Goal: Information Seeking & Learning: Learn about a topic

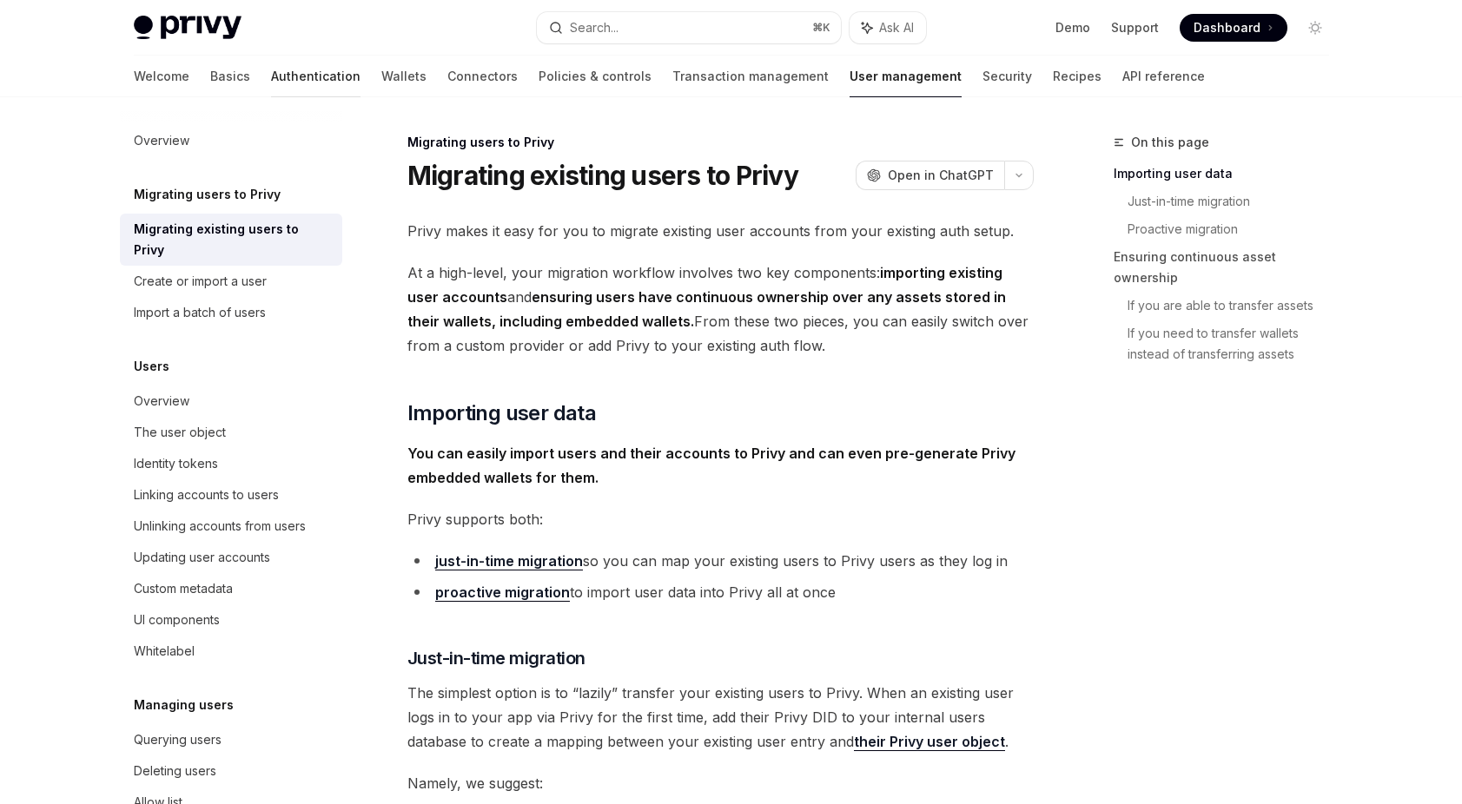
click at [271, 78] on link "Authentication" at bounding box center [315, 77] width 89 height 42
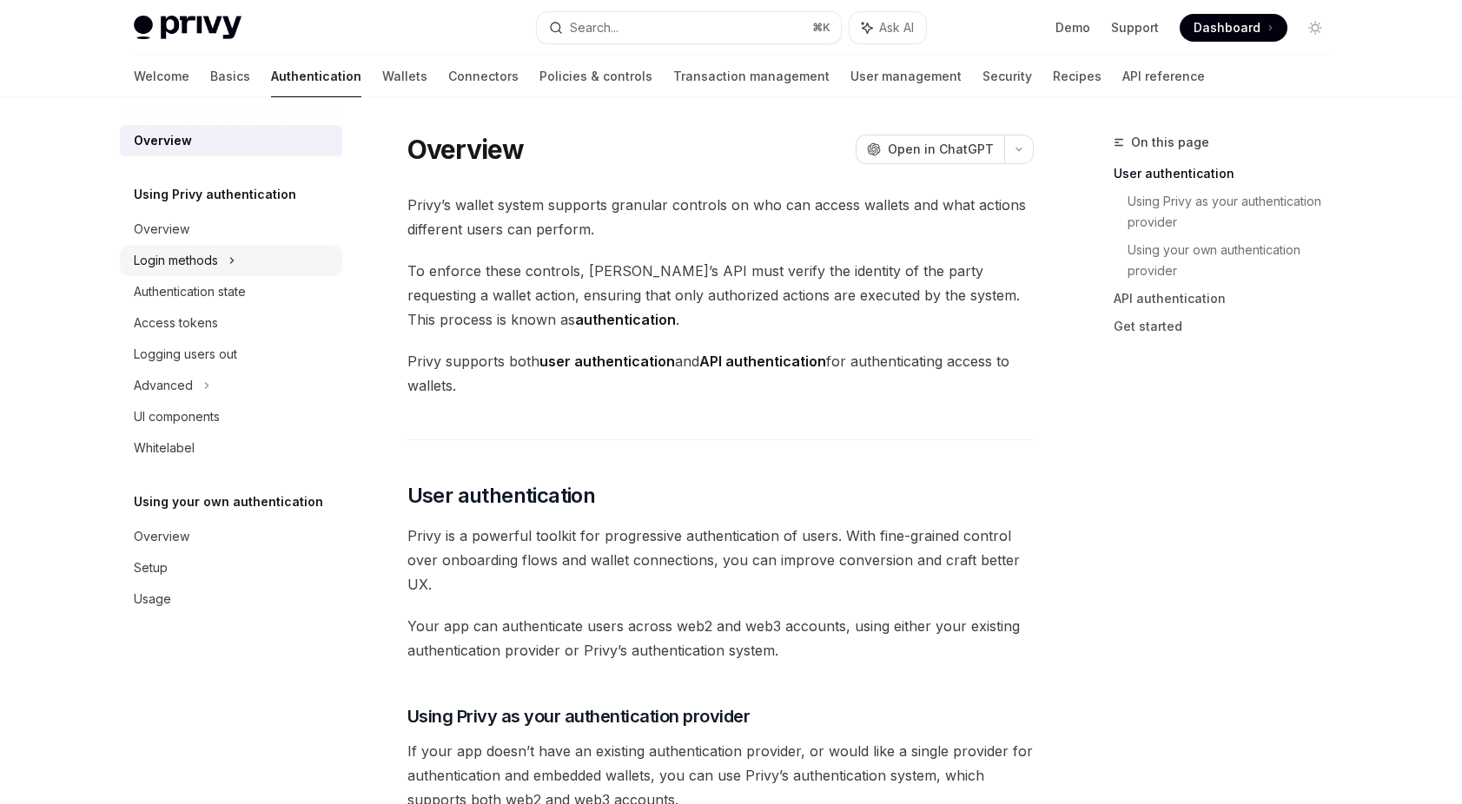
click at [221, 255] on div "Login methods" at bounding box center [231, 260] width 222 height 31
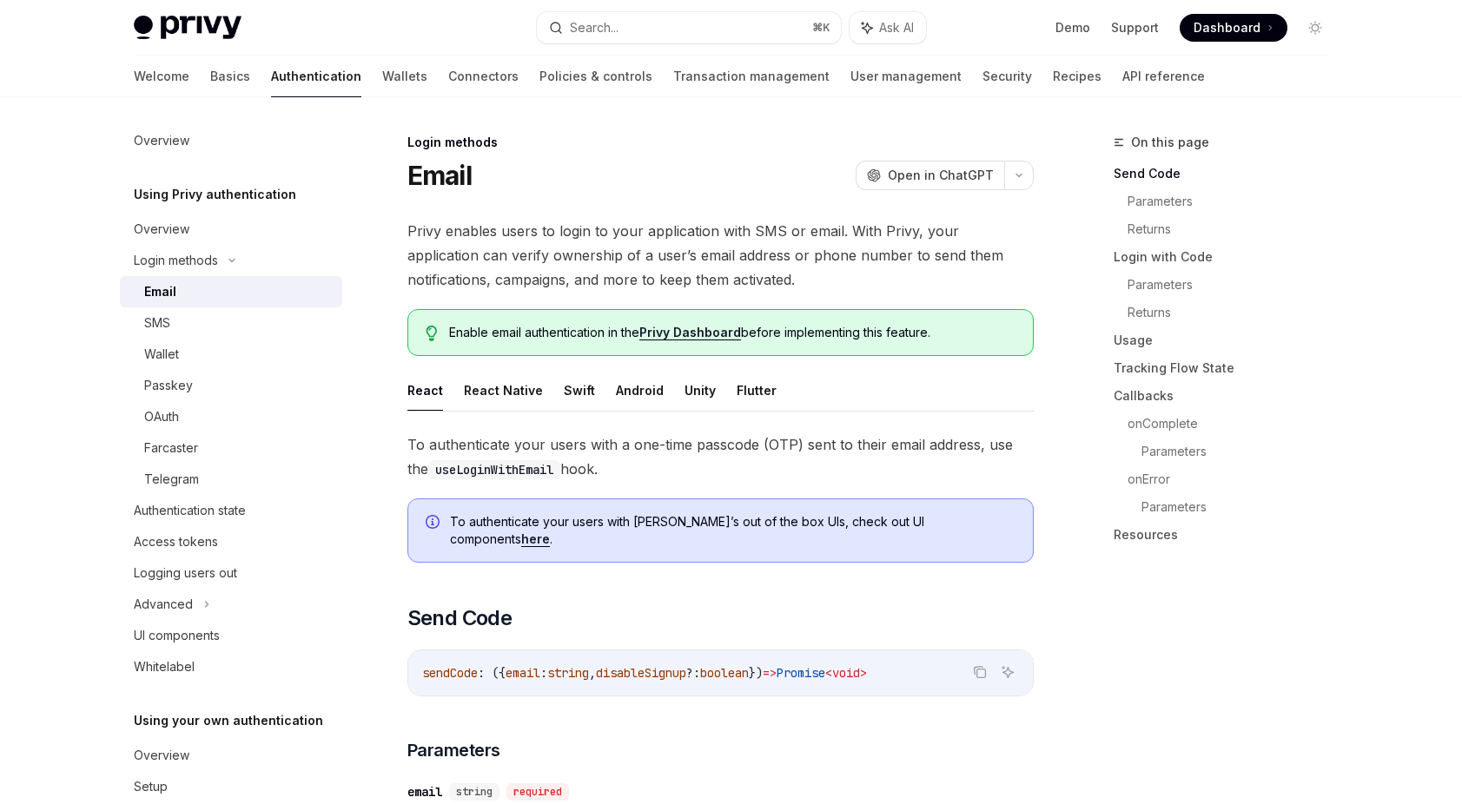
click at [688, 240] on span "Privy enables users to login to your application with SMS or email. With Privy,…" at bounding box center [720, 255] width 626 height 73
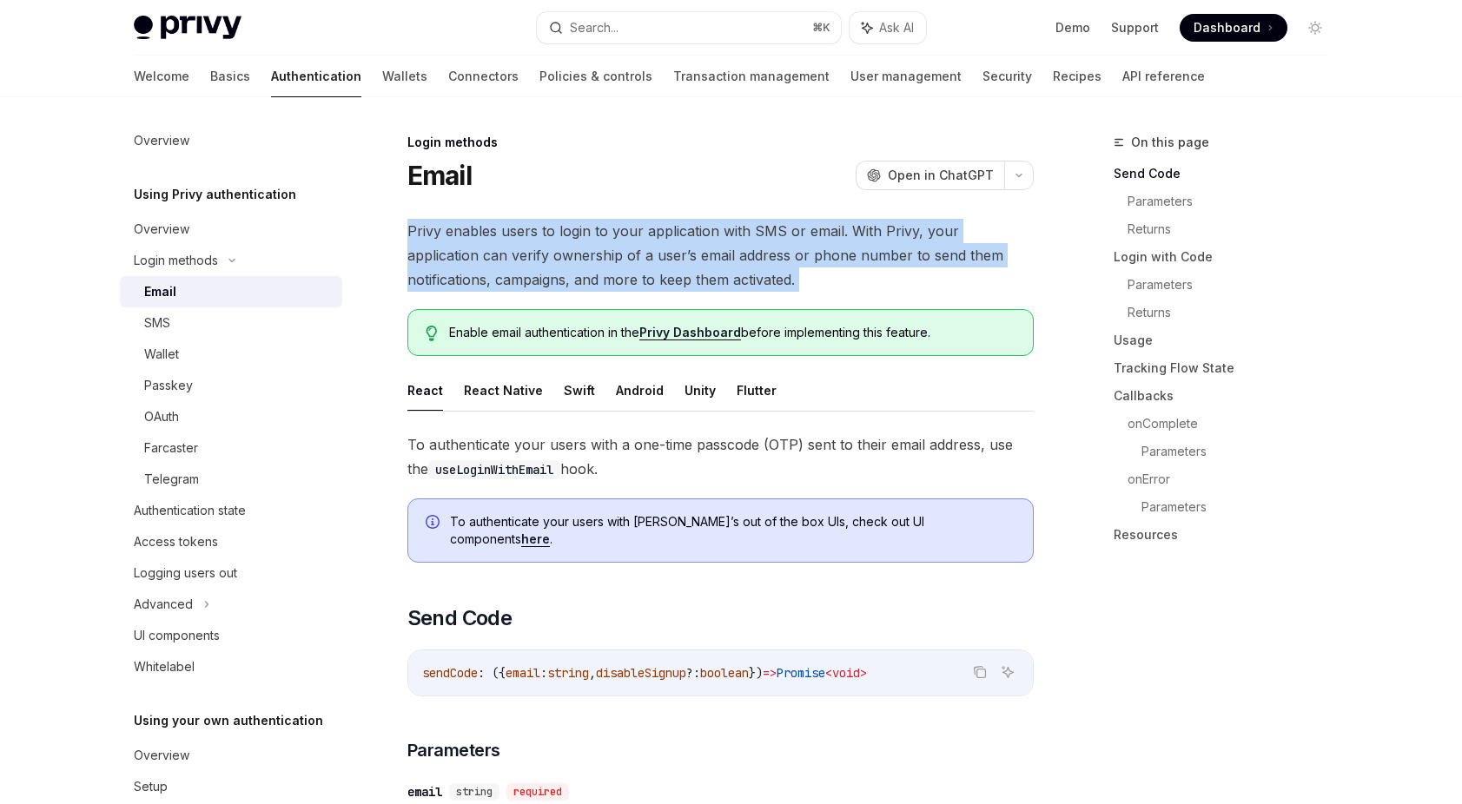
click at [688, 240] on span "Privy enables users to login to your application with SMS or email. With Privy,…" at bounding box center [720, 255] width 626 height 73
click at [696, 260] on span "Privy enables users to login to your application with SMS or email. With Privy,…" at bounding box center [720, 255] width 626 height 73
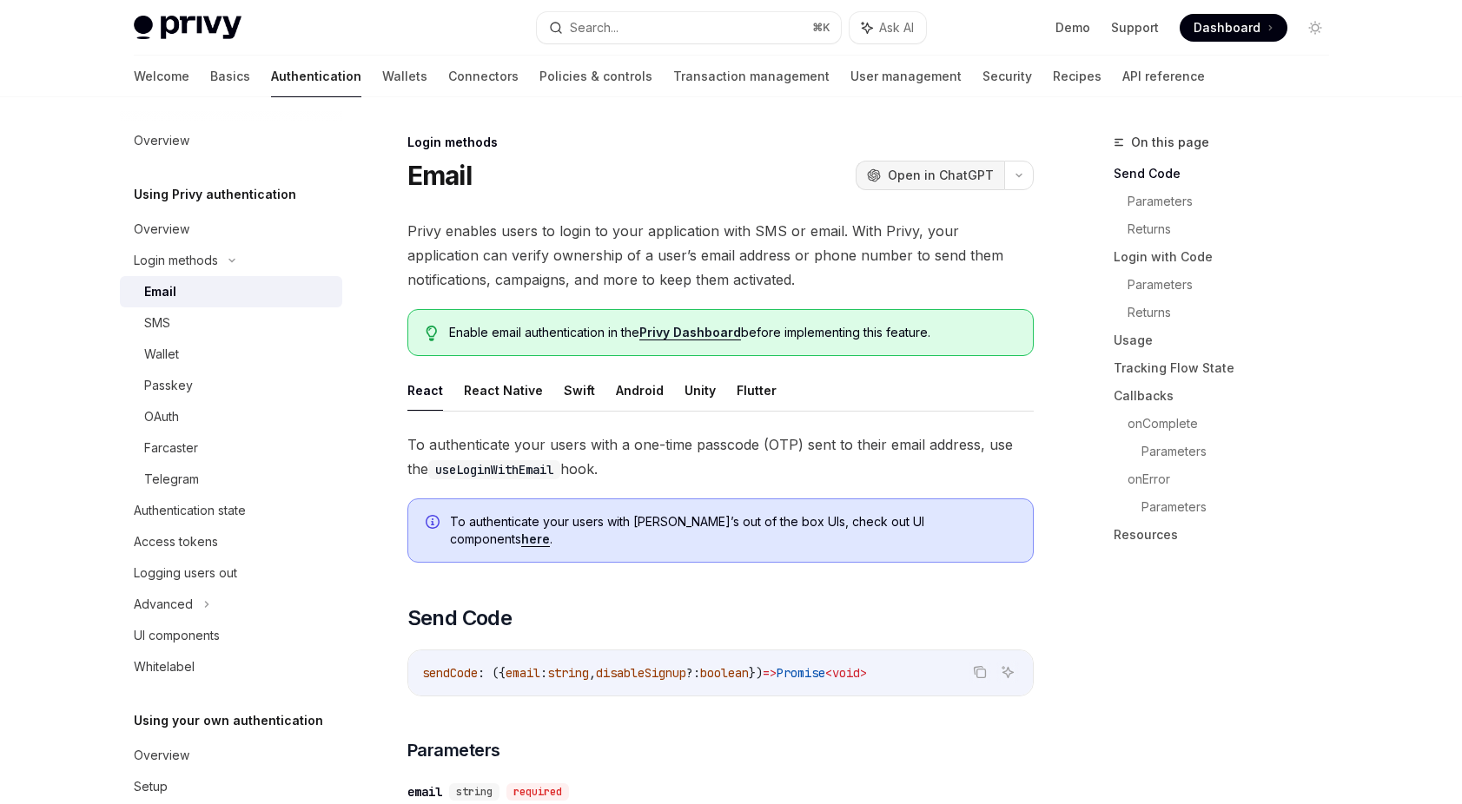
click at [945, 177] on span "Open in ChatGPT" at bounding box center [941, 175] width 106 height 17
click at [1312, 22] on icon "Toggle dark mode" at bounding box center [1315, 28] width 14 height 14
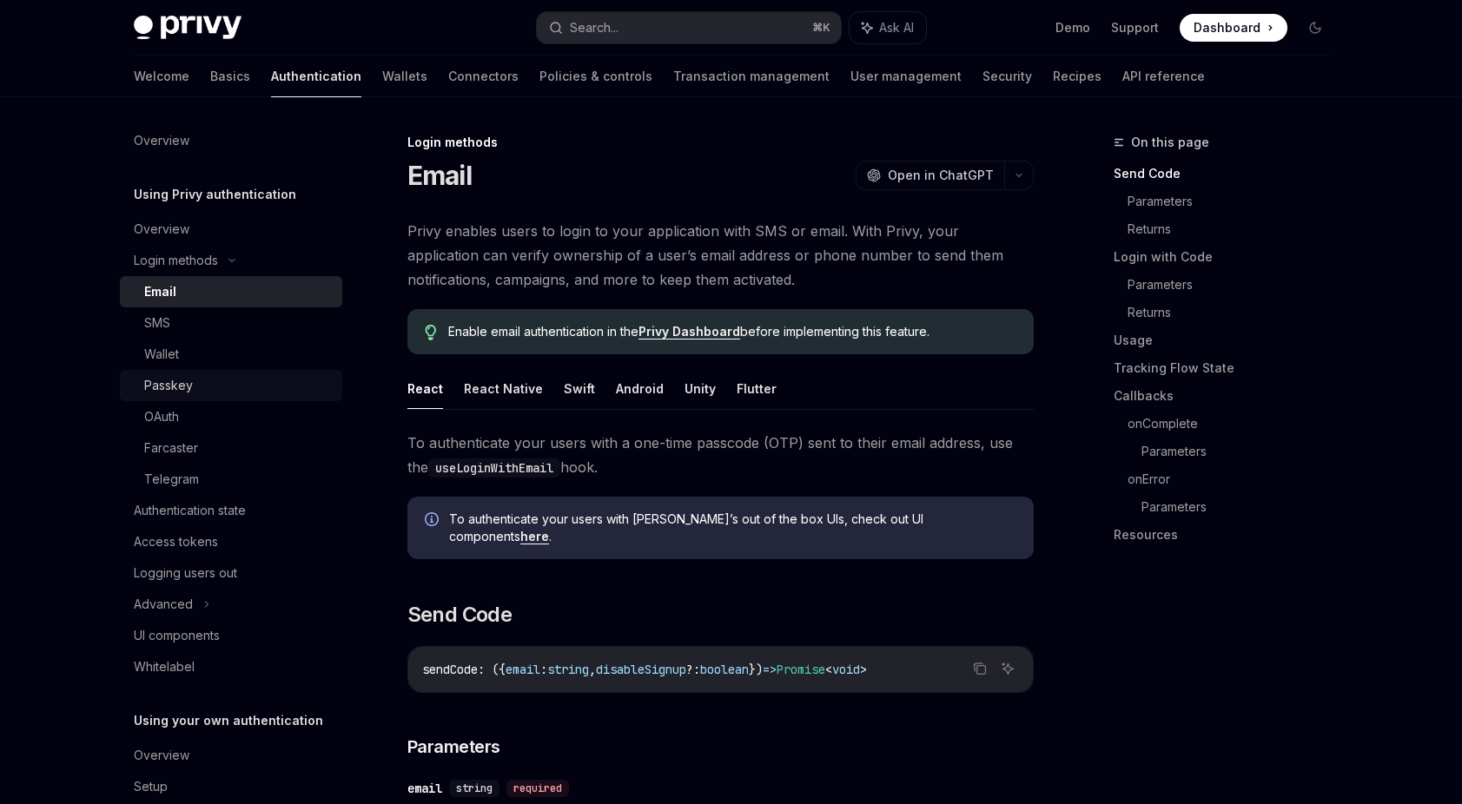
click at [212, 376] on div "Passkey" at bounding box center [238, 385] width 188 height 21
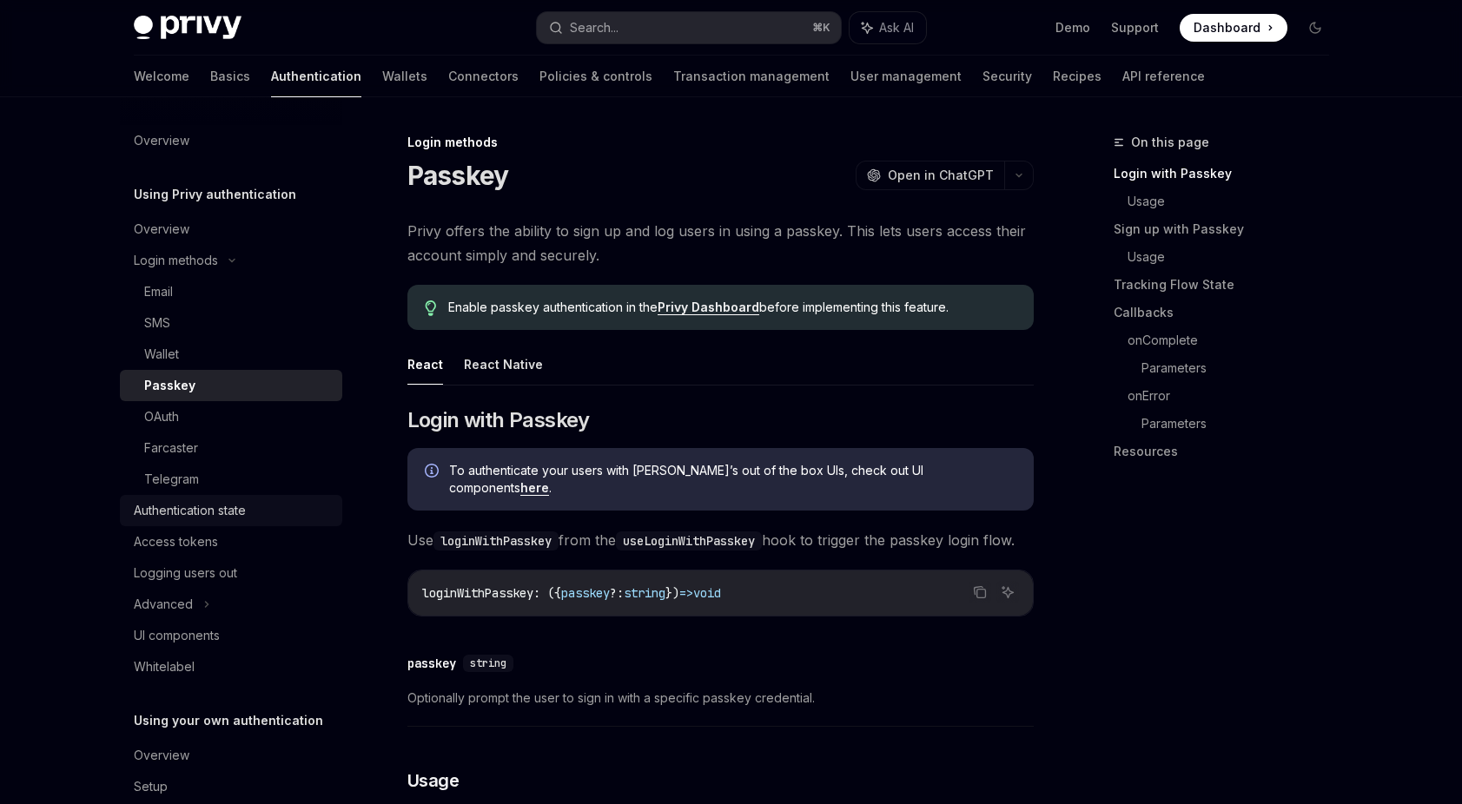
click at [202, 508] on div "Authentication state" at bounding box center [190, 510] width 112 height 21
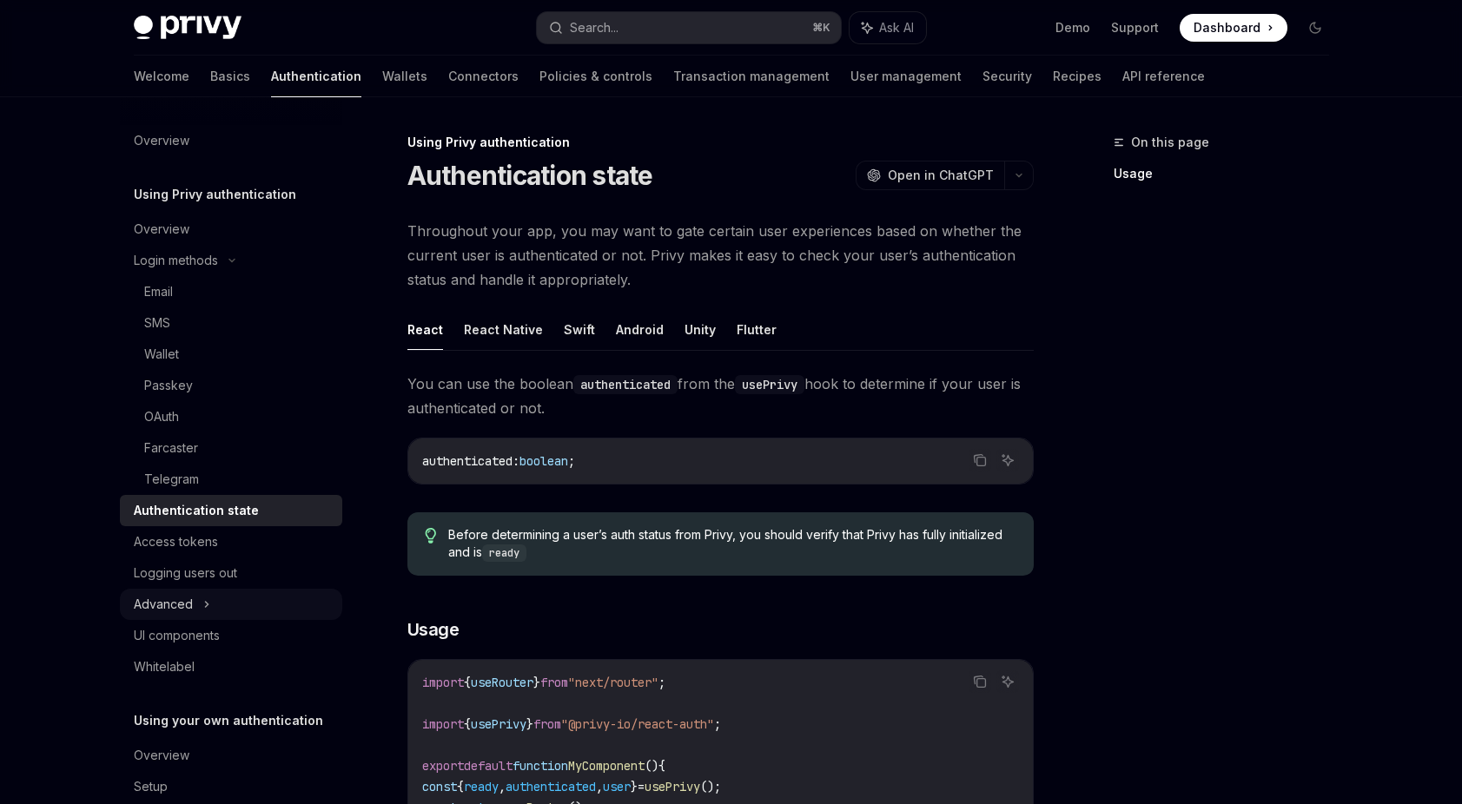
click at [188, 594] on div "Advanced" at bounding box center [163, 604] width 59 height 21
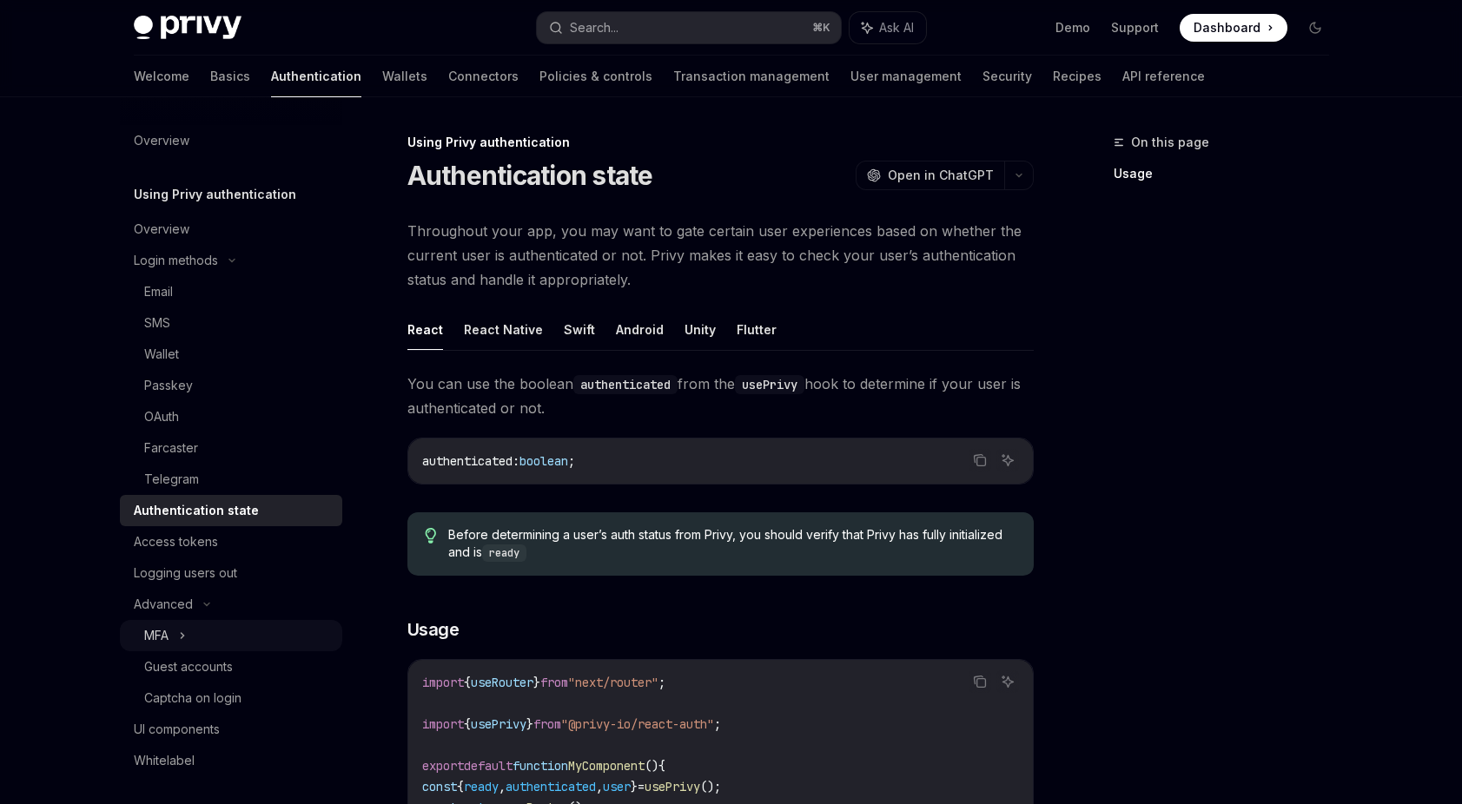
click at [192, 631] on div "MFA" at bounding box center [231, 635] width 222 height 31
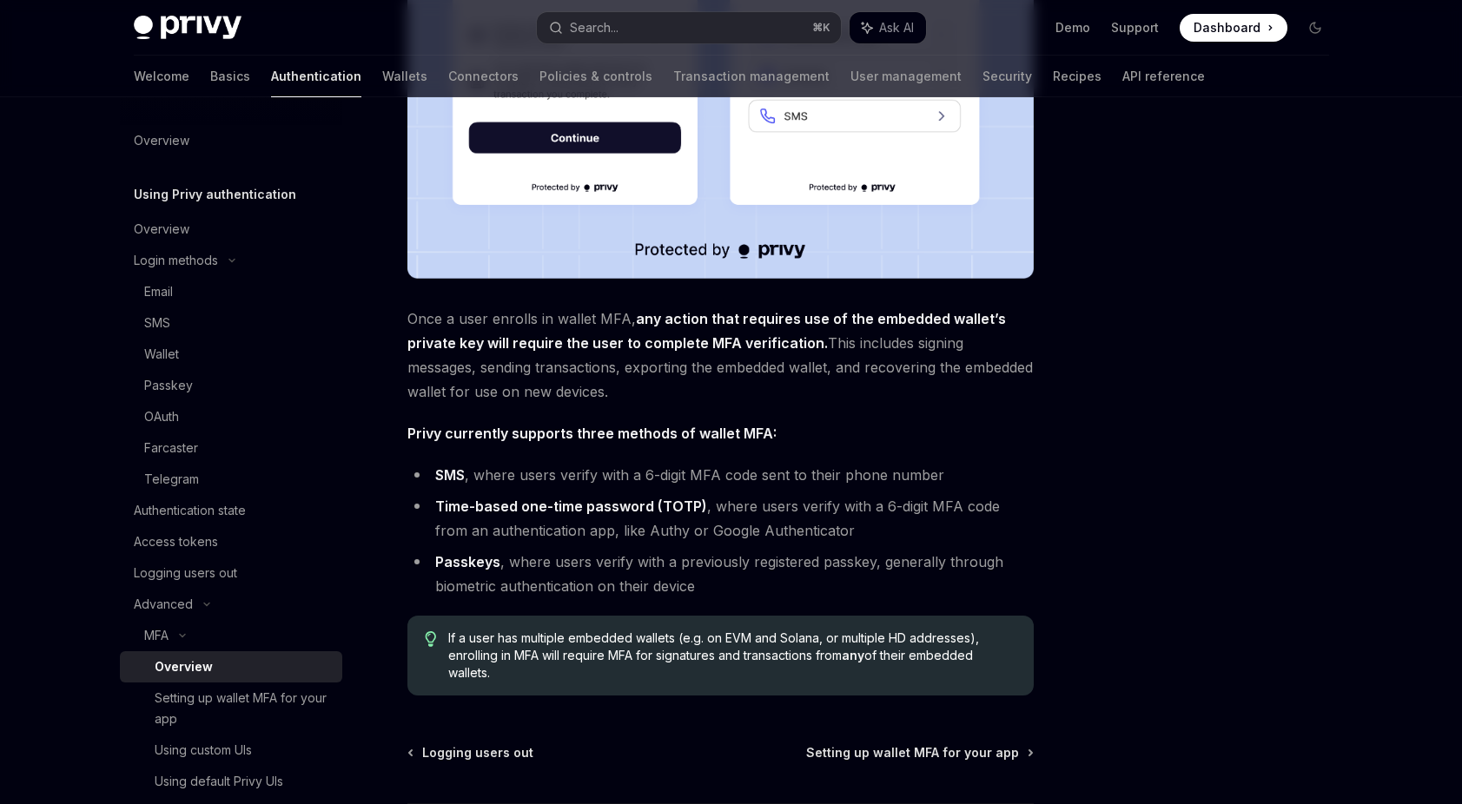
scroll to position [499, 0]
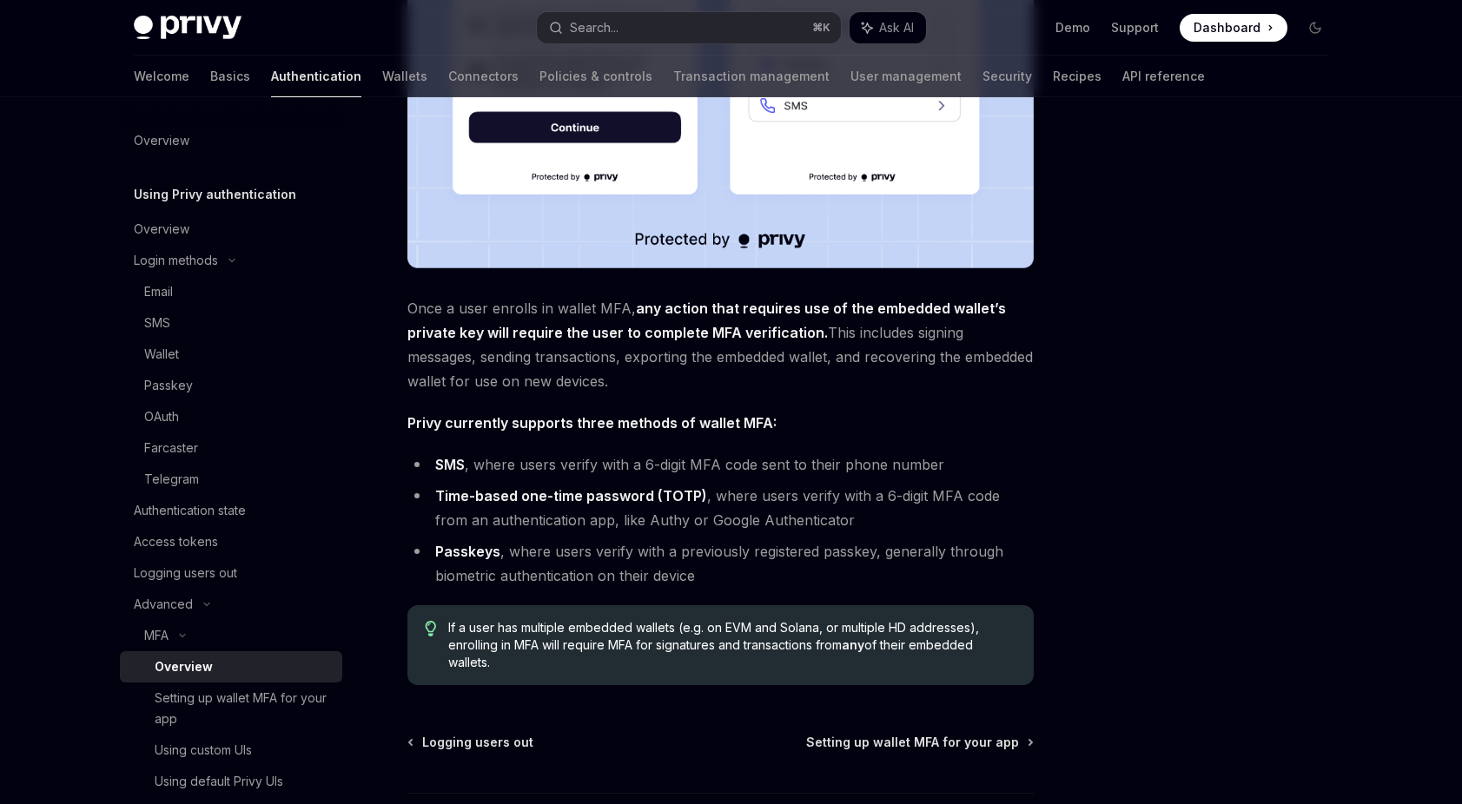
click at [647, 322] on span "Once a user enrolls in wallet MFA, any action that requires use of the embedded…" at bounding box center [720, 344] width 626 height 97
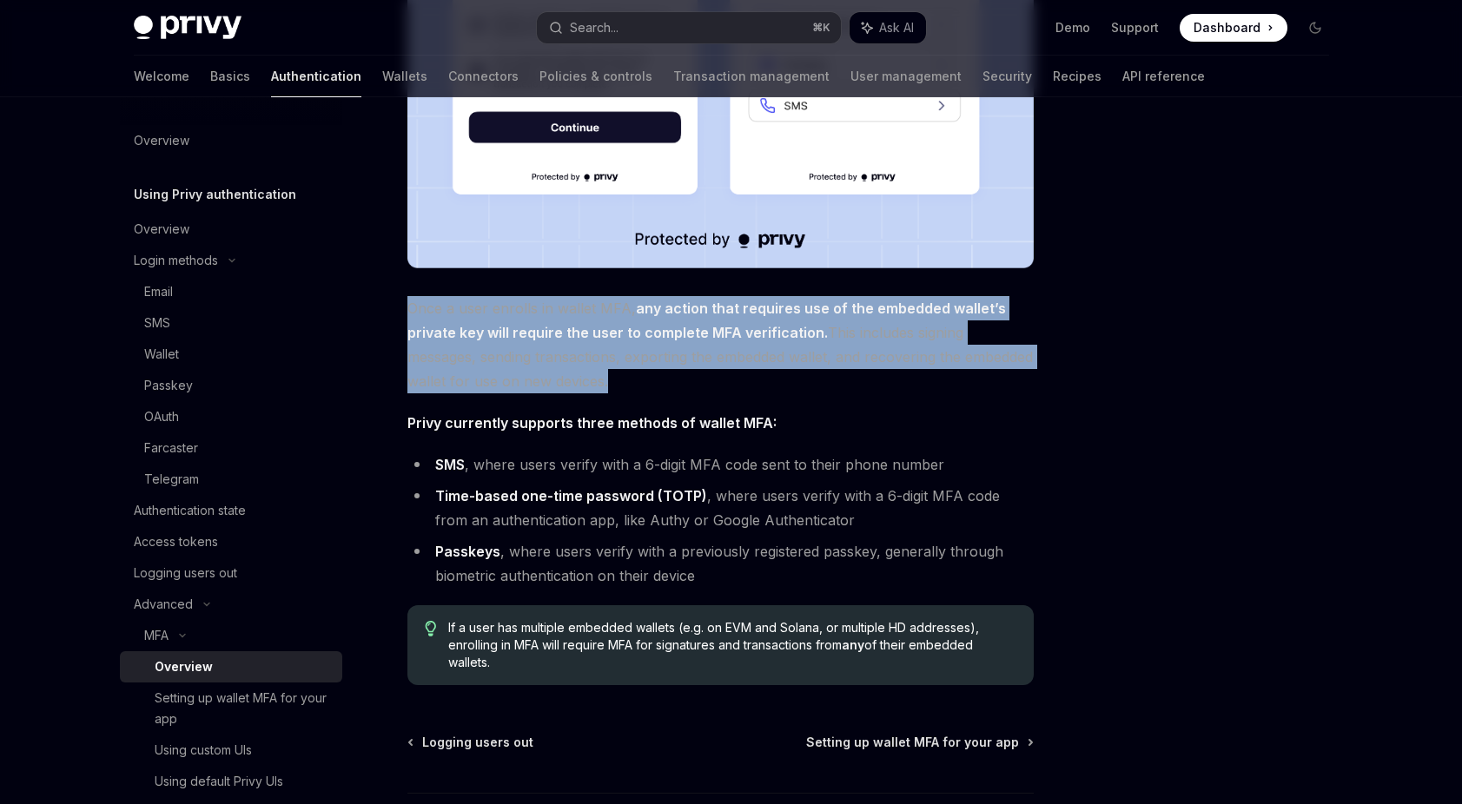
click at [647, 322] on span "Once a user enrolls in wallet MFA, any action that requires use of the embedded…" at bounding box center [720, 344] width 626 height 97
click at [644, 370] on span "Once a user enrolls in wallet MFA, any action that requires use of the embedded…" at bounding box center [720, 344] width 626 height 97
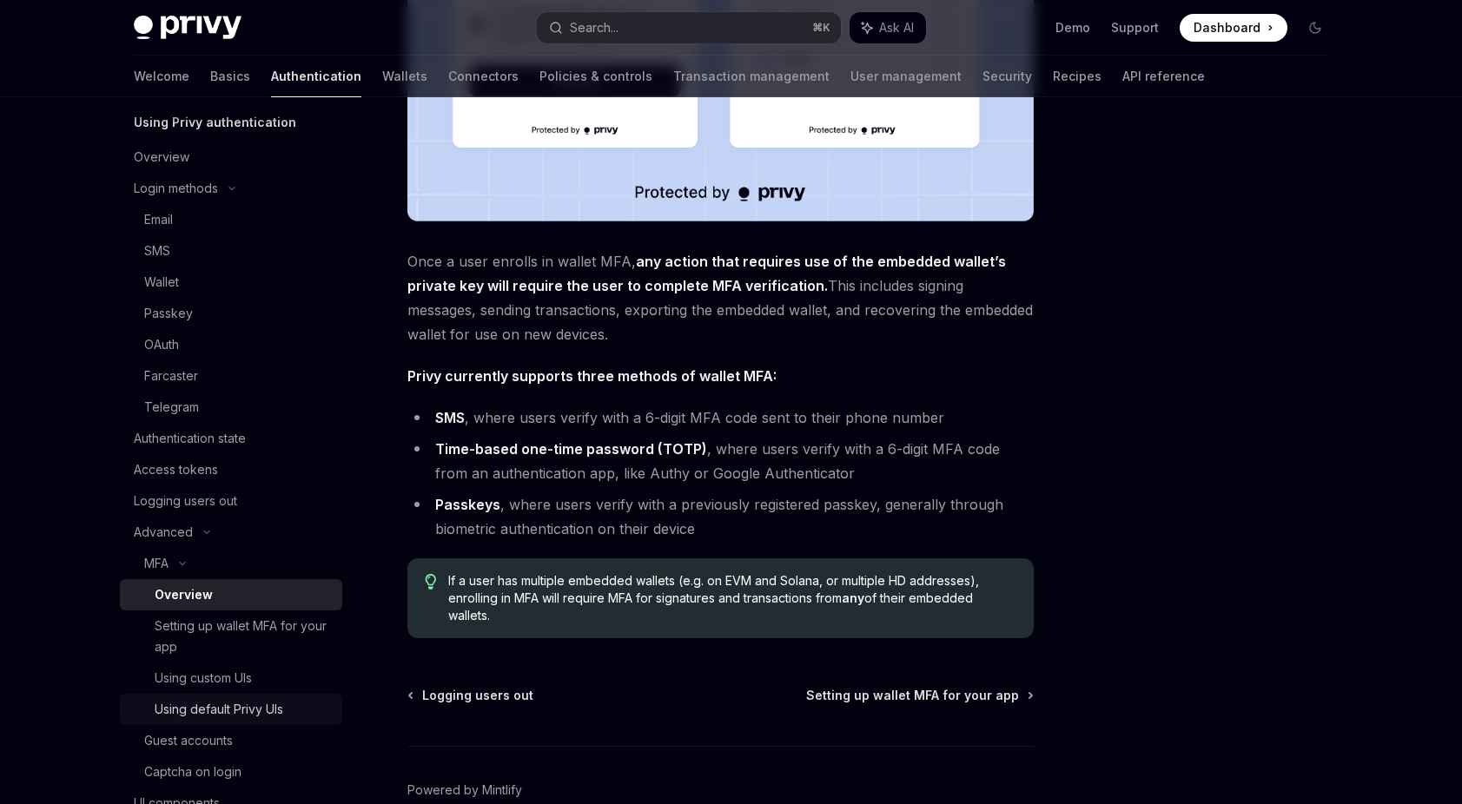
scroll to position [75, 0]
click at [241, 683] on div "Using custom UIs" at bounding box center [203, 675] width 97 height 21
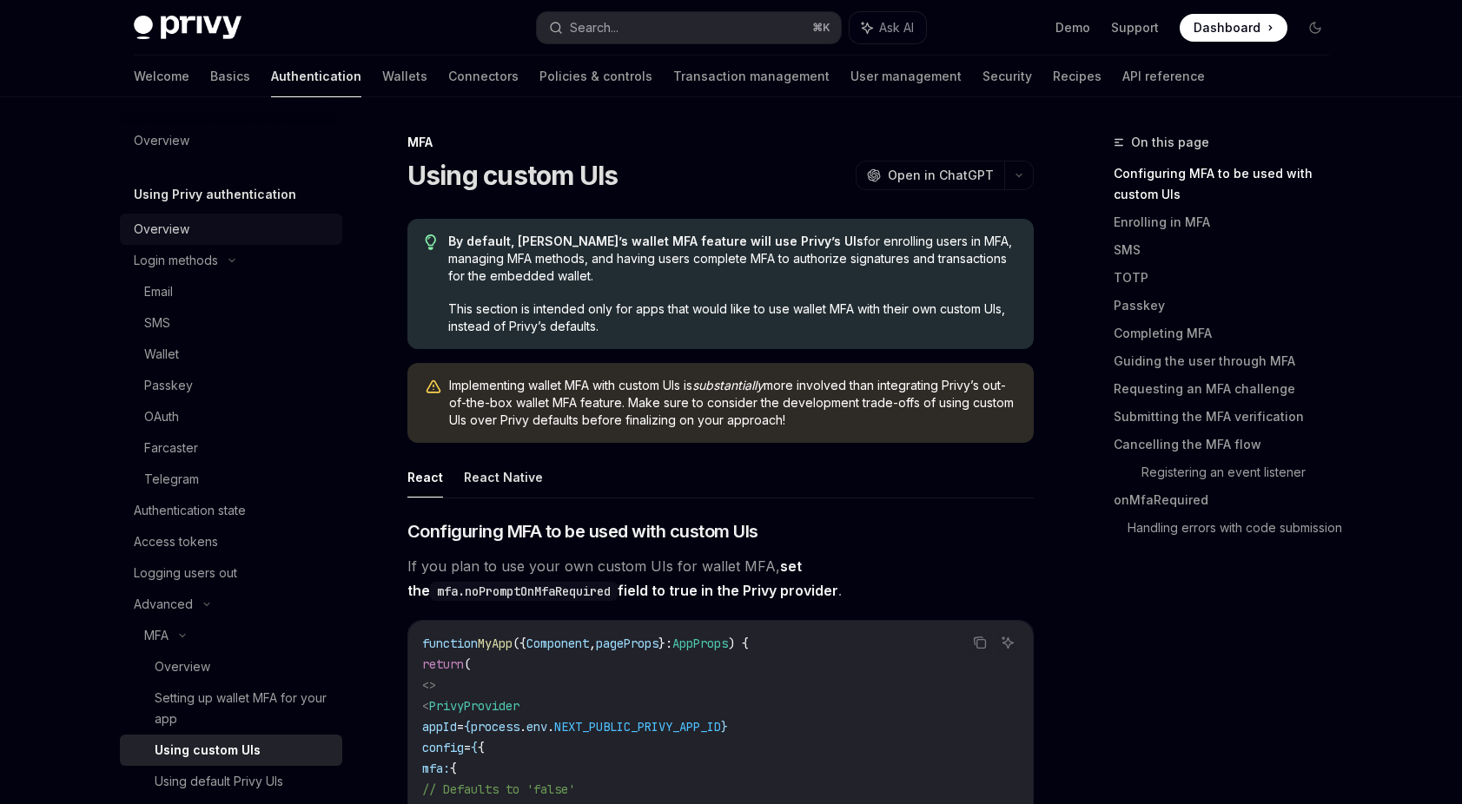
click at [206, 239] on div "Overview" at bounding box center [233, 229] width 198 height 21
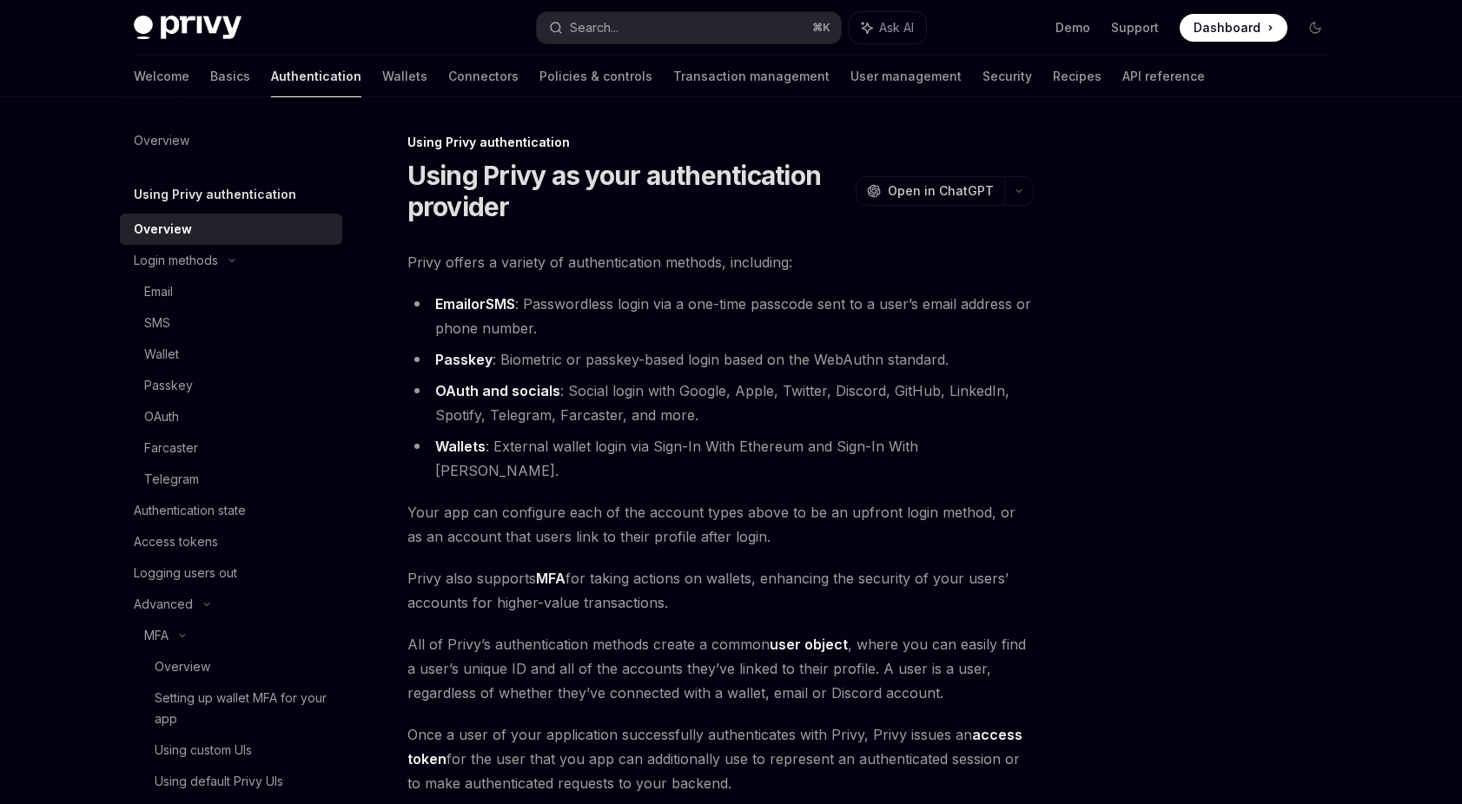
click at [623, 360] on li "Passkey : Biometric or passkey-based login based on the WebAuthn standard." at bounding box center [720, 359] width 626 height 24
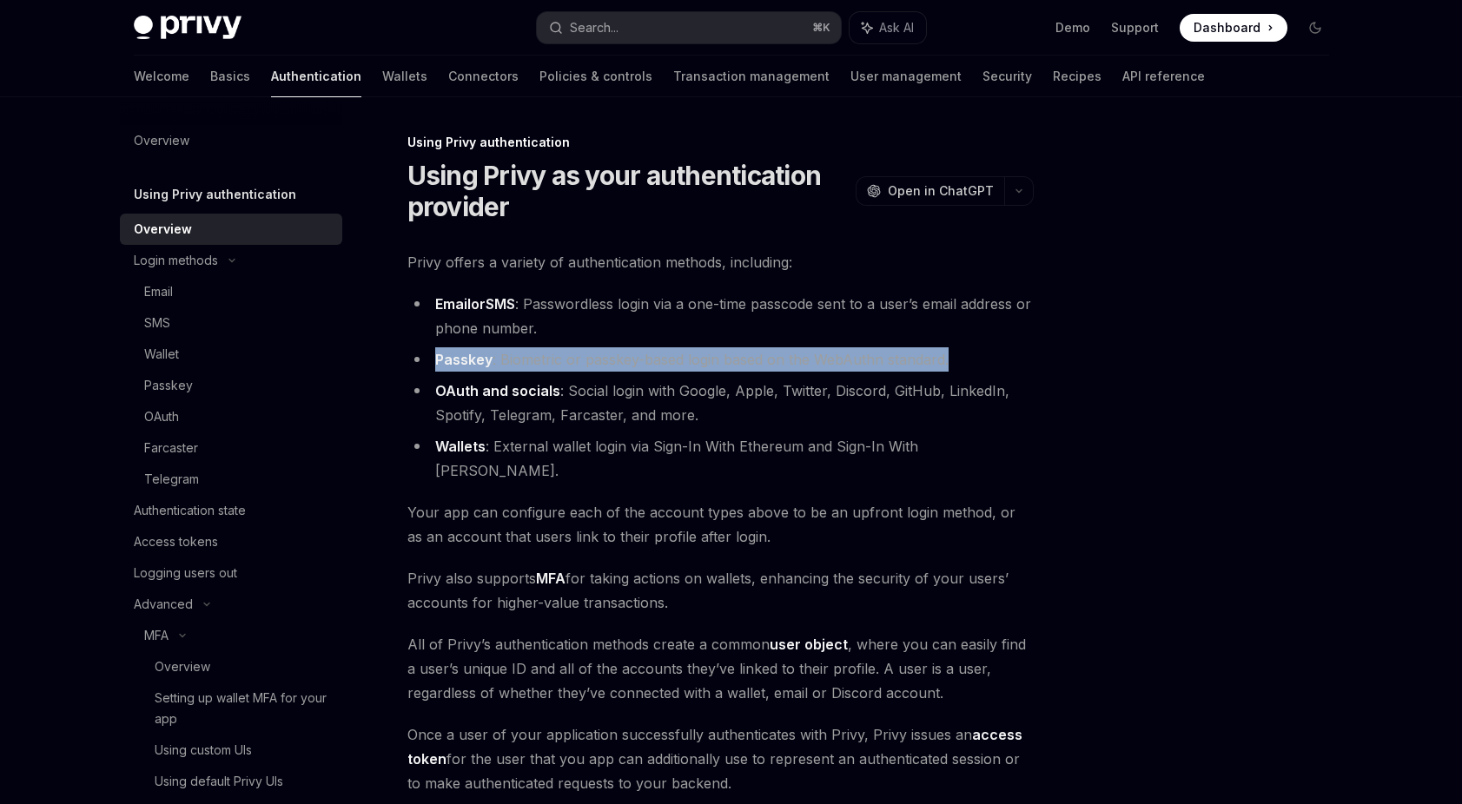
click at [623, 360] on li "Passkey : Biometric or passkey-based login based on the WebAuthn standard." at bounding box center [720, 359] width 626 height 24
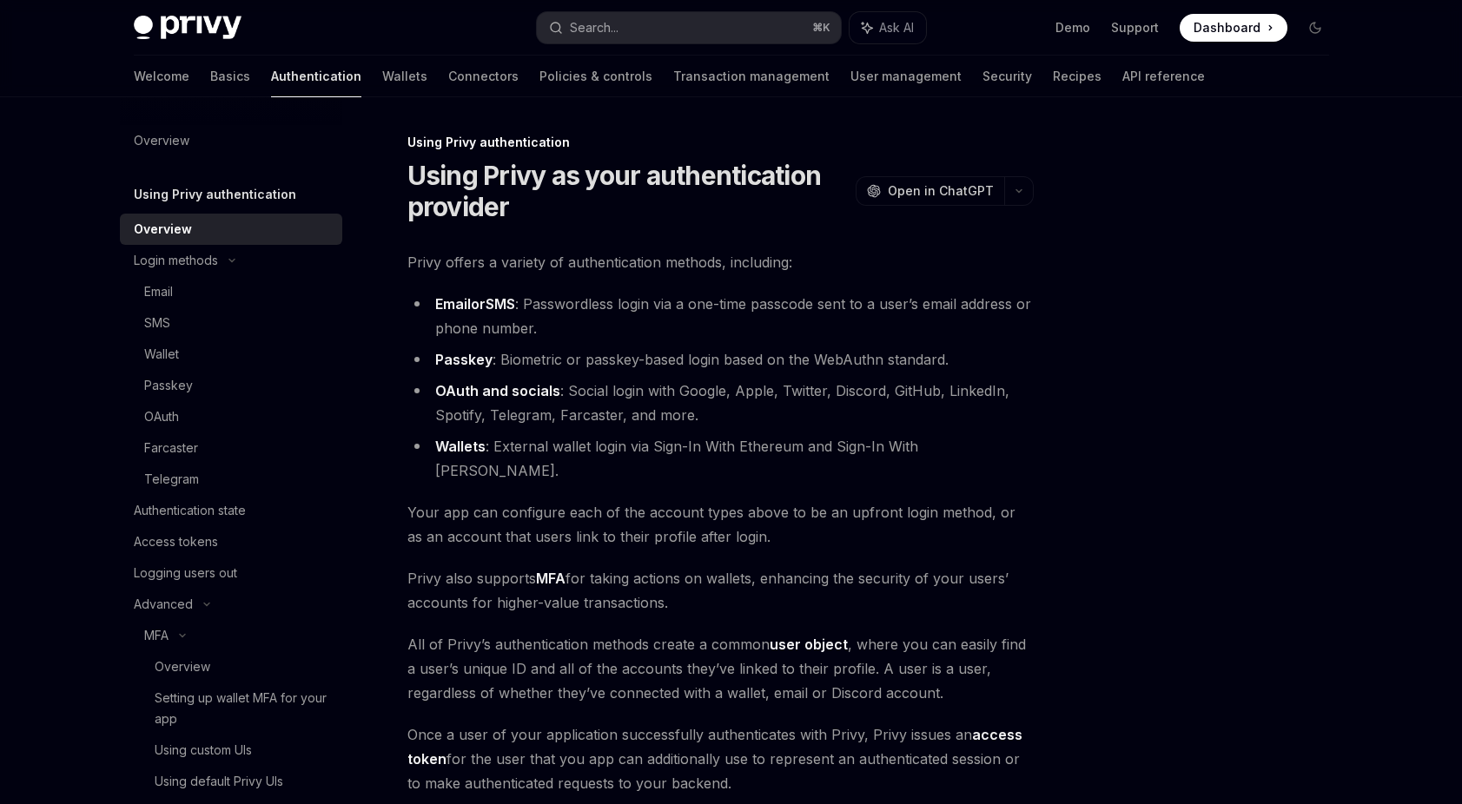
click at [632, 406] on li "OAuth and socials : Social login with Google, Apple, Twitter, Discord, GitHub, …" at bounding box center [720, 403] width 626 height 49
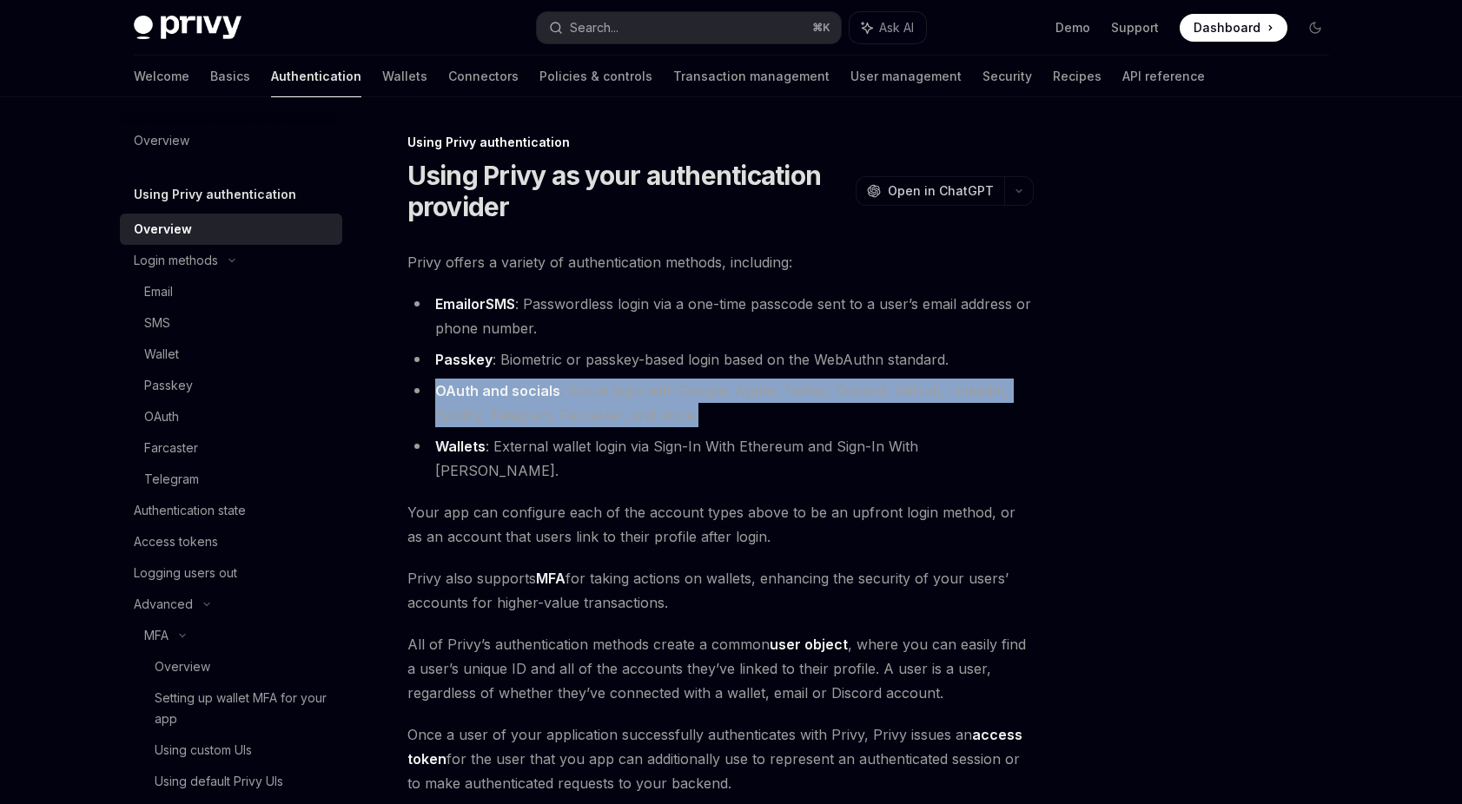
click at [632, 406] on li "OAuth and socials : Social login with Google, Apple, Twitter, Discord, GitHub, …" at bounding box center [720, 403] width 626 height 49
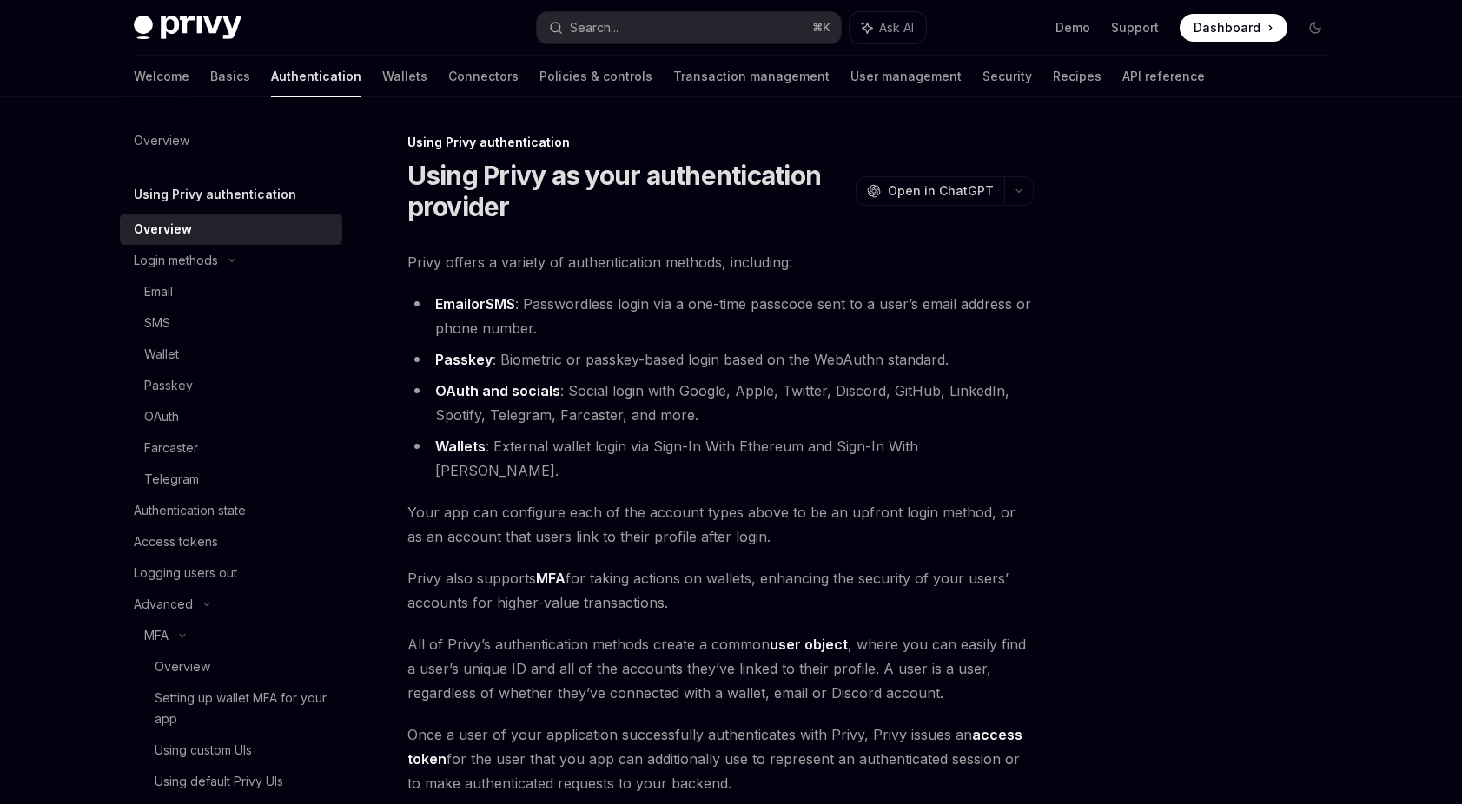
click at [605, 500] on span "Your app can configure each of the account types above to be an upfront login m…" at bounding box center [720, 524] width 626 height 49
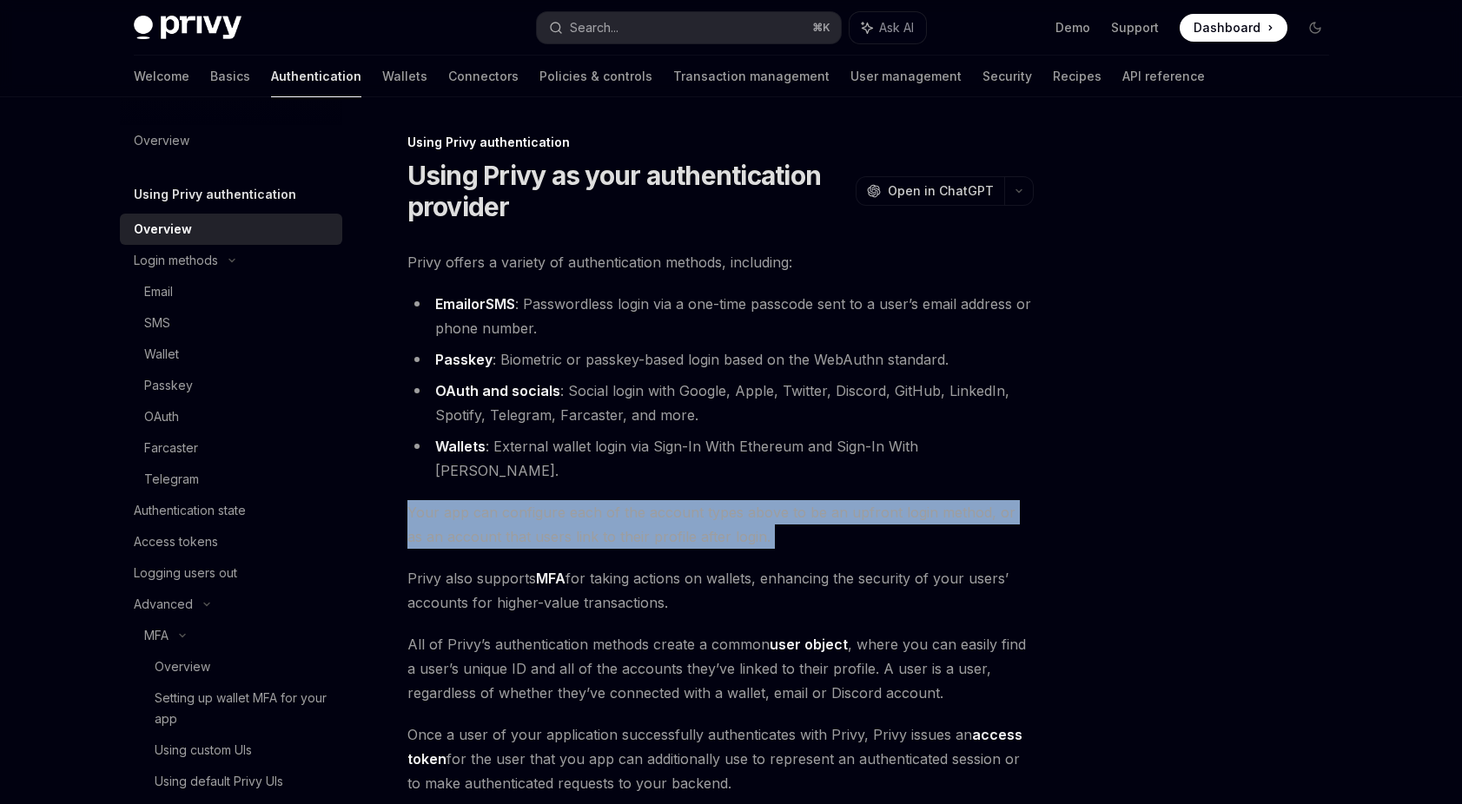
click at [605, 500] on span "Your app can configure each of the account types above to be an upfront login m…" at bounding box center [720, 524] width 626 height 49
click at [623, 523] on span "Your app can configure each of the account types above to be an upfront login m…" at bounding box center [720, 524] width 626 height 49
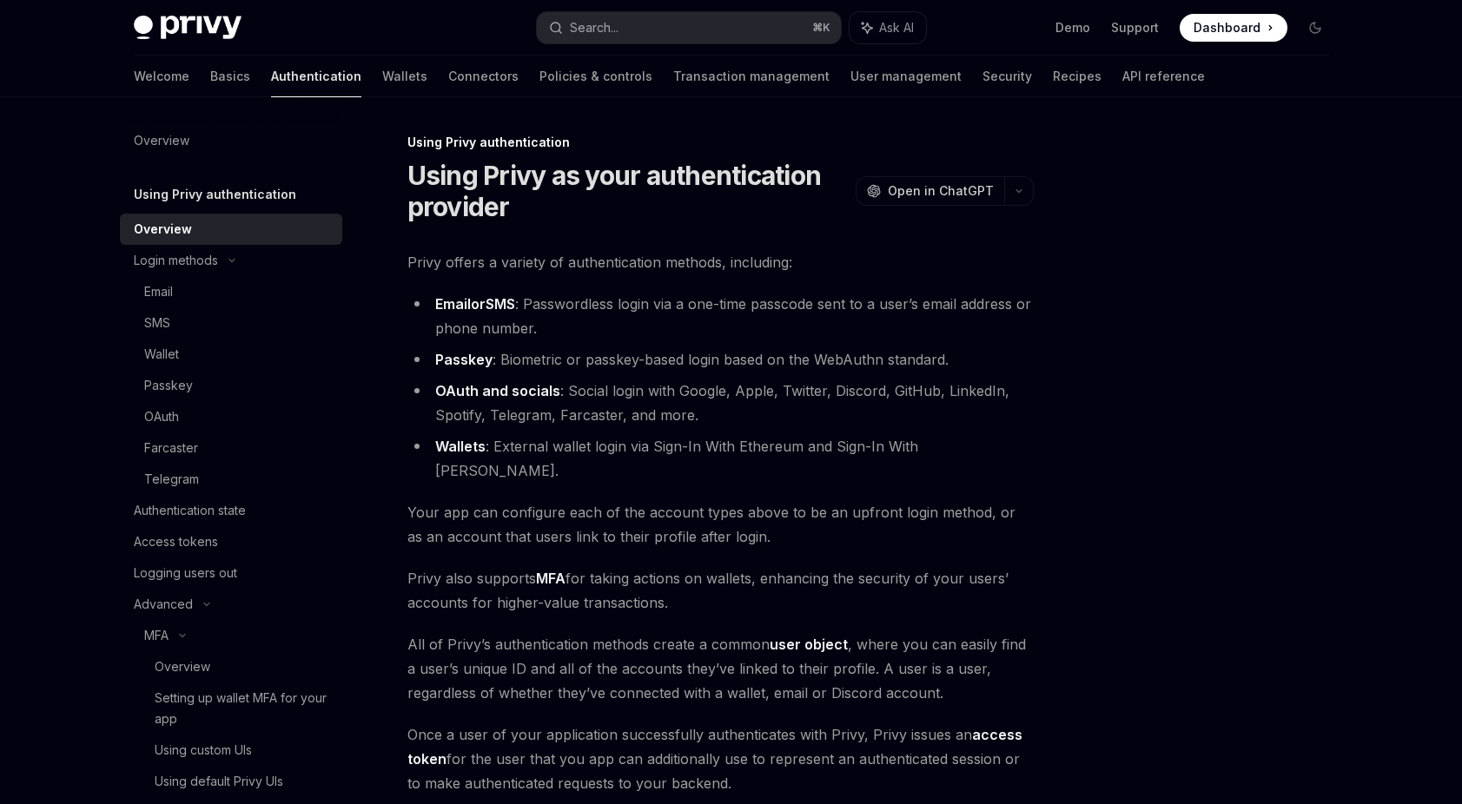
drag, startPoint x: 820, startPoint y: 529, endPoint x: 768, endPoint y: 503, distance: 58.3
click at [768, 503] on div "Privy offers a variety of authentication methods, including: Email or SMS : Pas…" at bounding box center [720, 522] width 626 height 545
click at [763, 503] on span "Your app can configure each of the account types above to be an upfront login m…" at bounding box center [720, 524] width 626 height 49
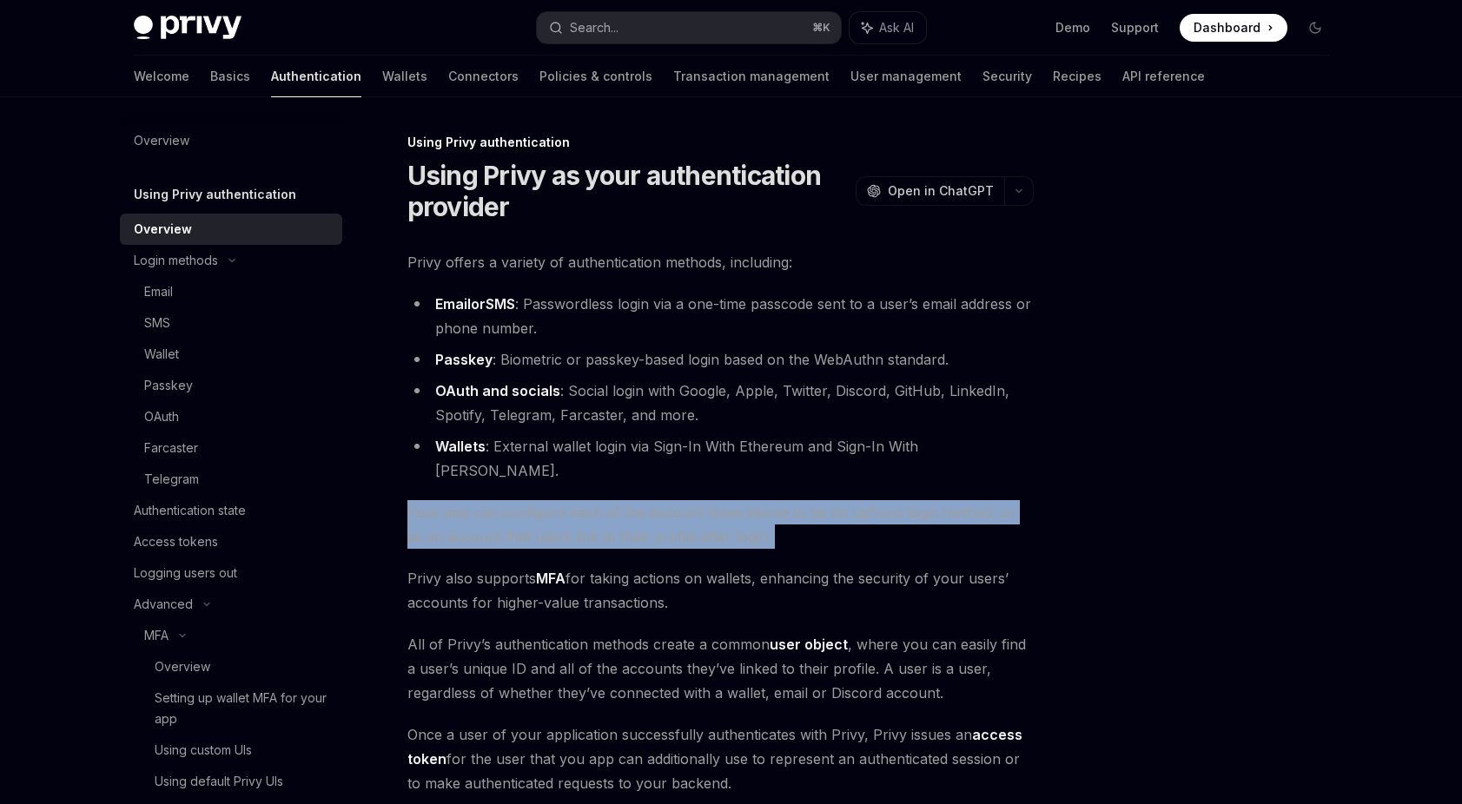
click at [763, 503] on span "Your app can configure each of the account types above to be an upfront login m…" at bounding box center [720, 524] width 626 height 49
click at [813, 530] on div "Privy offers a variety of authentication methods, including: Email or SMS : Pas…" at bounding box center [720, 522] width 626 height 545
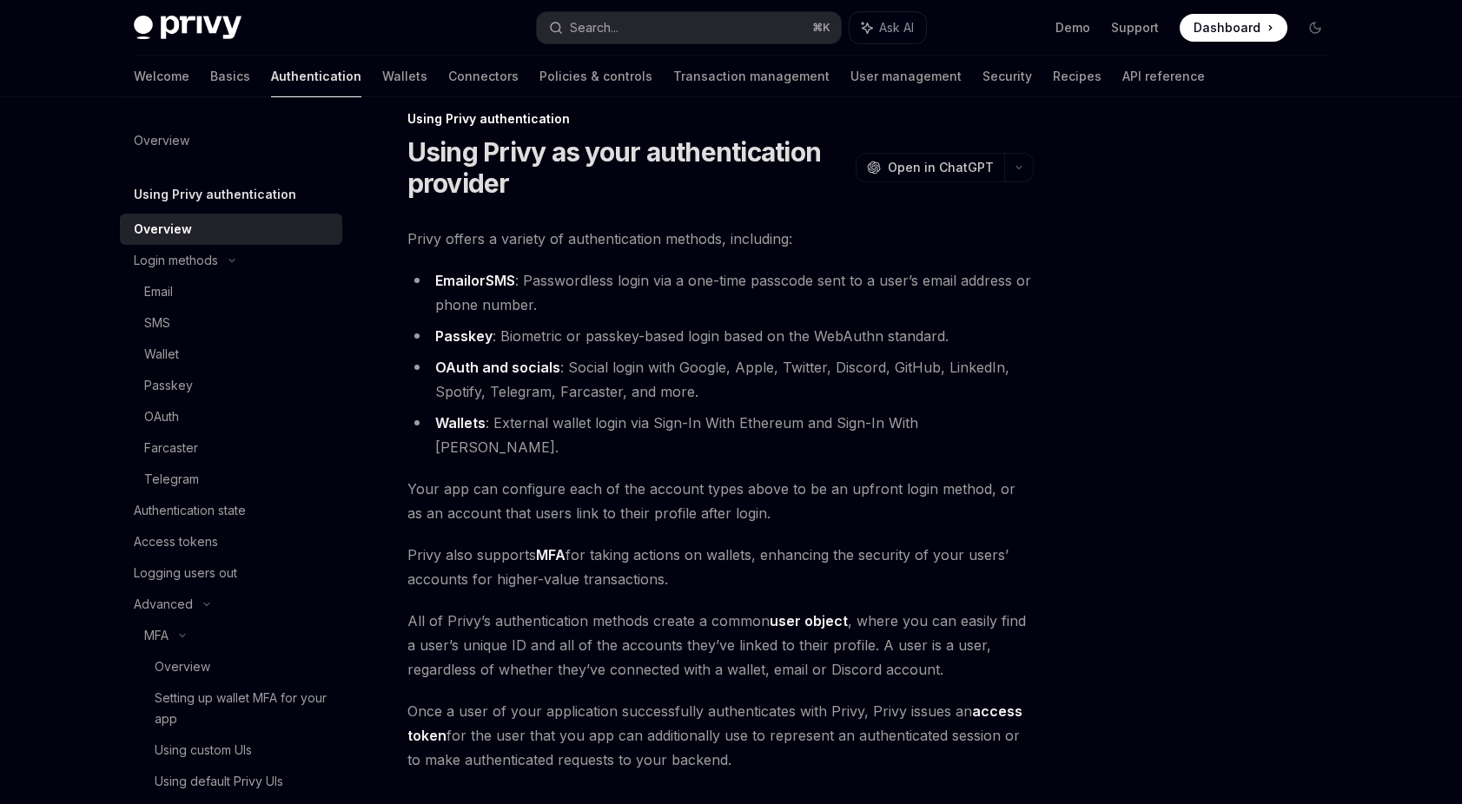
scroll to position [43, 0]
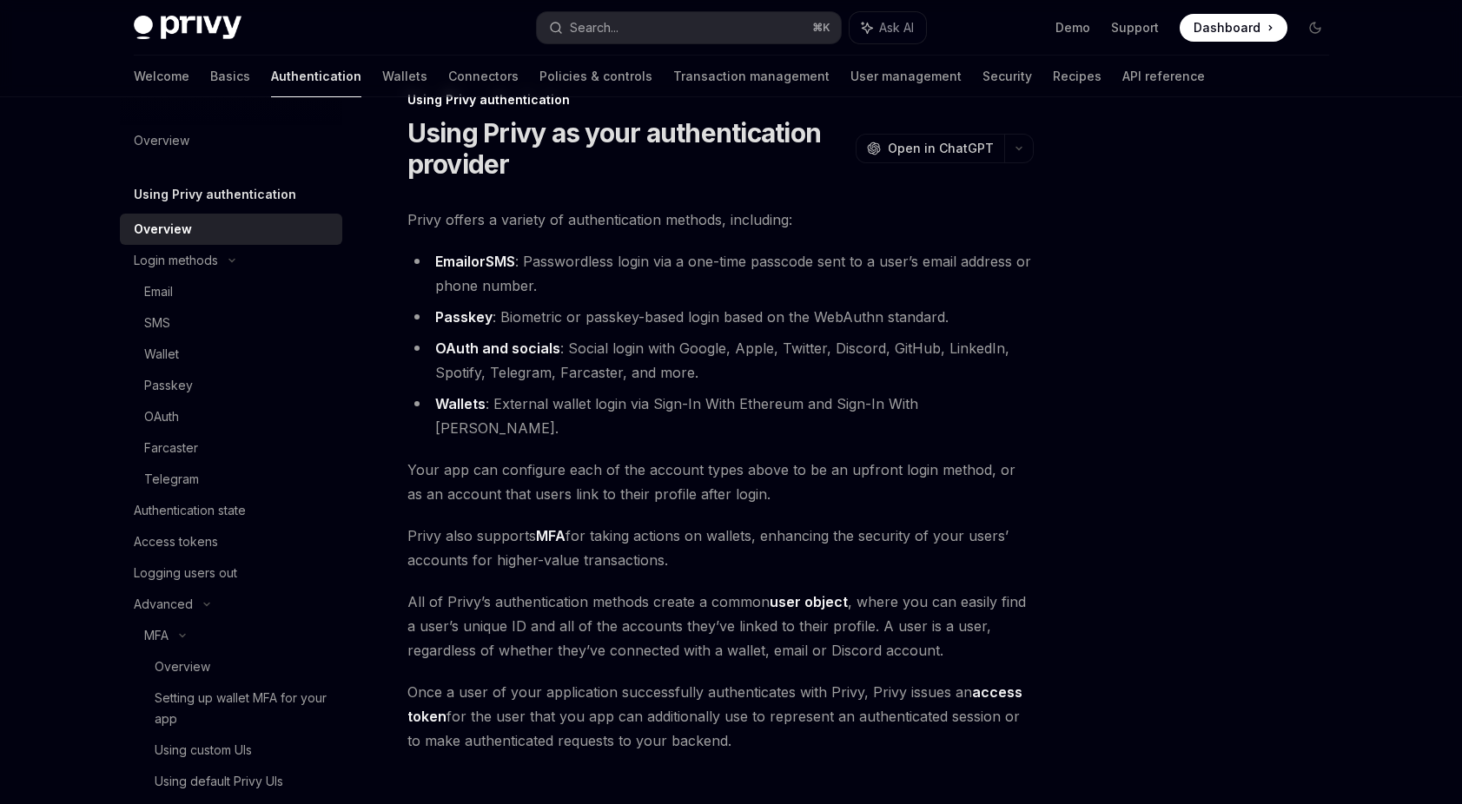
click at [741, 605] on span "All of Privy’s authentication methods create a common user object , where you c…" at bounding box center [720, 626] width 626 height 73
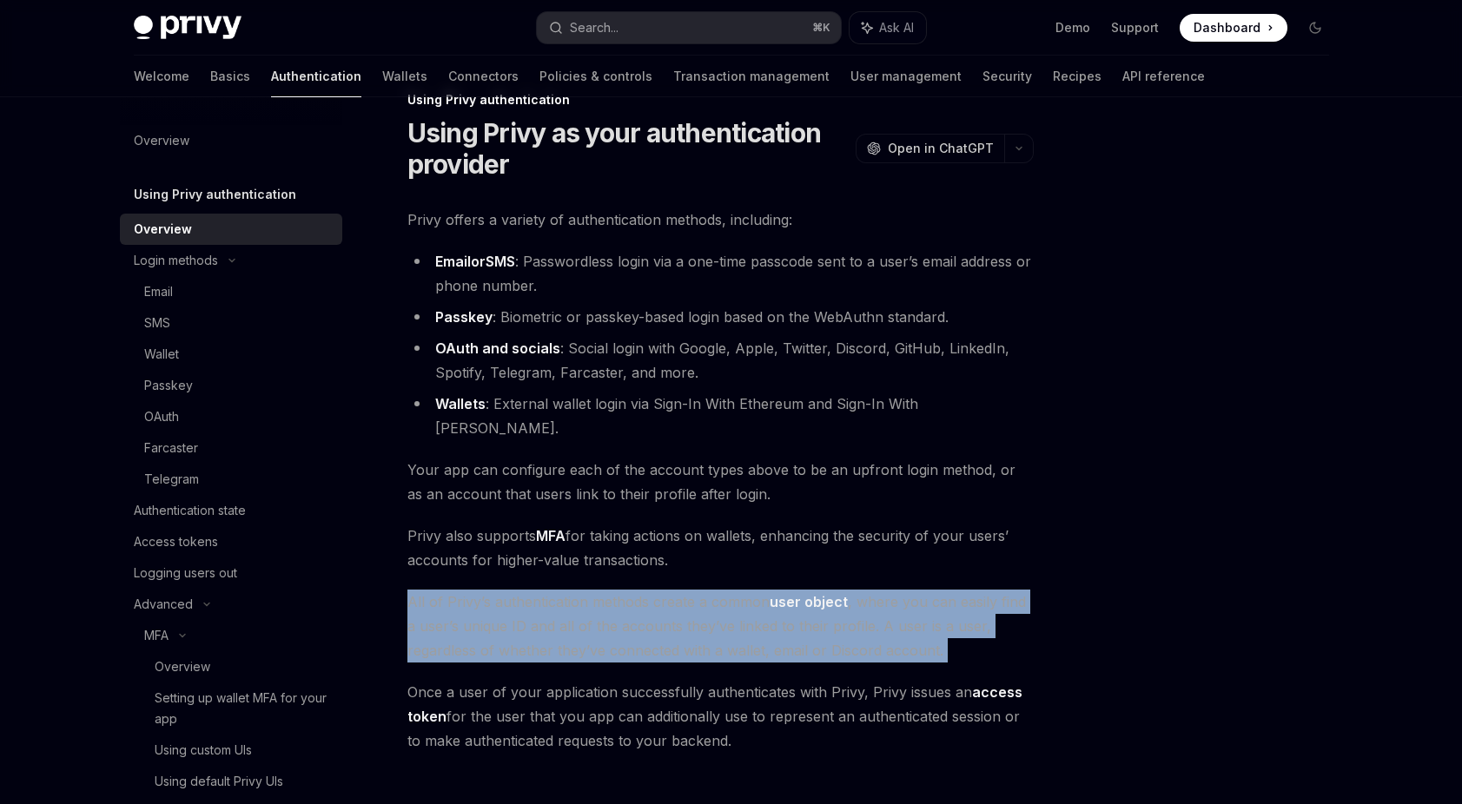
click at [741, 605] on span "All of Privy’s authentication methods create a common user object , where you c…" at bounding box center [720, 626] width 626 height 73
click at [770, 615] on span "All of Privy’s authentication methods create a common user object , where you c…" at bounding box center [720, 626] width 626 height 73
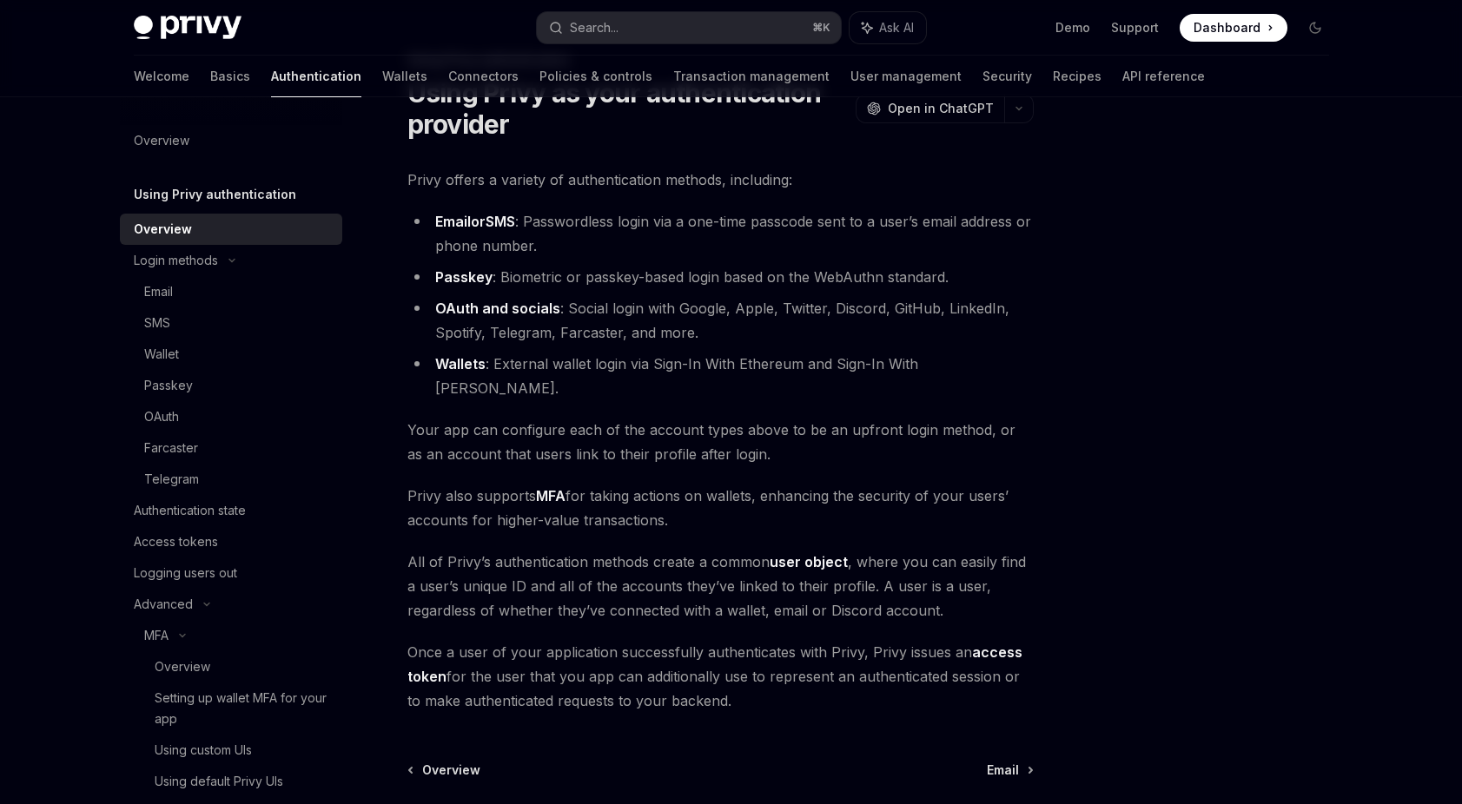
scroll to position [85, 0]
click at [744, 643] on span "Once a user of your application successfully authenticates with Privy, Privy is…" at bounding box center [720, 674] width 626 height 73
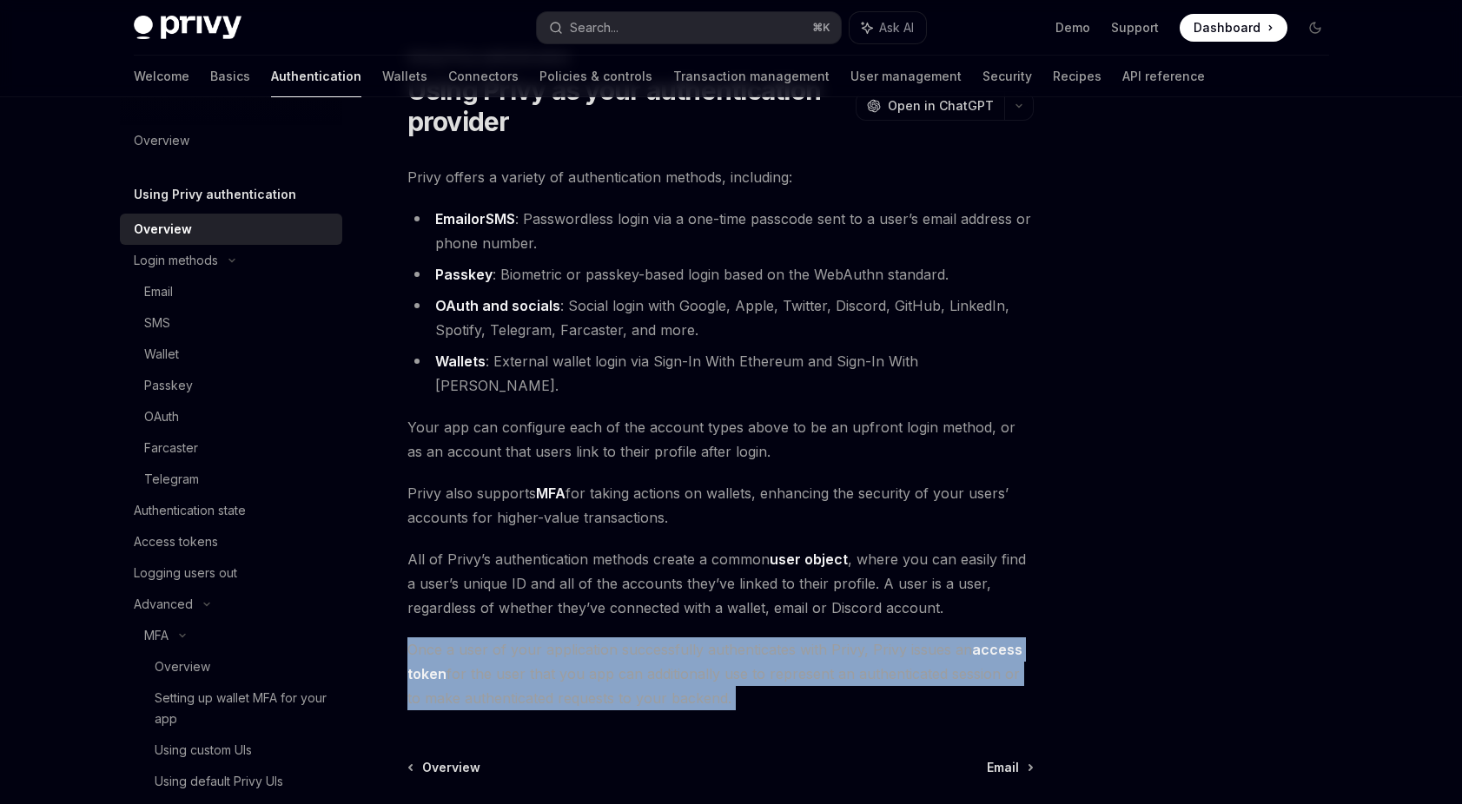
click at [744, 643] on span "Once a user of your application successfully authenticates with Privy, Privy is…" at bounding box center [720, 674] width 626 height 73
click at [756, 659] on span "Once a user of your application successfully authenticates with Privy, Privy is…" at bounding box center [720, 674] width 626 height 73
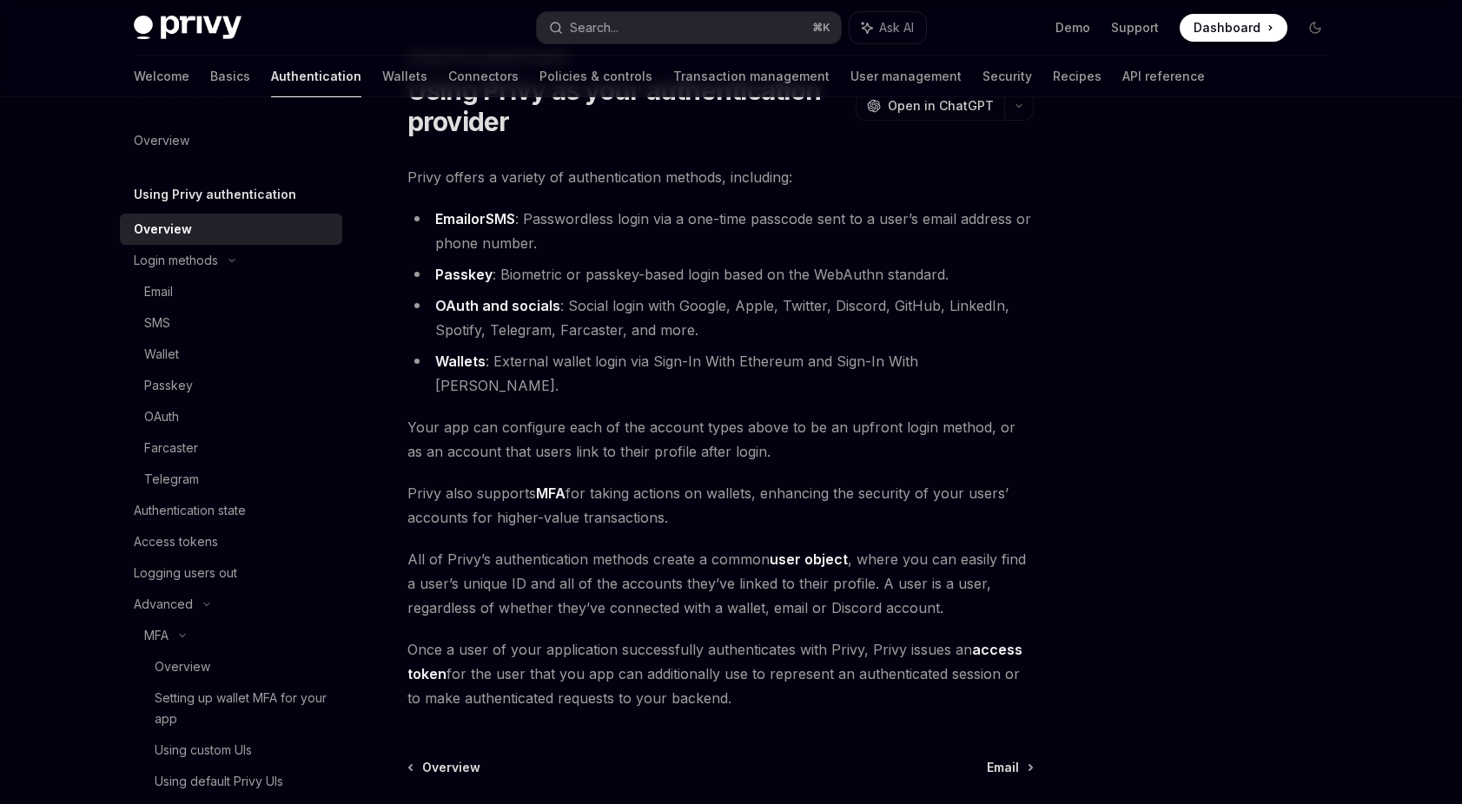
click at [710, 651] on span "Once a user of your application successfully authenticates with Privy, Privy is…" at bounding box center [720, 674] width 626 height 73
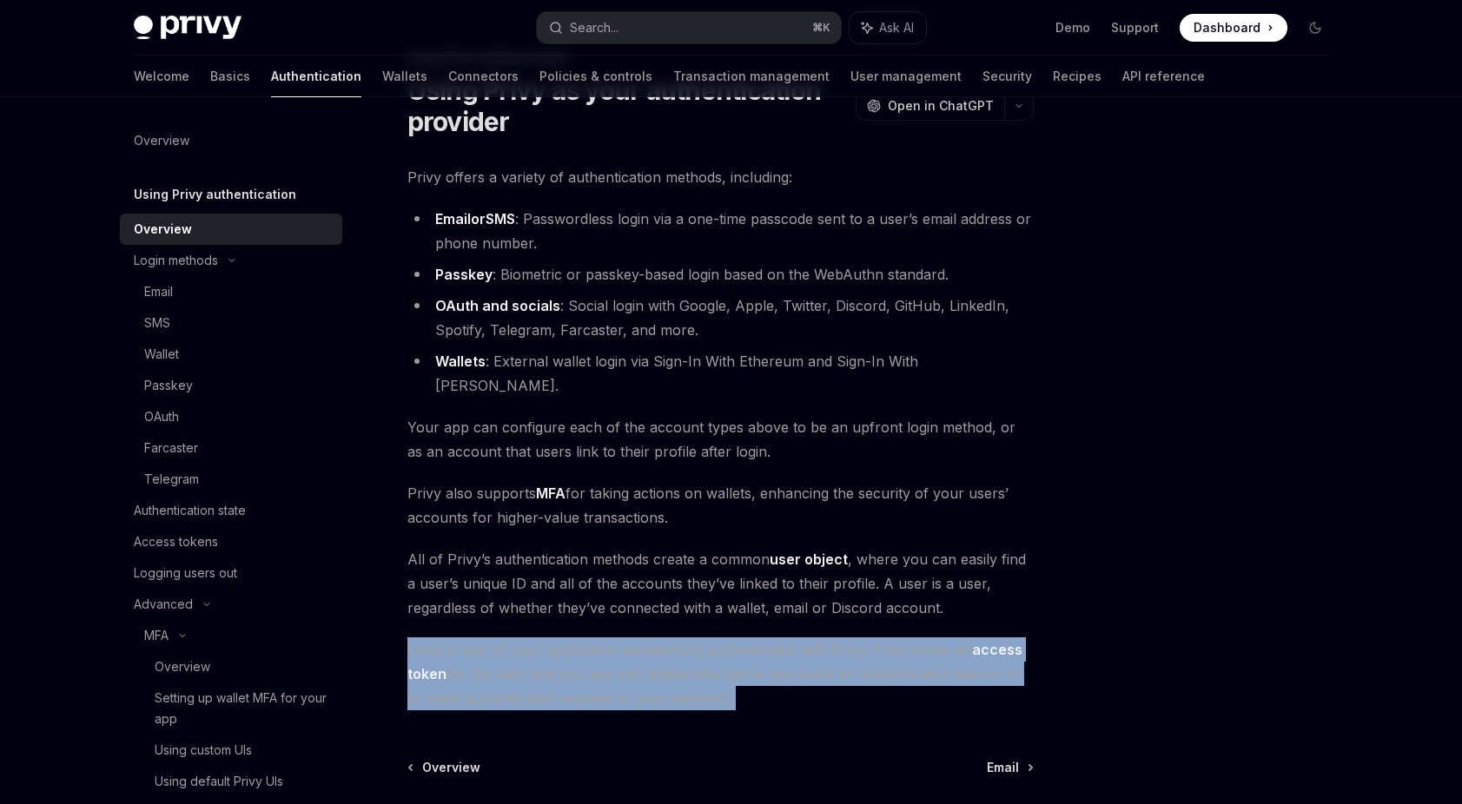
click at [710, 651] on span "Once a user of your application successfully authenticates with Privy, Privy is…" at bounding box center [720, 674] width 626 height 73
click at [741, 666] on span "Once a user of your application successfully authenticates with Privy, Privy is…" at bounding box center [720, 674] width 626 height 73
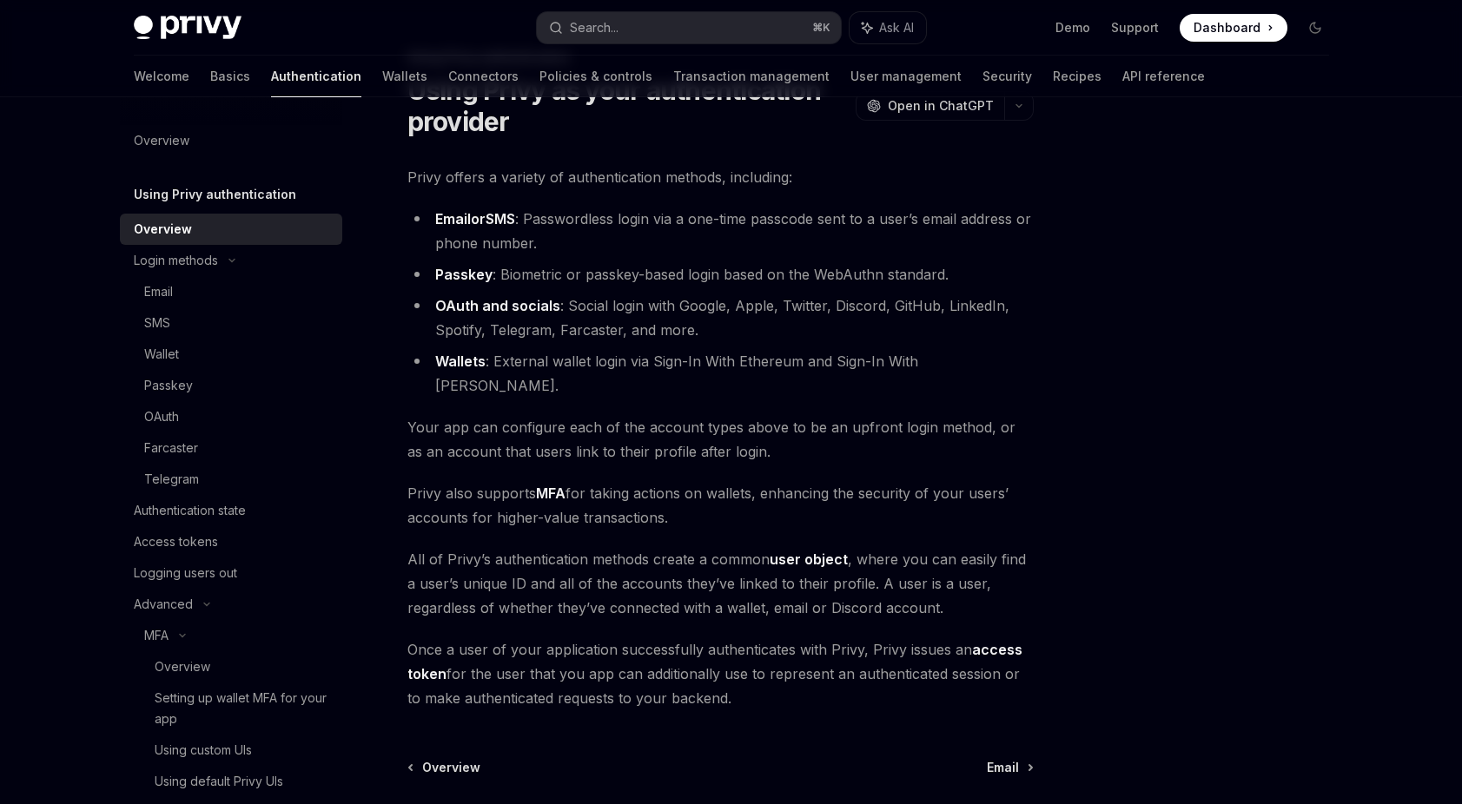
click at [755, 689] on div "Using Privy authentication Using Privy as your authentication provider OpenAI O…" at bounding box center [557, 508] width 959 height 922
click at [734, 665] on span "Once a user of your application successfully authenticates with Privy, Privy is…" at bounding box center [720, 674] width 626 height 73
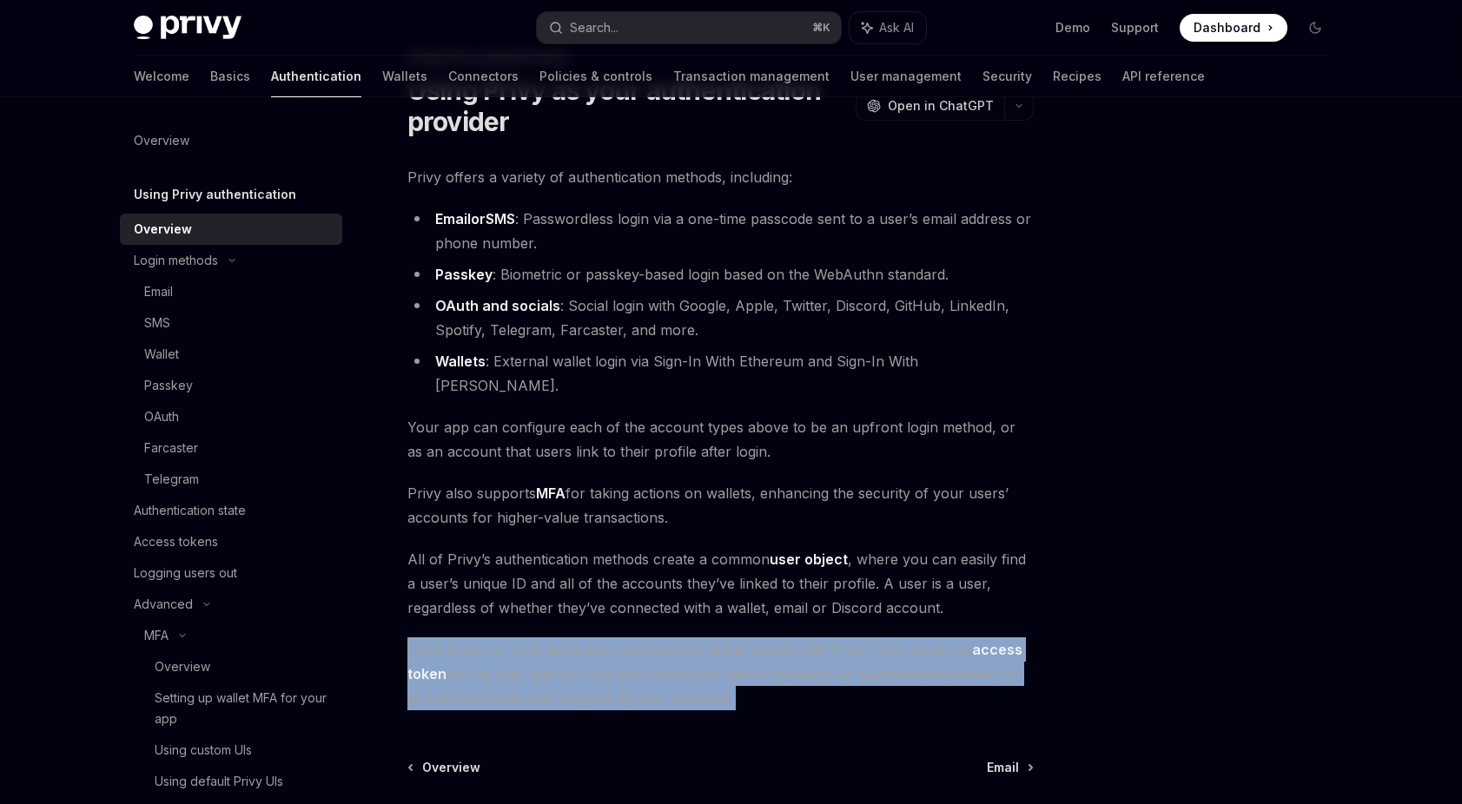
click at [734, 665] on span "Once a user of your application successfully authenticates with Privy, Privy is…" at bounding box center [720, 674] width 626 height 73
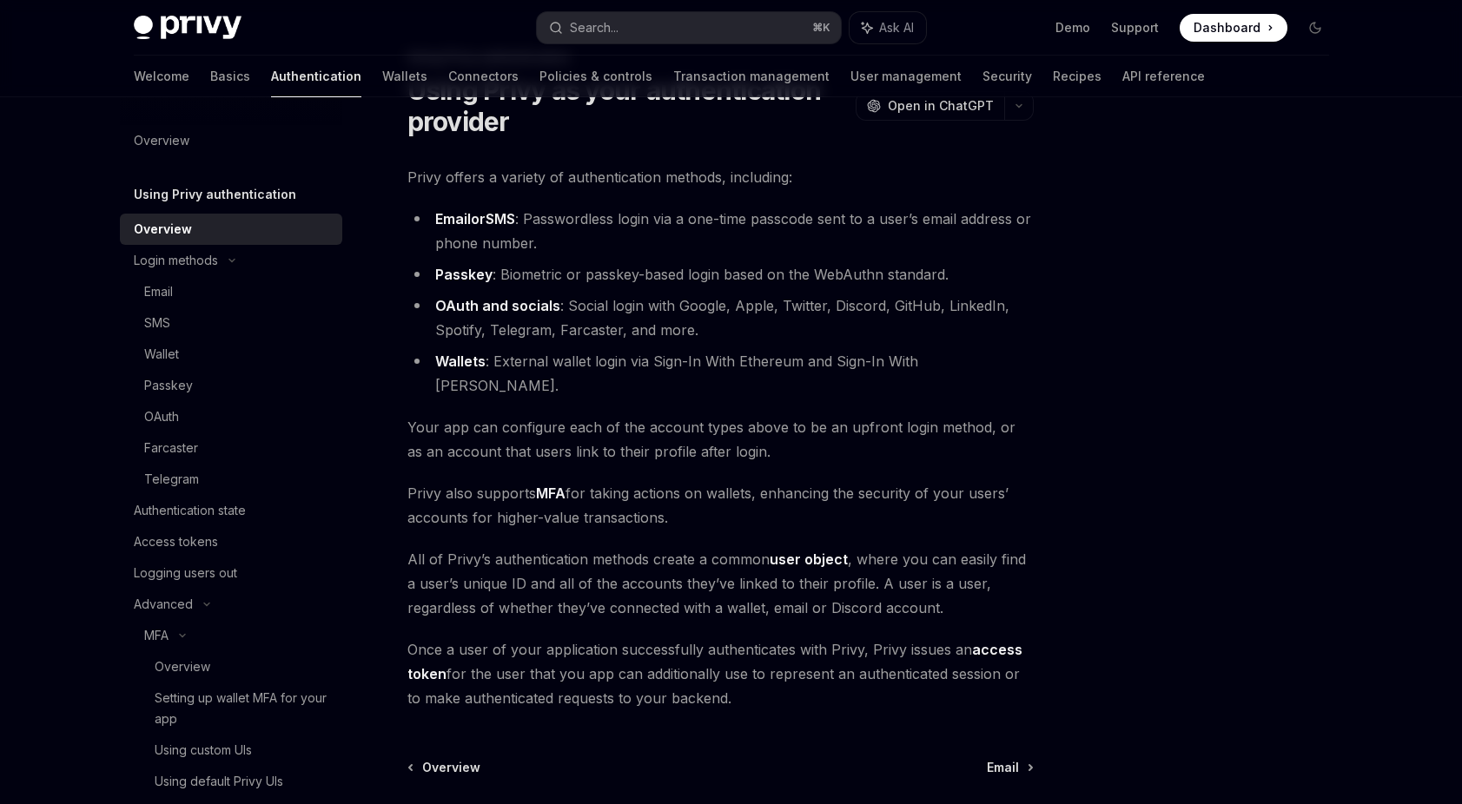
click at [790, 725] on div "Using Privy authentication Using Privy as your authentication provider OpenAI O…" at bounding box center [557, 508] width 959 height 922
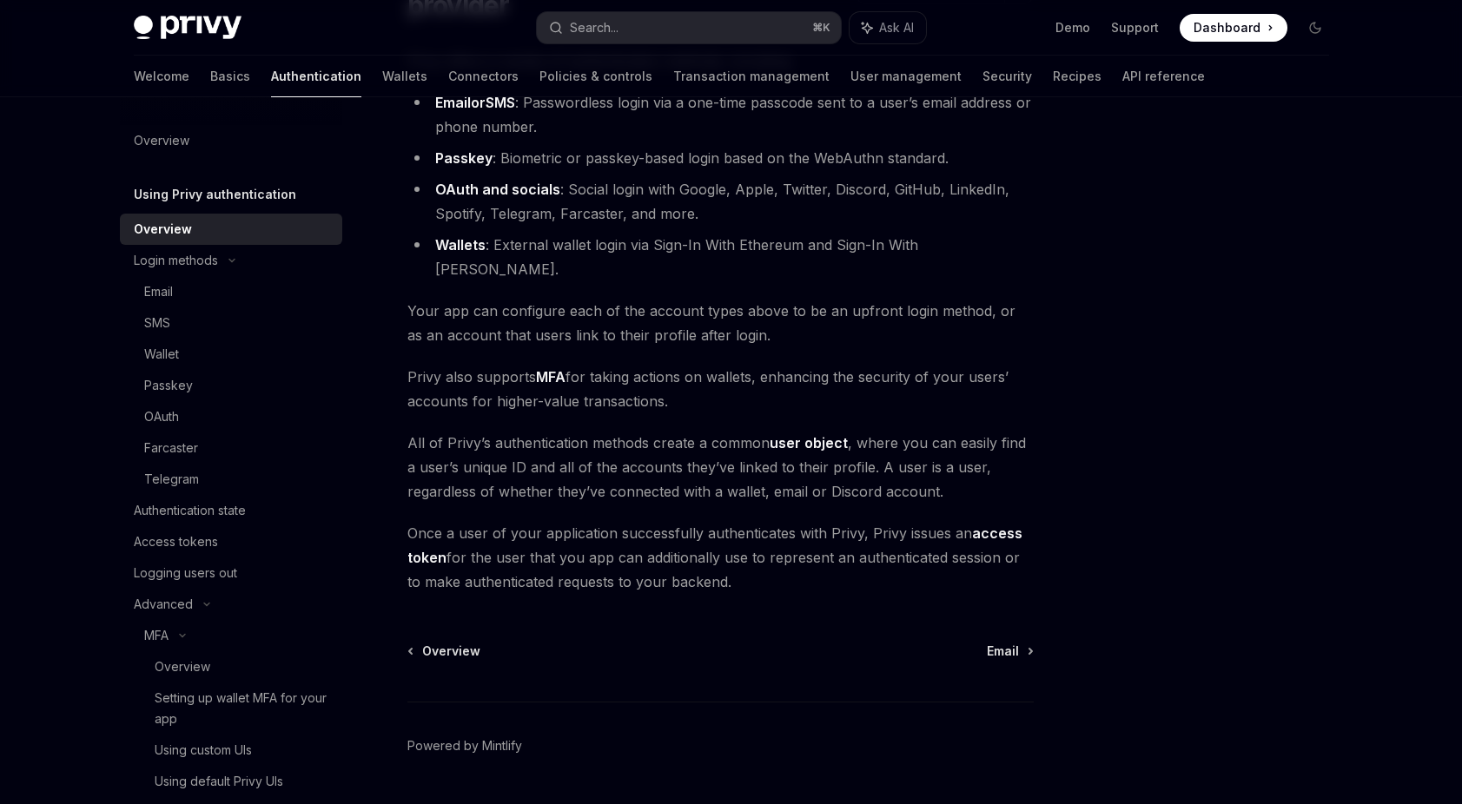
scroll to position [203, 0]
click at [1005, 641] on span "Email" at bounding box center [1003, 649] width 32 height 17
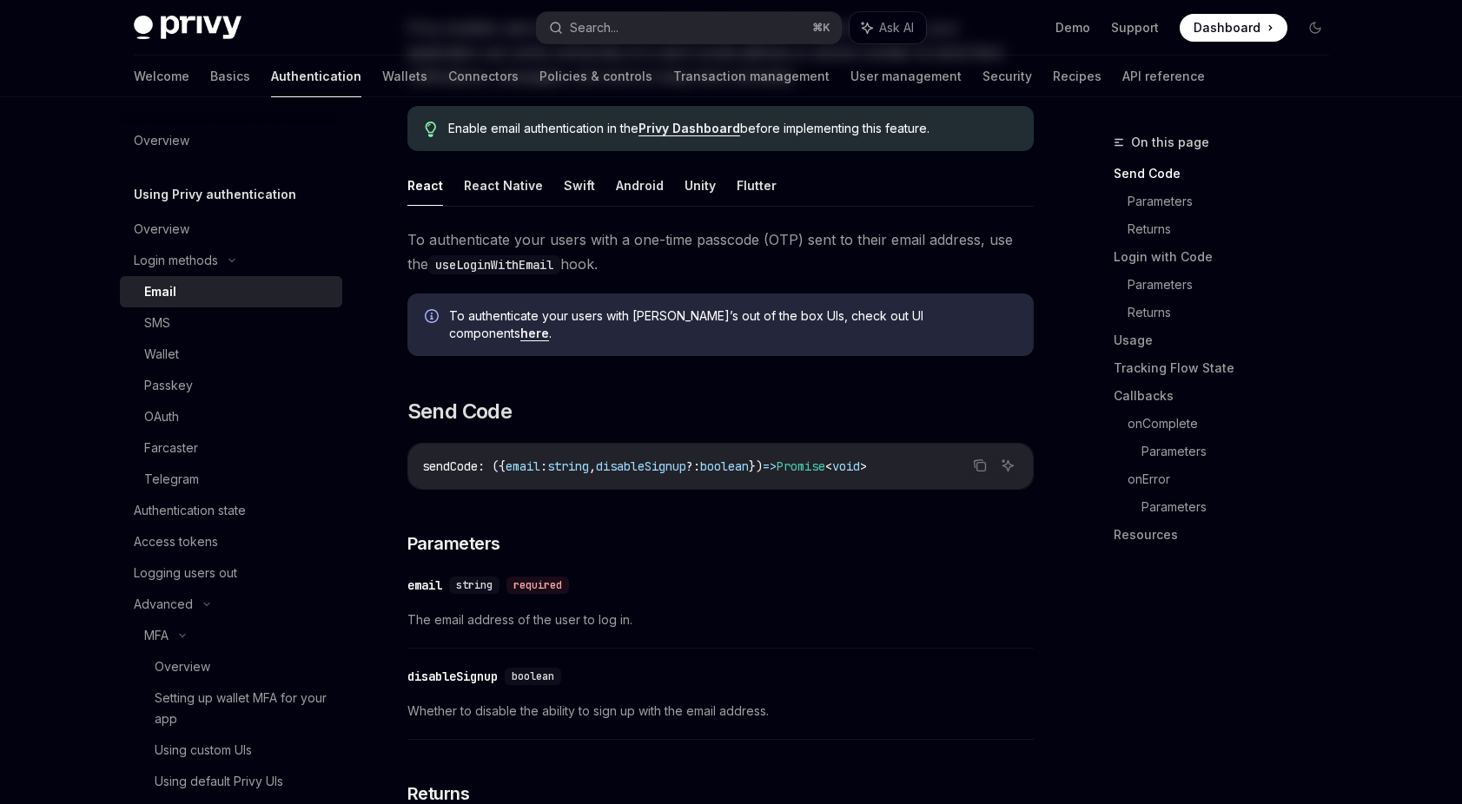
type textarea "*"
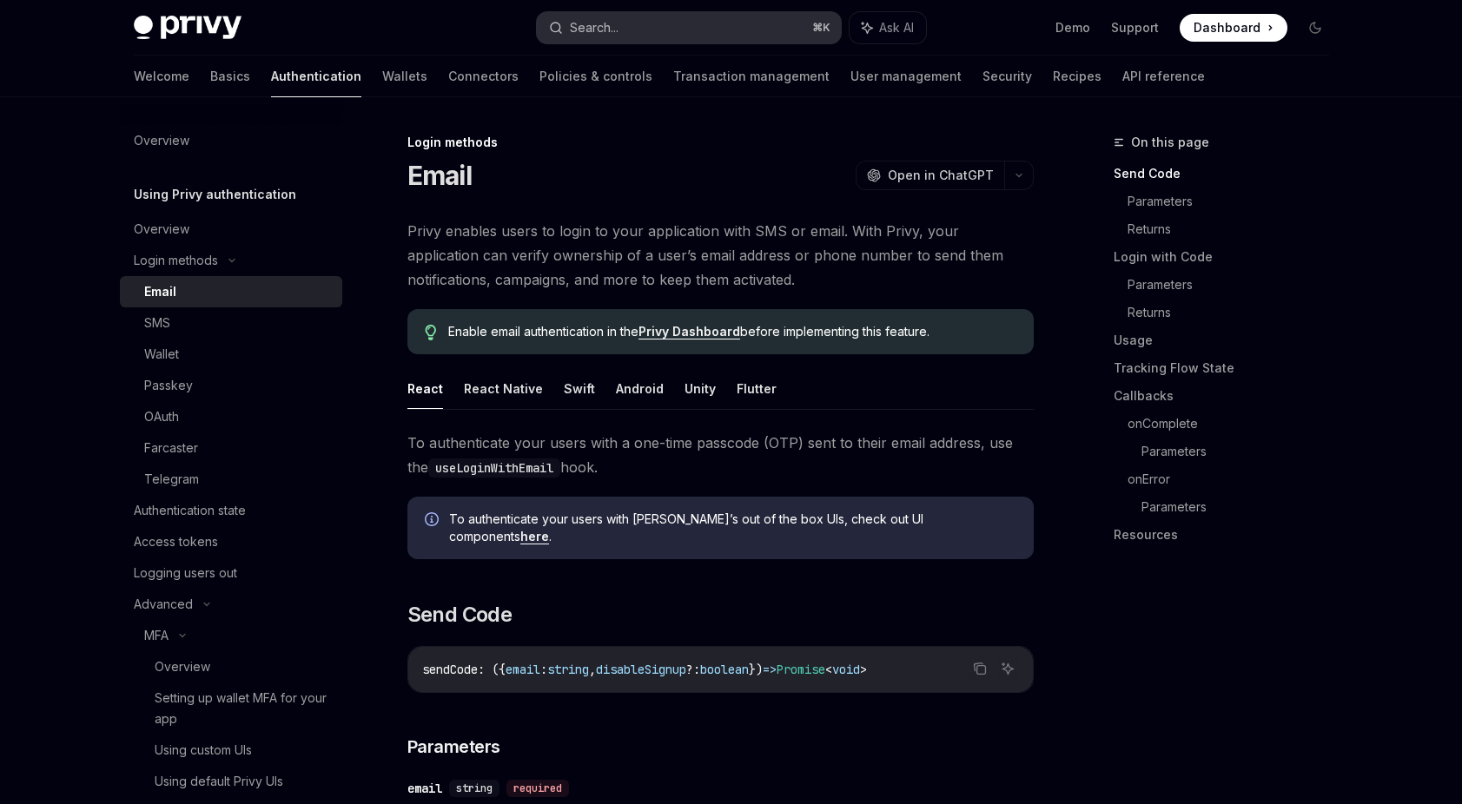
click at [692, 30] on button "Search... ⌘ K" at bounding box center [689, 27] width 304 height 31
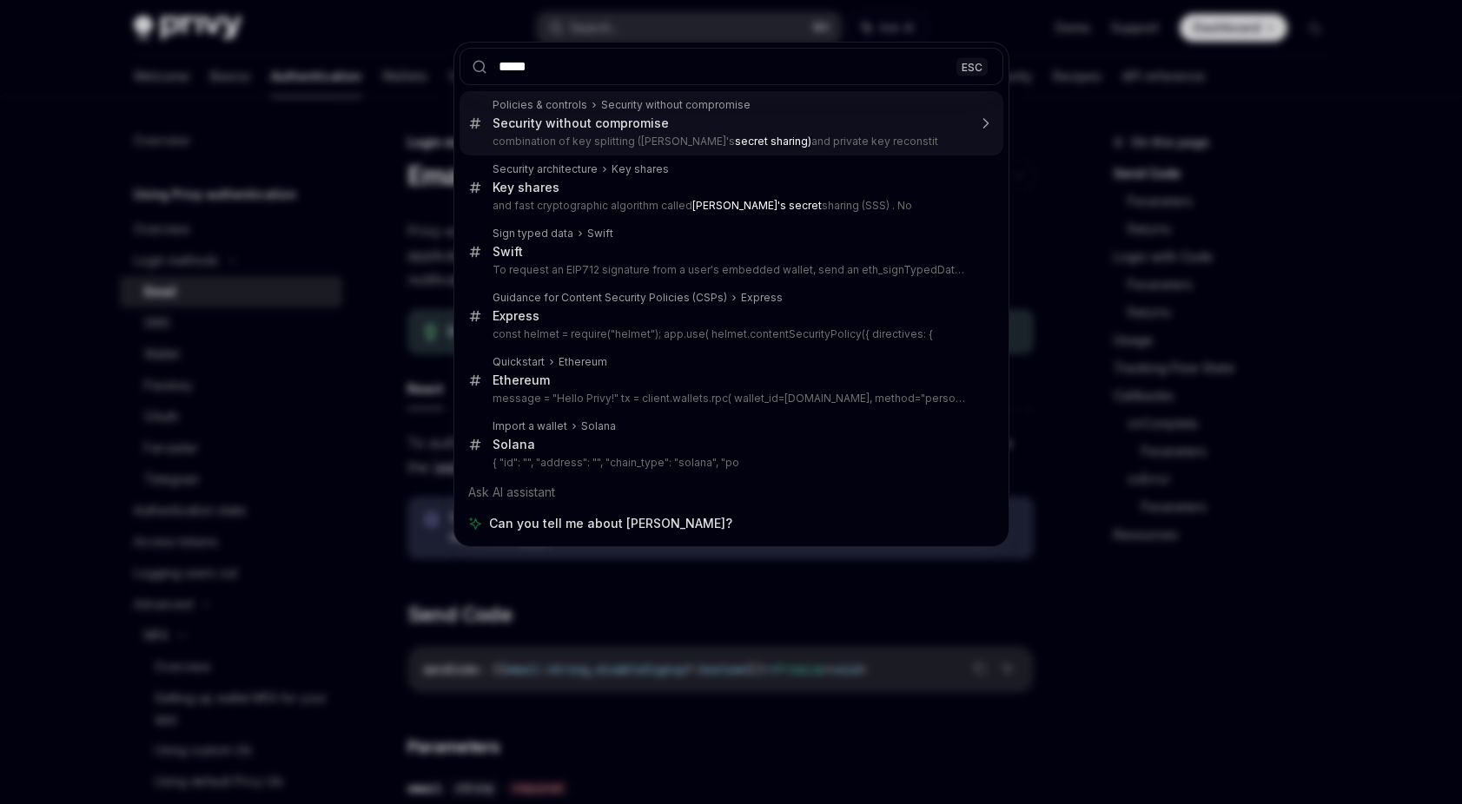
type input "******"
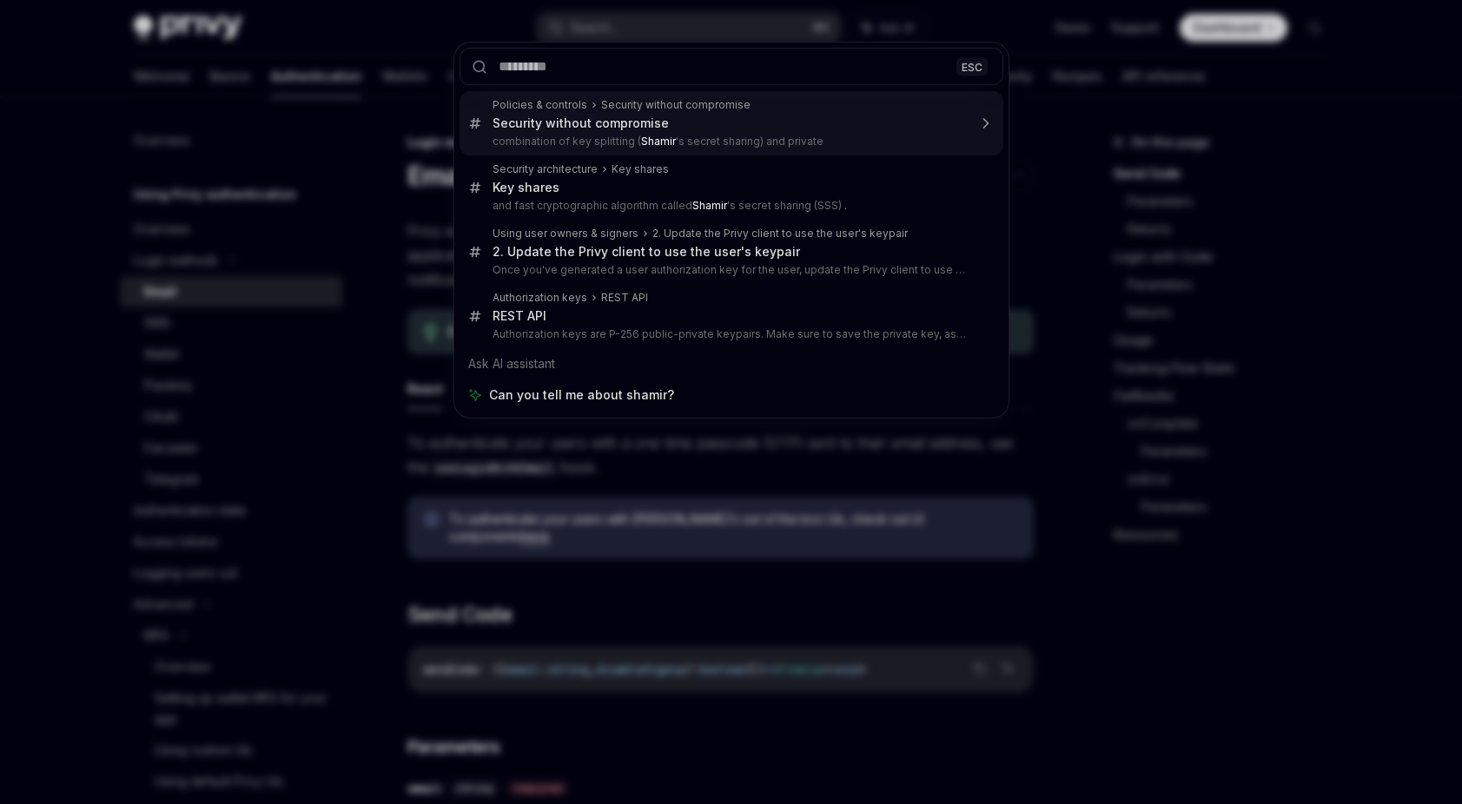
type textarea "*"
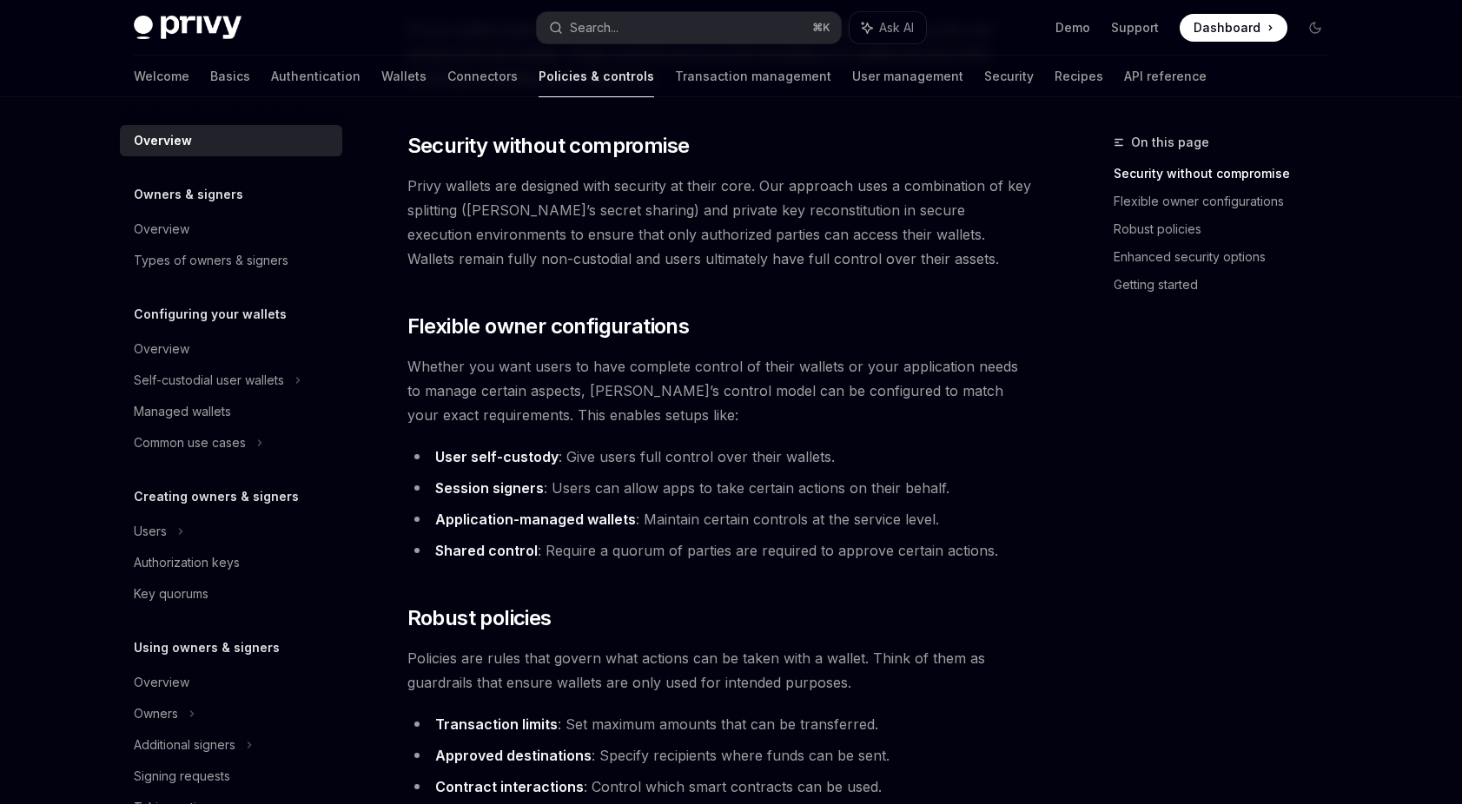
click at [610, 245] on span "Privy wallets are designed with security at their core. Our approach uses a com…" at bounding box center [720, 222] width 626 height 97
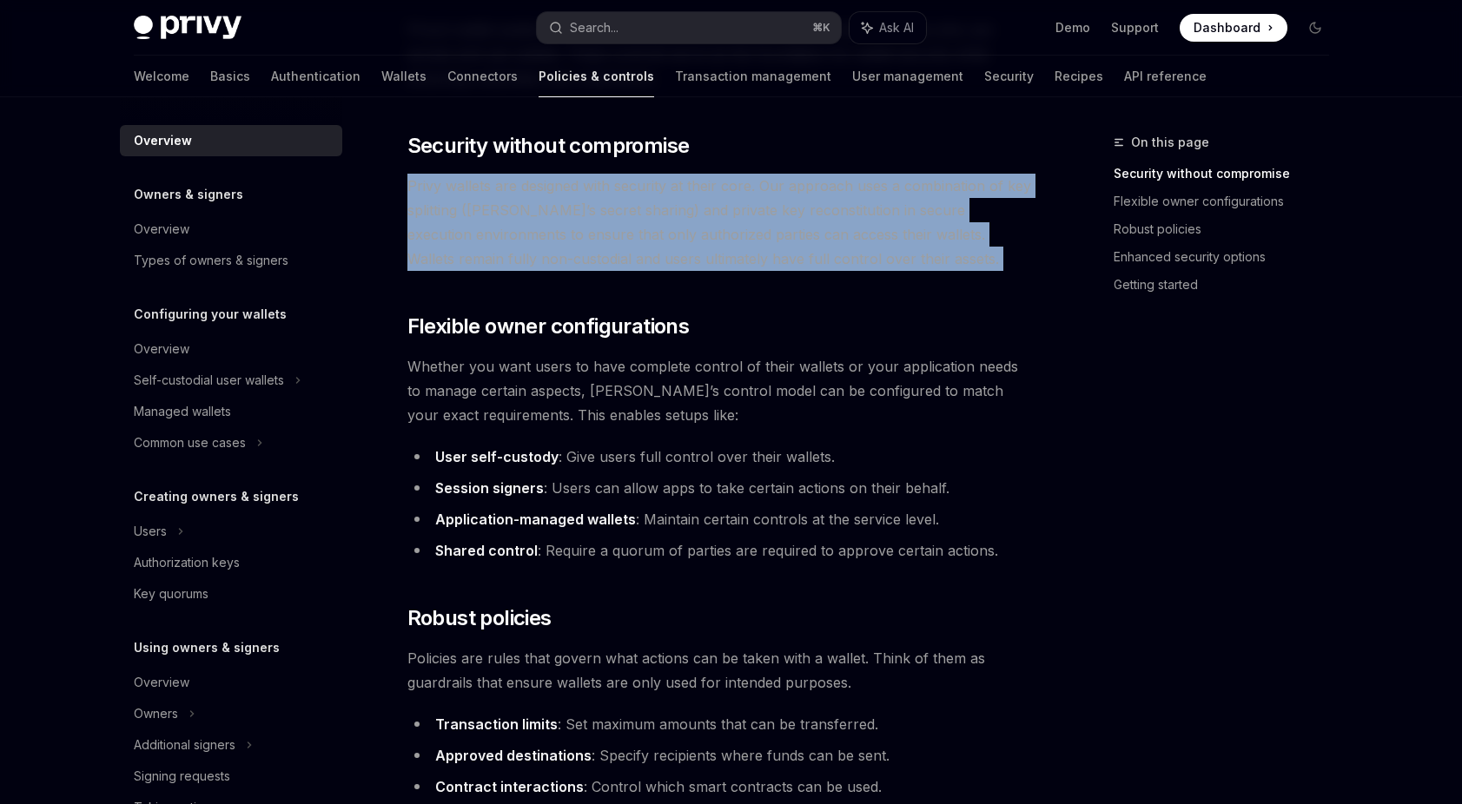
click at [610, 245] on span "Privy wallets are designed with security at their core. Our approach uses a com…" at bounding box center [720, 222] width 626 height 97
click at [671, 267] on span "Privy wallets are designed with security at their core. Our approach uses a com…" at bounding box center [720, 222] width 626 height 97
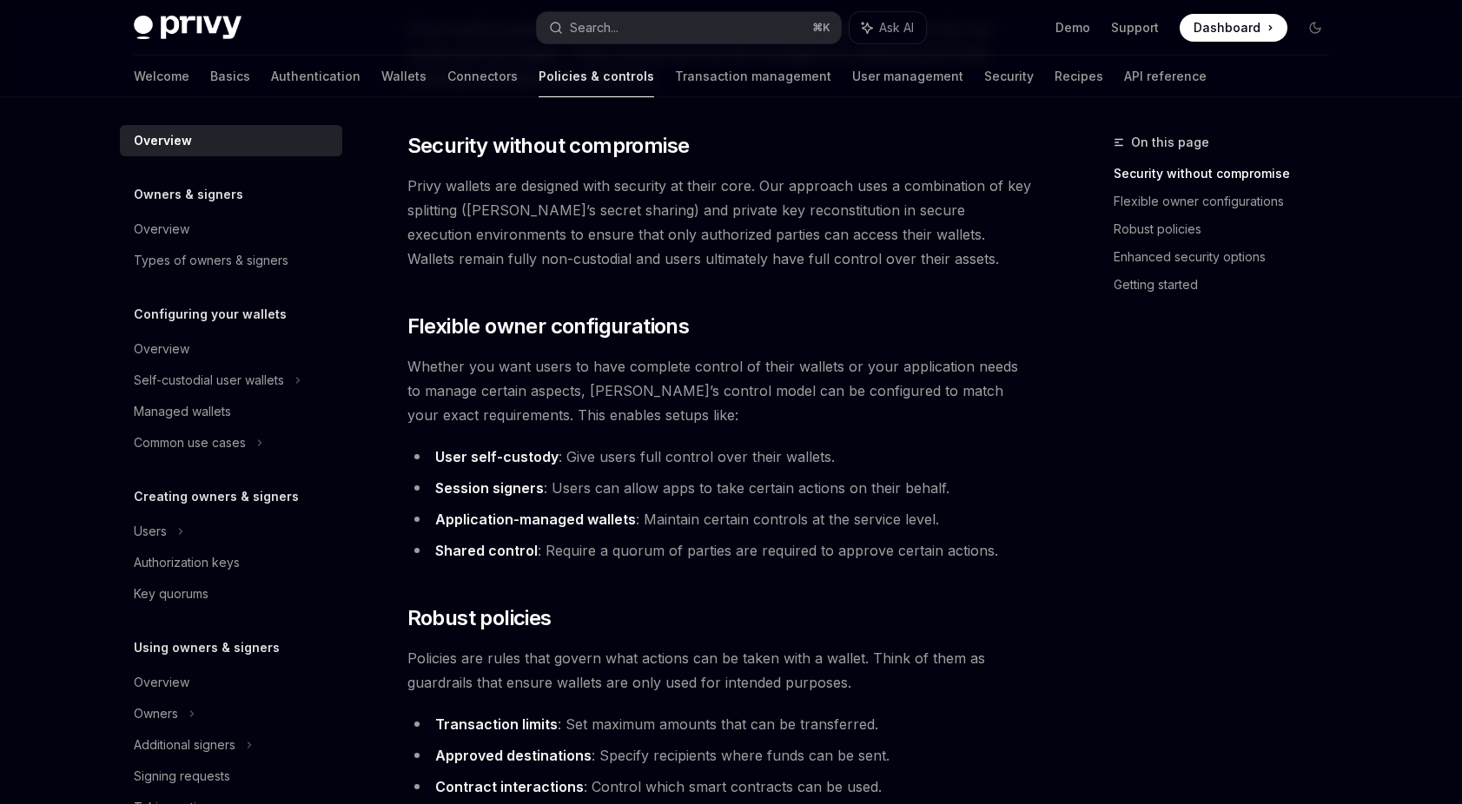
scroll to position [190, 0]
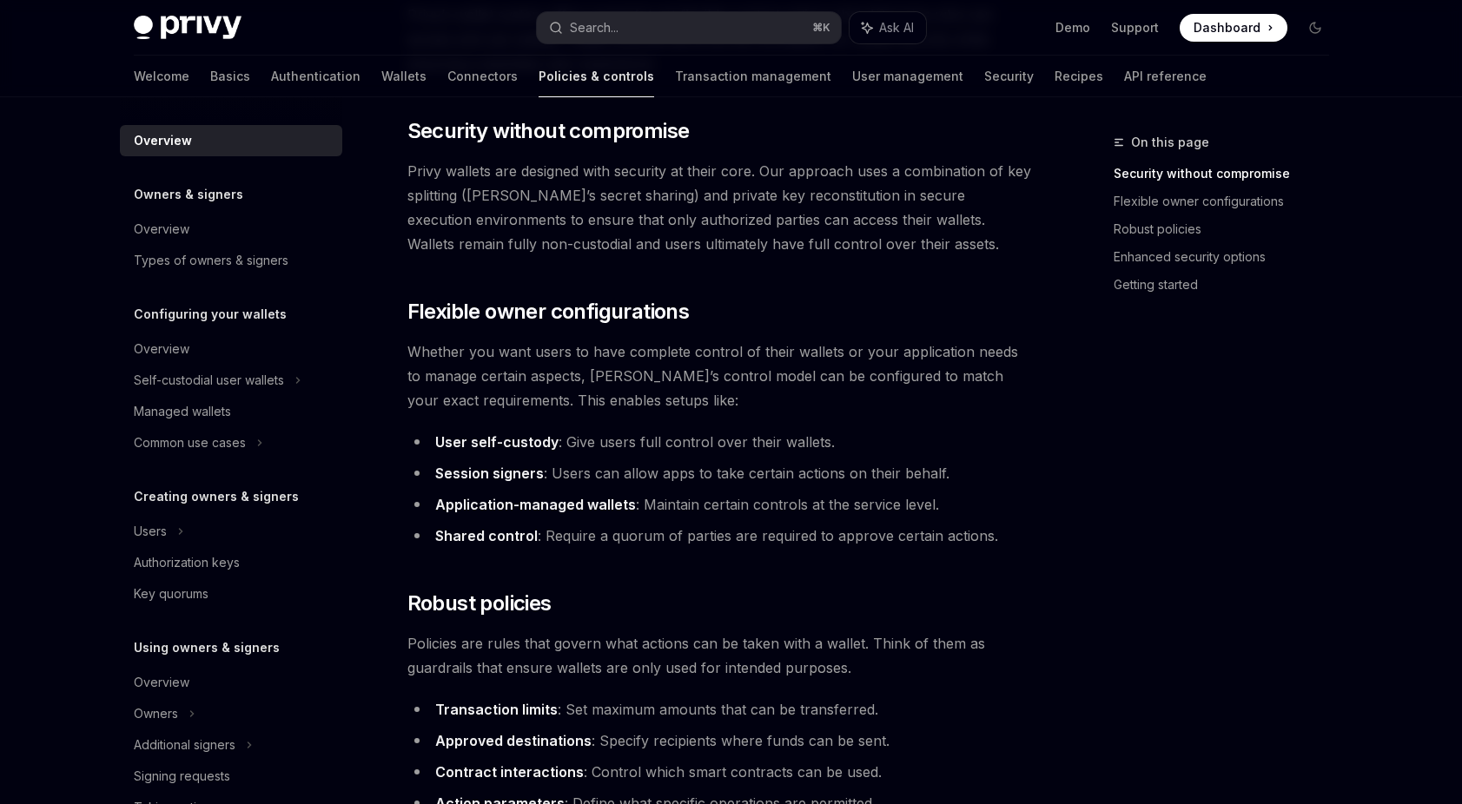
click at [578, 459] on ul "User self-custody : Give users full control over their wallets. Session signers…" at bounding box center [720, 489] width 626 height 118
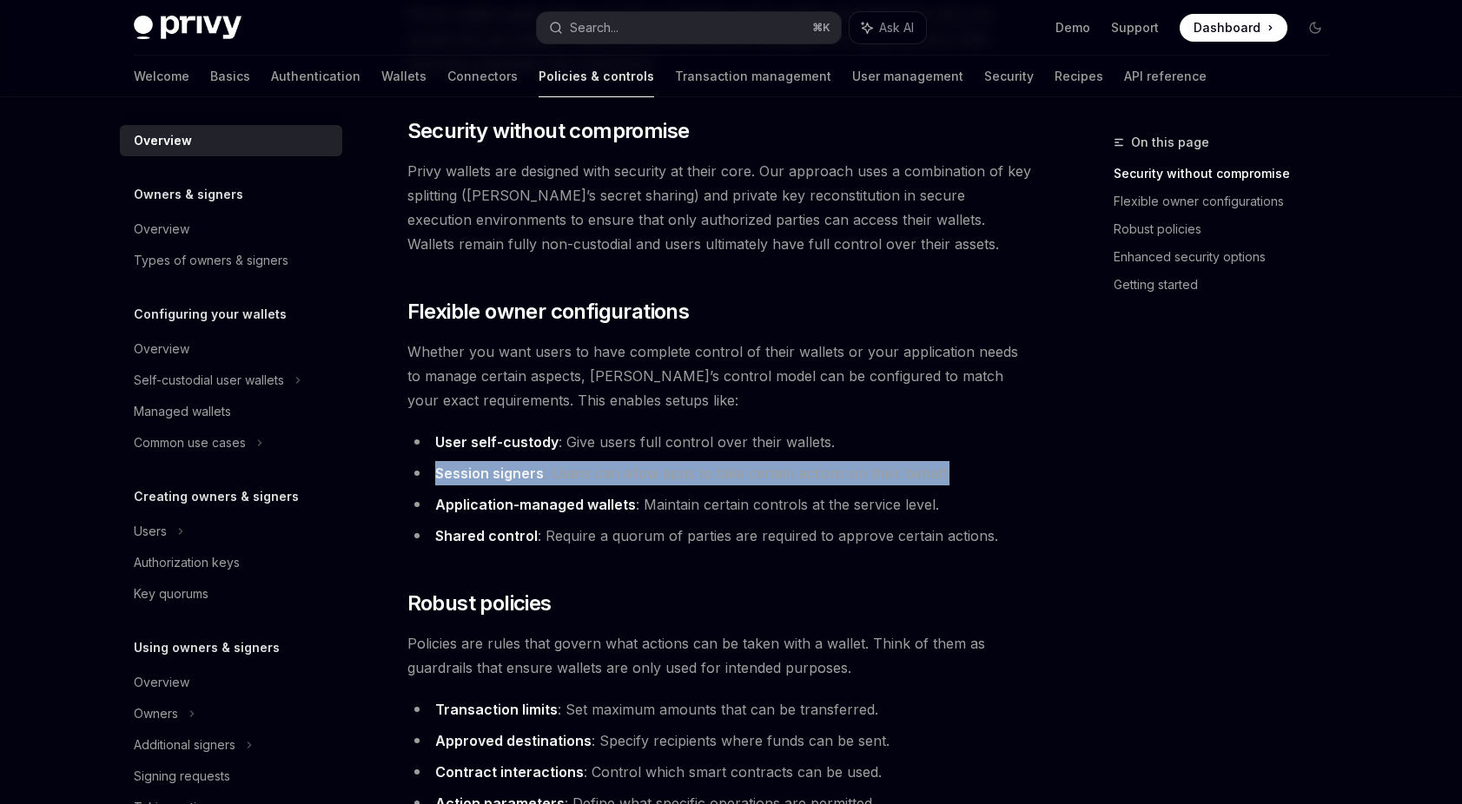
click at [578, 459] on ul "User self-custody : Give users full control over their wallets. Session signers…" at bounding box center [720, 489] width 626 height 118
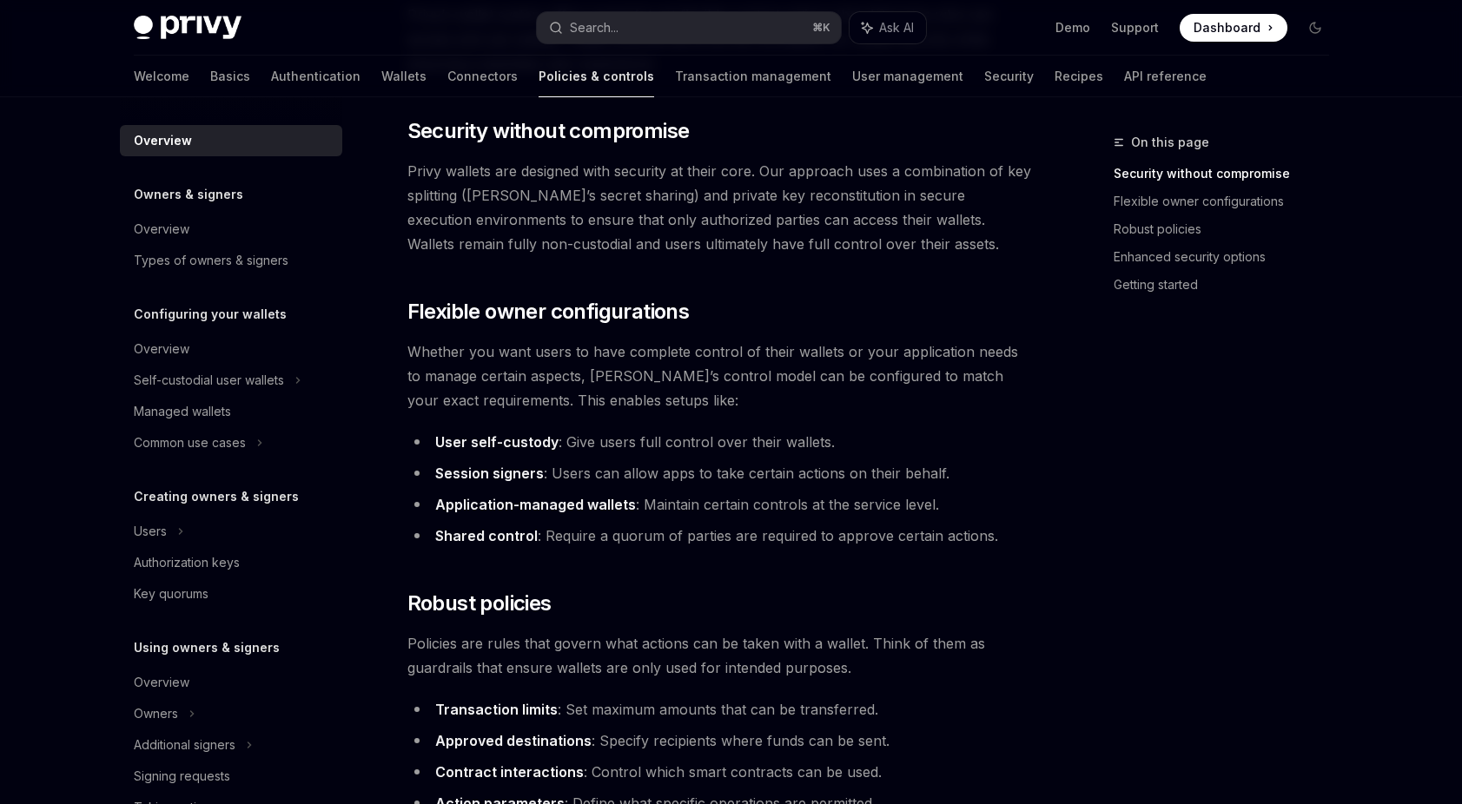
click at [573, 400] on span "Whether you want users to have complete control of their wallets or your applic…" at bounding box center [720, 376] width 626 height 73
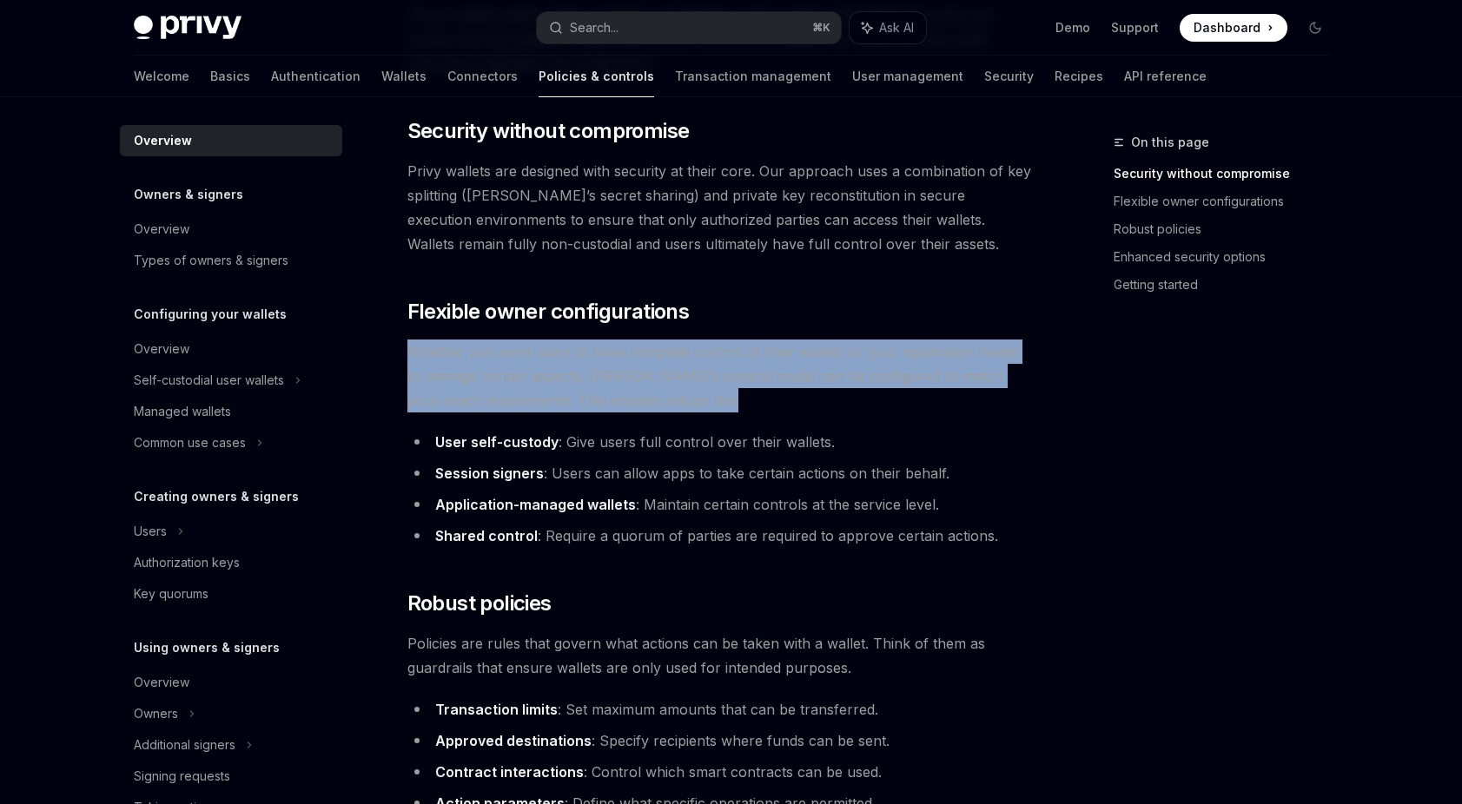
click at [573, 400] on span "Whether you want users to have complete control of their wallets or your applic…" at bounding box center [720, 376] width 626 height 73
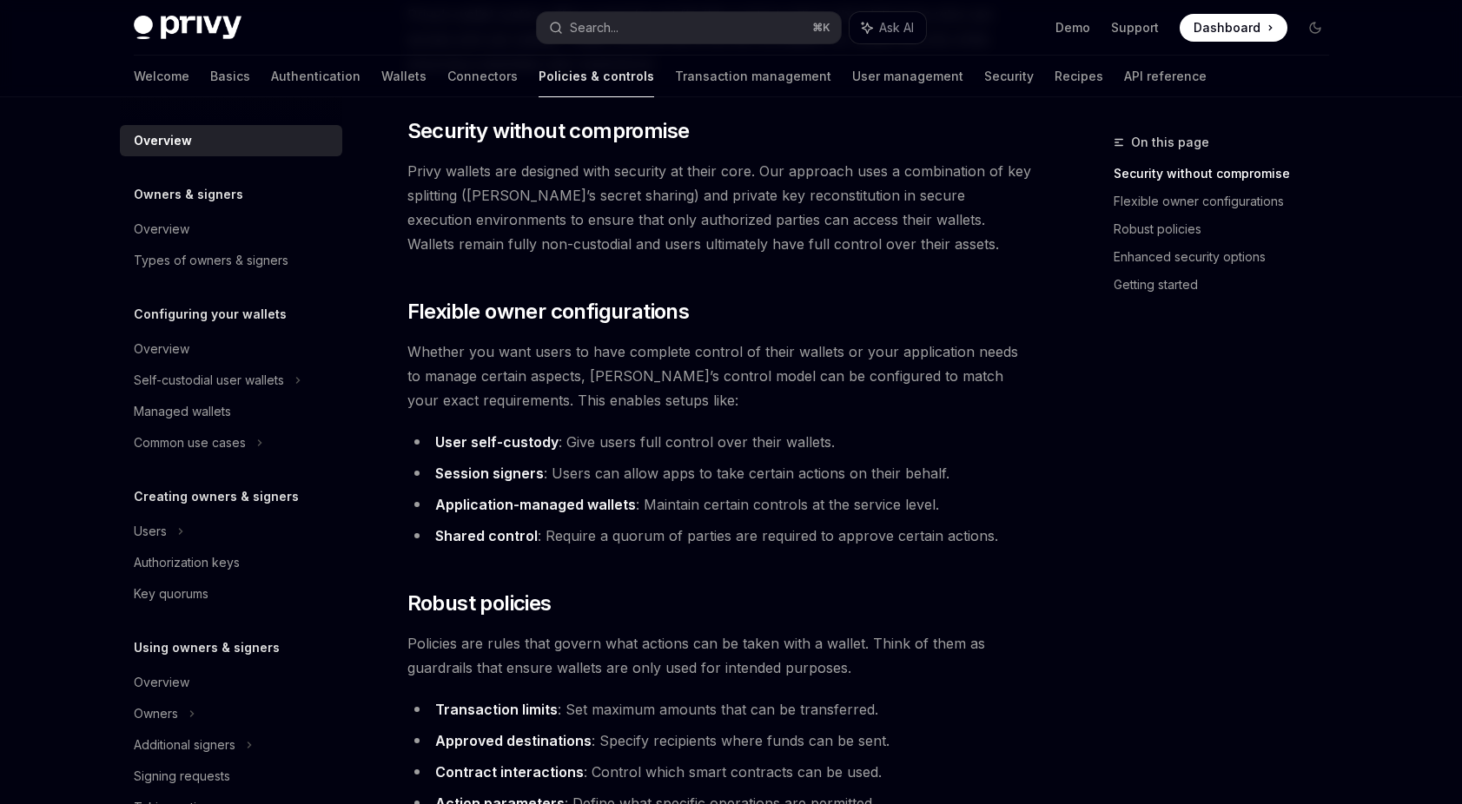
click at [581, 435] on li "User self-custody : Give users full control over their wallets." at bounding box center [720, 442] width 626 height 24
click at [577, 492] on li "Application-managed wallets : Maintain certain controls at the service level." at bounding box center [720, 504] width 626 height 24
click at [581, 479] on li "Session signers : Users can allow apps to take certain actions on their behalf." at bounding box center [720, 473] width 626 height 24
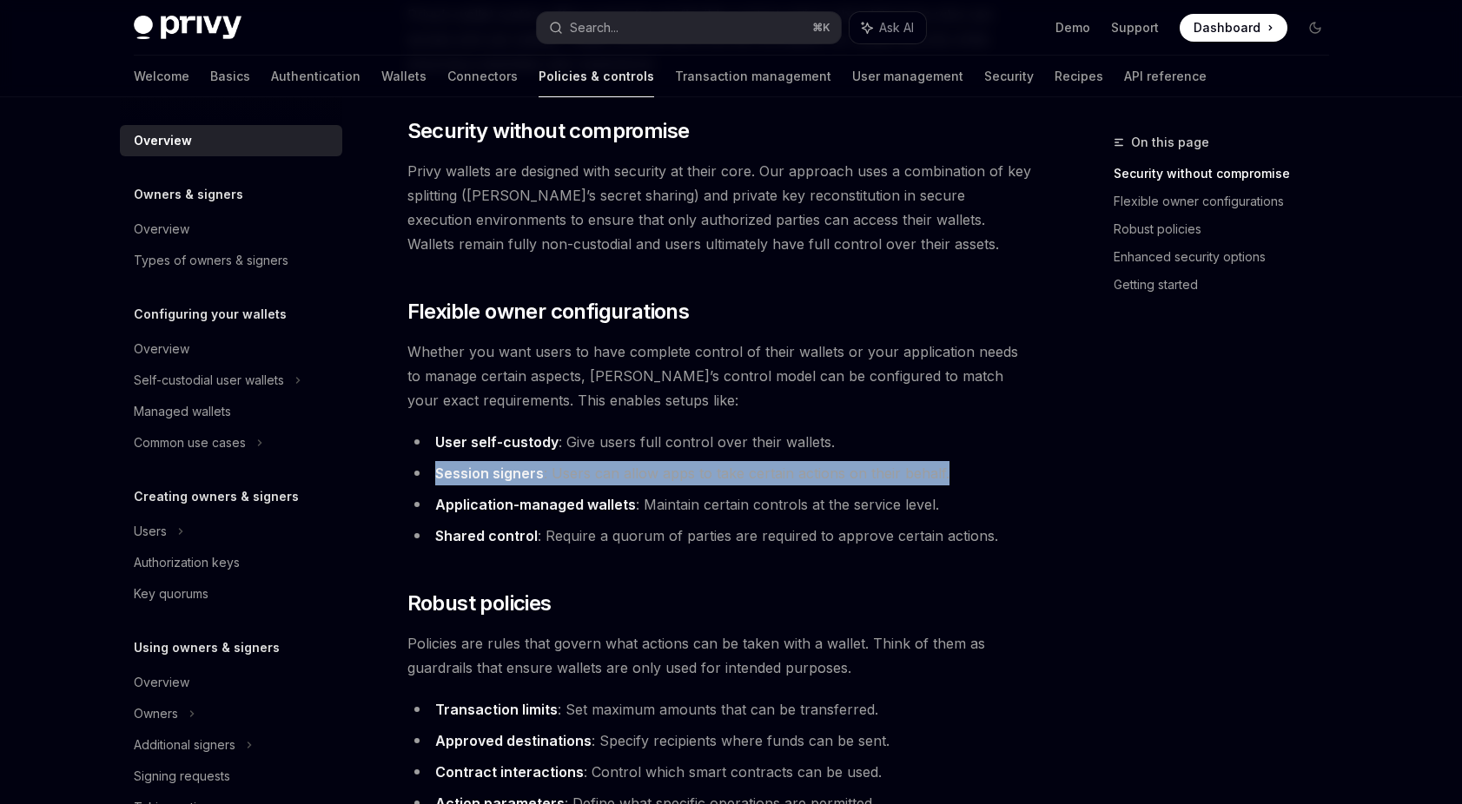
click at [581, 479] on li "Session signers : Users can allow apps to take certain actions on their behalf." at bounding box center [720, 473] width 626 height 24
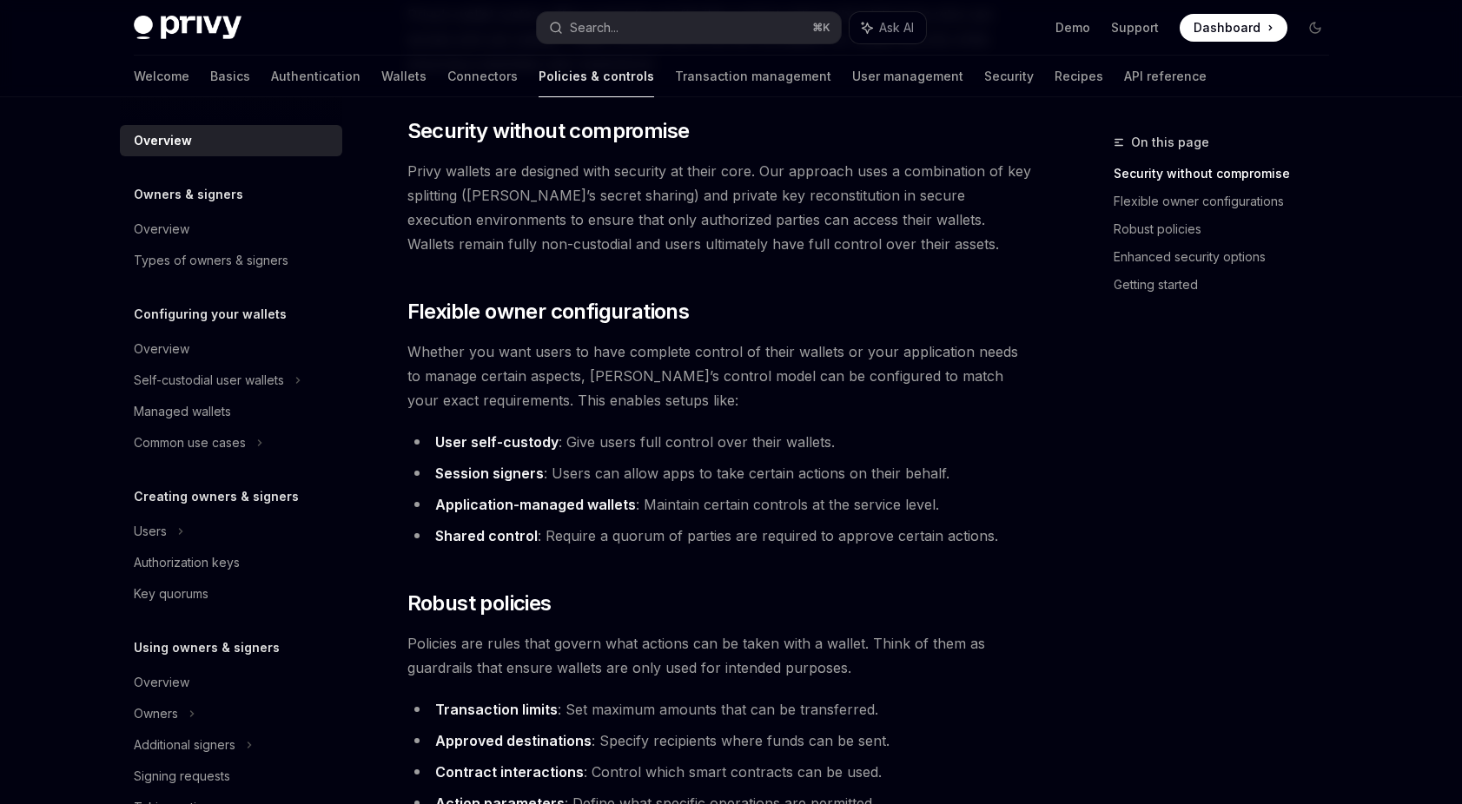
click at [581, 499] on strong "Application-managed wallets" at bounding box center [535, 504] width 201 height 17
click at [721, 501] on li "Application-managed wallets : Maintain certain controls at the service level." at bounding box center [720, 504] width 626 height 24
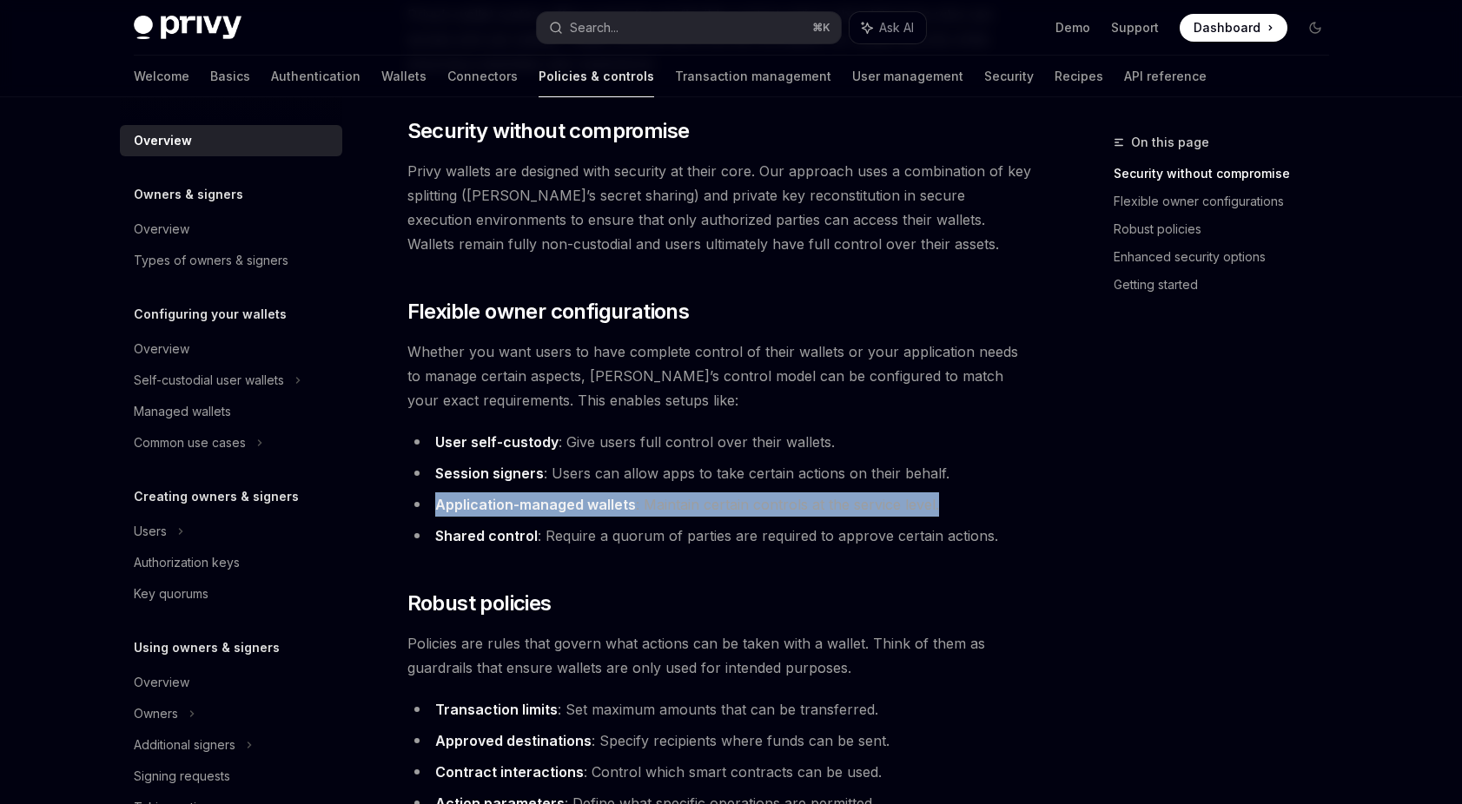
click at [721, 501] on li "Application-managed wallets : Maintain certain controls at the service level." at bounding box center [720, 504] width 626 height 24
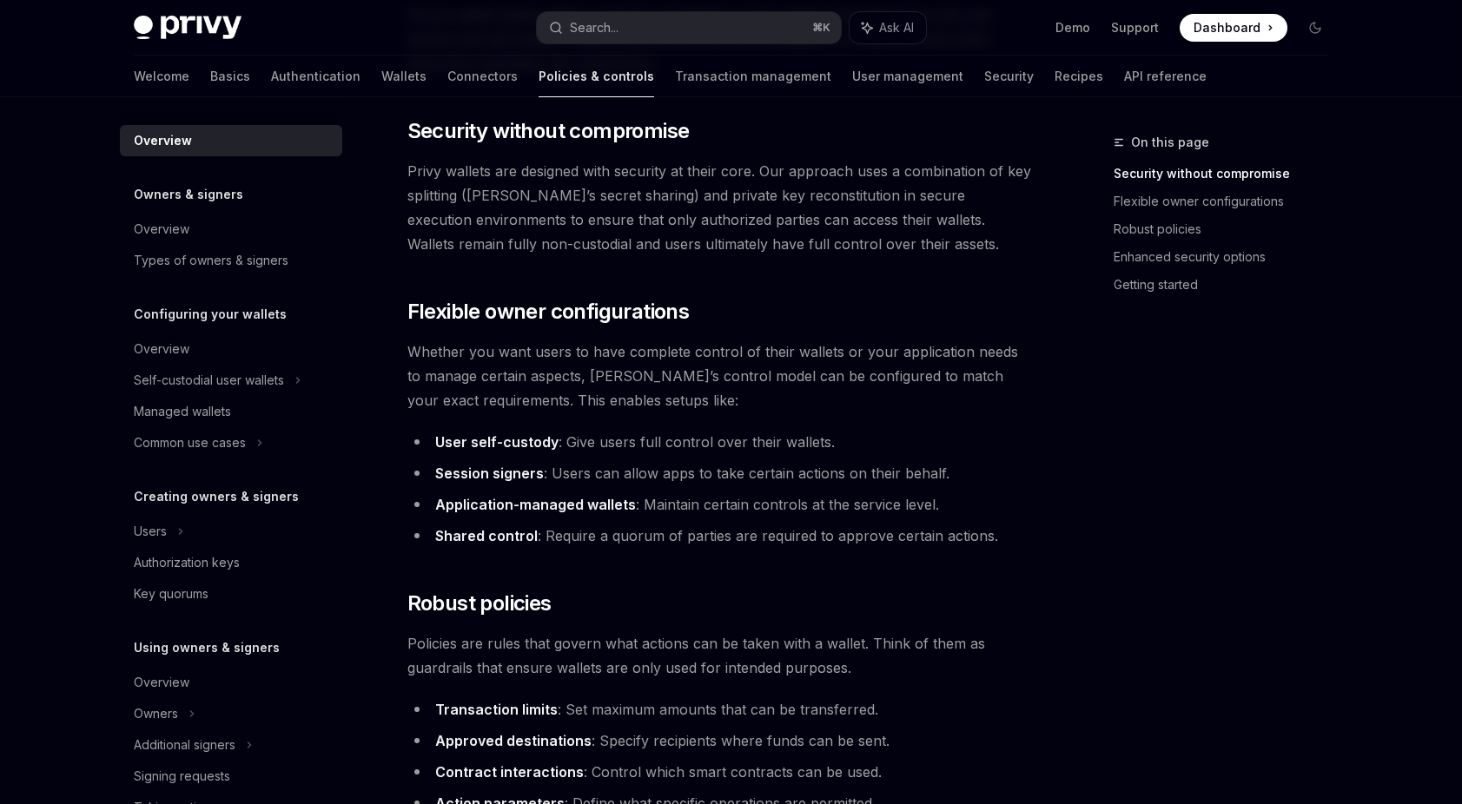
click at [770, 383] on span "Whether you want users to have complete control of their wallets or your applic…" at bounding box center [720, 376] width 626 height 73
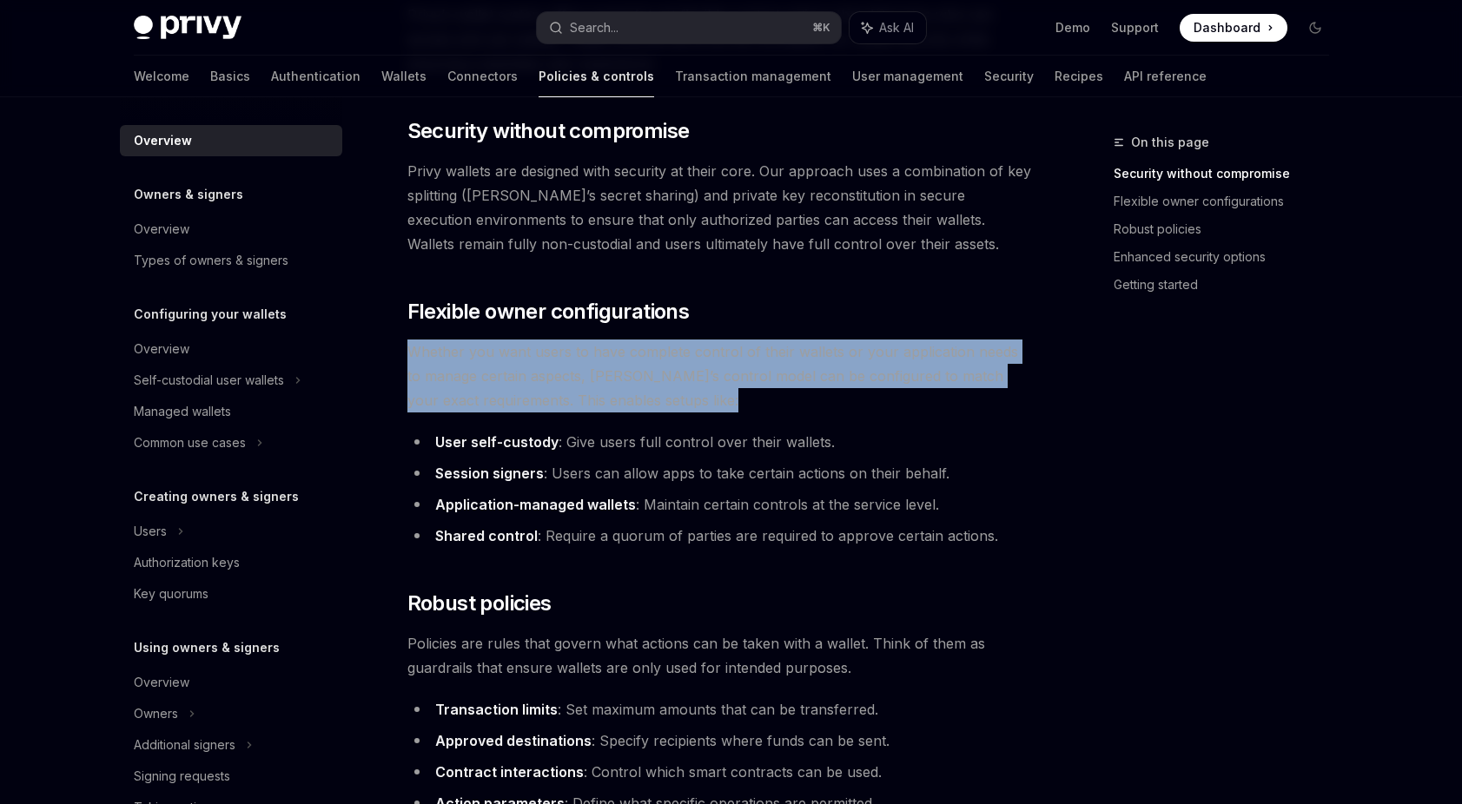
click at [770, 383] on span "Whether you want users to have complete control of their wallets or your applic…" at bounding box center [720, 376] width 626 height 73
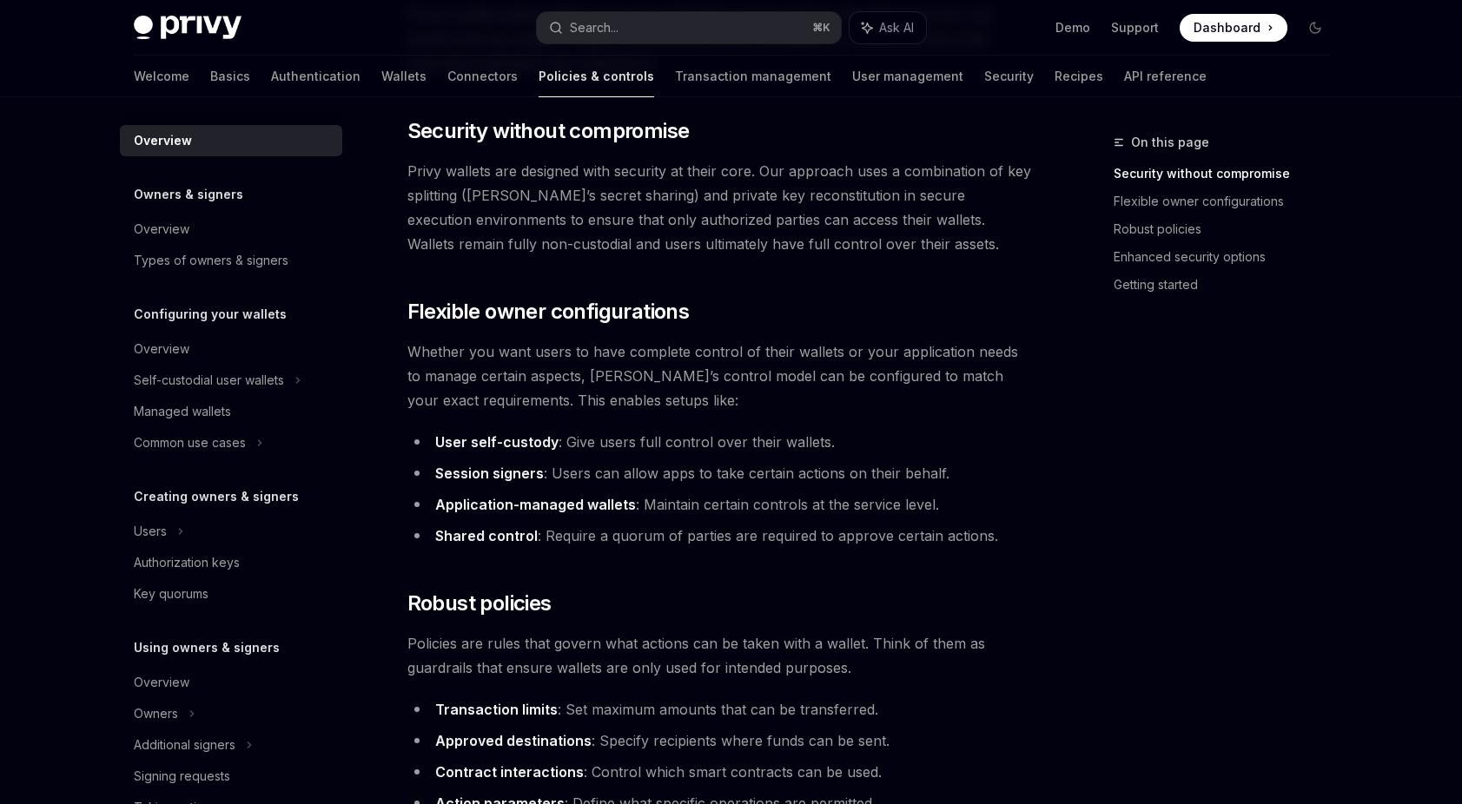
click at [696, 532] on li "Shared control : Require a quorum of parties are required to approve certain ac…" at bounding box center [720, 536] width 626 height 24
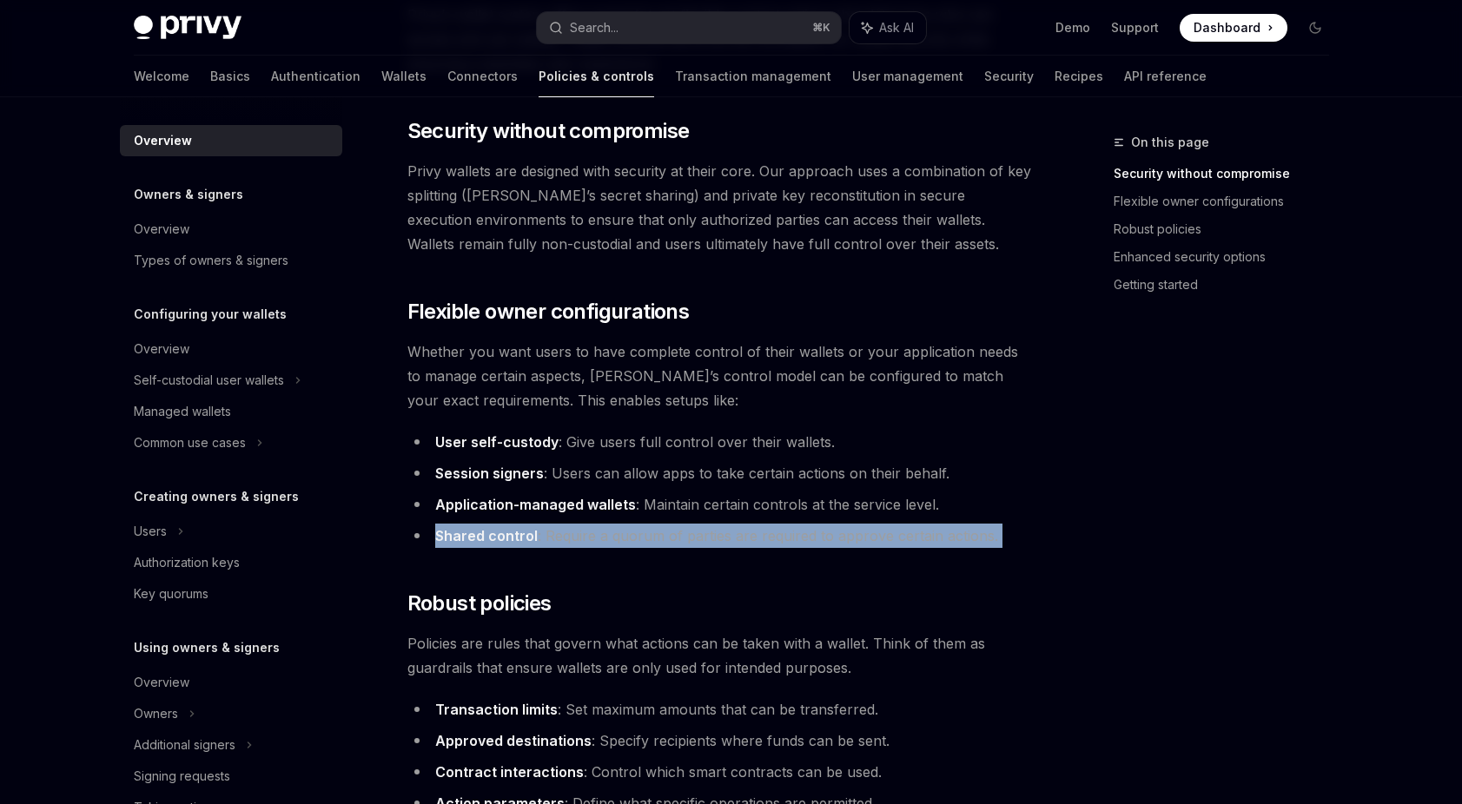
click at [696, 532] on li "Shared control : Require a quorum of parties are required to approve certain ac…" at bounding box center [720, 536] width 626 height 24
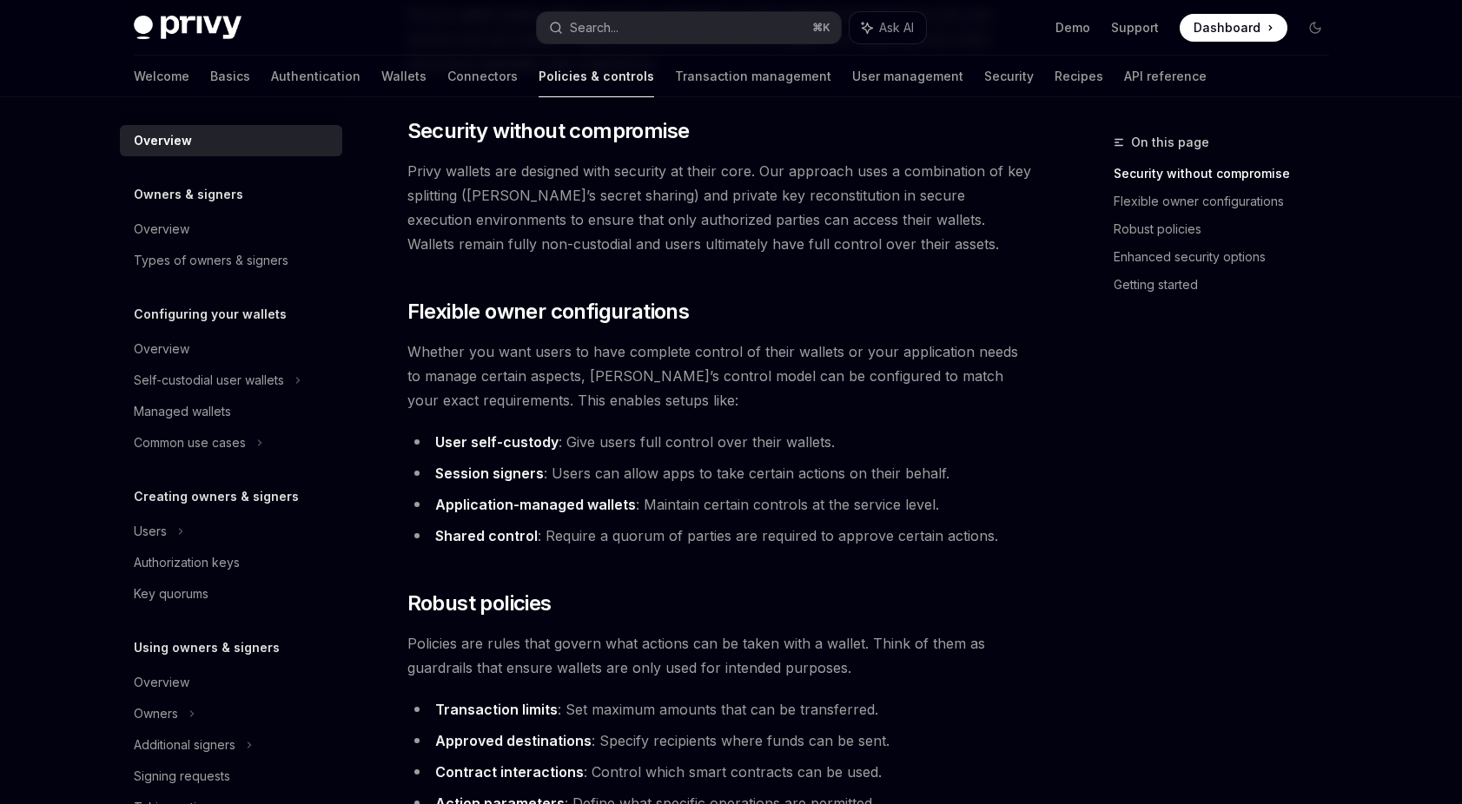
click at [713, 541] on li "Shared control : Require a quorum of parties are required to approve certain ac…" at bounding box center [720, 536] width 626 height 24
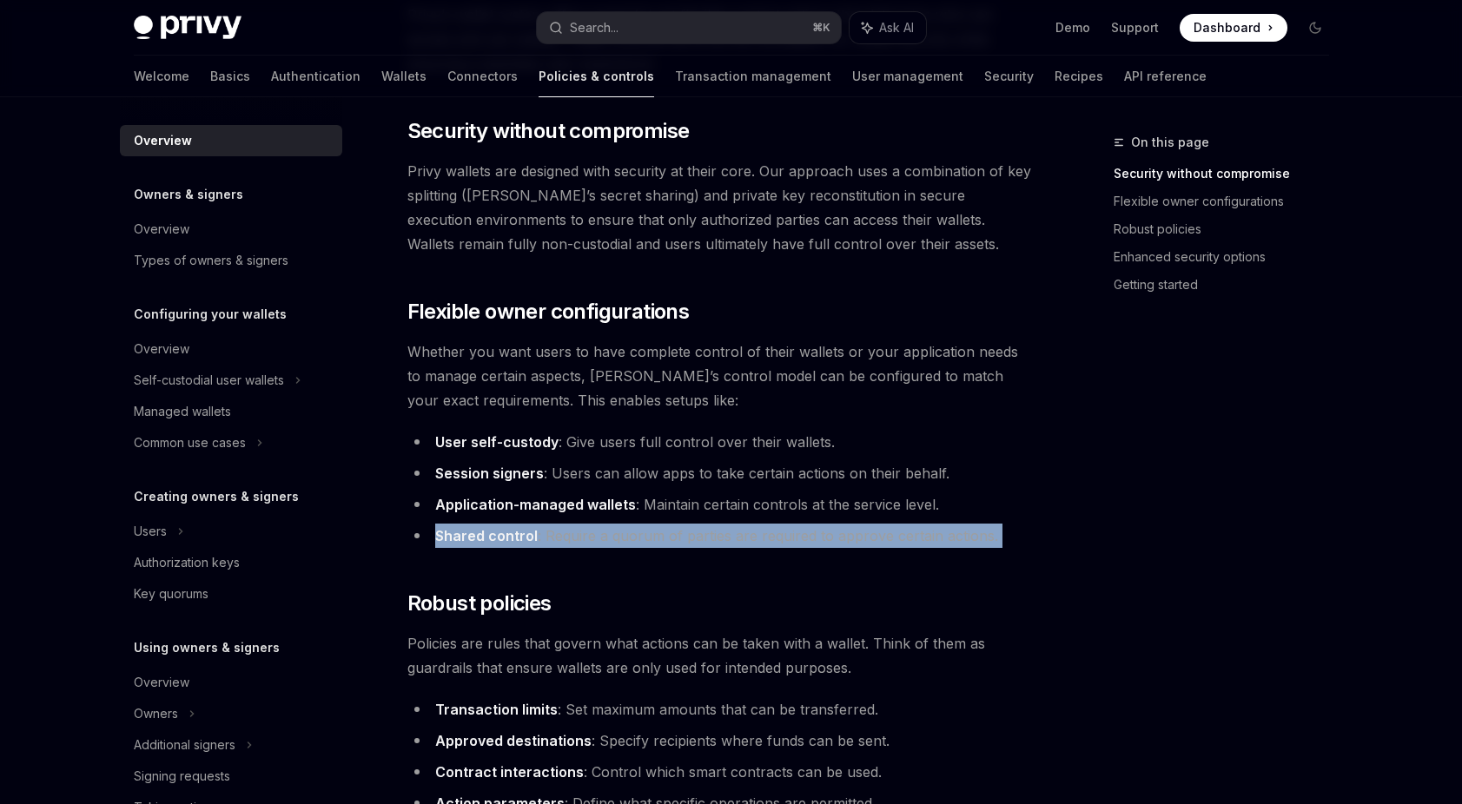
click at [713, 541] on li "Shared control : Require a quorum of parties are required to approve certain ac…" at bounding box center [720, 536] width 626 height 24
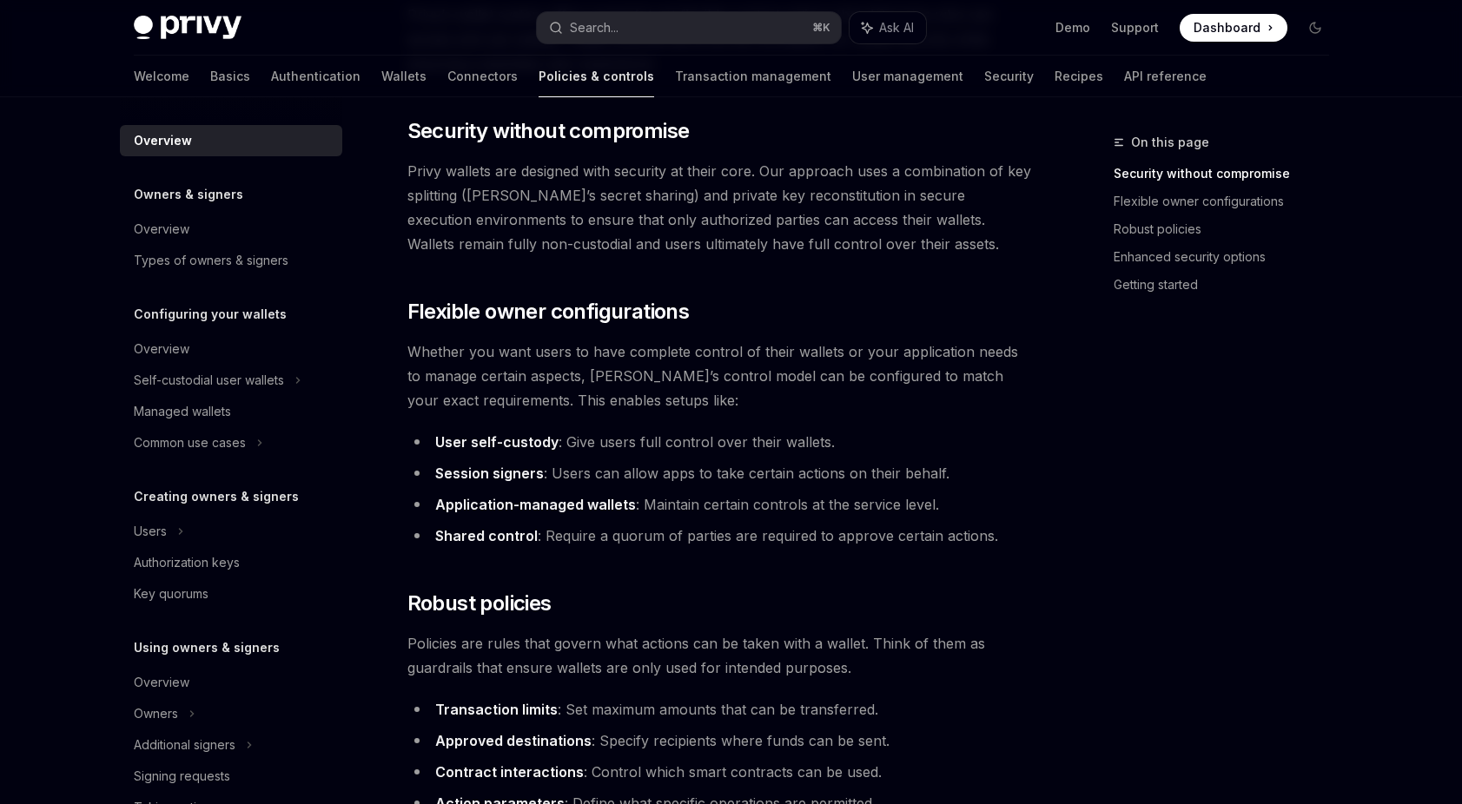
click at [650, 390] on span "Whether you want users to have complete control of their wallets or your applic…" at bounding box center [720, 376] width 626 height 73
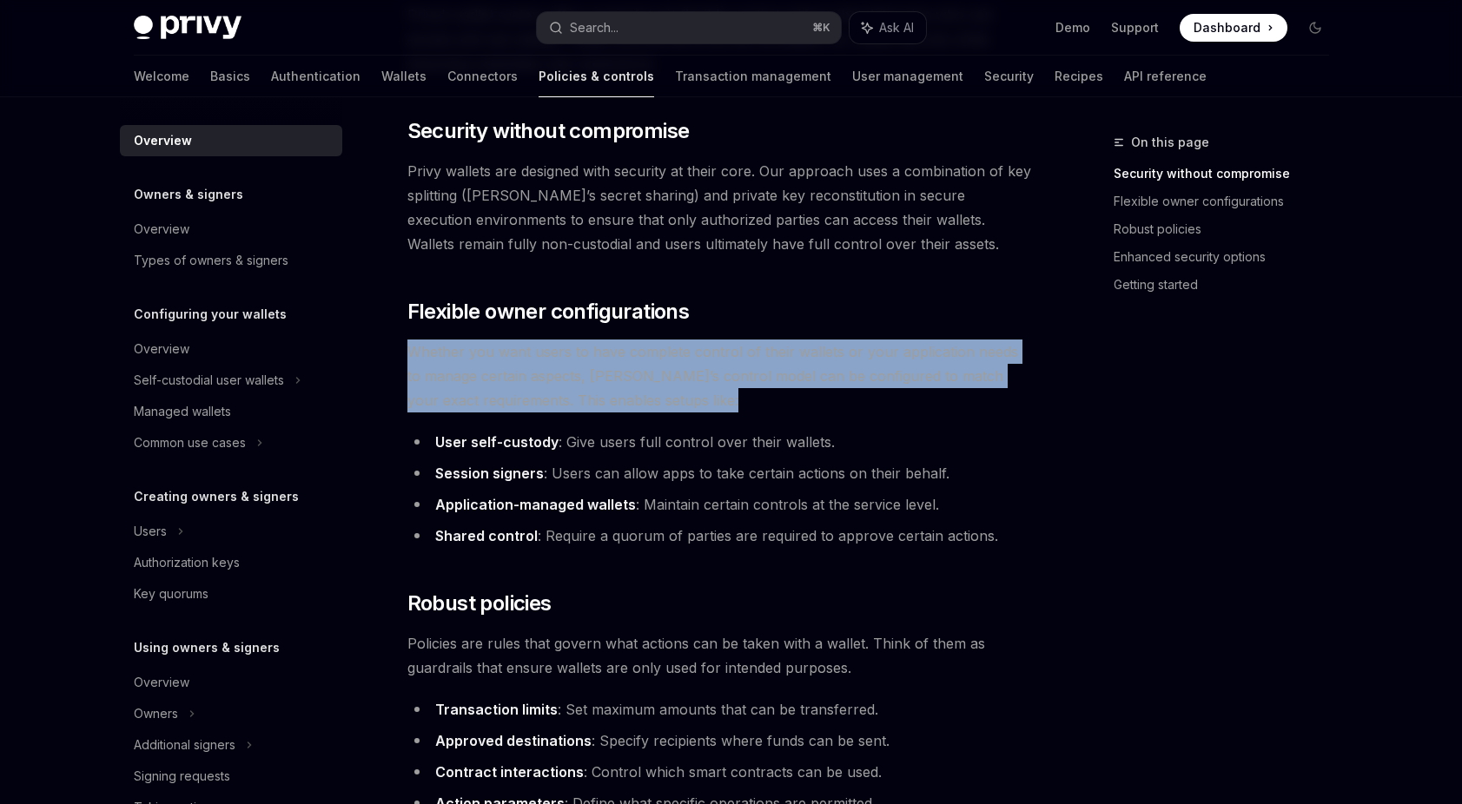
click at [650, 390] on span "Whether you want users to have complete control of their wallets or your applic…" at bounding box center [720, 376] width 626 height 73
click at [713, 390] on span "Whether you want users to have complete control of their wallets or your applic…" at bounding box center [720, 376] width 626 height 73
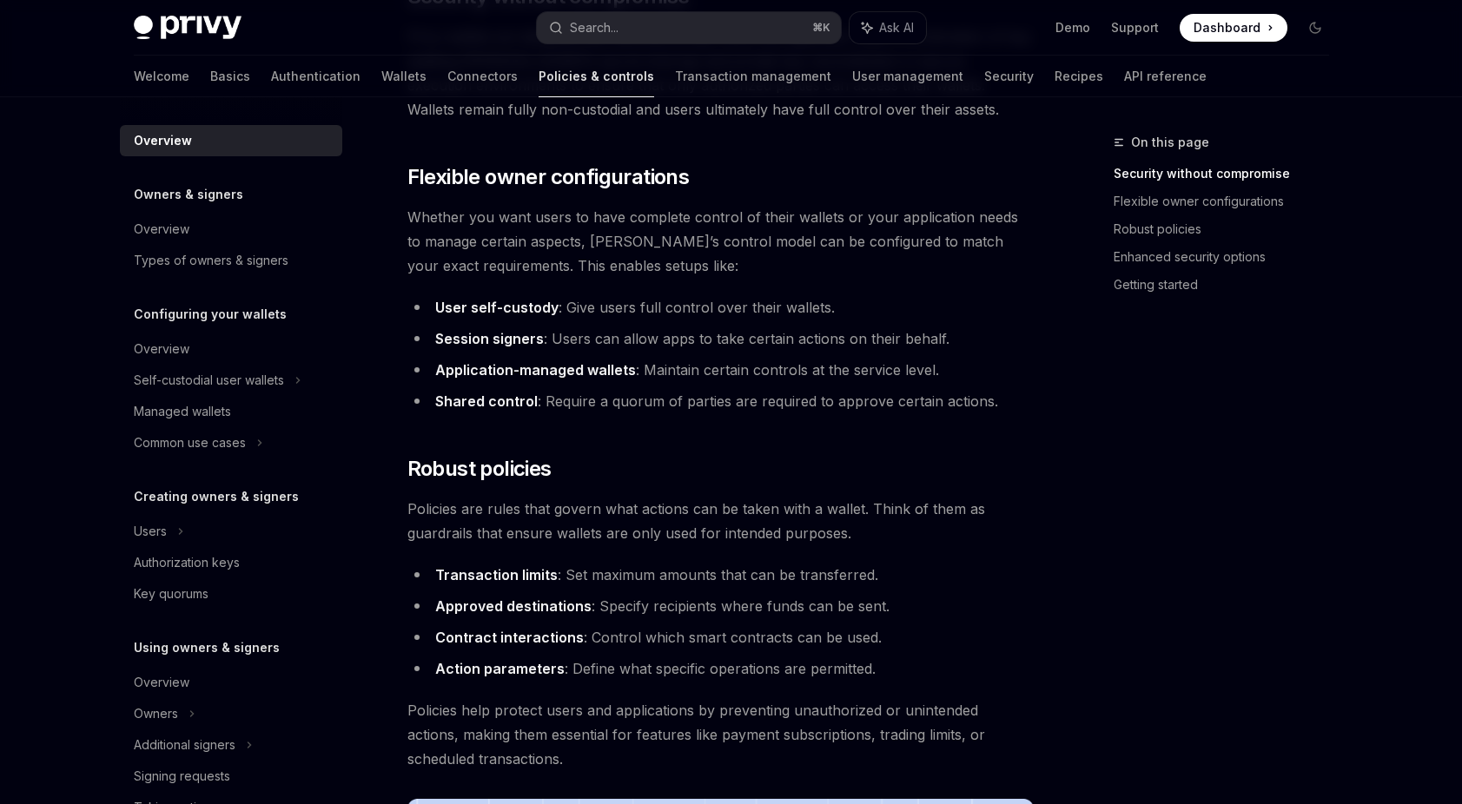
scroll to position [334, 0]
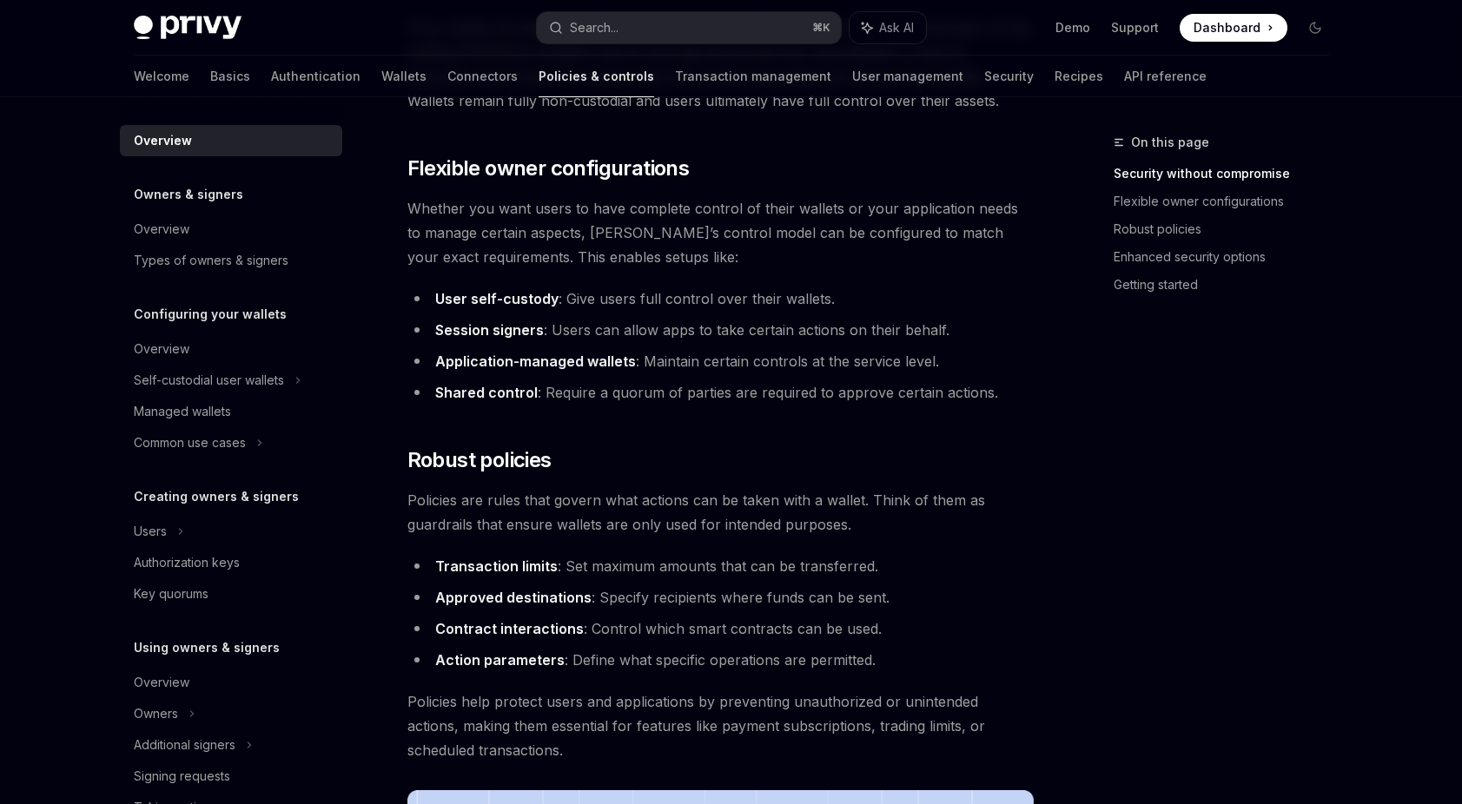
click at [558, 530] on span "Policies are rules that govern what actions can be taken with a wallet. Think o…" at bounding box center [720, 512] width 626 height 49
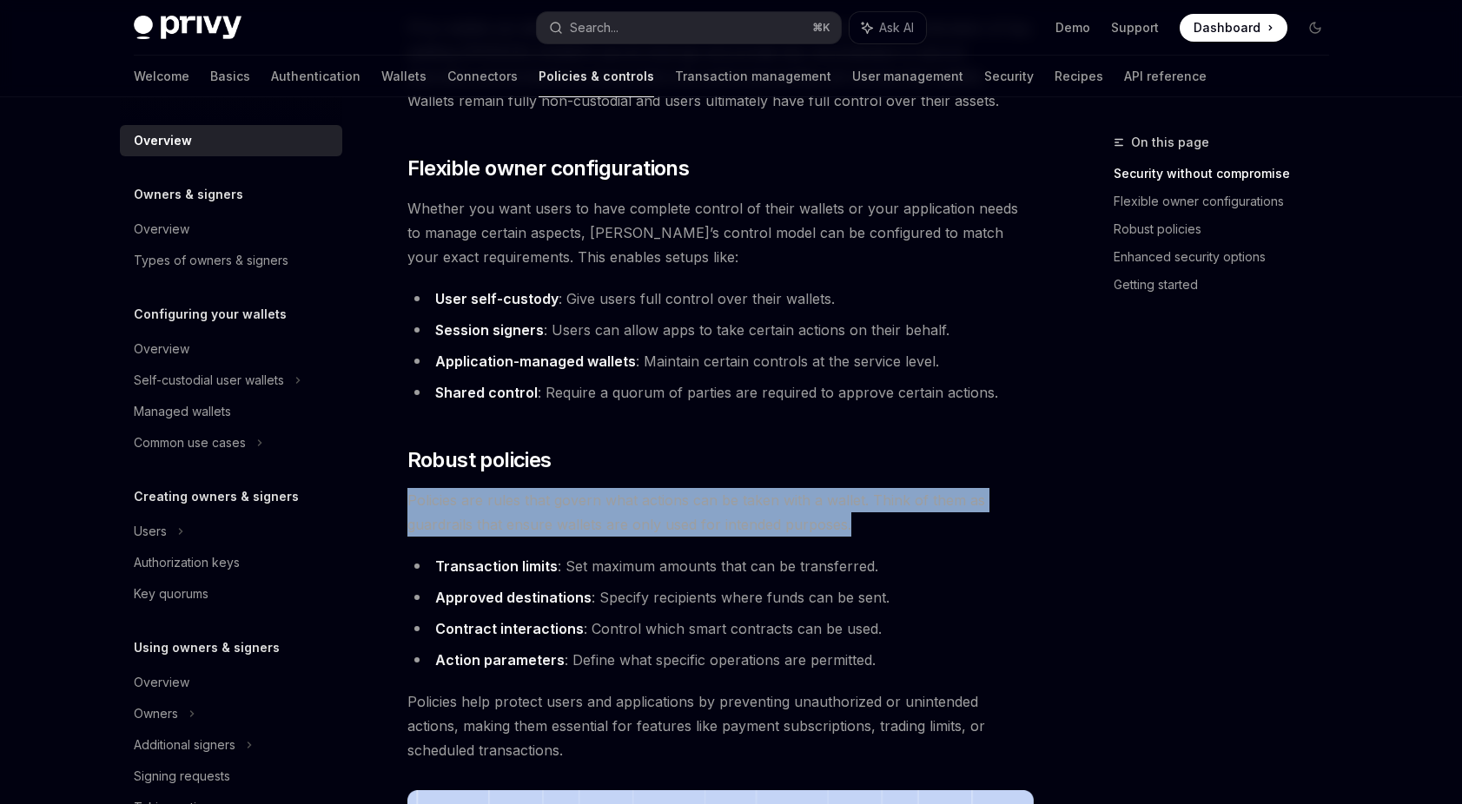
click at [558, 530] on span "Policies are rules that govern what actions can be taken with a wallet. Think o…" at bounding box center [720, 512] width 626 height 49
click at [604, 527] on span "Policies are rules that govern what actions can be taken with a wallet. Think o…" at bounding box center [720, 512] width 626 height 49
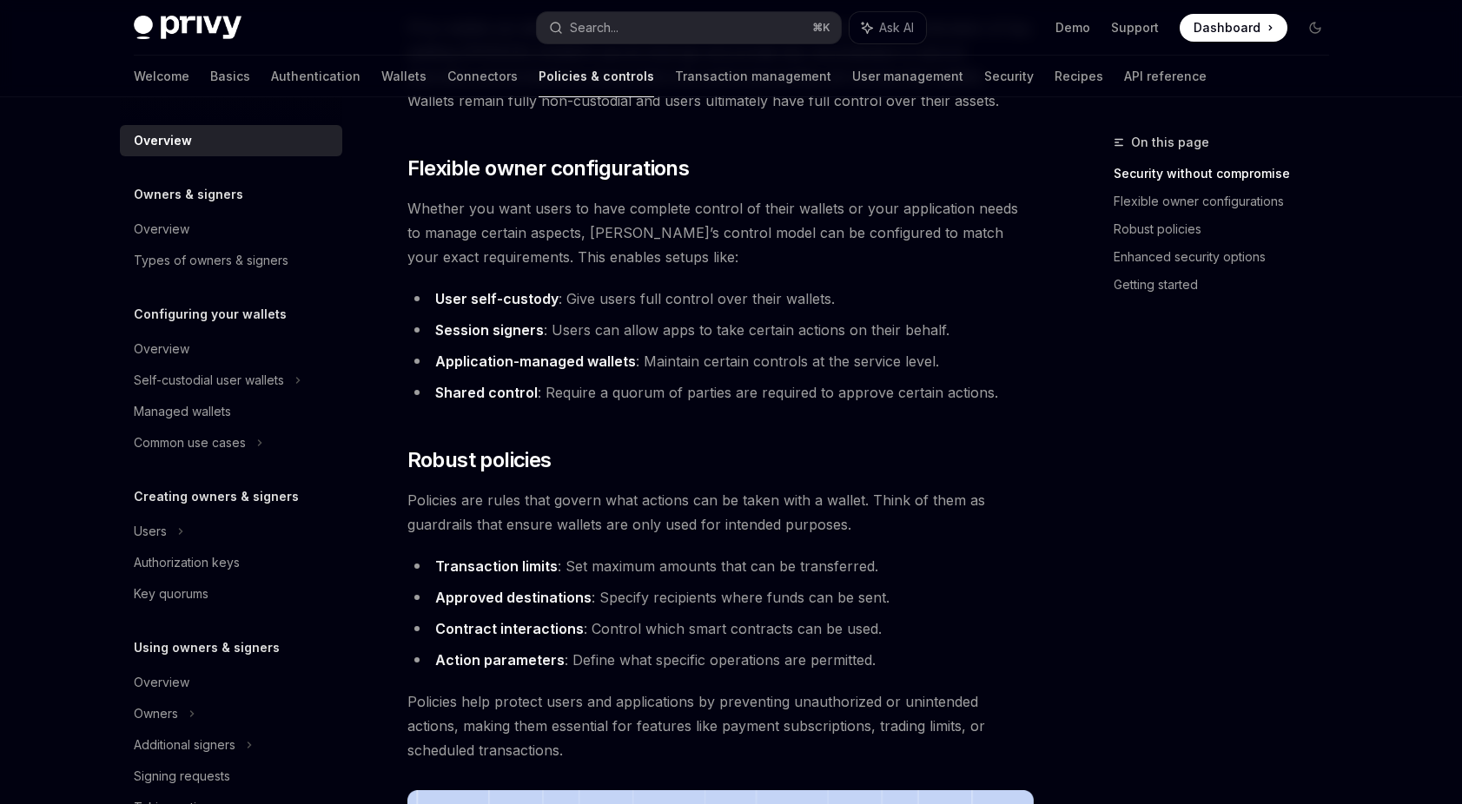
click at [644, 592] on li "Approved destinations : Specify recipients where funds can be sent." at bounding box center [720, 597] width 626 height 24
click at [644, 631] on li "Contract interactions : Control which smart contracts can be used." at bounding box center [720, 629] width 626 height 24
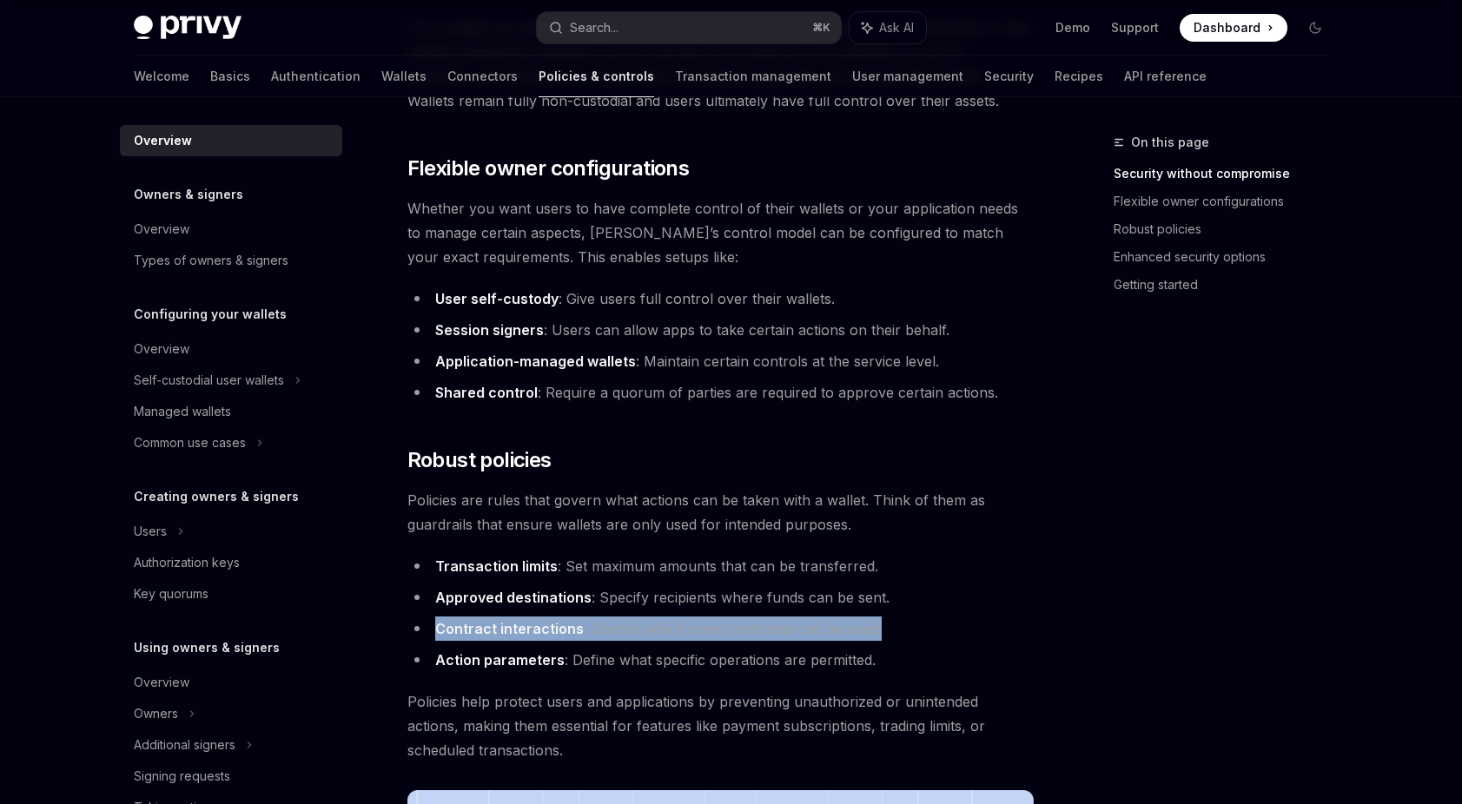
click at [644, 631] on li "Contract interactions : Control which smart contracts can be used." at bounding box center [720, 629] width 626 height 24
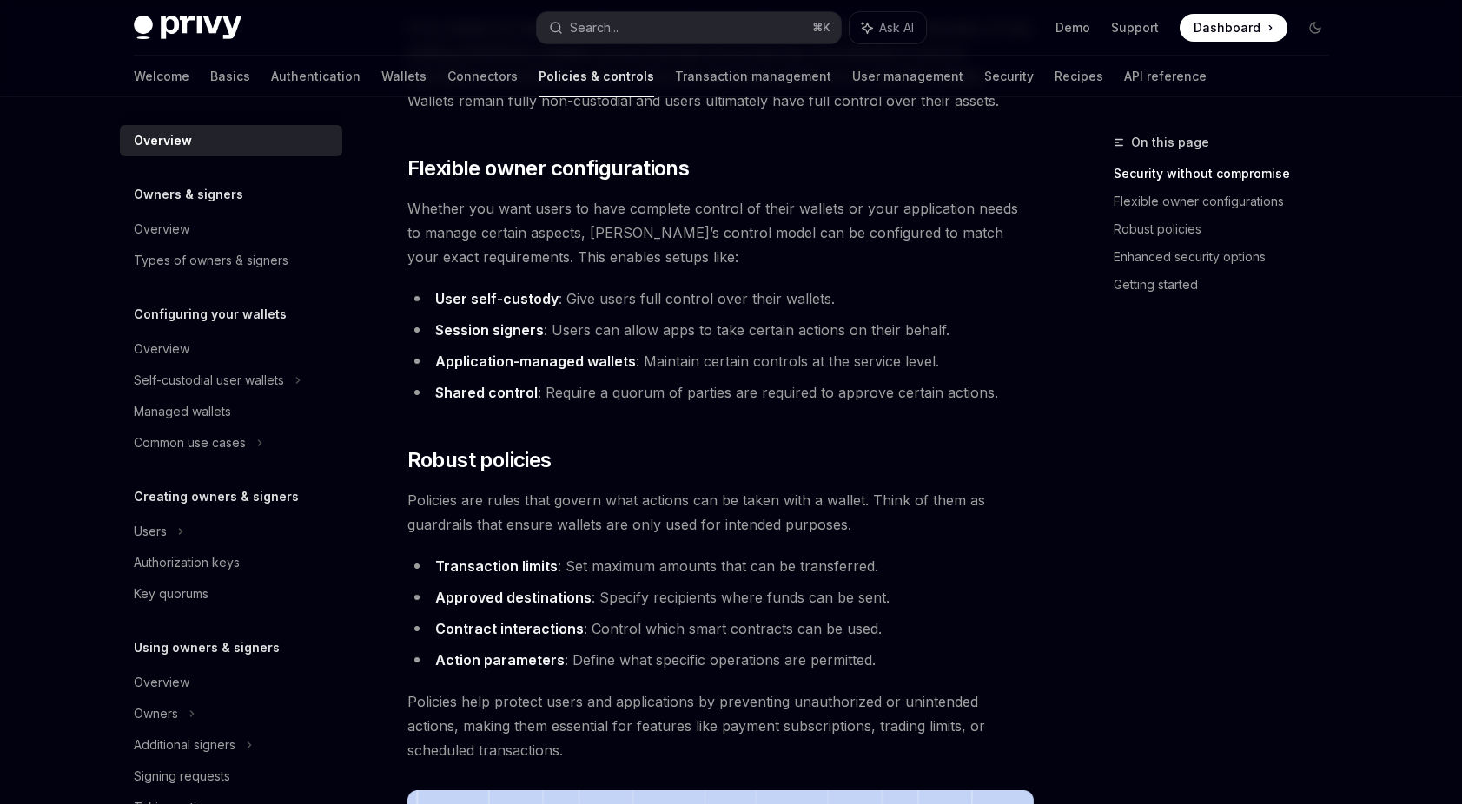
click at [641, 671] on li "Action parameters : Define what specific operations are permitted." at bounding box center [720, 660] width 626 height 24
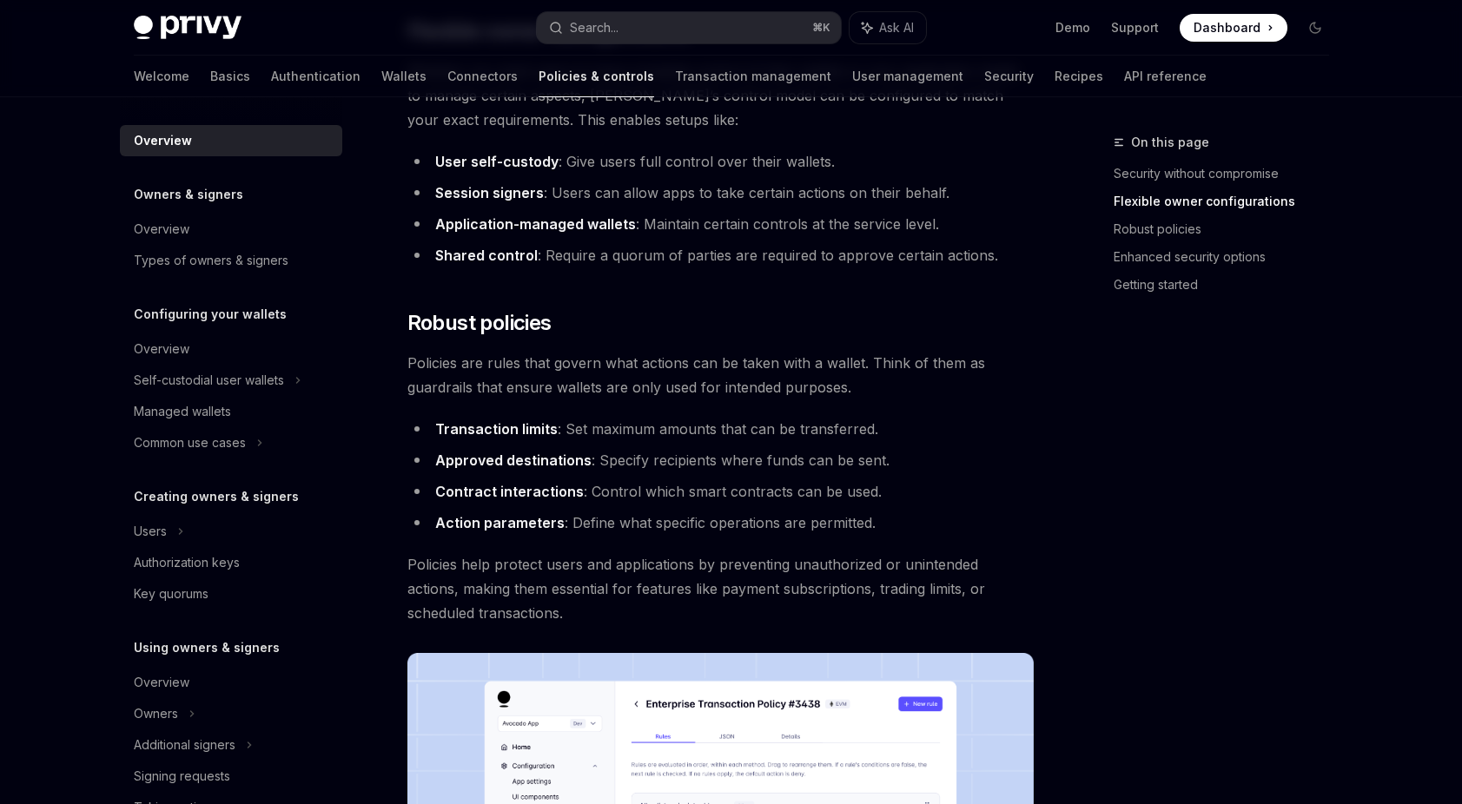
scroll to position [472, 0]
click at [531, 624] on div "Privy’s wallet system offers powerful yet flexible control options that determi…" at bounding box center [720, 597] width 626 height 1754
click at [530, 605] on span "Policies help protect users and applications by preventing unauthorized or unin…" at bounding box center [720, 587] width 626 height 73
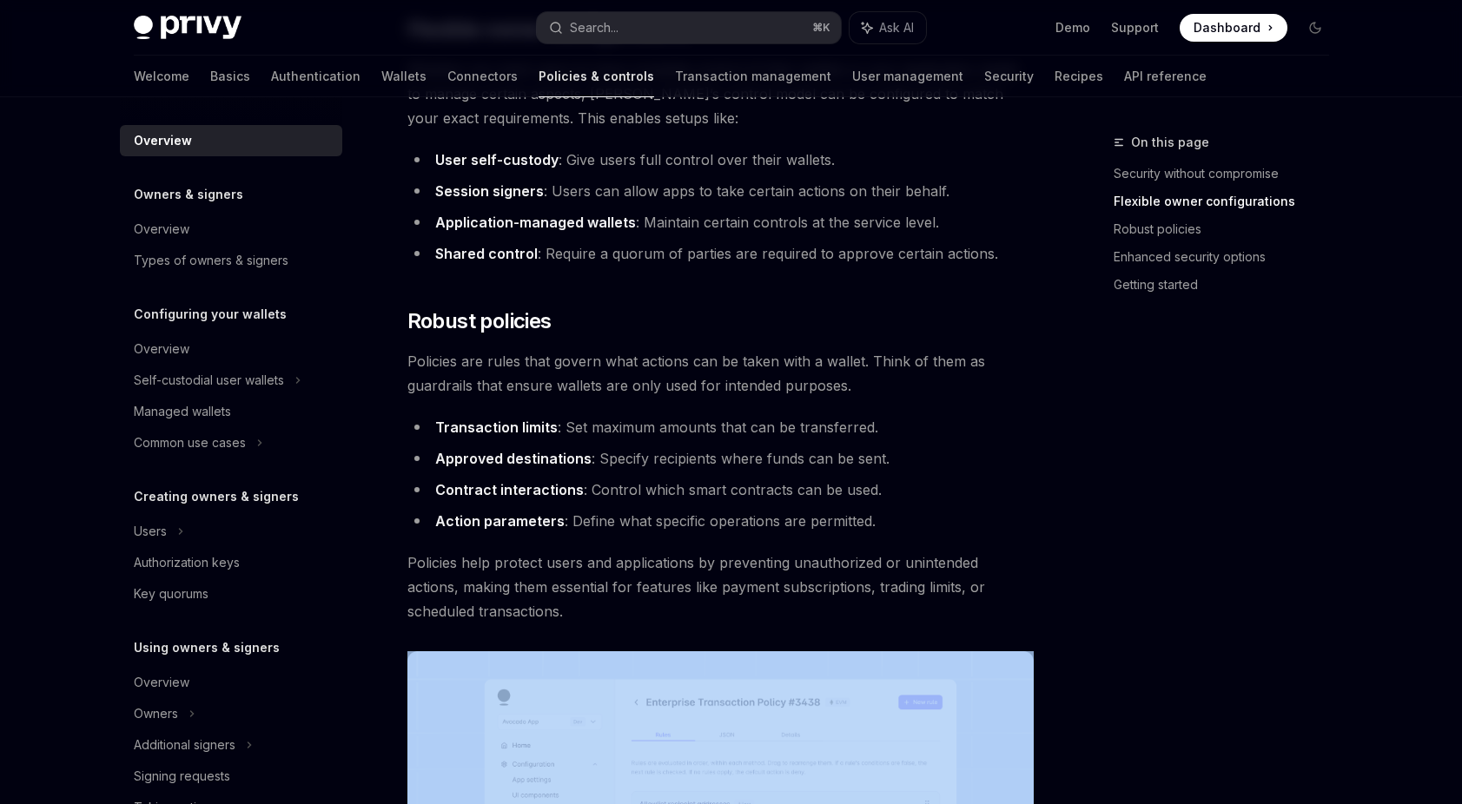
click at [530, 605] on span "Policies help protect users and applications by preventing unauthorized or unin…" at bounding box center [720, 587] width 626 height 73
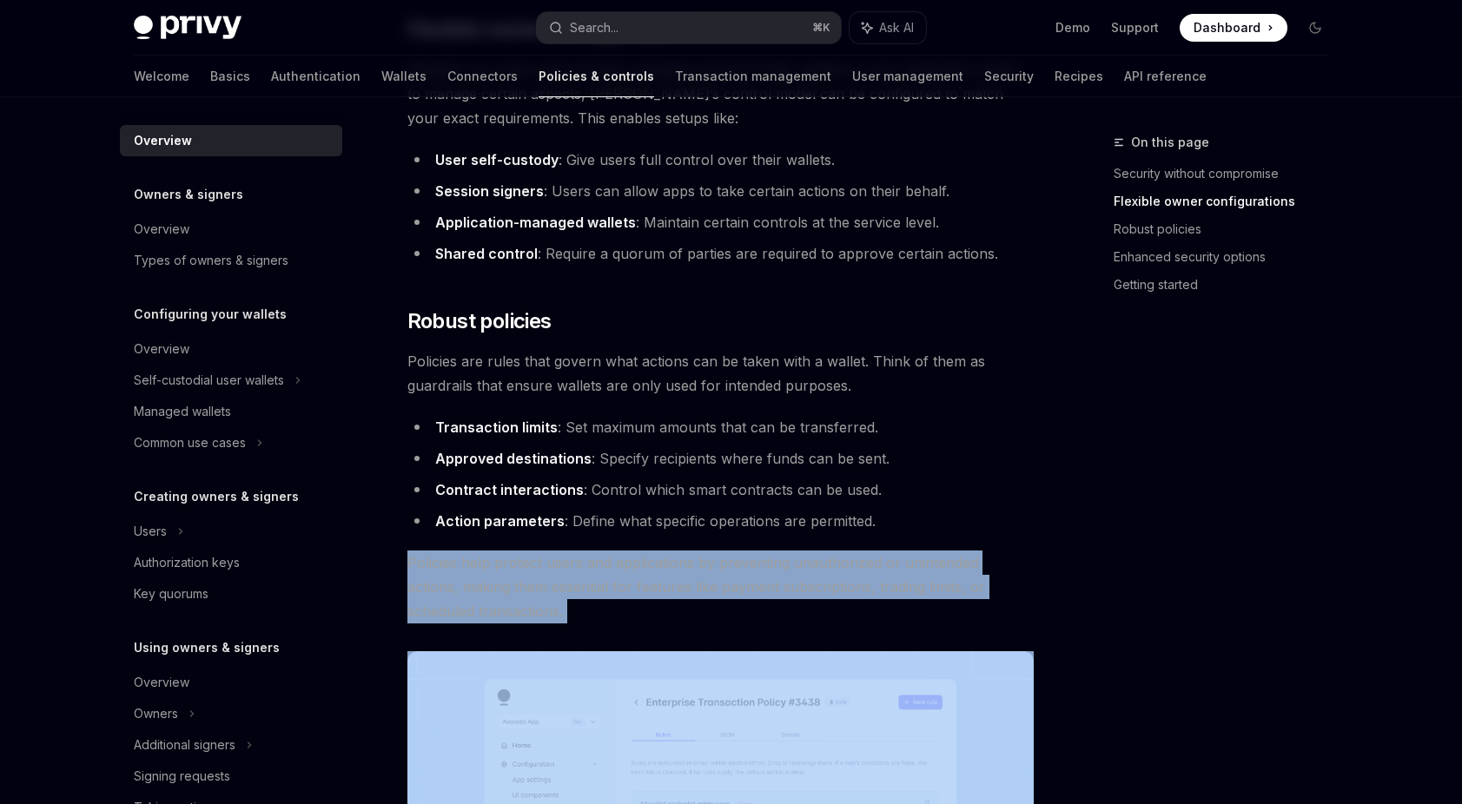
click at [530, 605] on span "Policies help protect users and applications by preventing unauthorized or unin…" at bounding box center [720, 587] width 626 height 73
click at [579, 600] on span "Policies help protect users and applications by preventing unauthorized or unin…" at bounding box center [720, 587] width 626 height 73
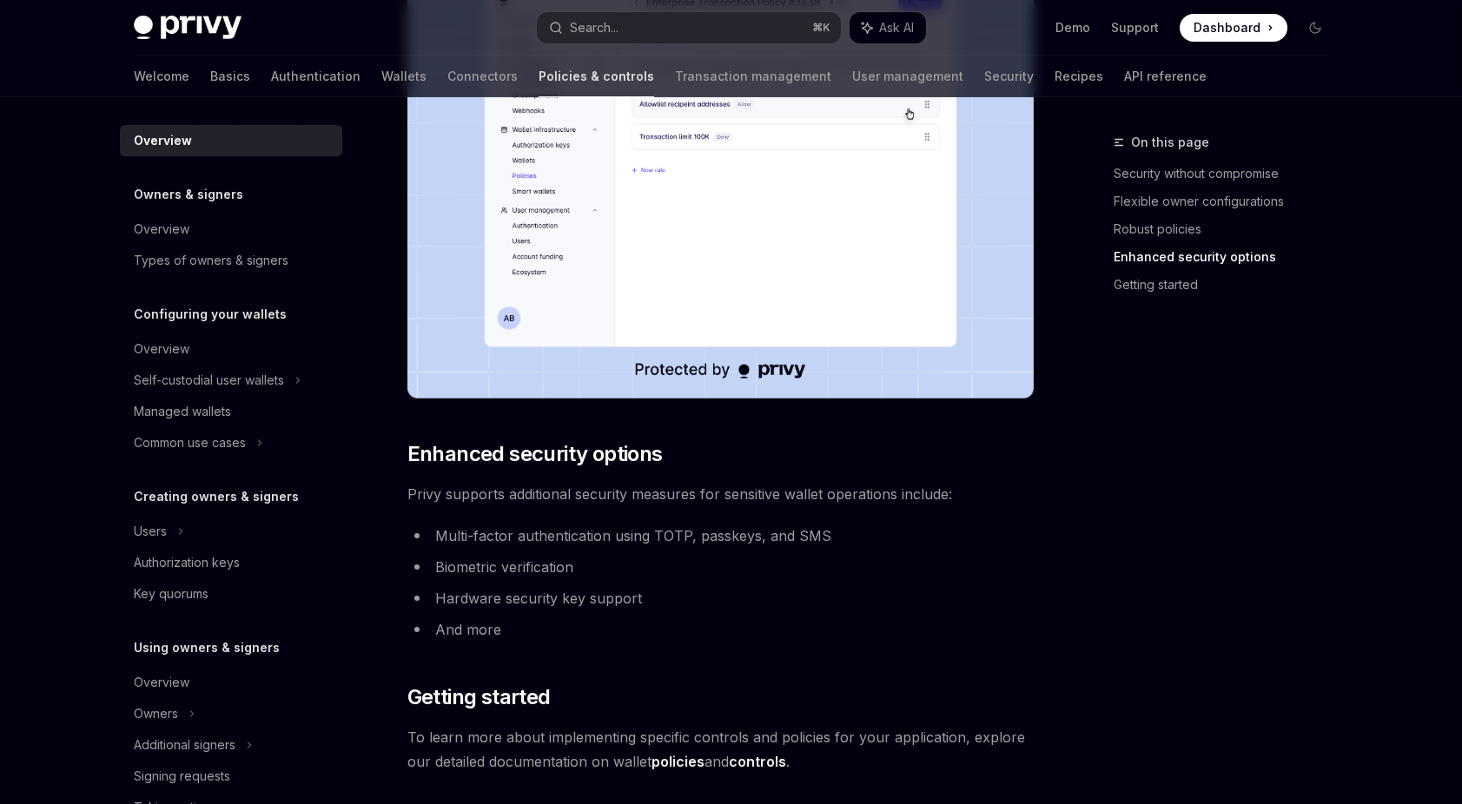
scroll to position [1193, 0]
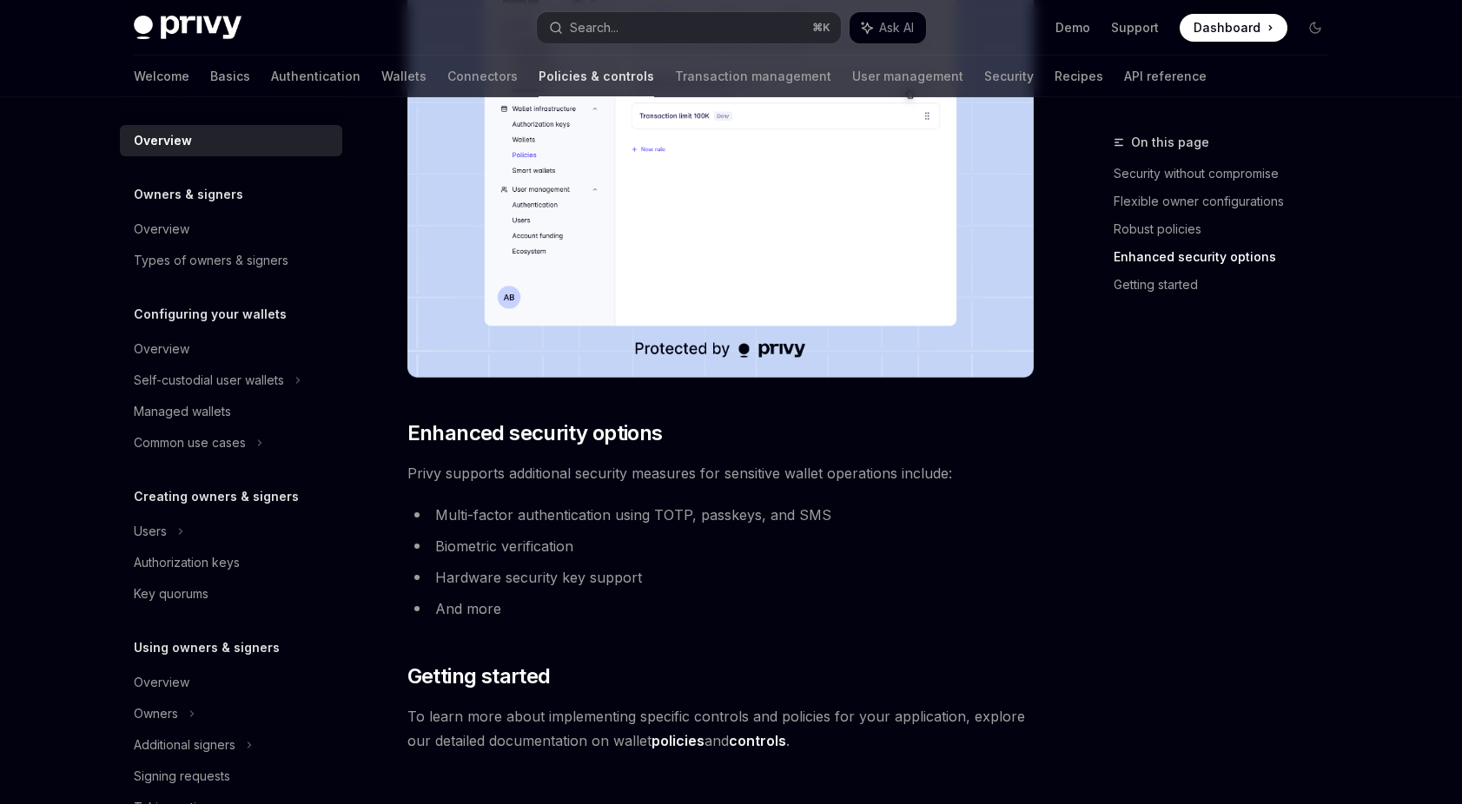
click at [575, 475] on span "Privy supports additional security measures for sensitive wallet operations inc…" at bounding box center [720, 473] width 626 height 24
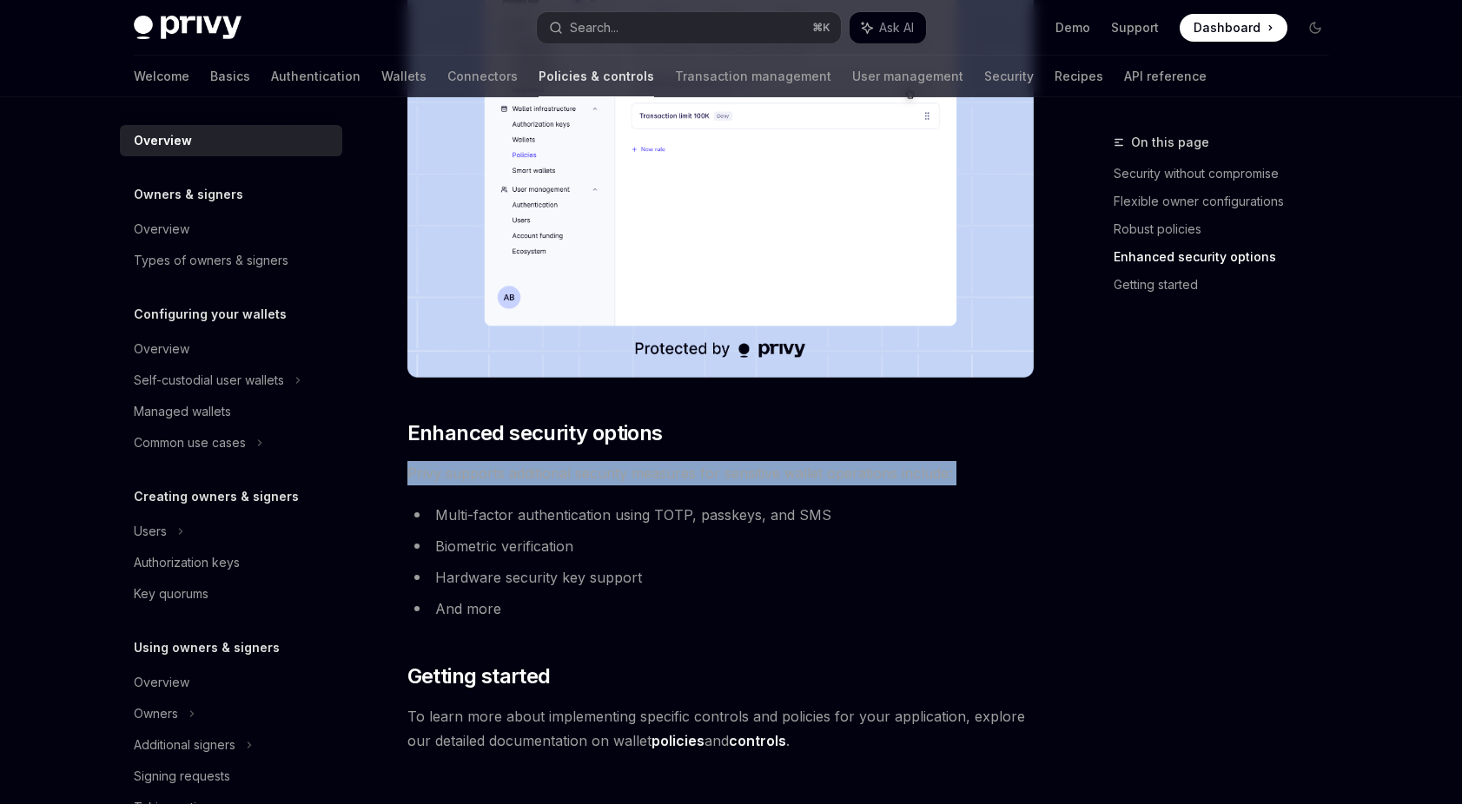
click at [575, 475] on span "Privy supports additional security measures for sensitive wallet operations inc…" at bounding box center [720, 473] width 626 height 24
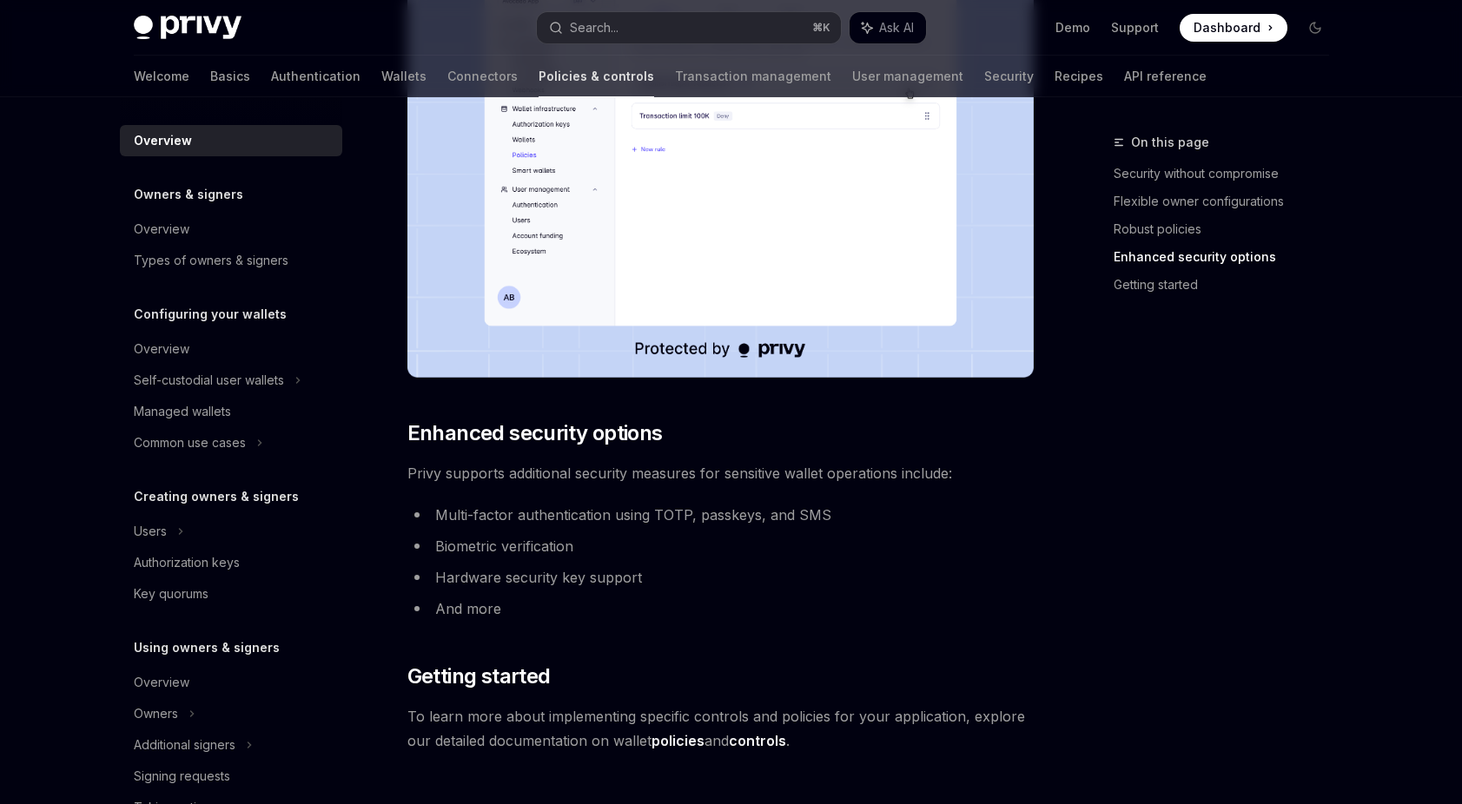
click at [596, 478] on span "Privy supports additional security measures for sensitive wallet operations inc…" at bounding box center [720, 473] width 626 height 24
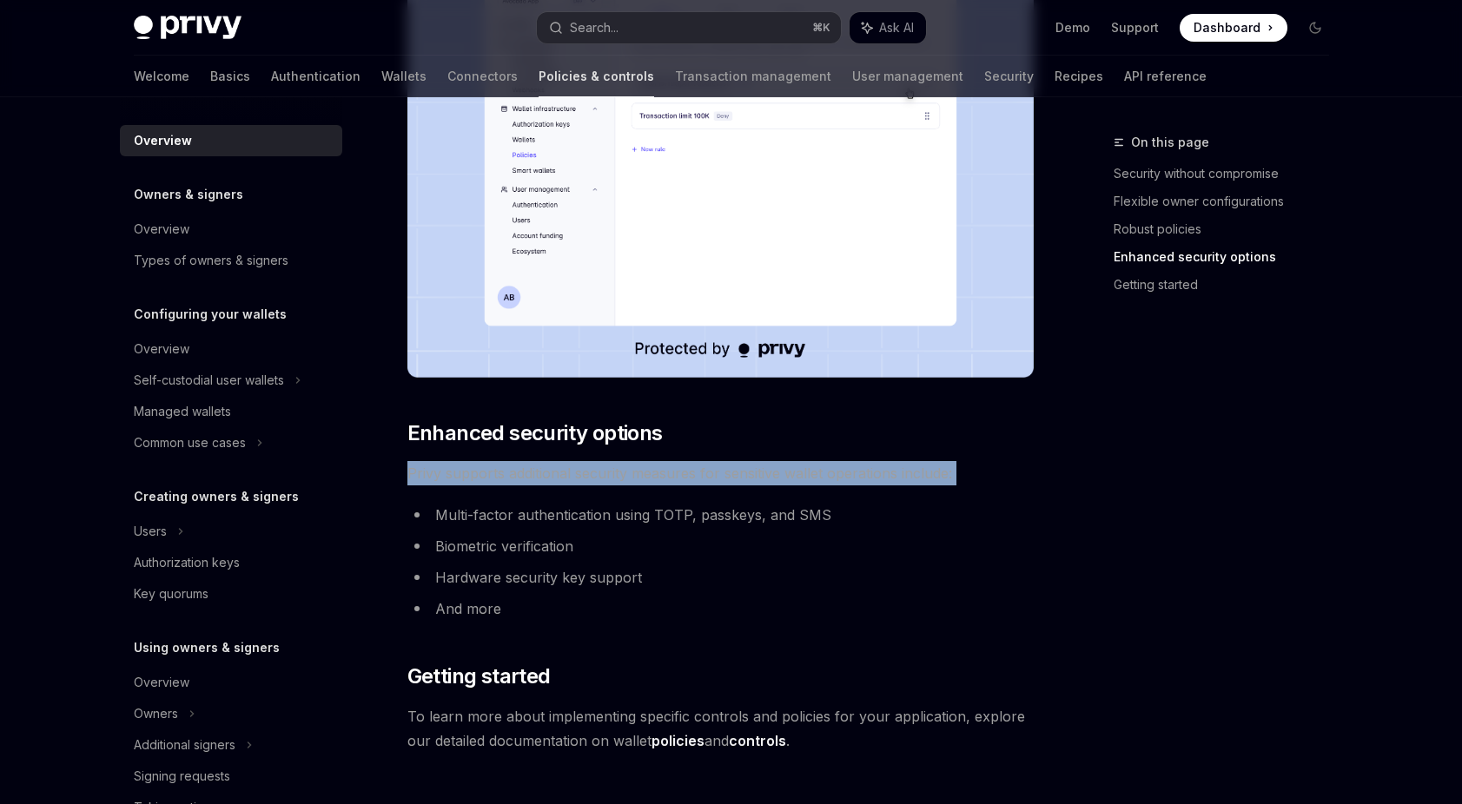
click at [596, 478] on span "Privy supports additional security measures for sensitive wallet operations inc…" at bounding box center [720, 473] width 626 height 24
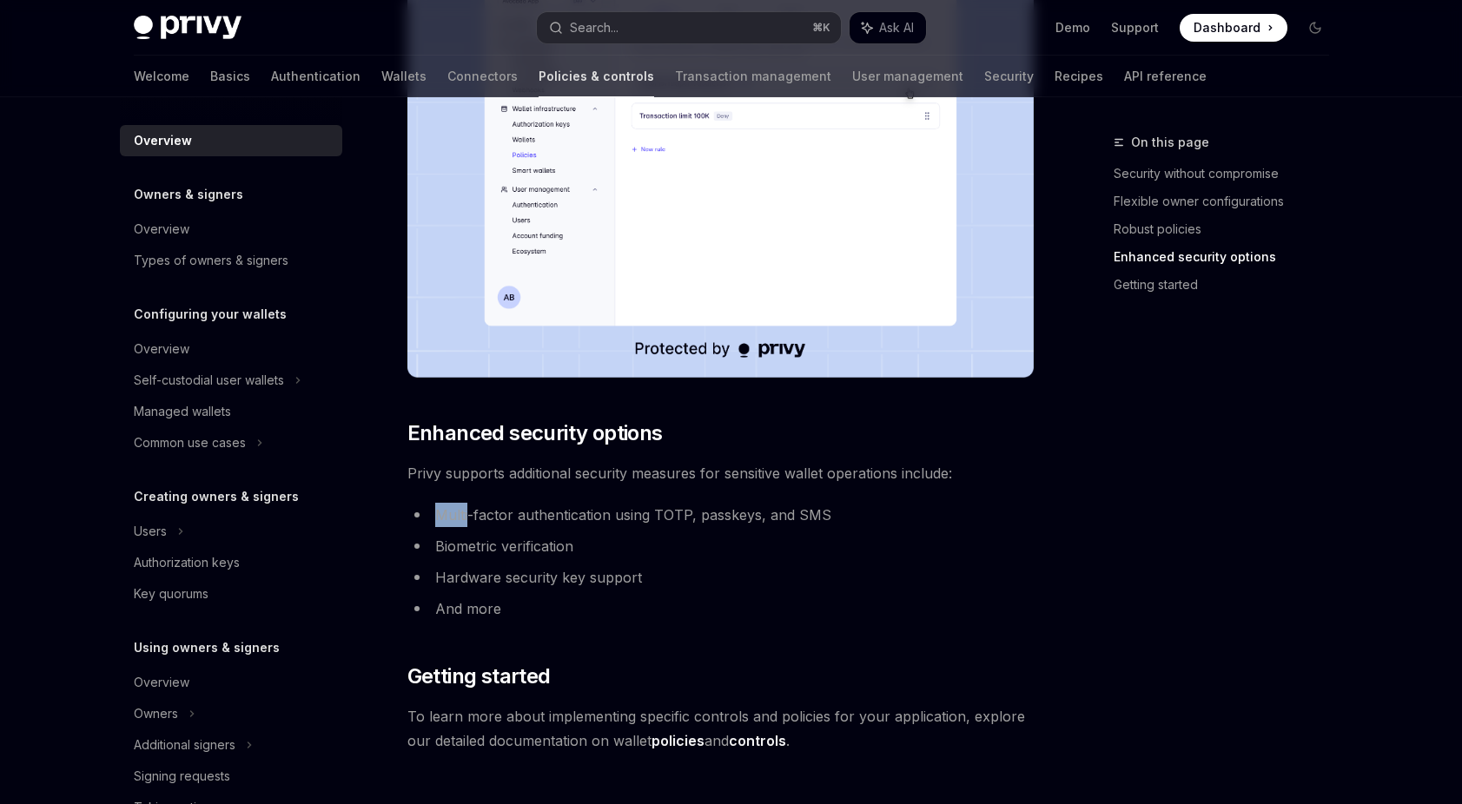
click at [582, 548] on li "Biometric verification" at bounding box center [720, 546] width 626 height 24
click at [562, 558] on li "Biometric verification" at bounding box center [720, 546] width 626 height 24
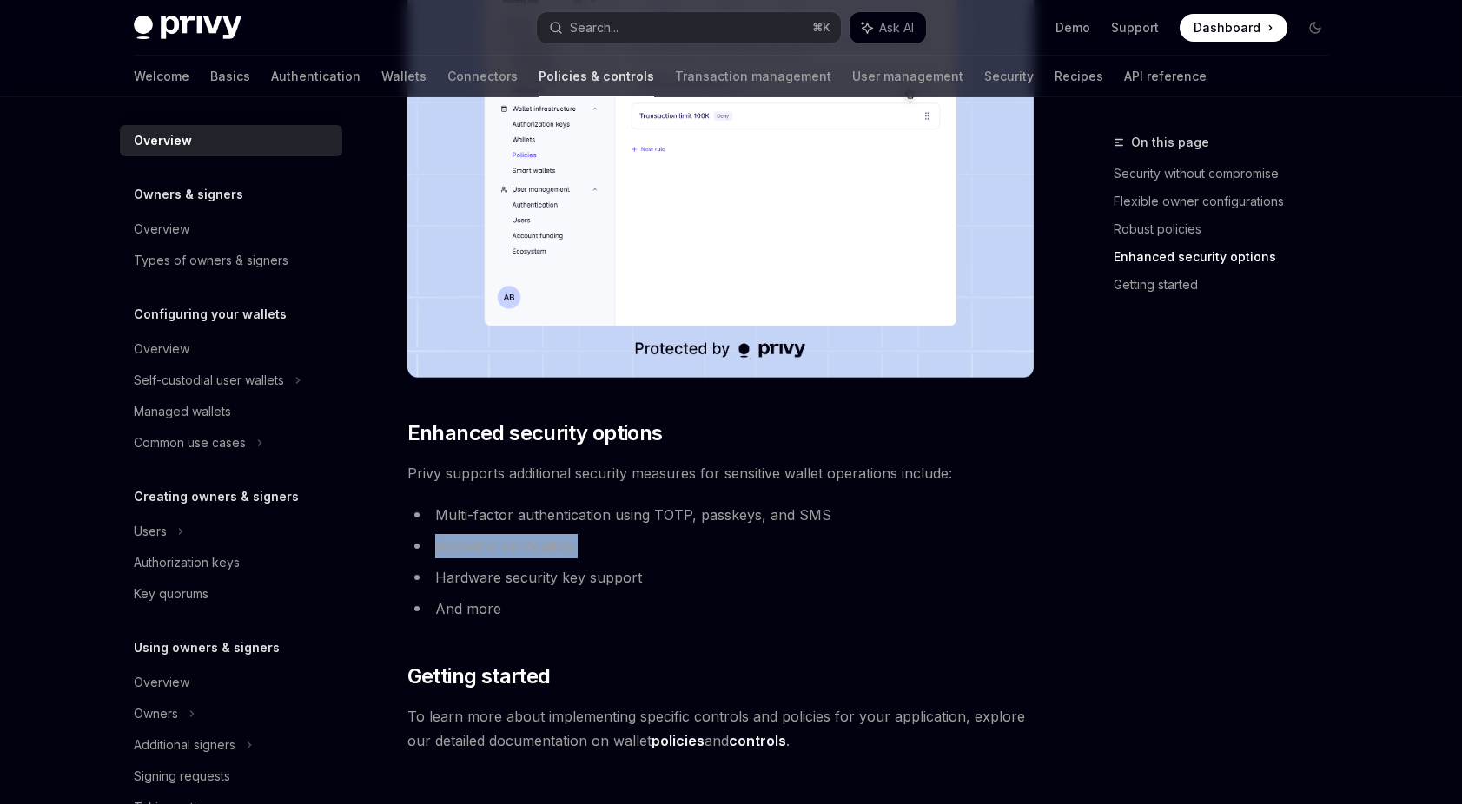
click at [562, 558] on li "Biometric verification" at bounding box center [720, 546] width 626 height 24
click at [562, 589] on li "Hardware security key support" at bounding box center [720, 577] width 626 height 24
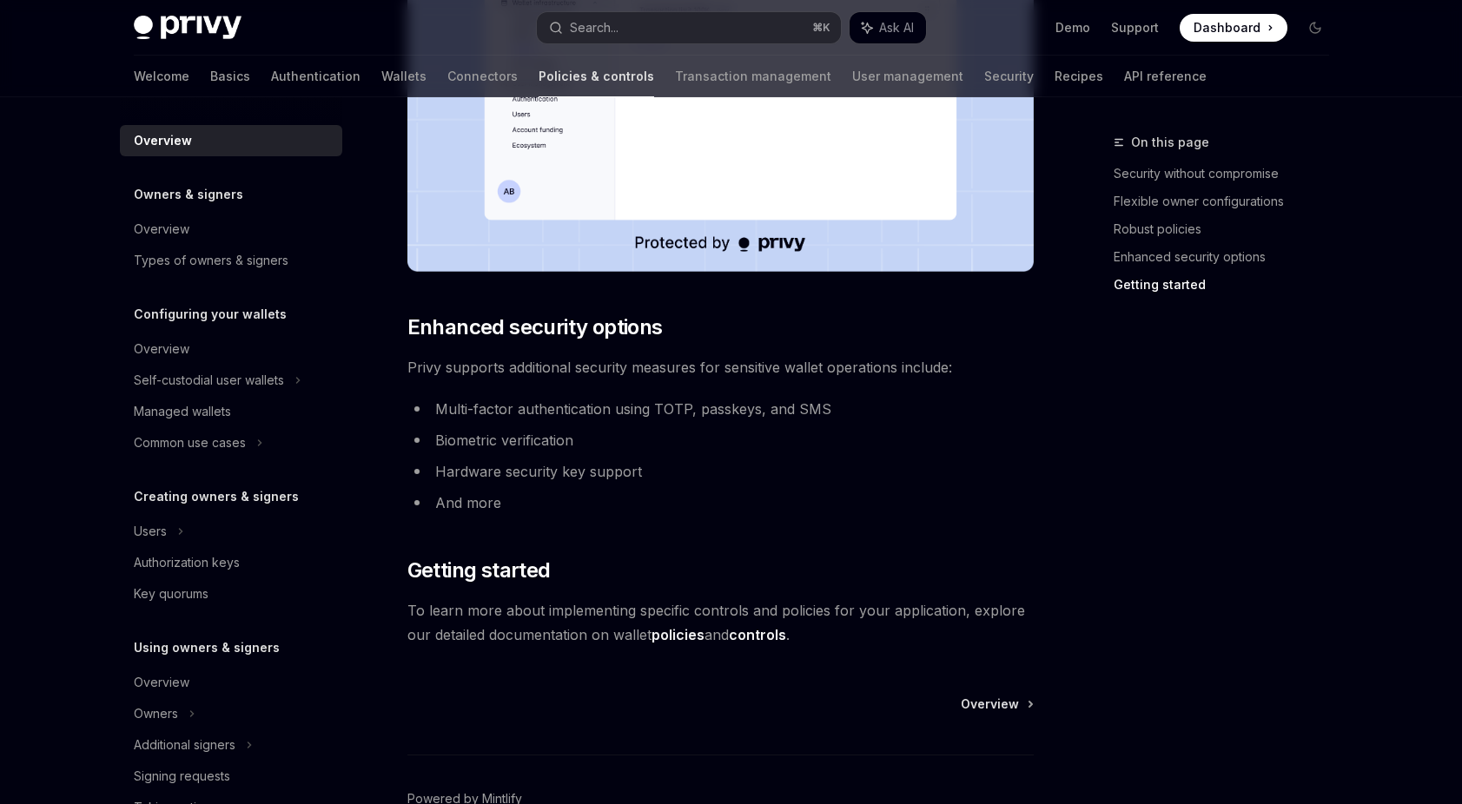
scroll to position [1312, 0]
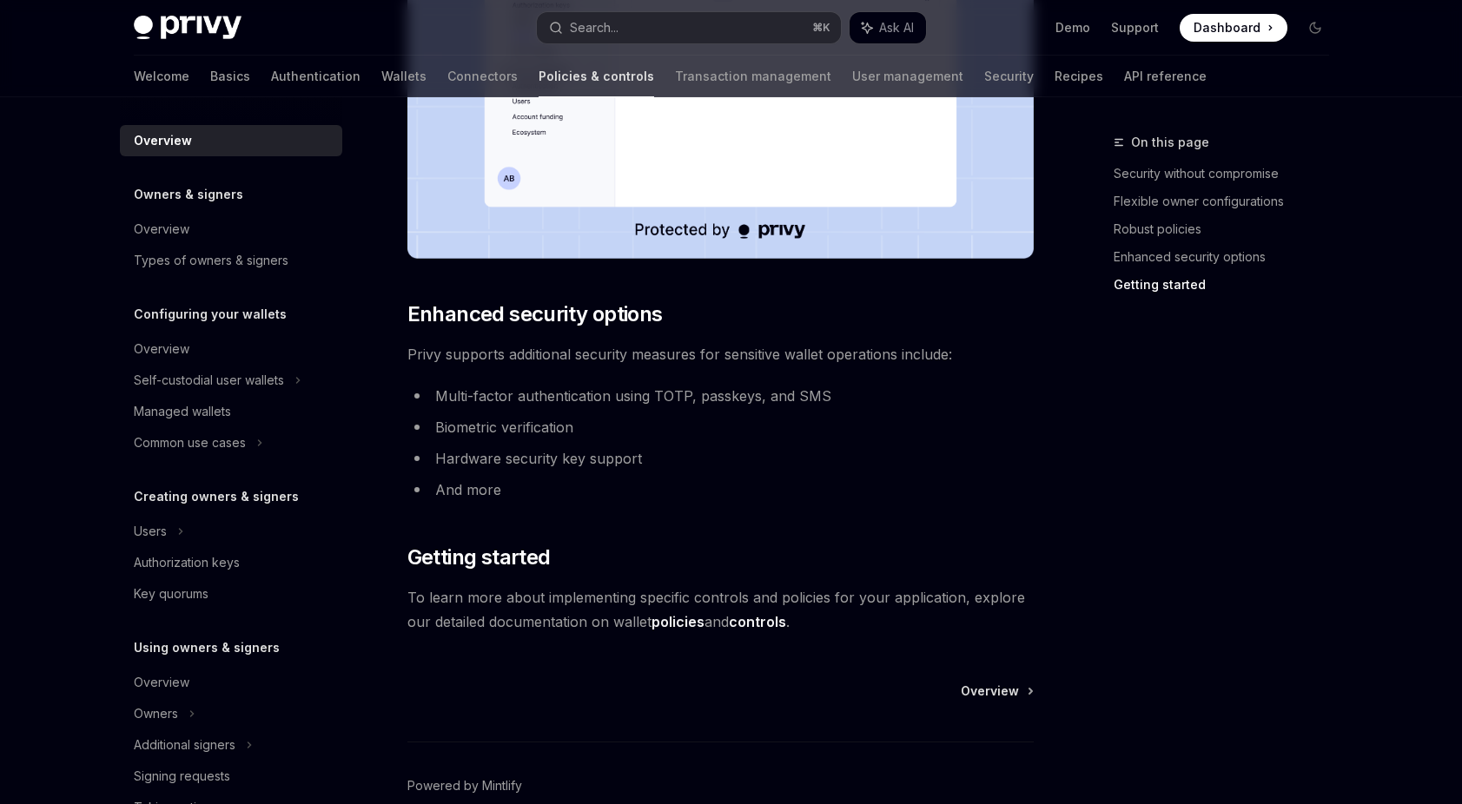
click at [545, 619] on span "To learn more about implementing specific controls and policies for your applic…" at bounding box center [720, 609] width 626 height 49
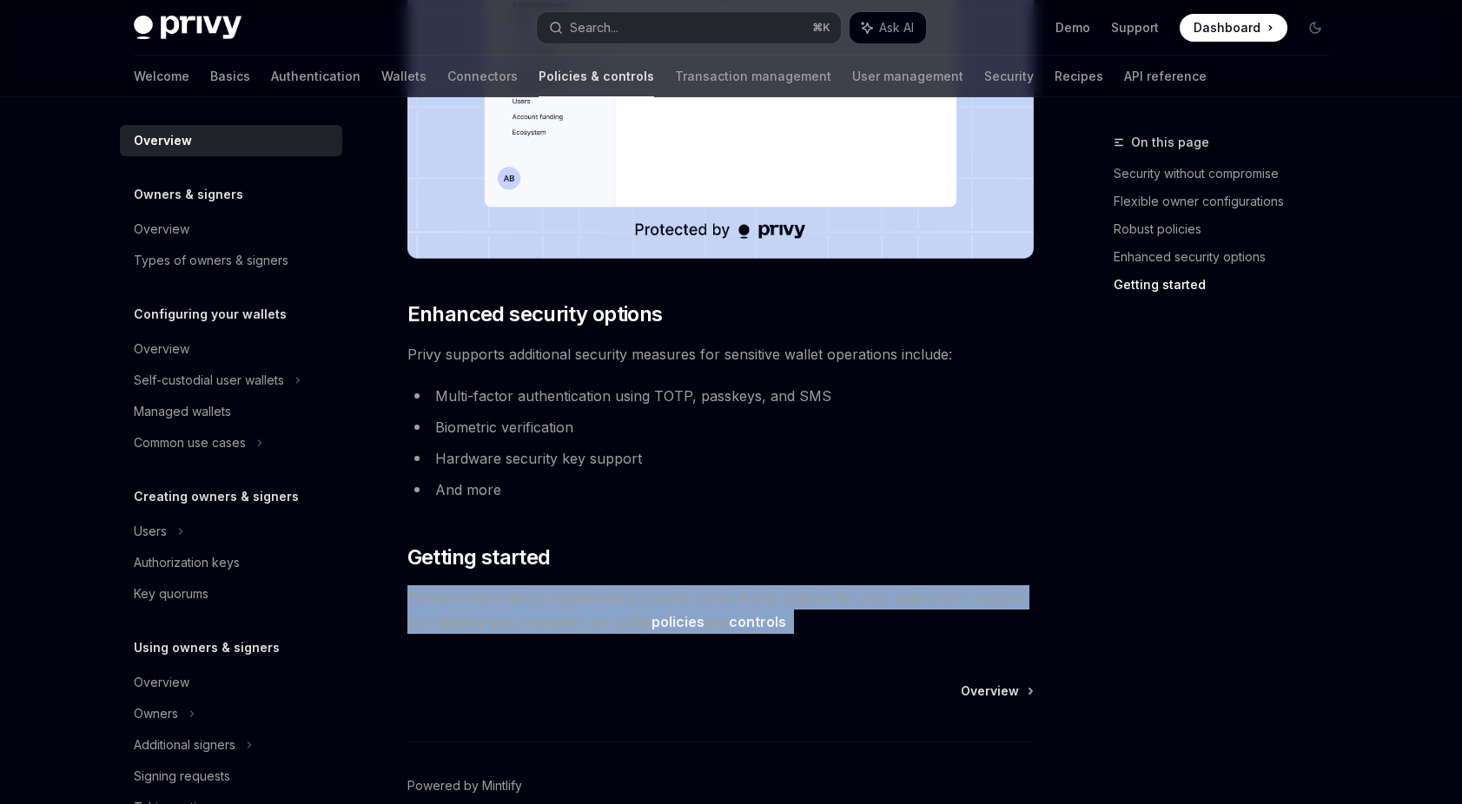
click at [545, 619] on span "To learn more about implementing specific controls and policies for your applic…" at bounding box center [720, 609] width 626 height 49
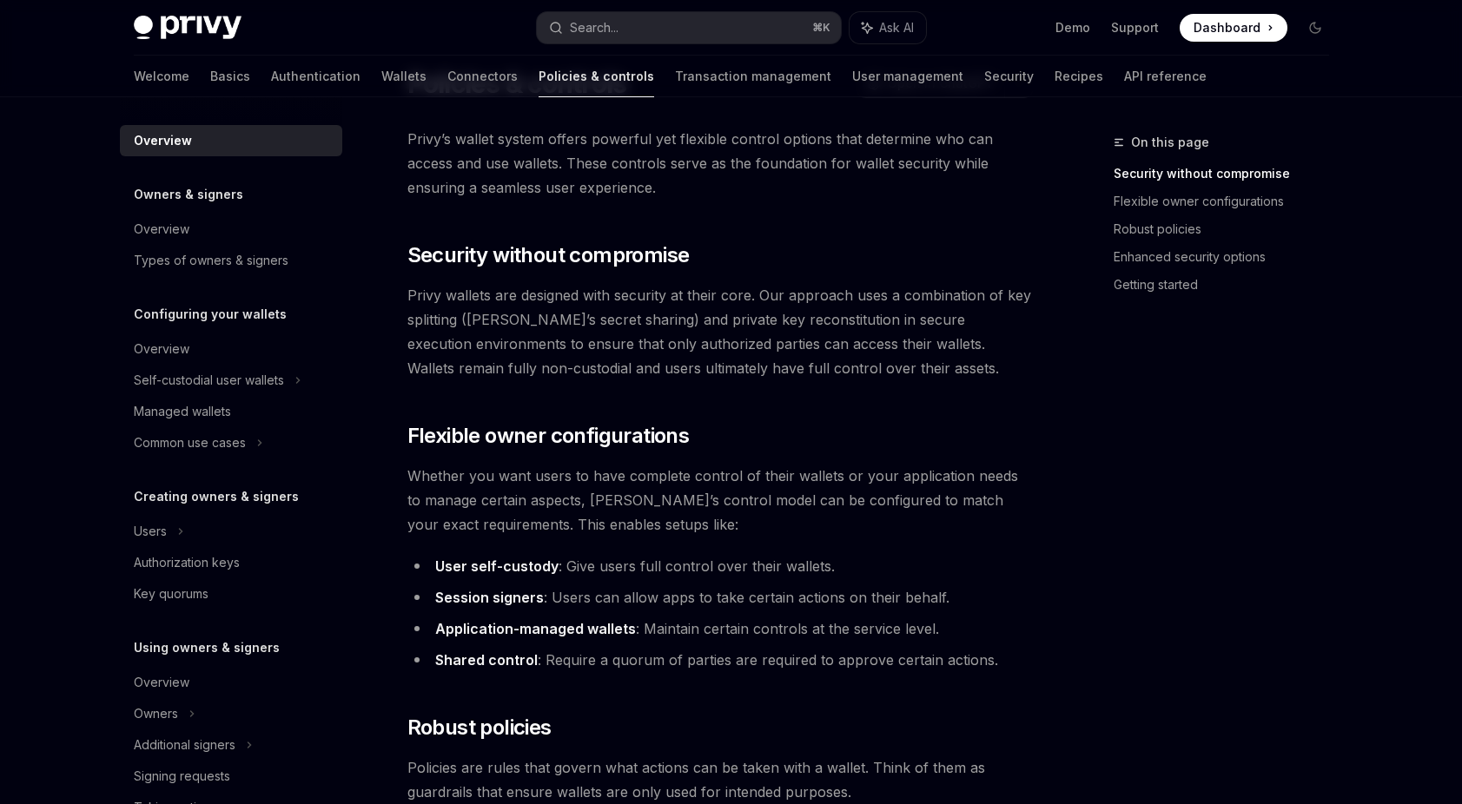
scroll to position [0, 0]
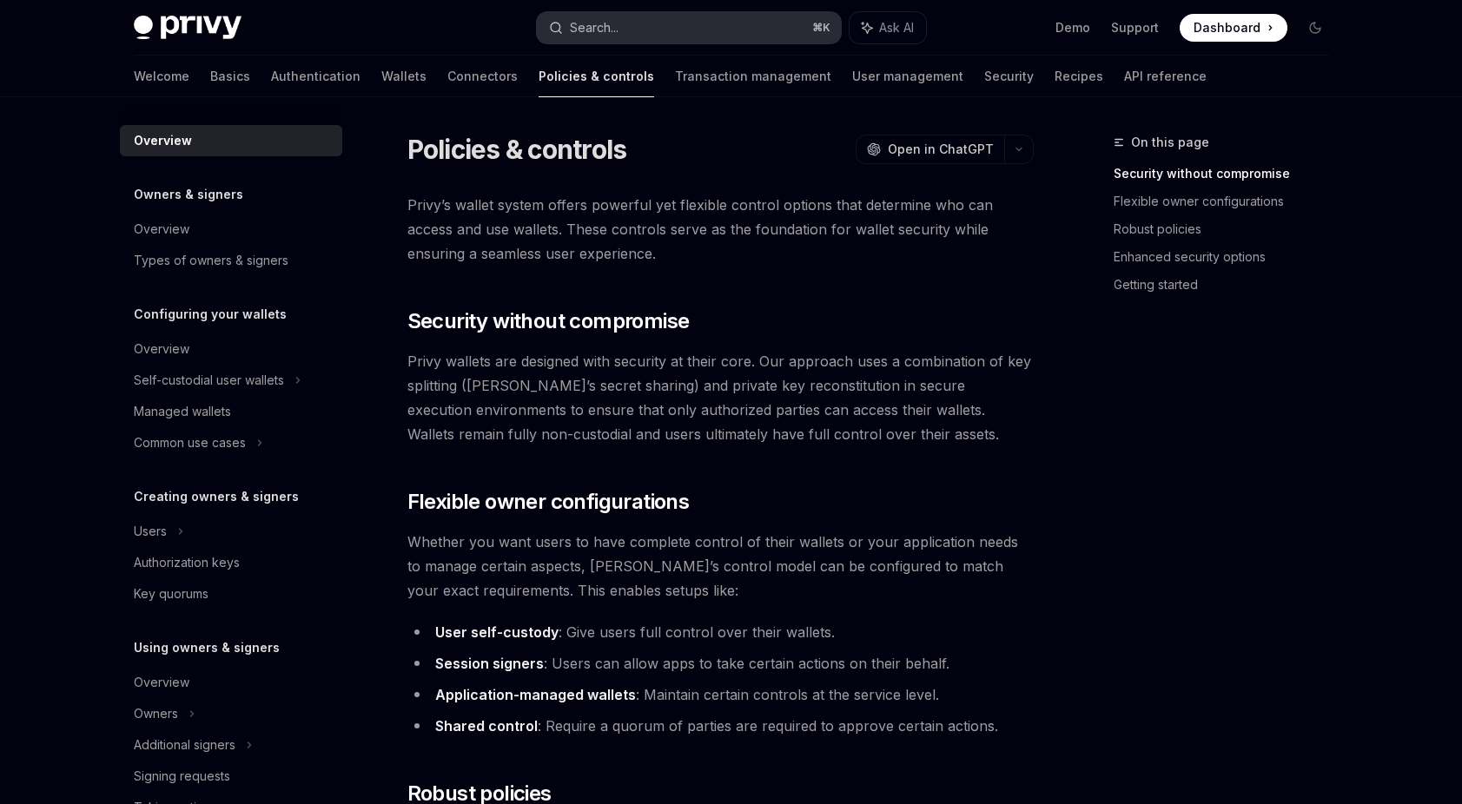
click at [612, 27] on div "Search..." at bounding box center [594, 27] width 49 height 21
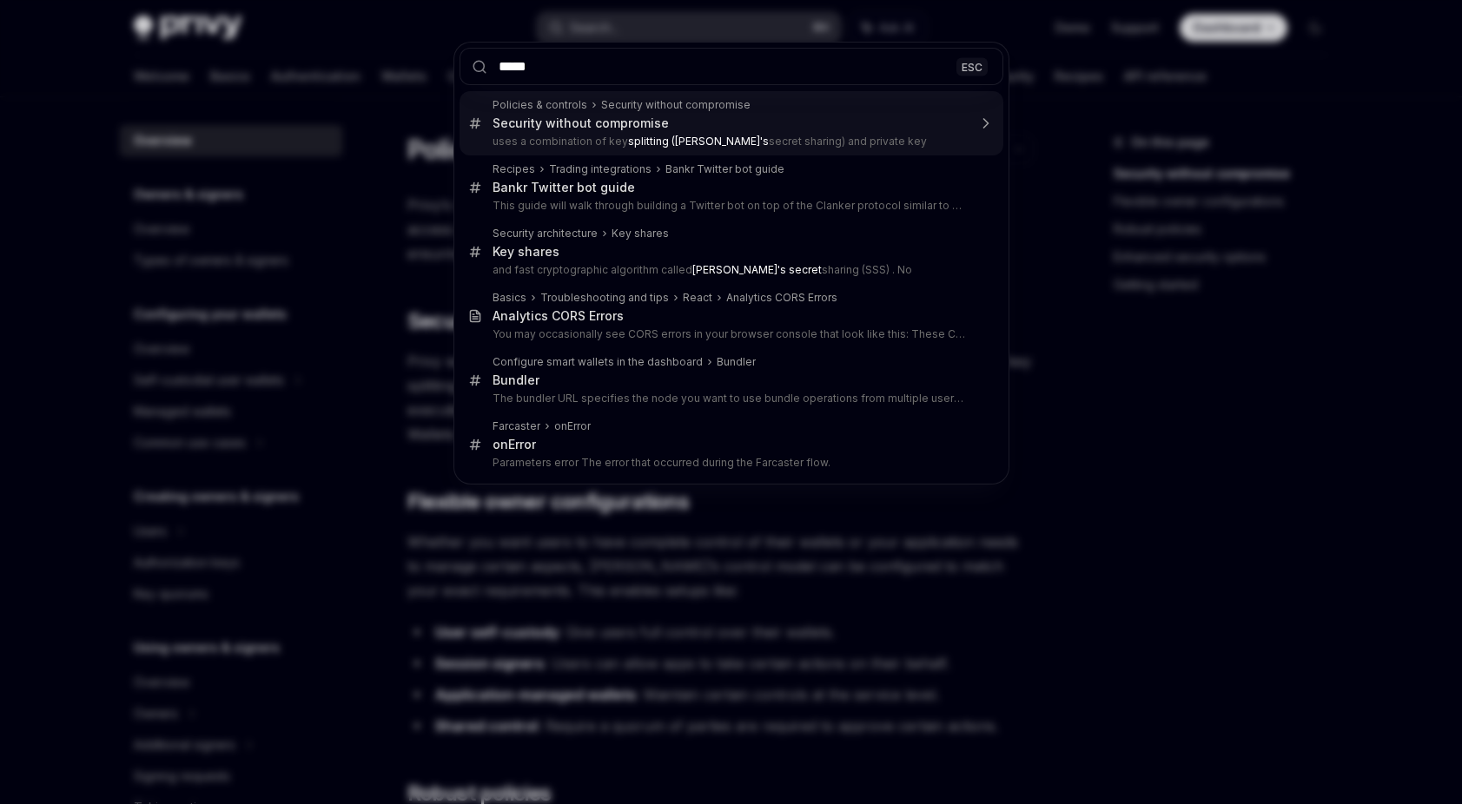
type input "******"
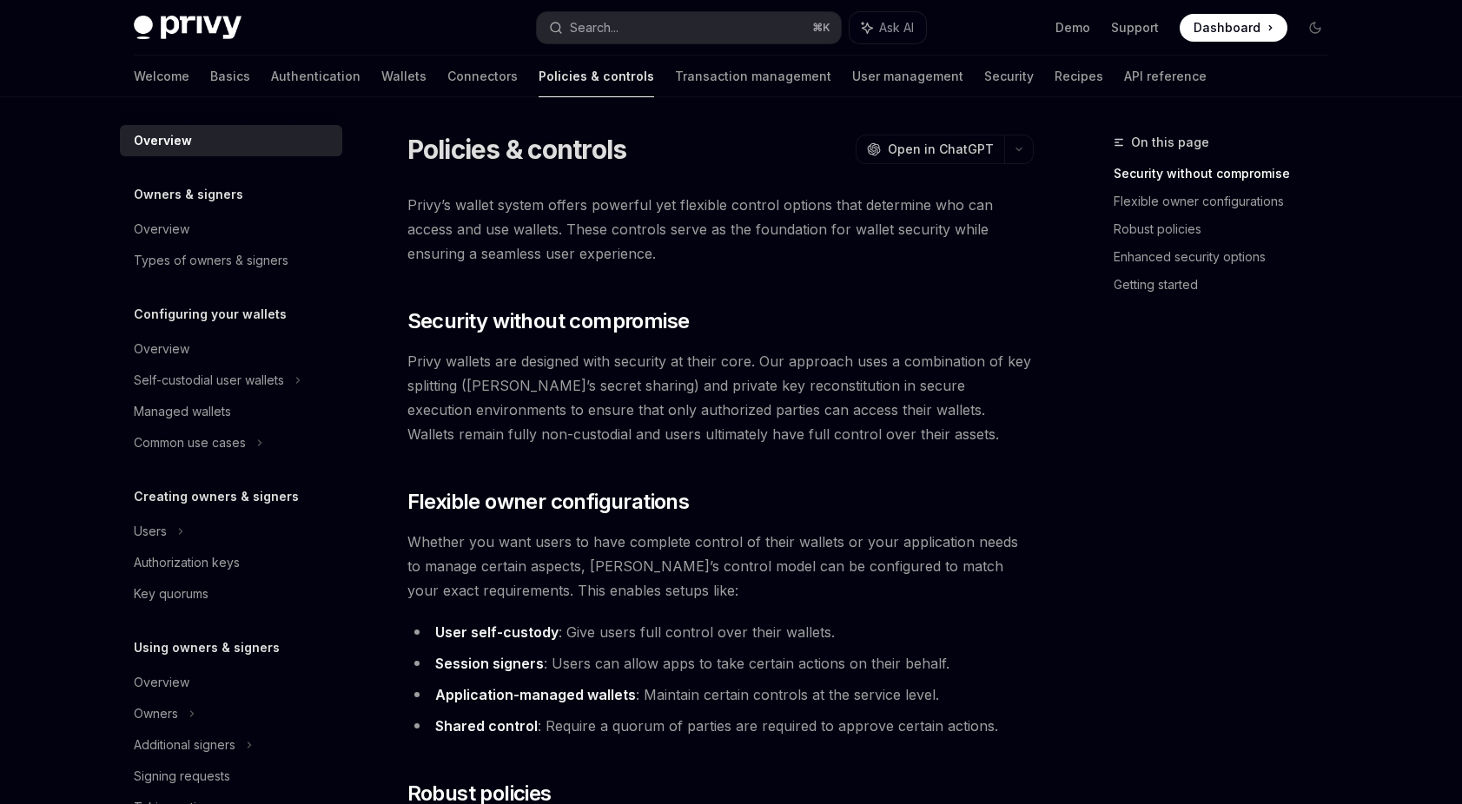
type textarea "*"
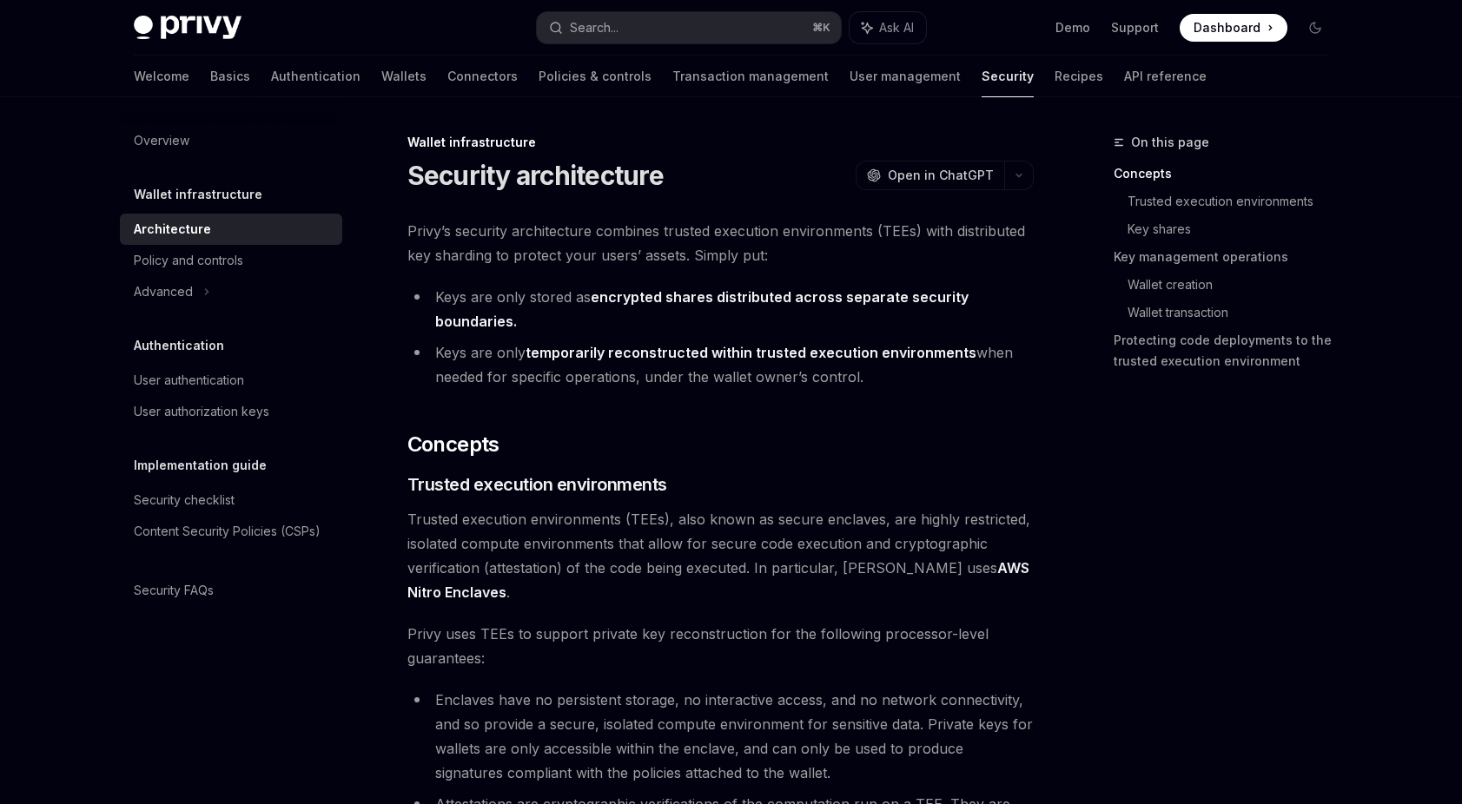
click at [610, 294] on strong "encrypted shares distributed across separate security boundaries." at bounding box center [701, 309] width 533 height 42
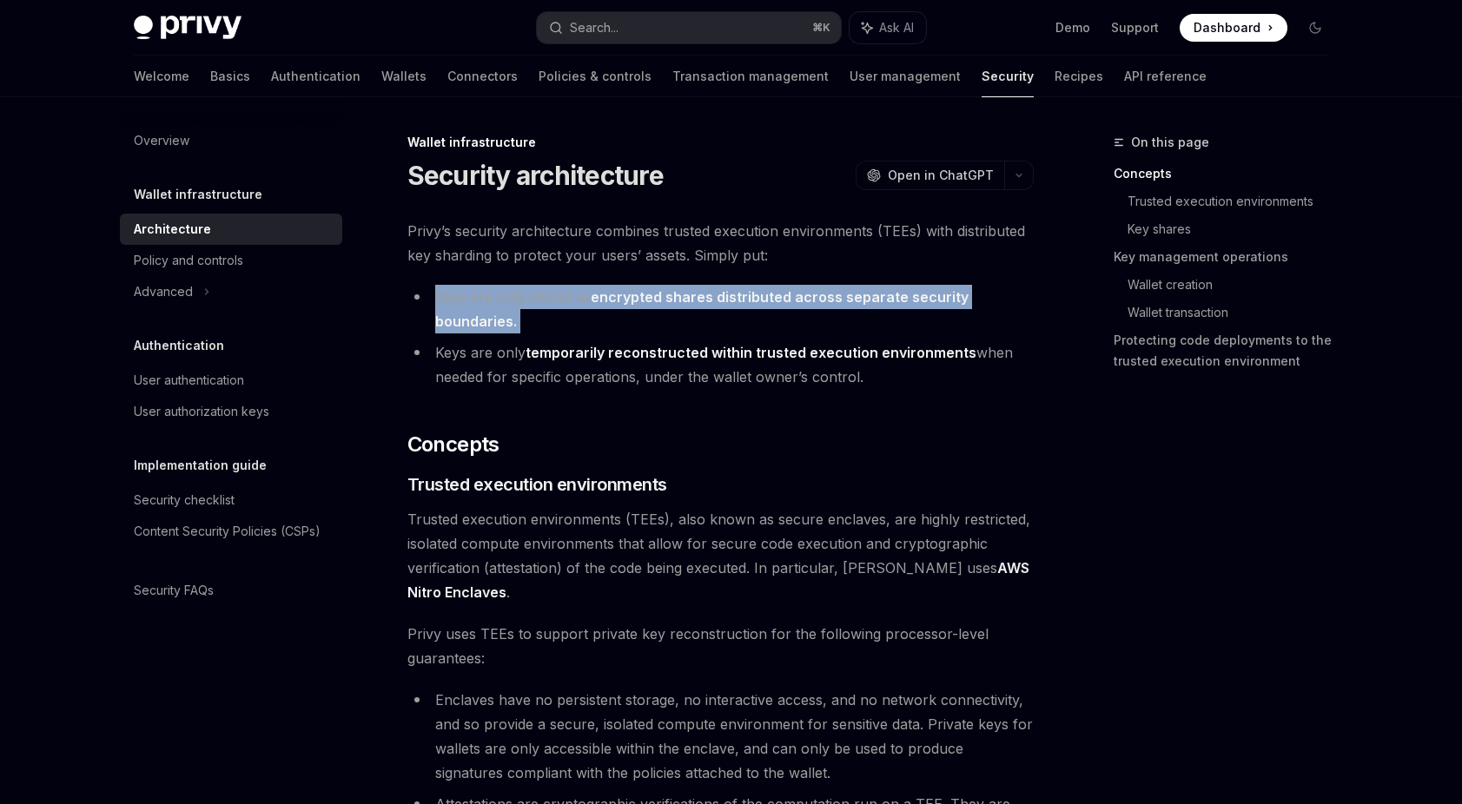
click at [610, 294] on strong "encrypted shares distributed across separate security boundaries." at bounding box center [701, 309] width 533 height 42
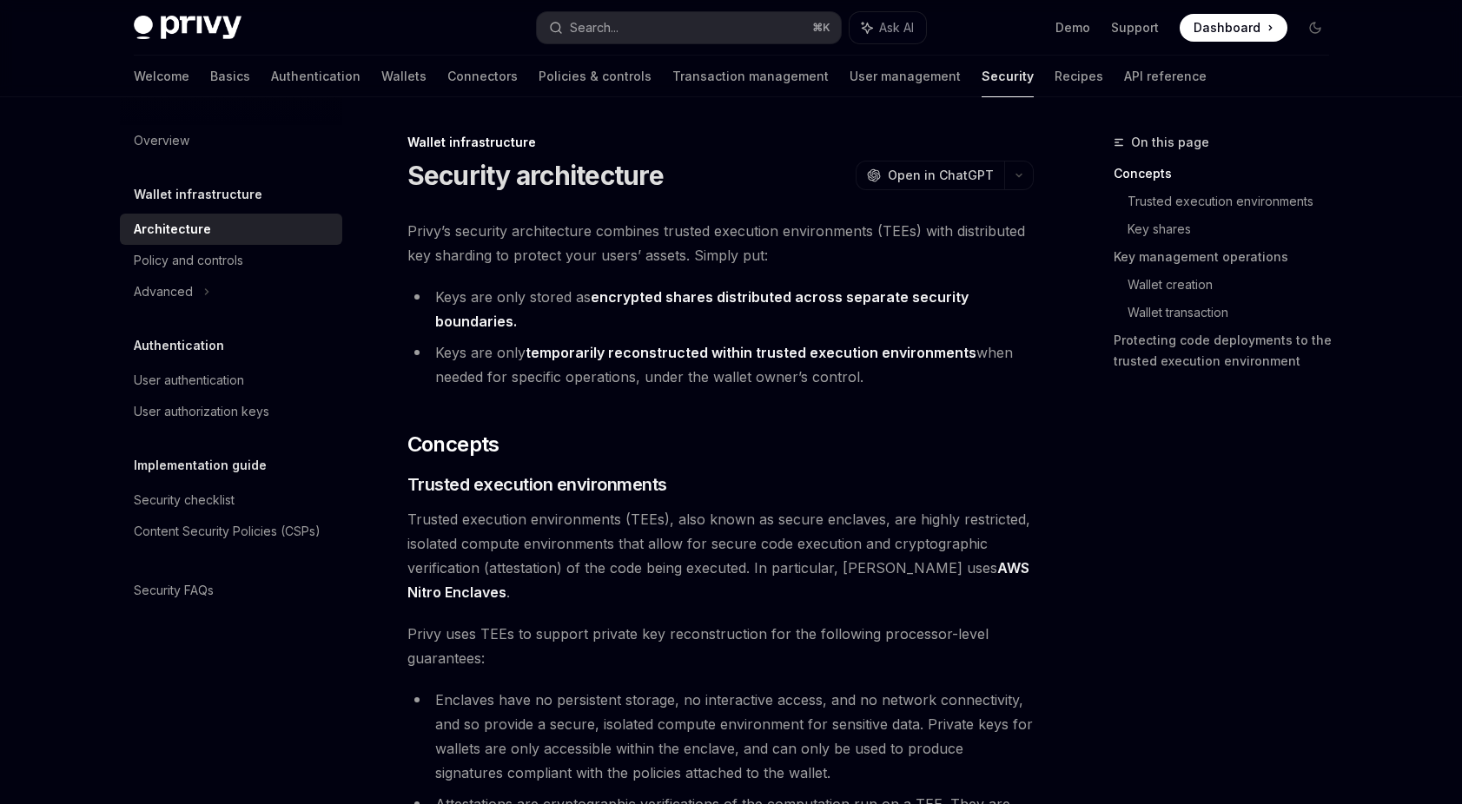
click at [606, 344] on strong "temporarily reconstructed within trusted execution environments" at bounding box center [750, 352] width 451 height 17
click at [623, 311] on li "Keys are only stored as encrypted shares distributed across separate security b…" at bounding box center [720, 309] width 626 height 49
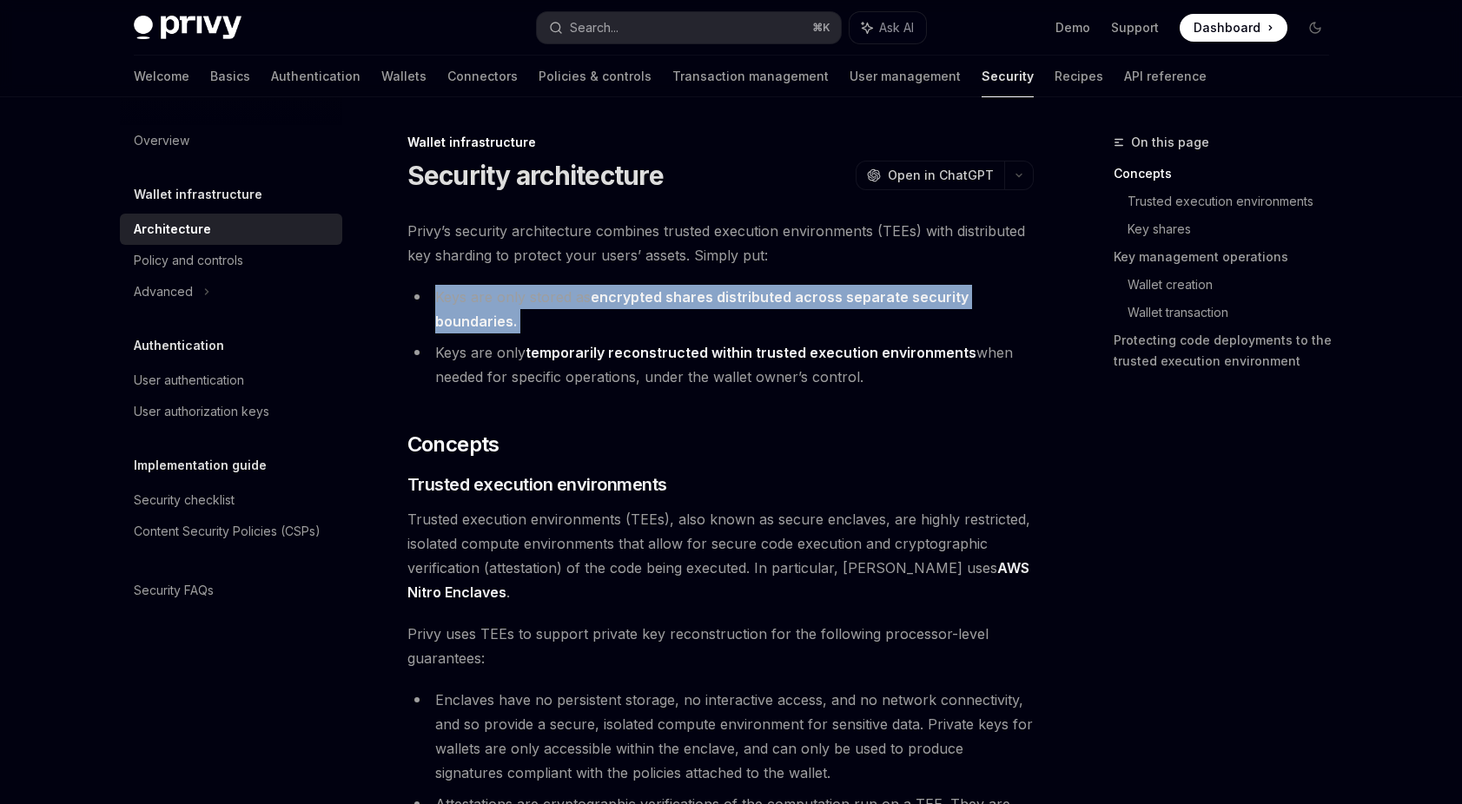
click at [623, 311] on li "Keys are only stored as encrypted shares distributed across separate security b…" at bounding box center [720, 309] width 626 height 49
click at [650, 308] on li "Keys are only stored as encrypted shares distributed across separate security b…" at bounding box center [720, 309] width 626 height 49
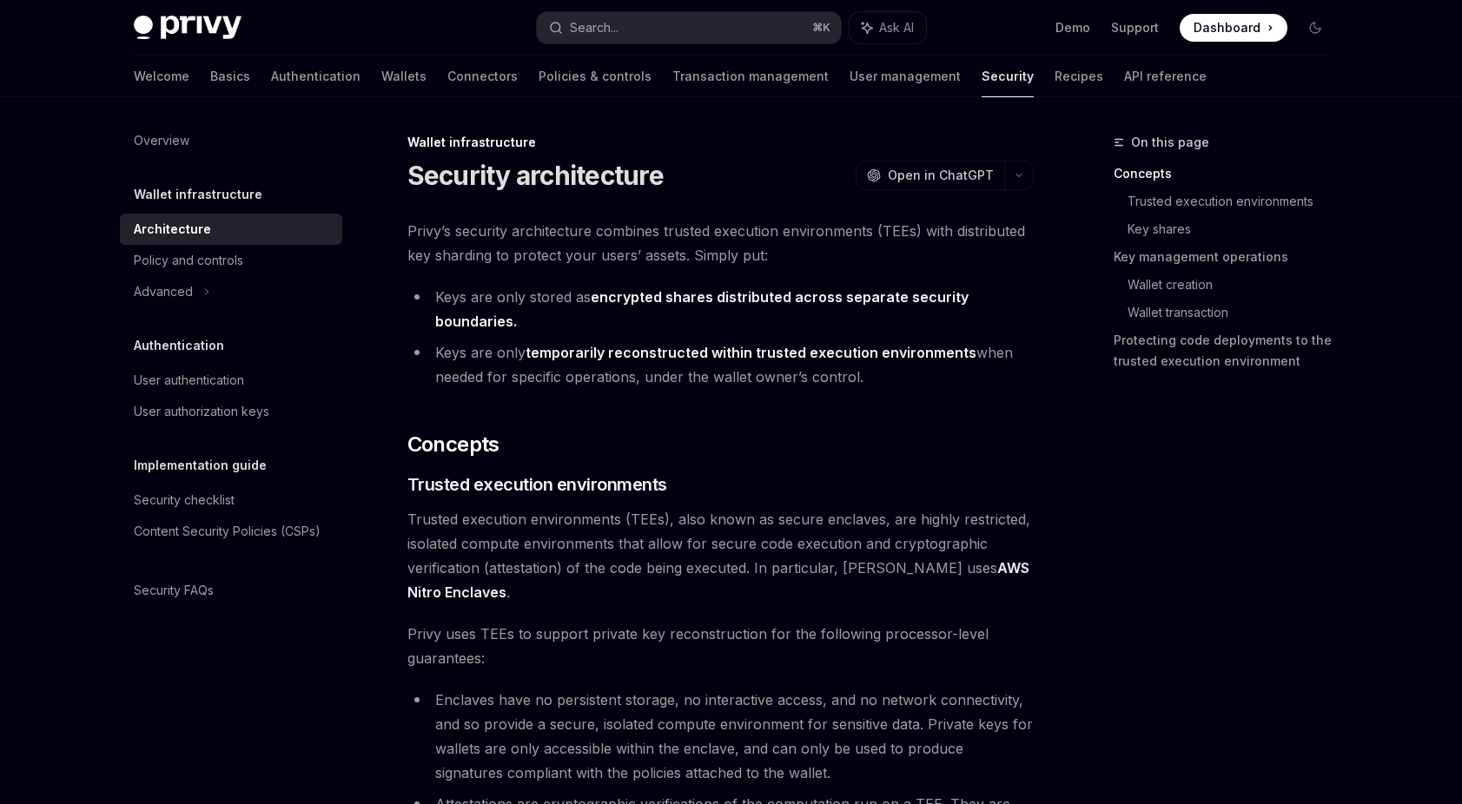
click at [635, 361] on li "Keys are only temporarily reconstructed within trusted execution environments w…" at bounding box center [720, 364] width 626 height 49
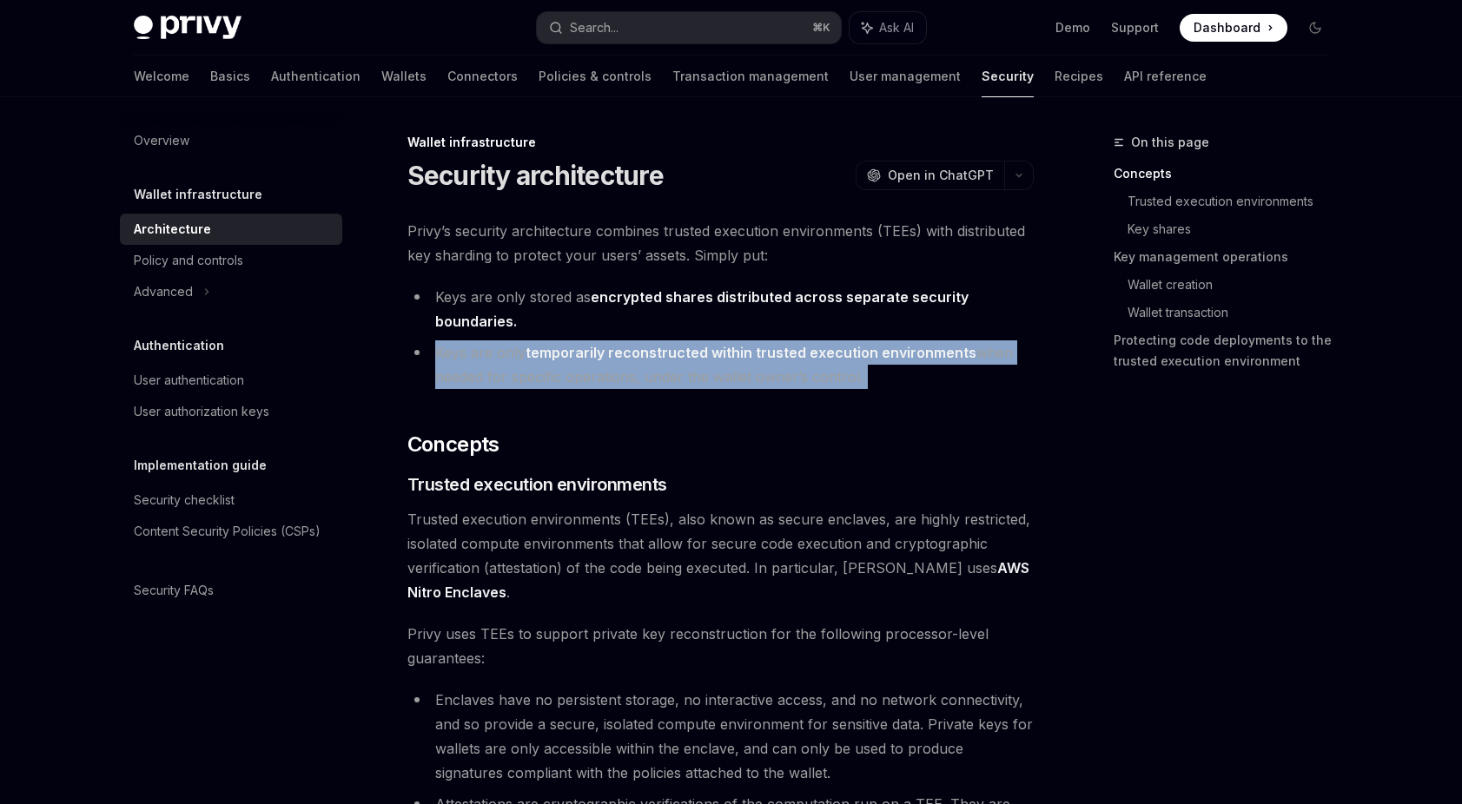
click at [635, 361] on li "Keys are only temporarily reconstructed within trusted execution environments w…" at bounding box center [720, 364] width 626 height 49
click at [653, 378] on li "Keys are only temporarily reconstructed within trusted execution environments w…" at bounding box center [720, 364] width 626 height 49
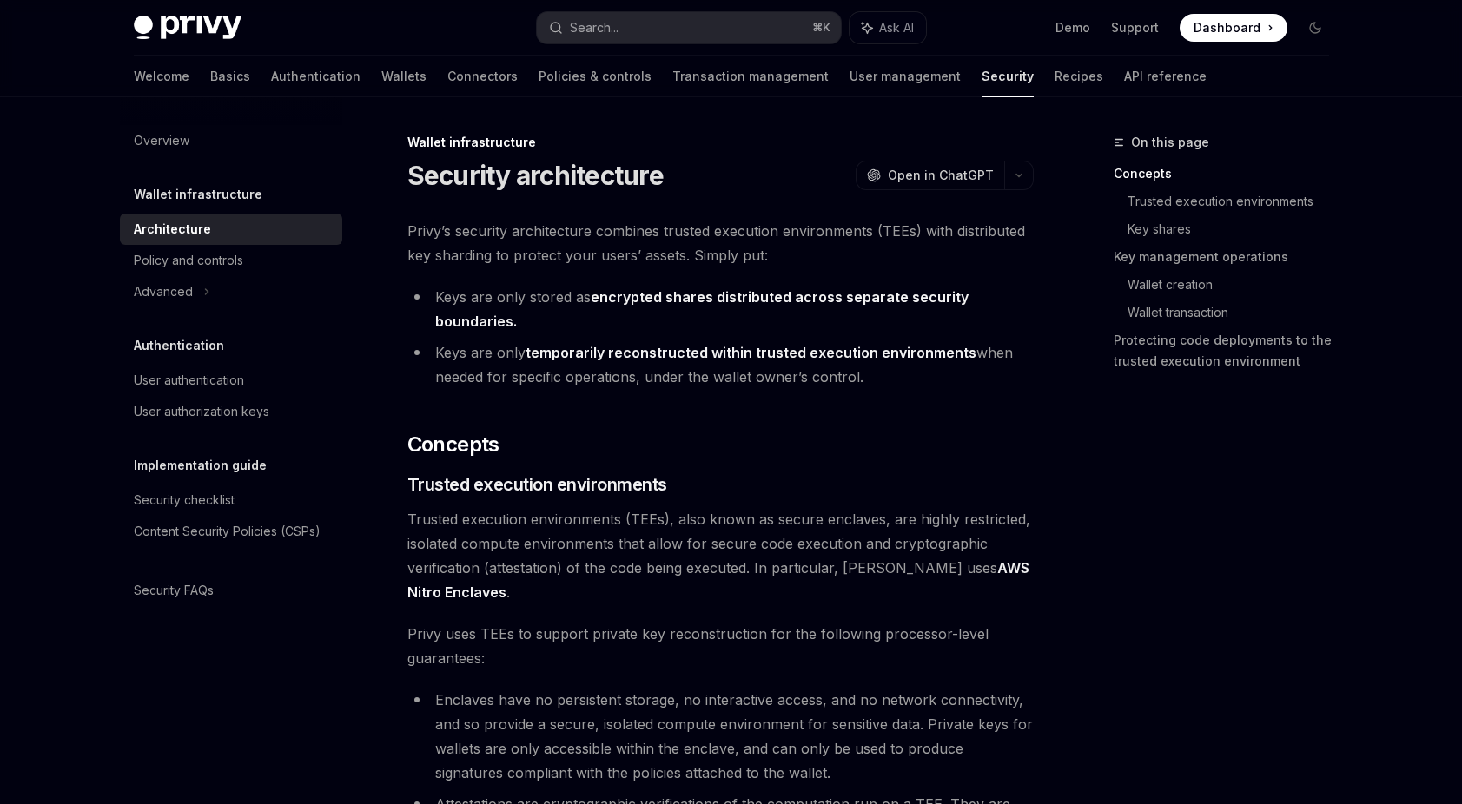
scroll to position [18, 0]
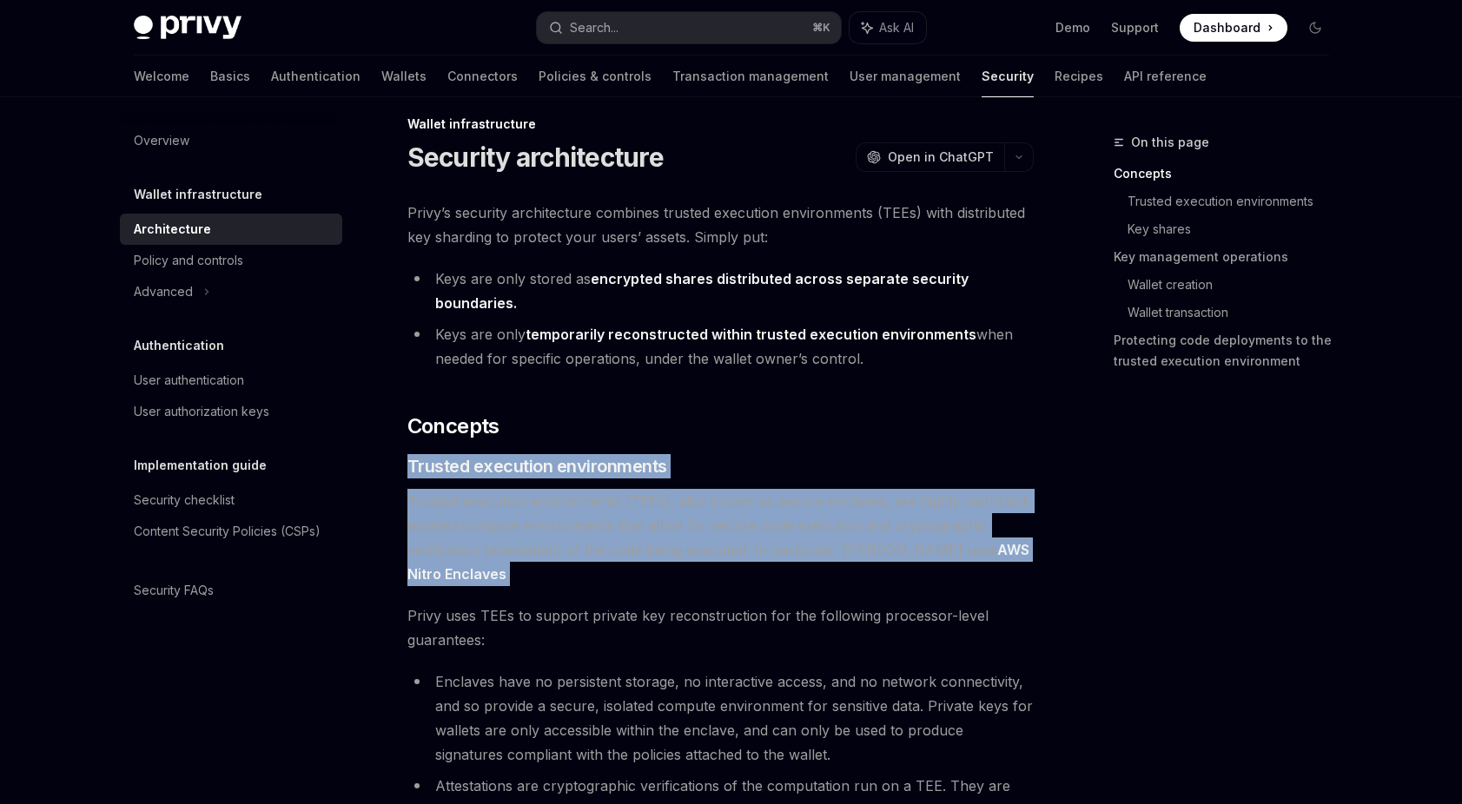
drag, startPoint x: 407, startPoint y: 460, endPoint x: 565, endPoint y: 565, distance: 189.1
click at [653, 569] on span "Trusted execution environments (TEEs), also known as secure enclaves, are highl…" at bounding box center [720, 537] width 626 height 97
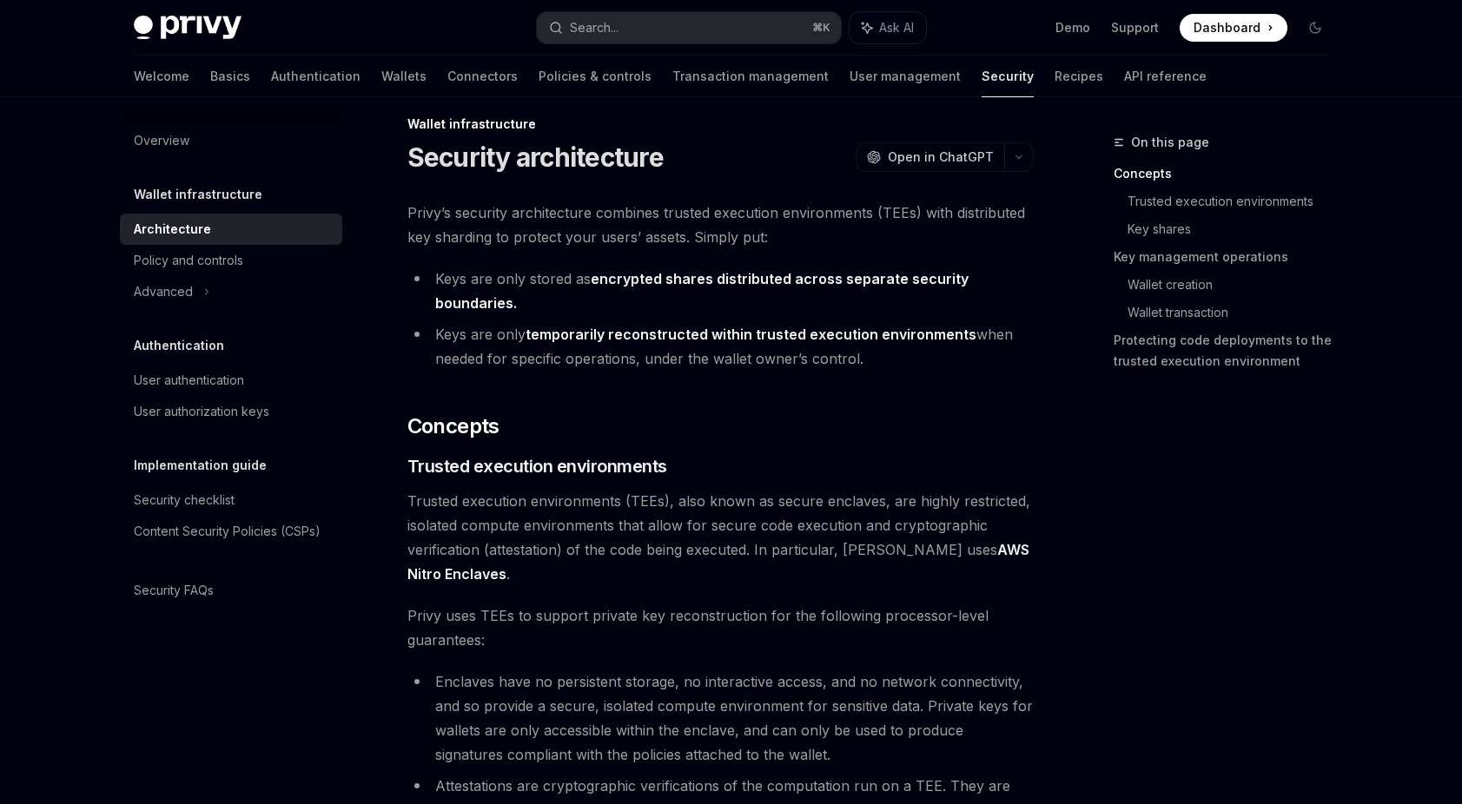
scroll to position [50, 0]
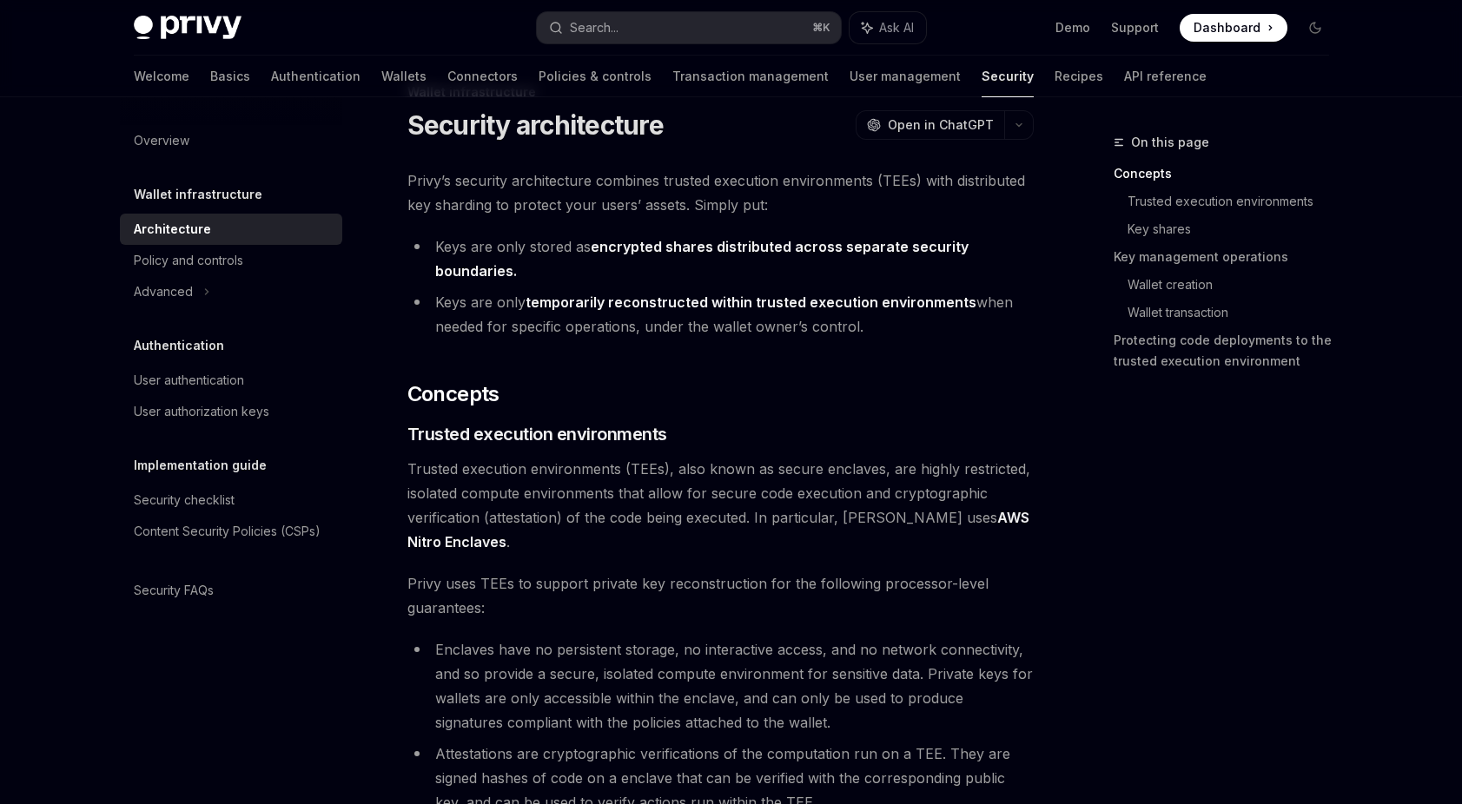
click at [713, 491] on span "Trusted execution environments (TEEs), also known as secure enclaves, are highl…" at bounding box center [720, 505] width 626 height 97
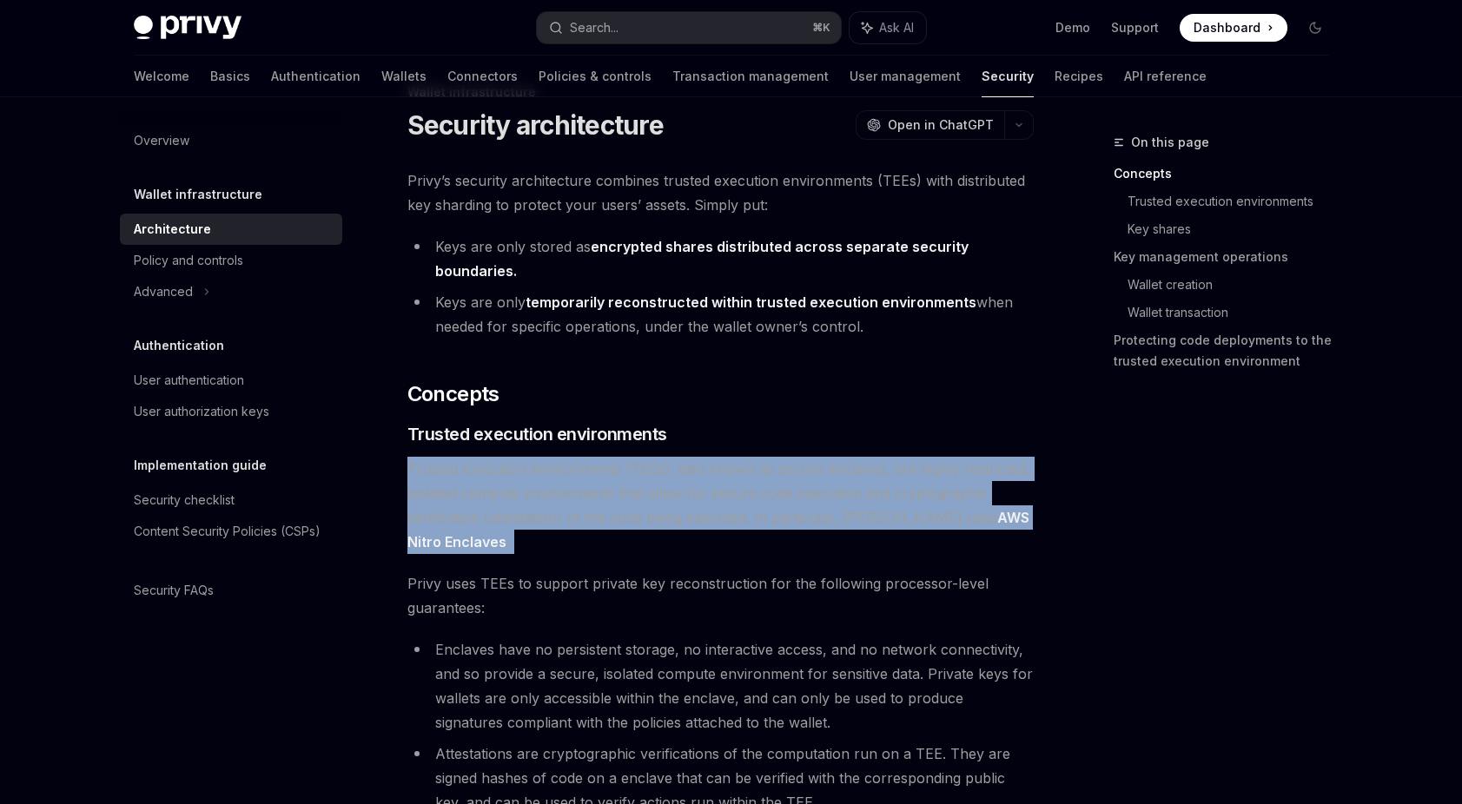
click at [713, 491] on span "Trusted execution environments (TEEs), also known as secure enclaves, are highl…" at bounding box center [720, 505] width 626 height 97
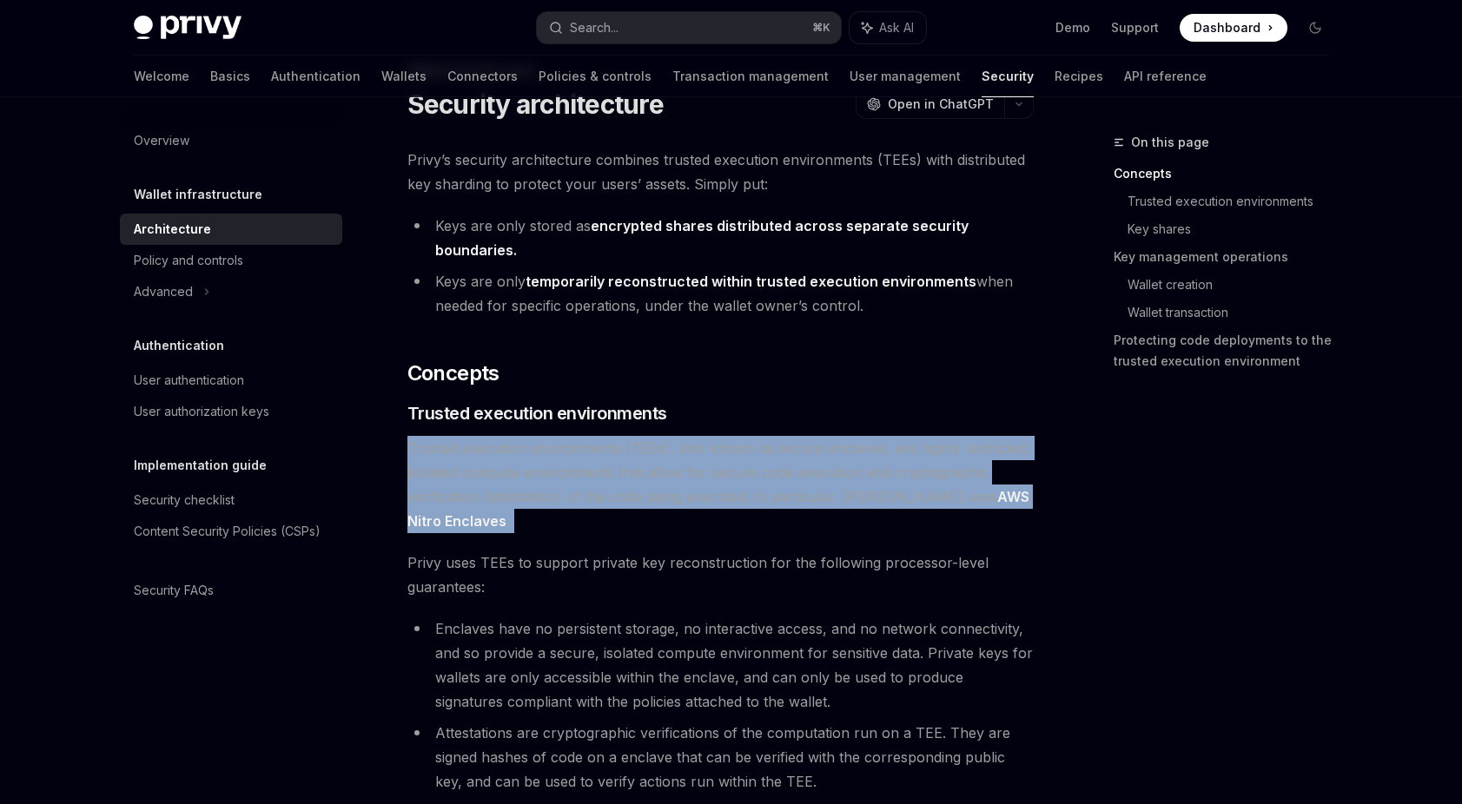
scroll to position [76, 0]
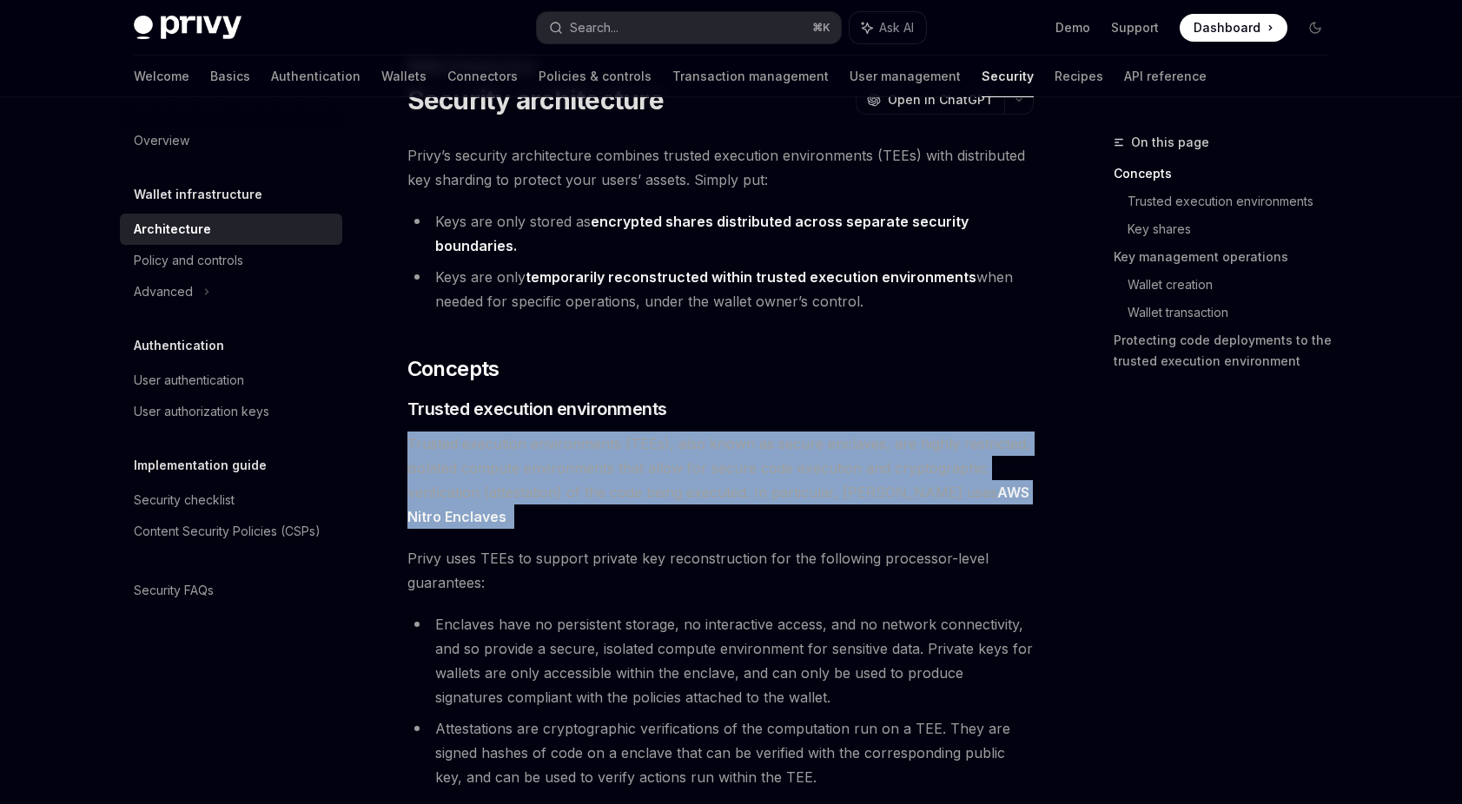
click at [665, 528] on span "Trusted execution environments (TEEs), also known as secure enclaves, are highl…" at bounding box center [720, 480] width 626 height 97
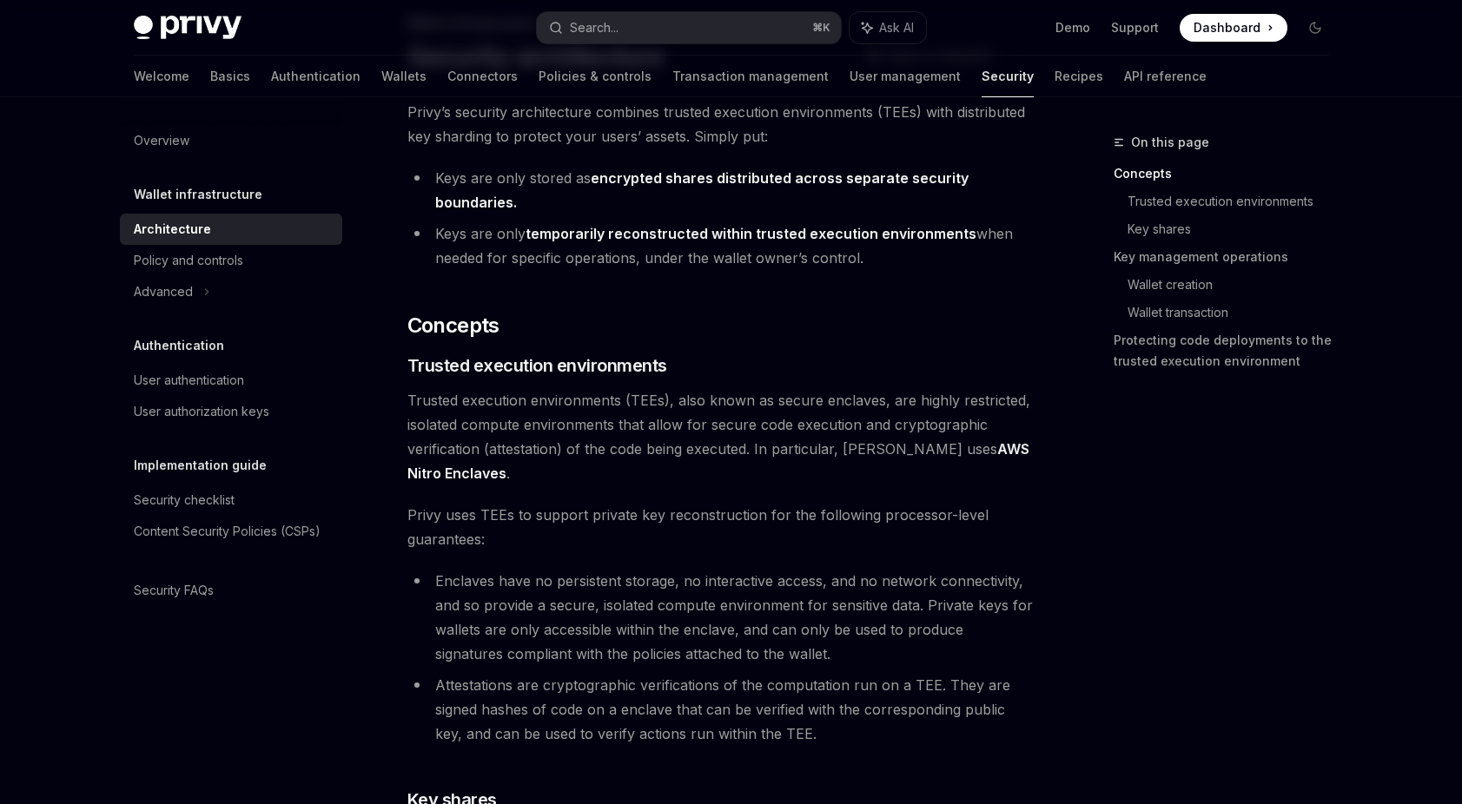
scroll to position [155, 0]
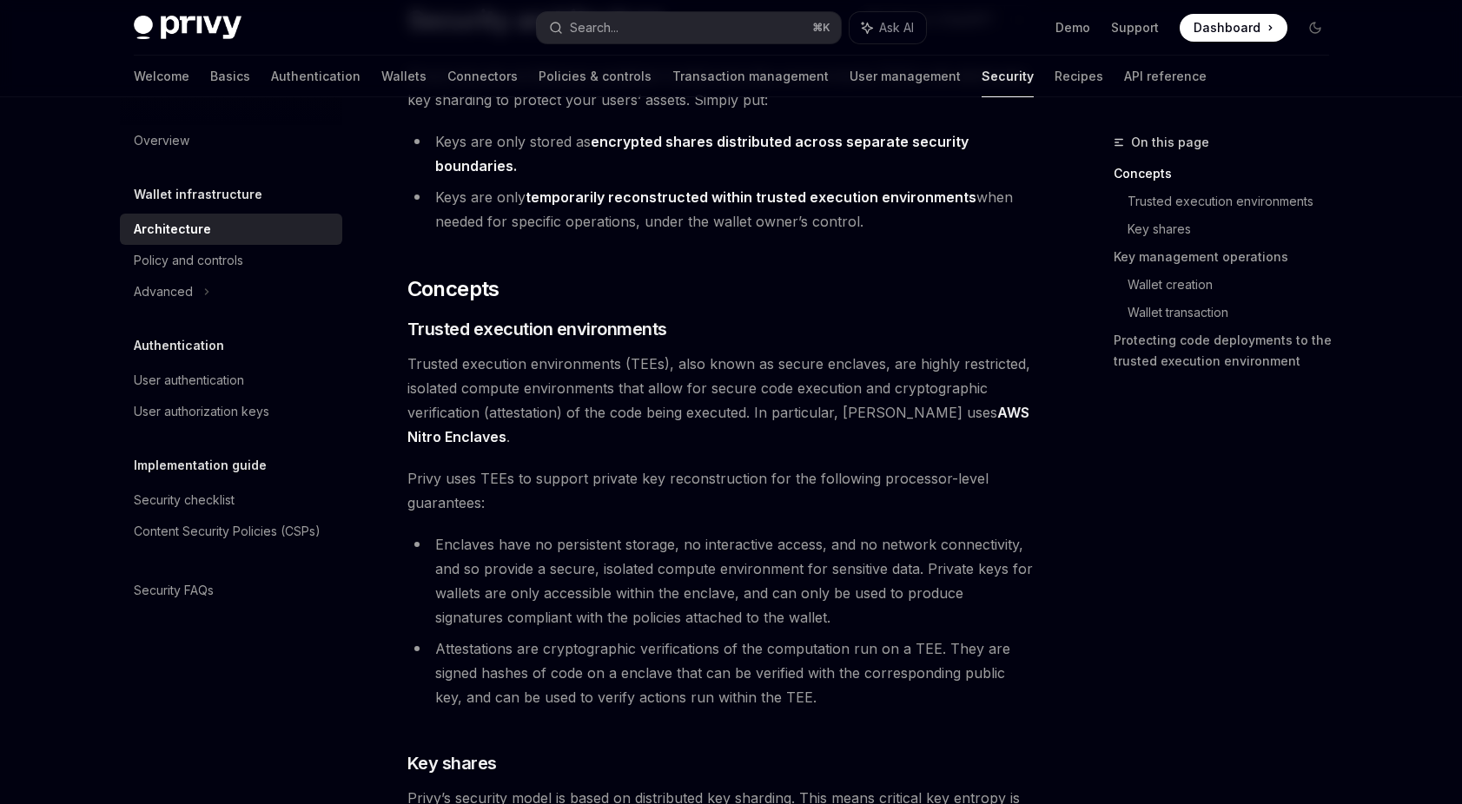
click at [640, 502] on span "Privy uses TEEs to support private key reconstruction for the following process…" at bounding box center [720, 490] width 626 height 49
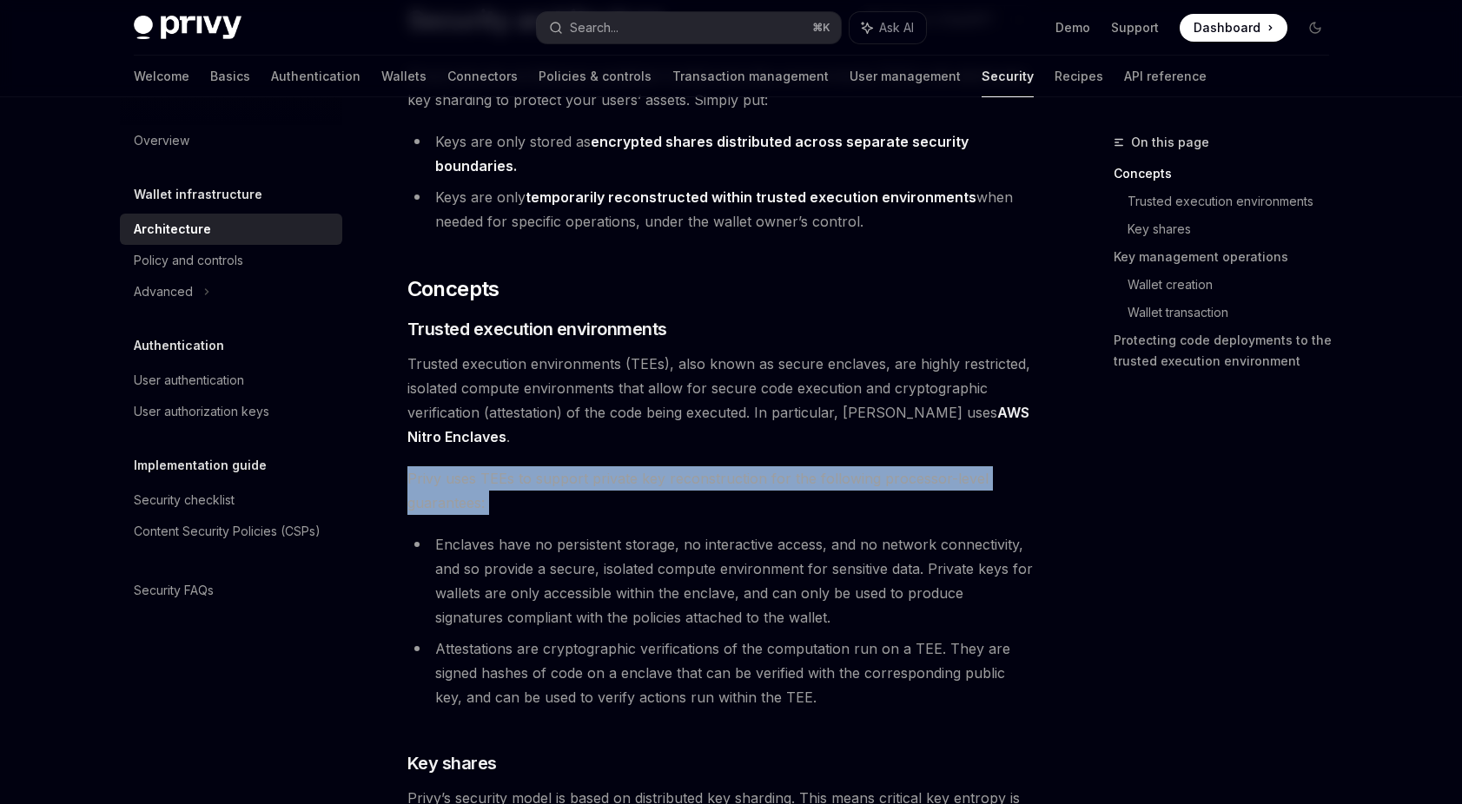
click at [640, 502] on span "Privy uses TEEs to support private key reconstruction for the following process…" at bounding box center [720, 490] width 626 height 49
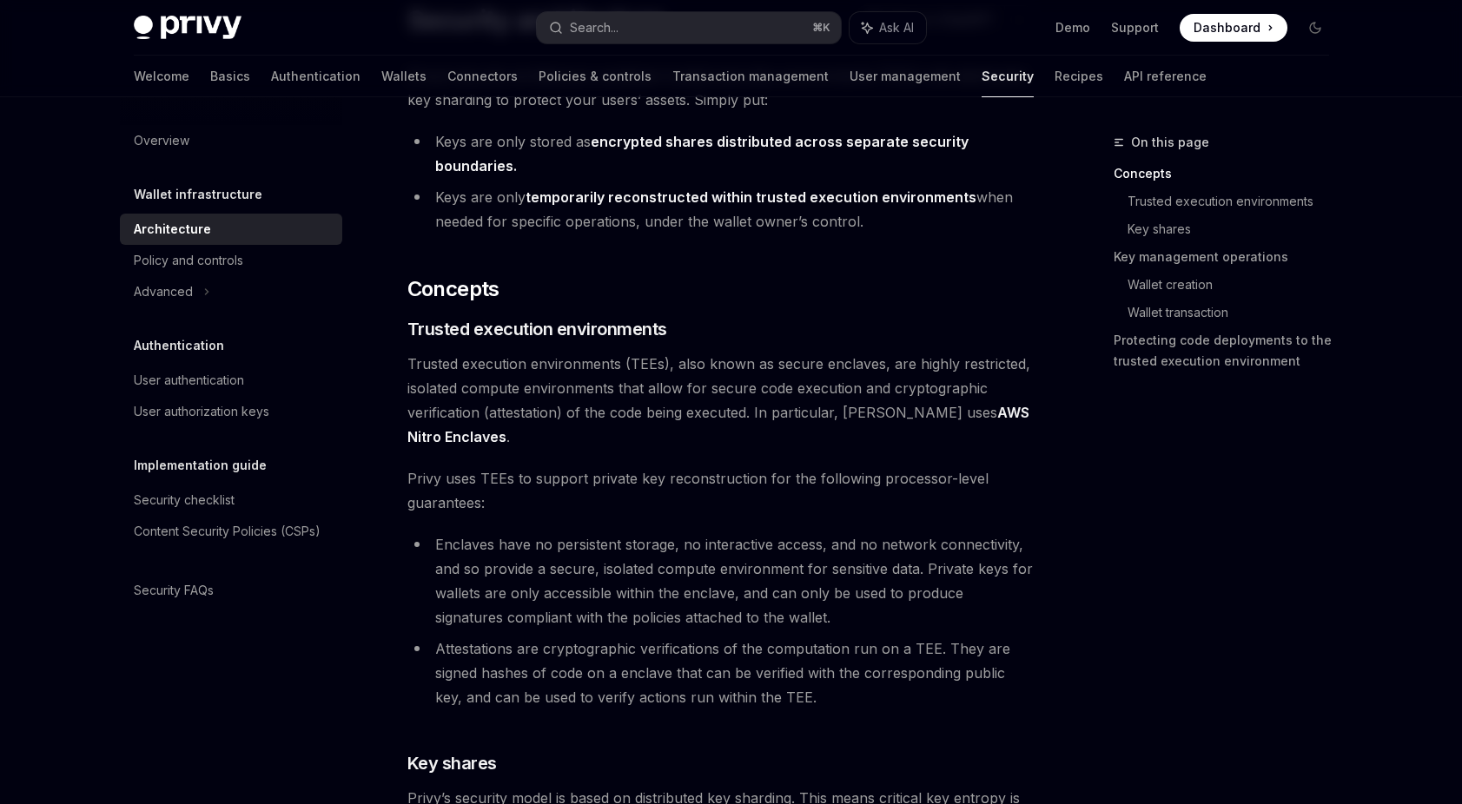
click at [717, 555] on li "Enclaves have no persistent storage, no interactive access, and no network conn…" at bounding box center [720, 580] width 626 height 97
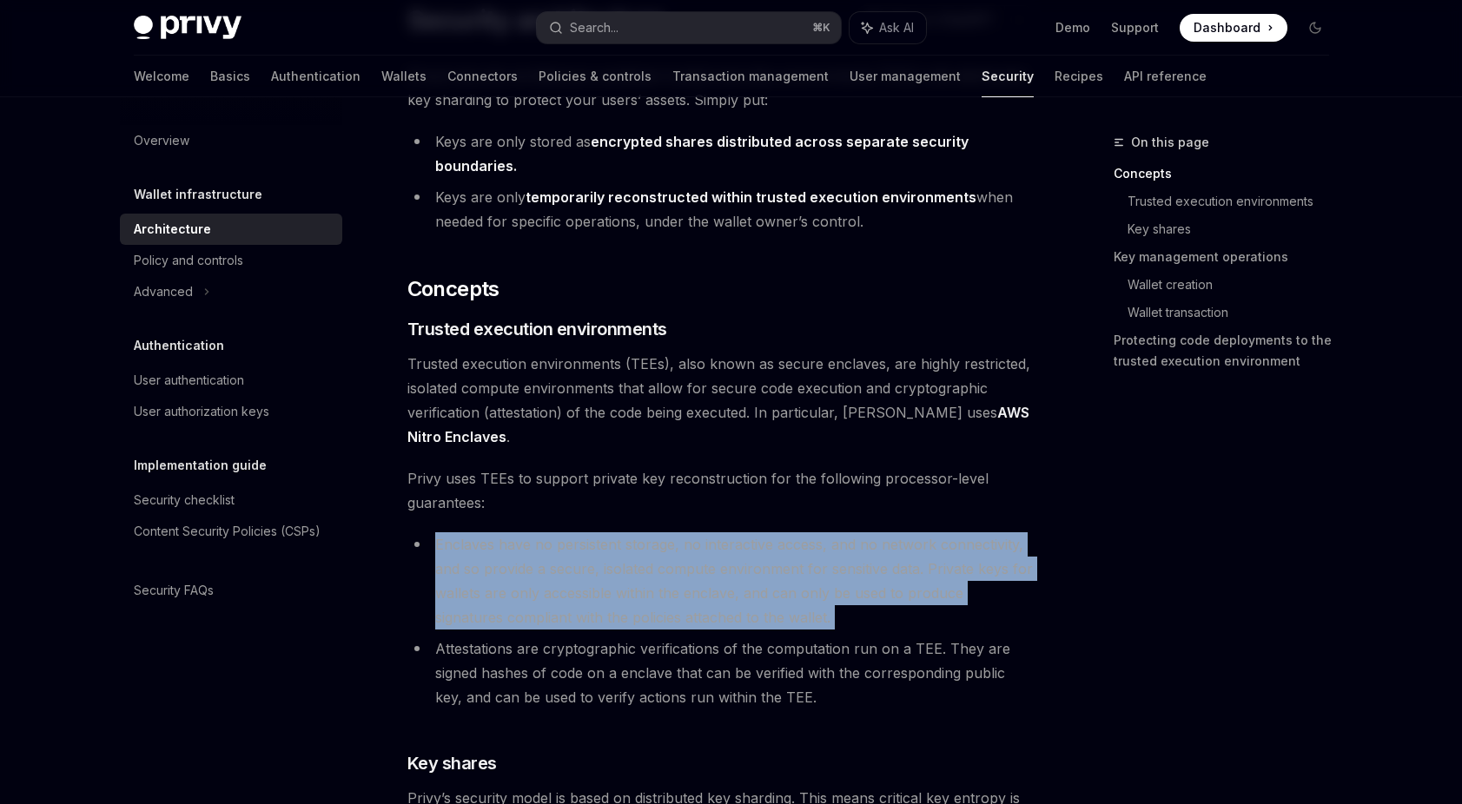
click at [717, 555] on li "Enclaves have no persistent storage, no interactive access, and no network conn…" at bounding box center [720, 580] width 626 height 97
click at [717, 585] on li "Enclaves have no persistent storage, no interactive access, and no network conn…" at bounding box center [720, 580] width 626 height 97
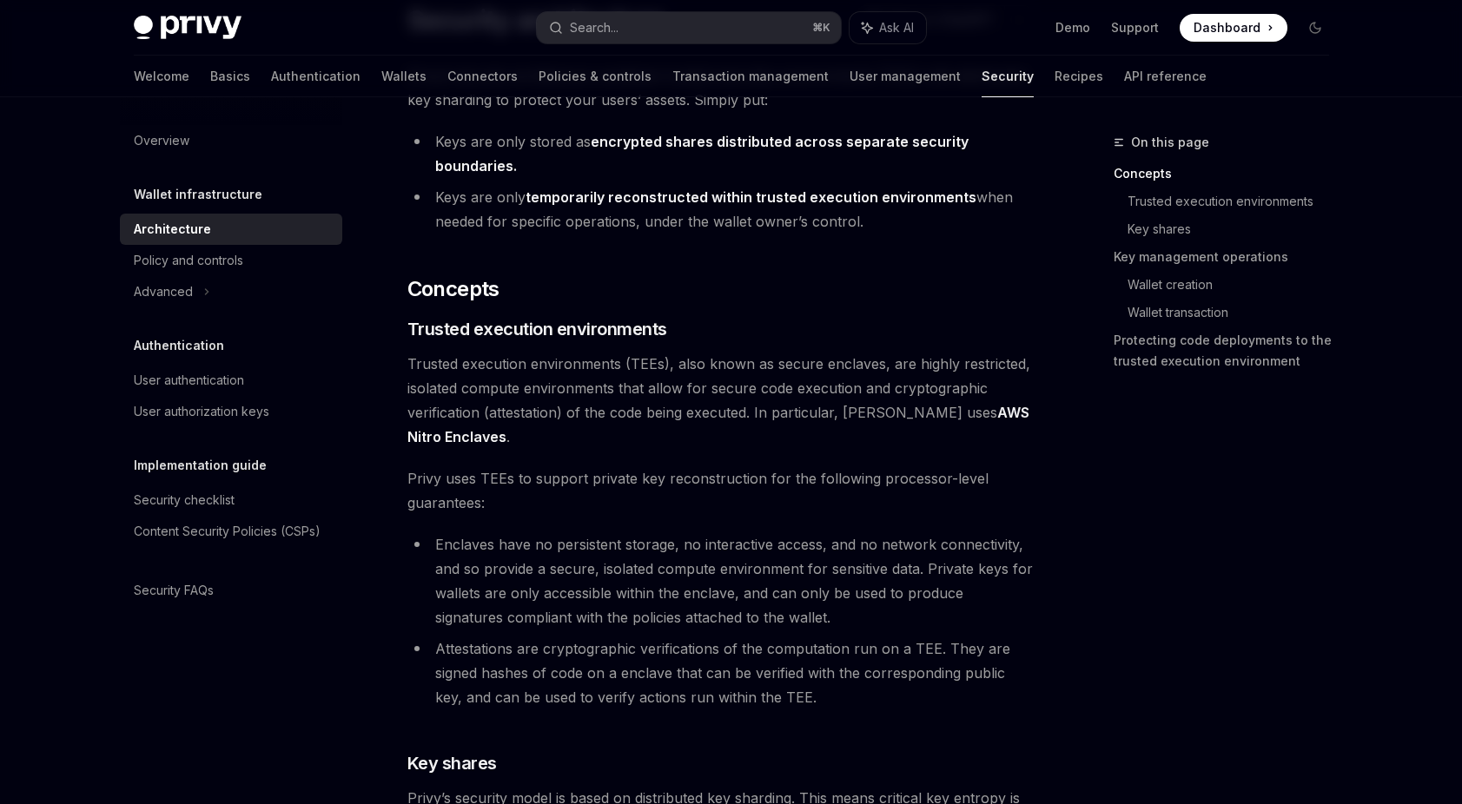
click at [666, 585] on li "Enclaves have no persistent storage, no interactive access, and no network conn…" at bounding box center [720, 580] width 626 height 97
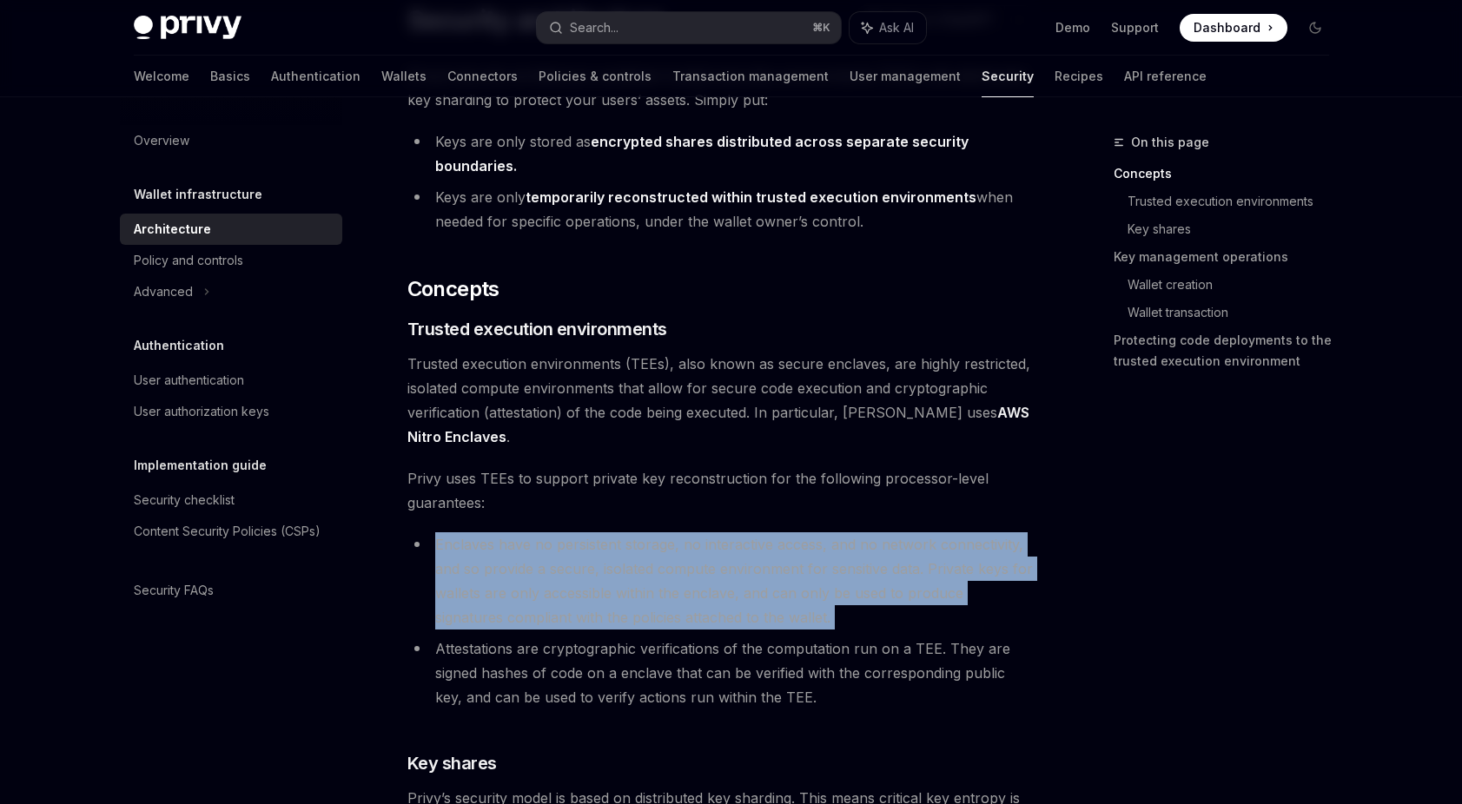
click at [666, 585] on li "Enclaves have no persistent storage, no interactive access, and no network conn…" at bounding box center [720, 580] width 626 height 97
click at [697, 610] on li "Enclaves have no persistent storage, no interactive access, and no network conn…" at bounding box center [720, 580] width 626 height 97
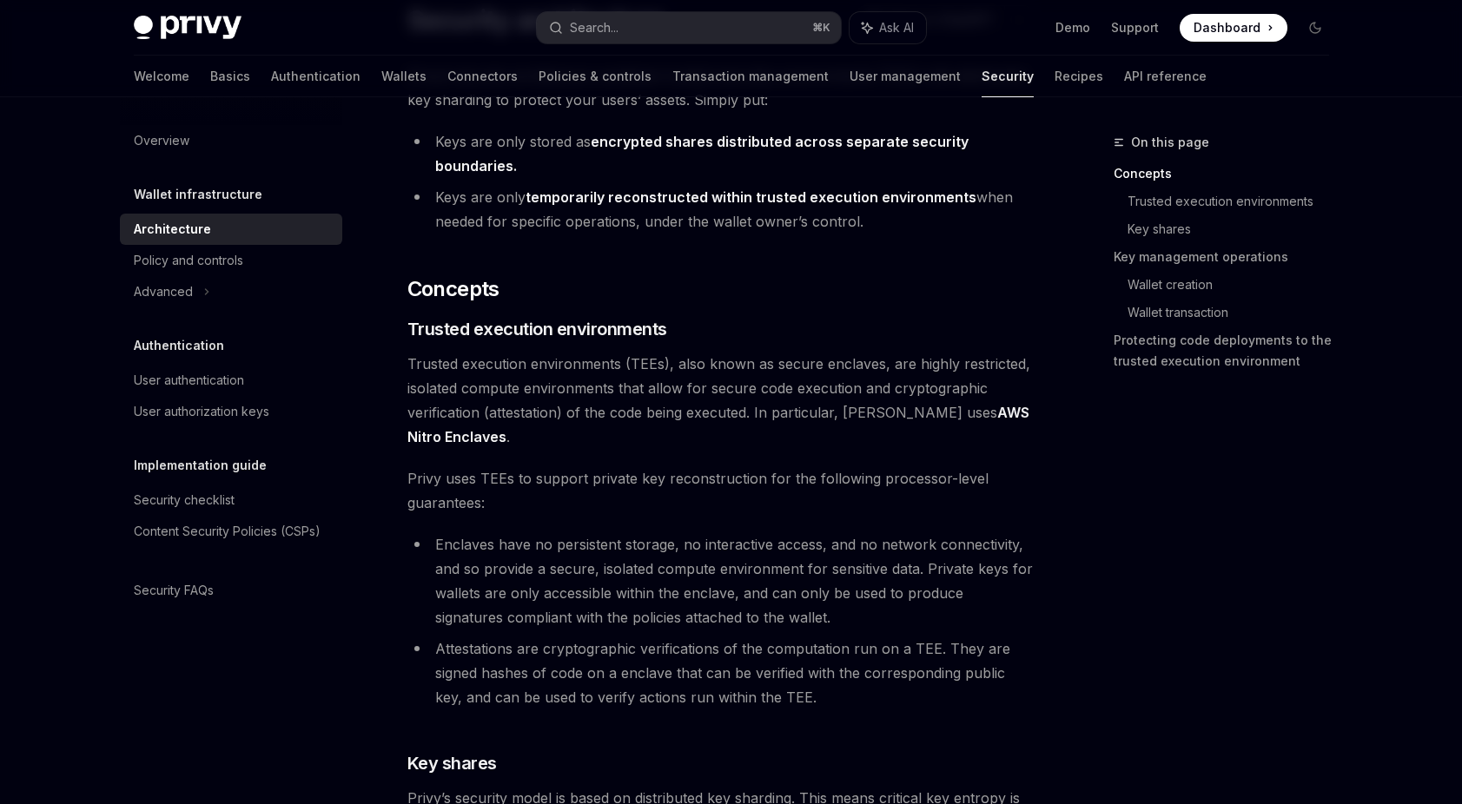
click at [790, 596] on li "Enclaves have no persistent storage, no interactive access, and no network conn…" at bounding box center [720, 580] width 626 height 97
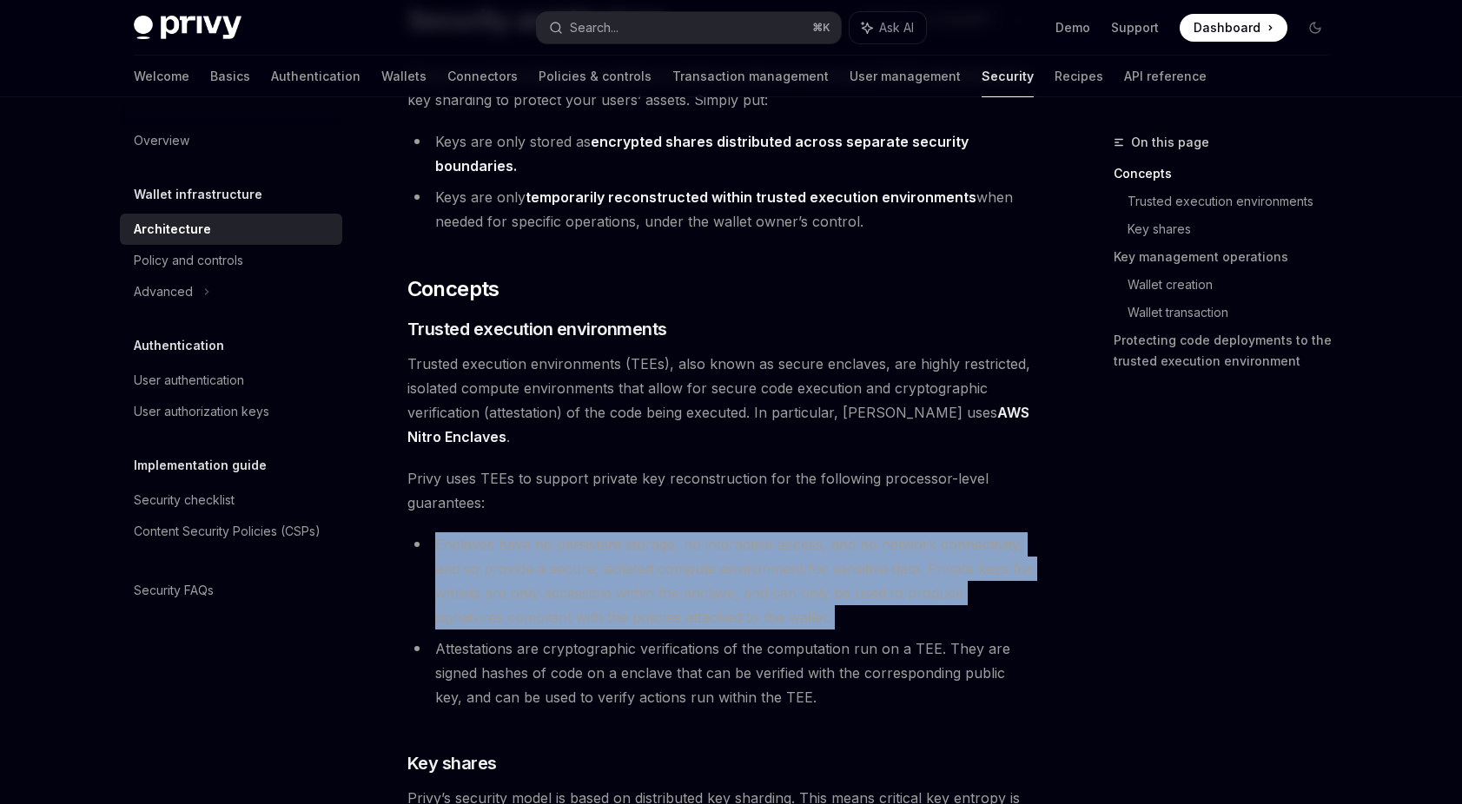
click at [790, 596] on li "Enclaves have no persistent storage, no interactive access, and no network conn…" at bounding box center [720, 580] width 626 height 97
click at [793, 618] on li "Enclaves have no persistent storage, no interactive access, and no network conn…" at bounding box center [720, 580] width 626 height 97
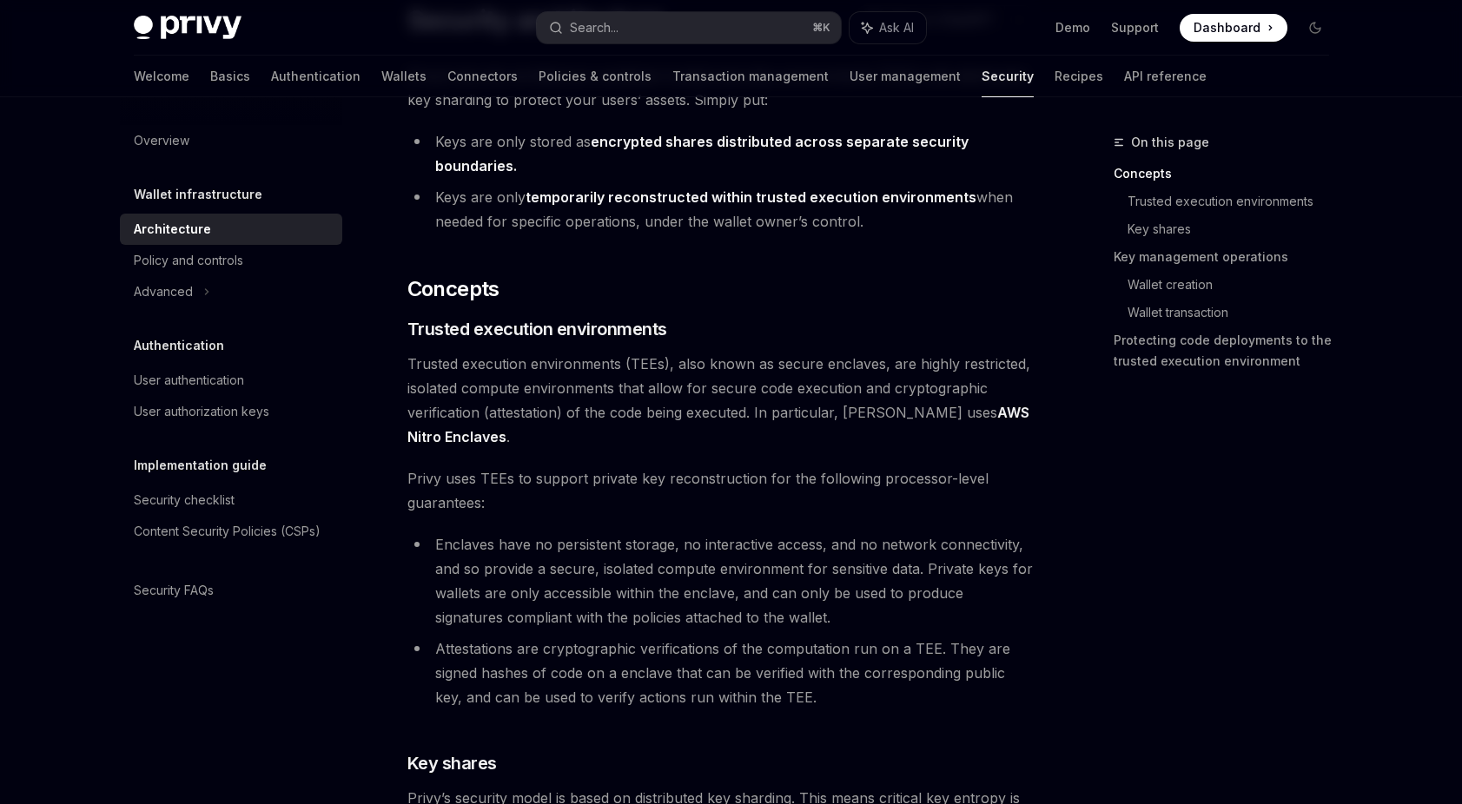
click at [701, 611] on li "Enclaves have no persistent storage, no interactive access, and no network conn…" at bounding box center [720, 580] width 626 height 97
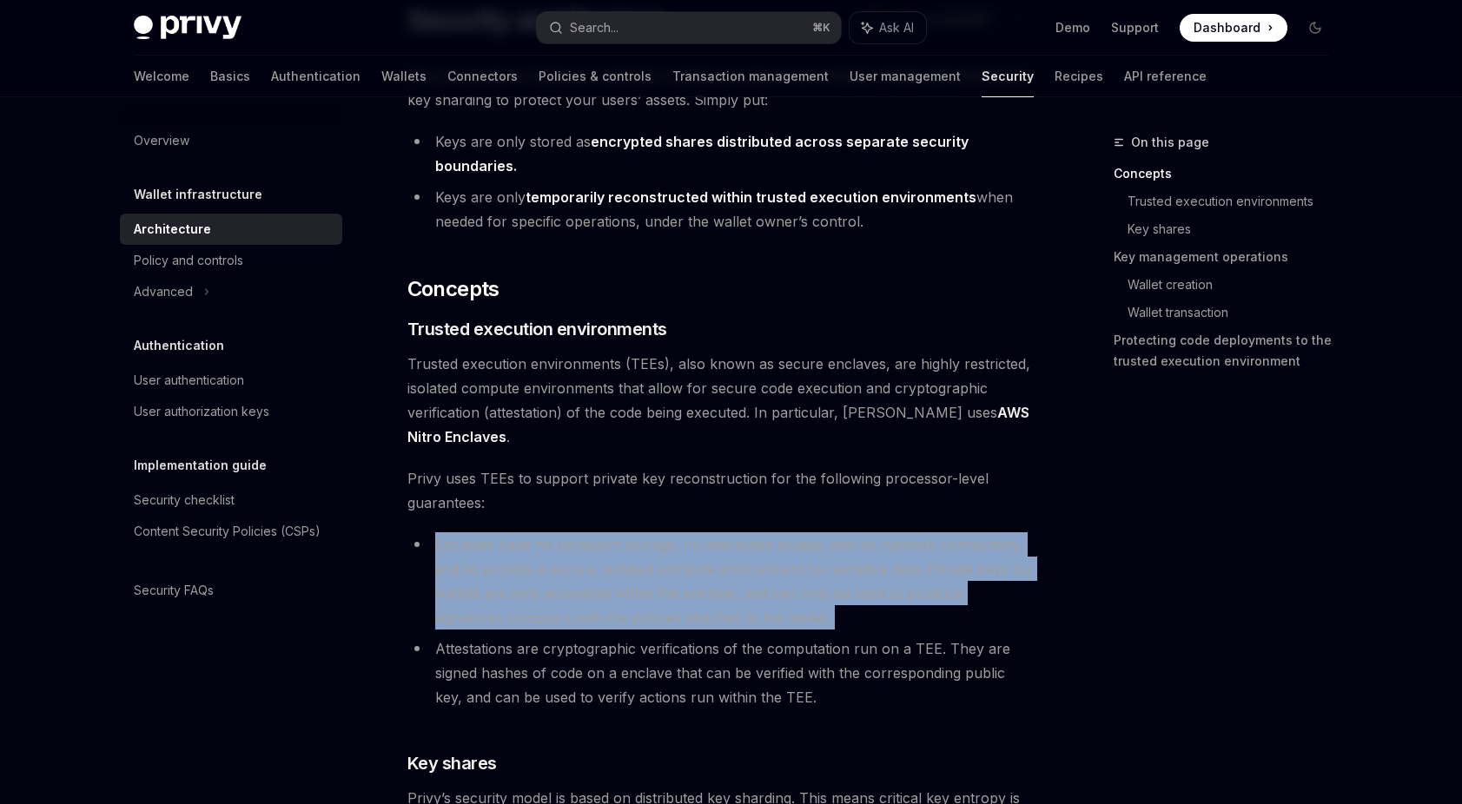
click at [701, 611] on li "Enclaves have no persistent storage, no interactive access, and no network conn…" at bounding box center [720, 580] width 626 height 97
click at [826, 606] on li "Enclaves have no persistent storage, no interactive access, and no network conn…" at bounding box center [720, 580] width 626 height 97
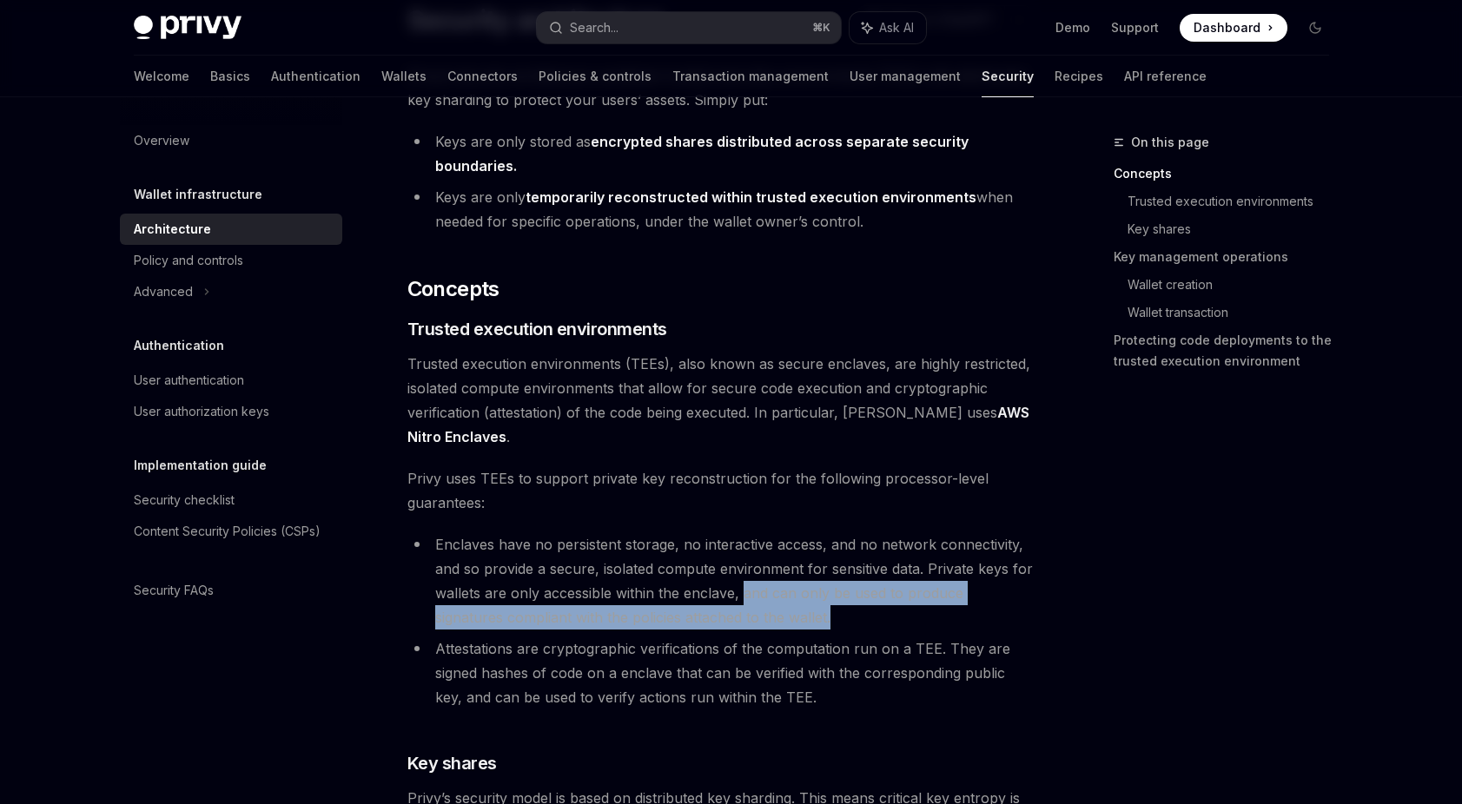
drag, startPoint x: 740, startPoint y: 601, endPoint x: 776, endPoint y: 622, distance: 42.0
click at [776, 622] on li "Enclaves have no persistent storage, no interactive access, and no network conn…" at bounding box center [720, 580] width 626 height 97
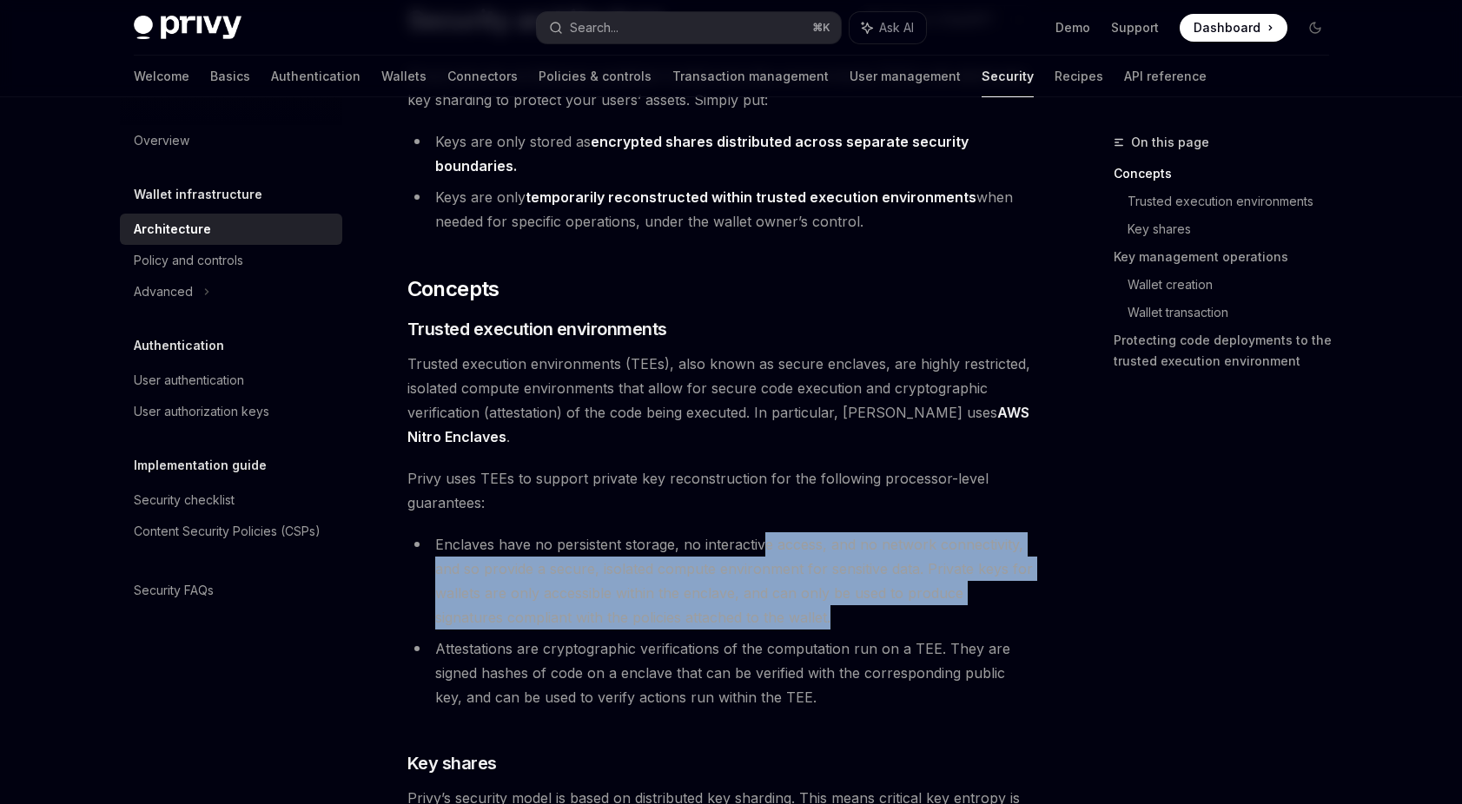
drag, startPoint x: 773, startPoint y: 626, endPoint x: 764, endPoint y: 543, distance: 83.8
click at [764, 543] on li "Enclaves have no persistent storage, no interactive access, and no network conn…" at bounding box center [720, 580] width 626 height 97
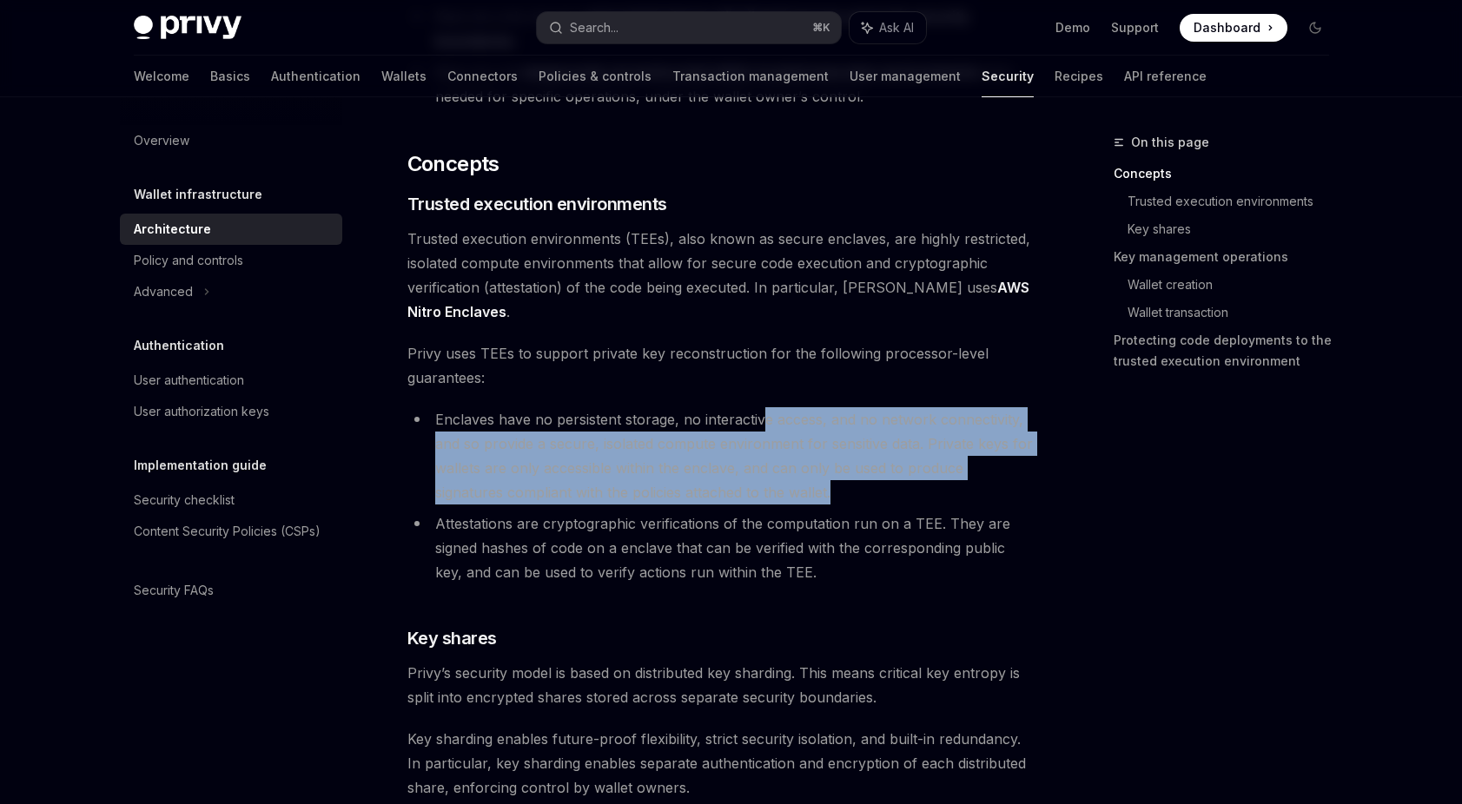
scroll to position [287, 0]
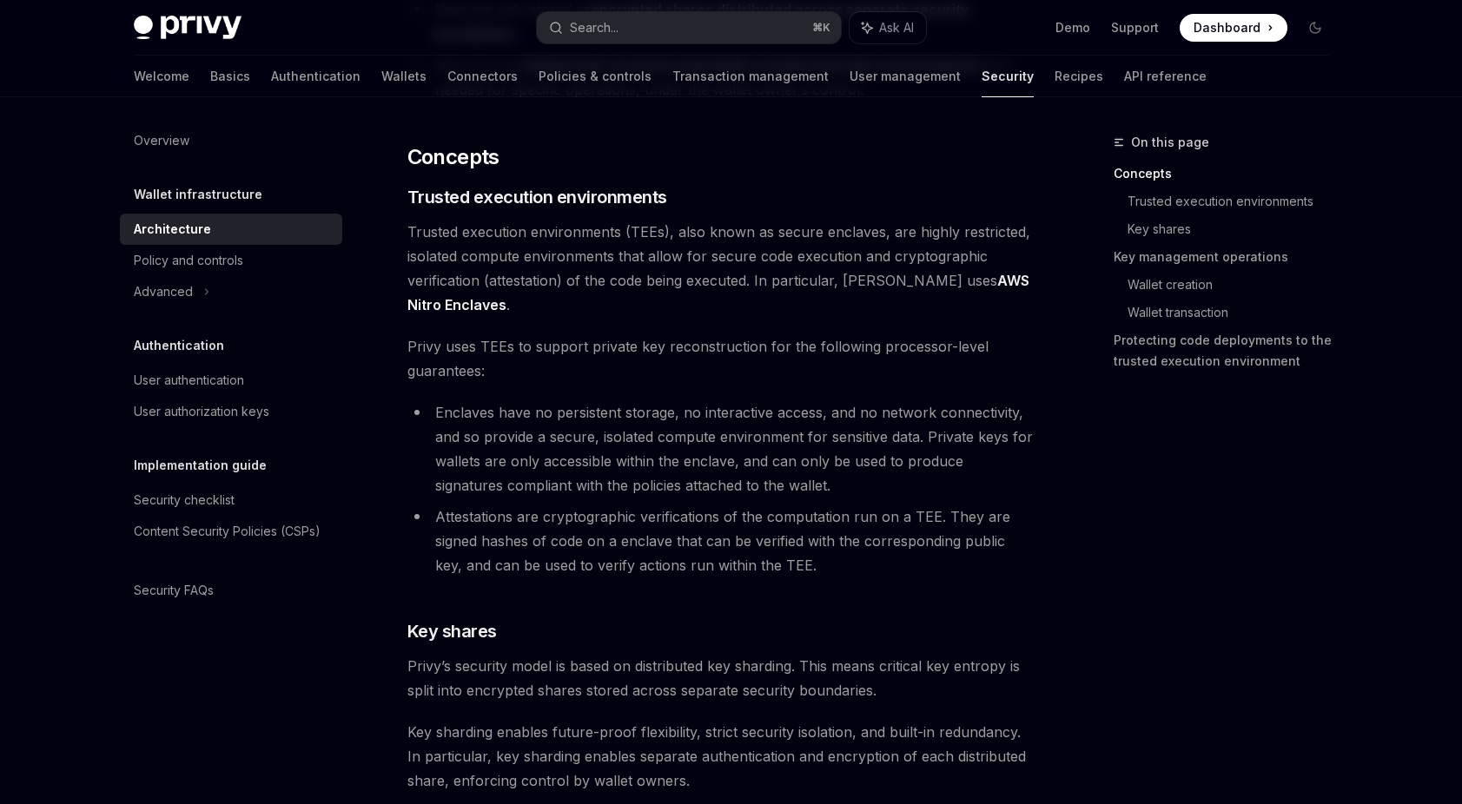
click at [639, 671] on span "Privy’s security model is based on distributed key sharding. This means critica…" at bounding box center [720, 678] width 626 height 49
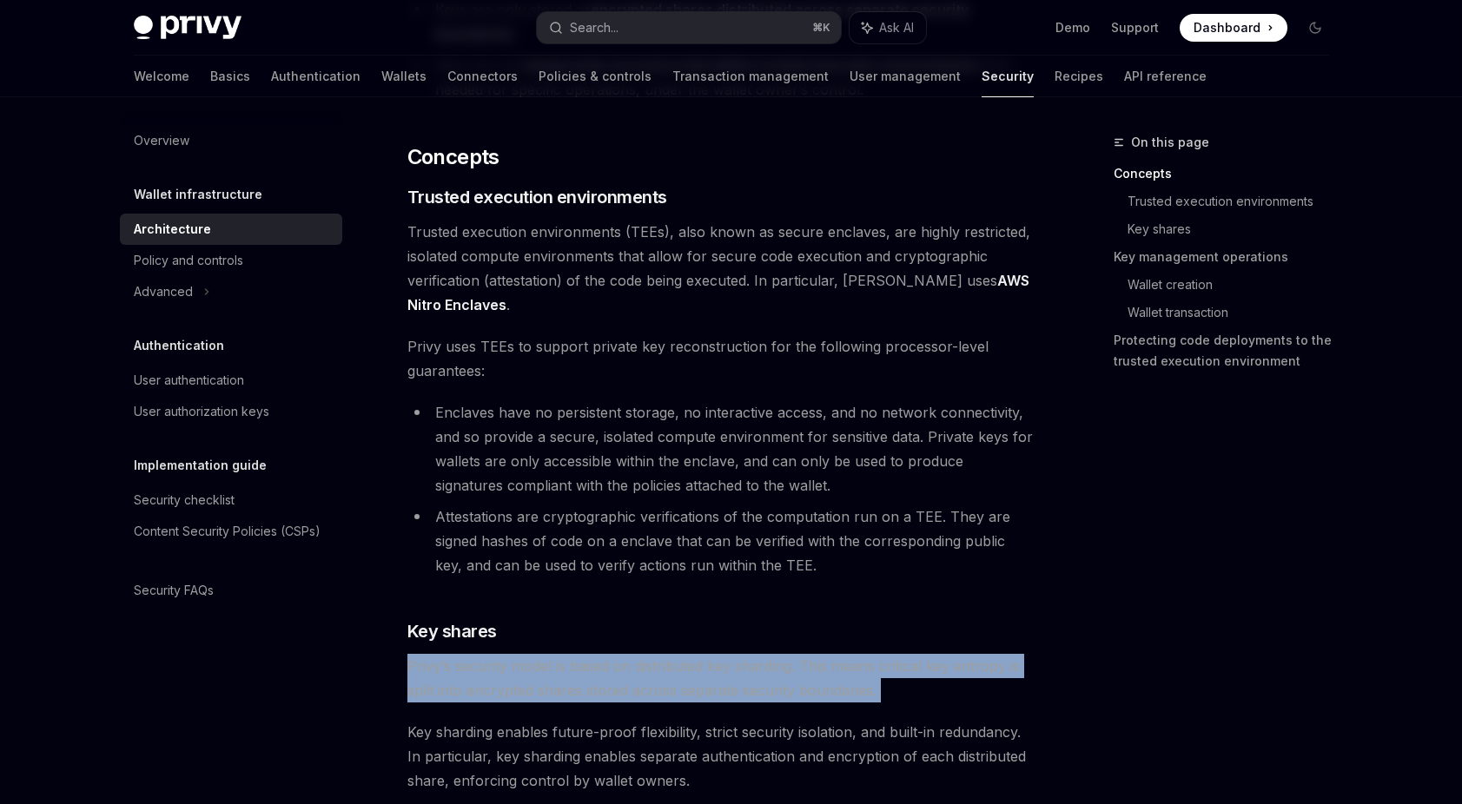
click at [639, 671] on span "Privy’s security model is based on distributed key sharding. This means critica…" at bounding box center [720, 678] width 626 height 49
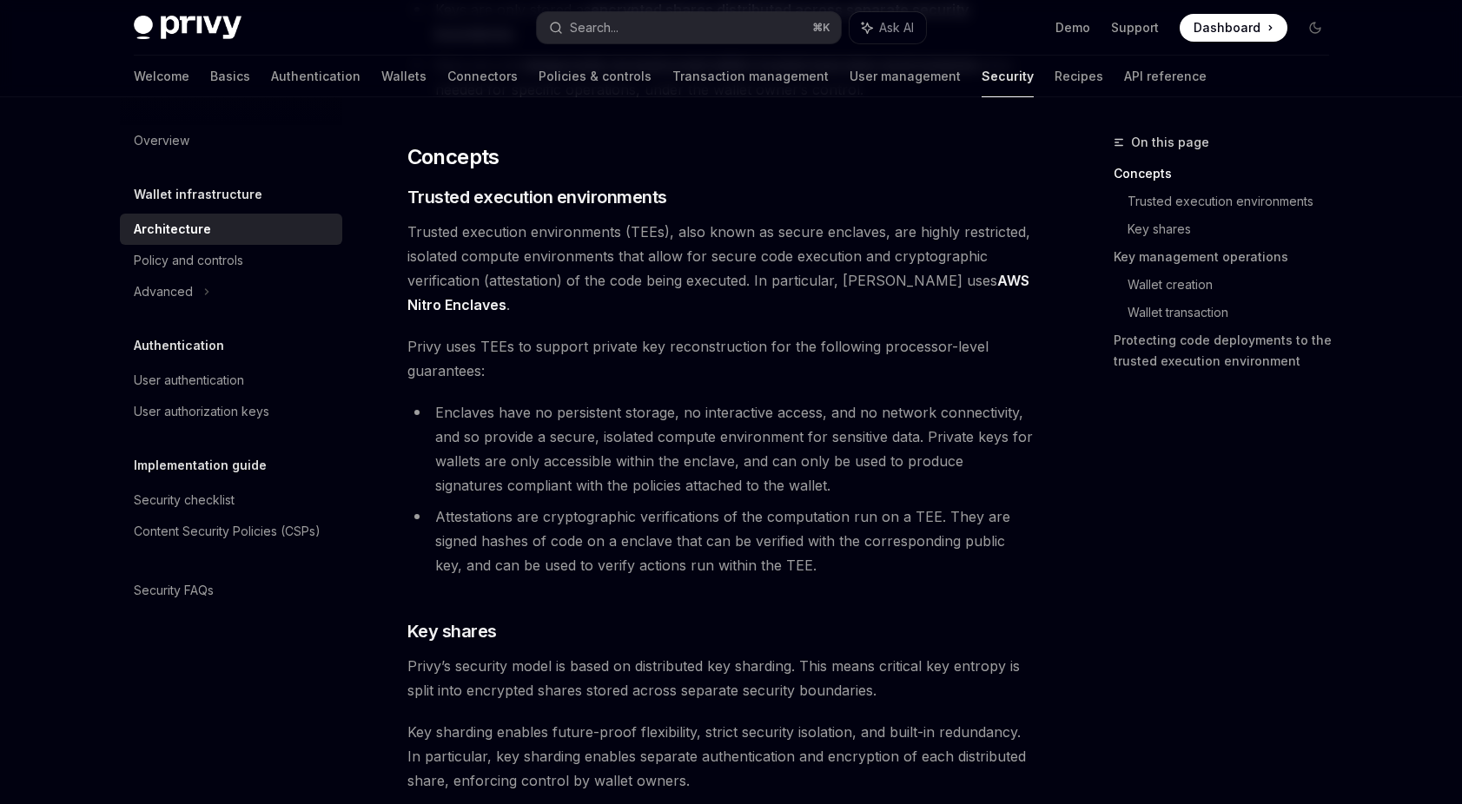
click at [654, 682] on span "Privy’s security model is based on distributed key sharding. This means critica…" at bounding box center [720, 678] width 626 height 49
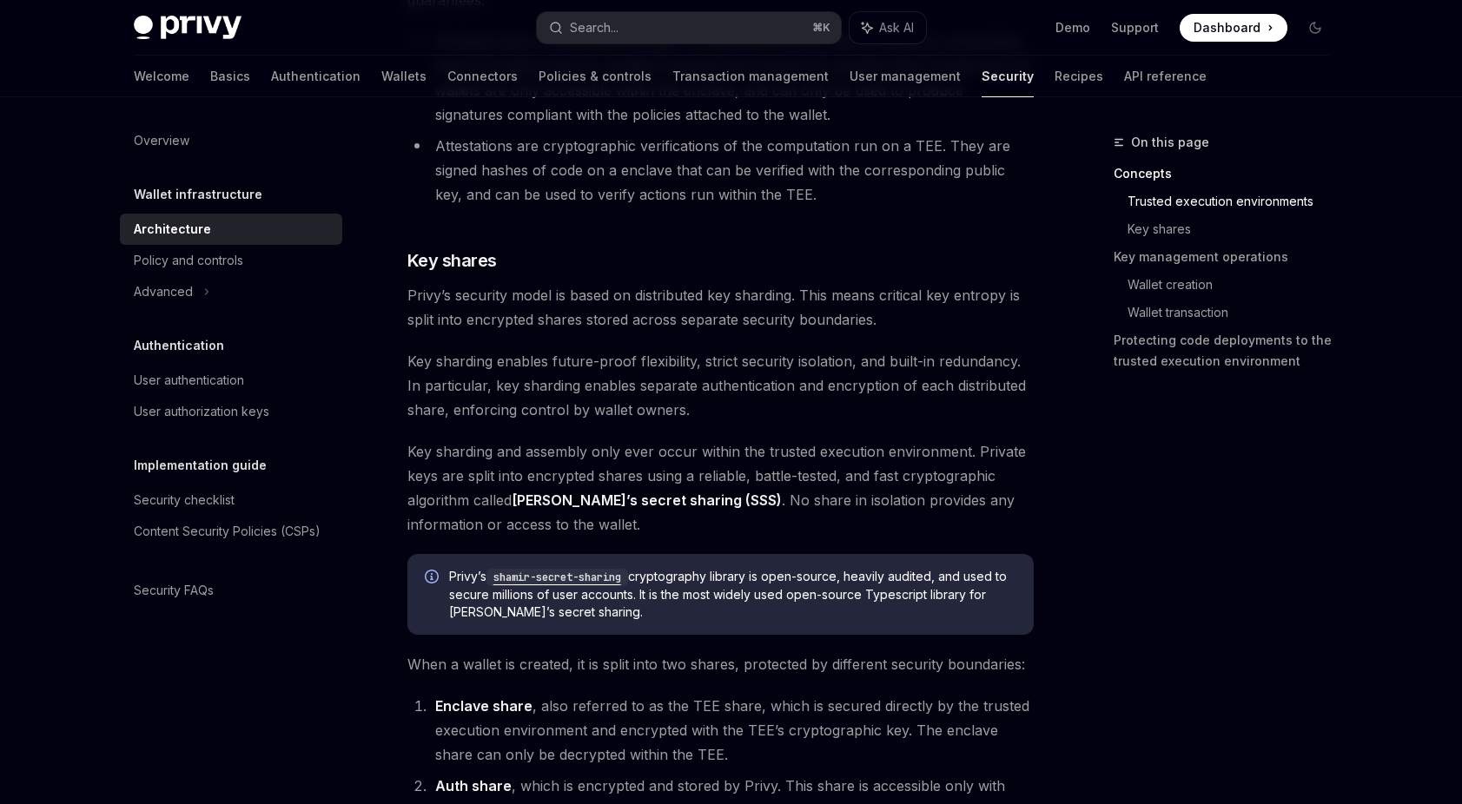
scroll to position [671, 0]
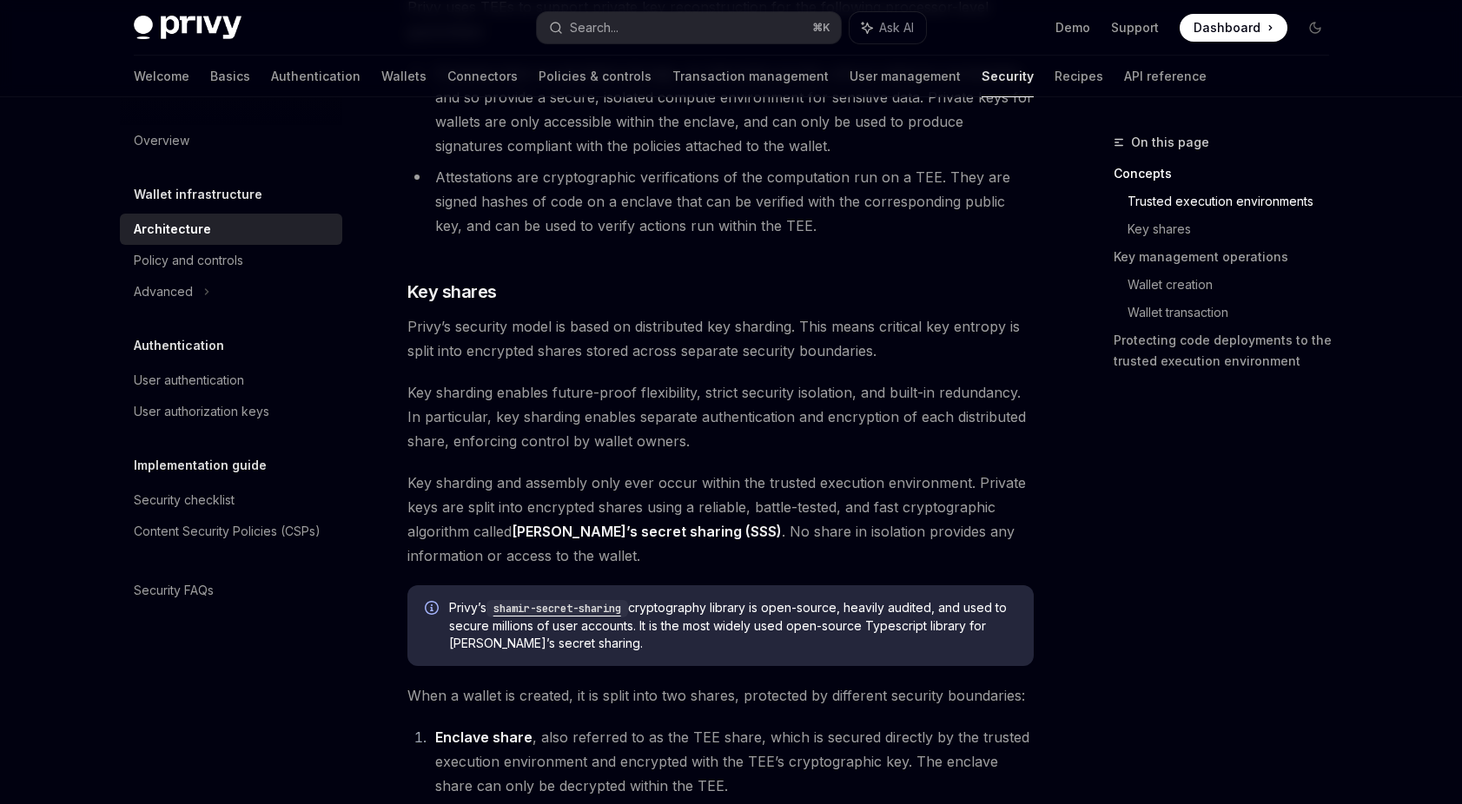
click at [604, 358] on span "Privy’s security model is based on distributed key sharding. This means critica…" at bounding box center [720, 338] width 626 height 49
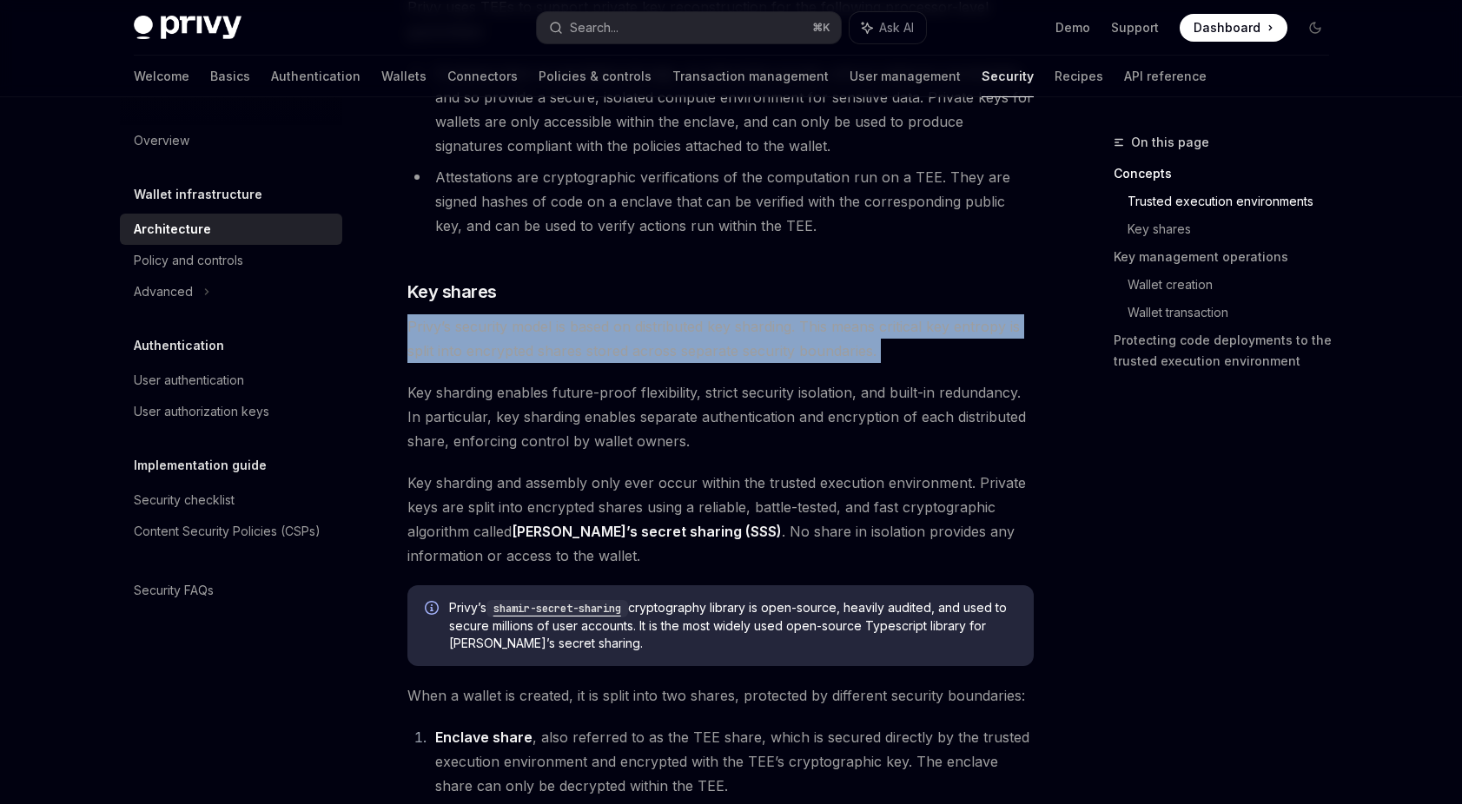
click at [604, 358] on span "Privy’s security model is based on distributed key sharding. This means critica…" at bounding box center [720, 338] width 626 height 49
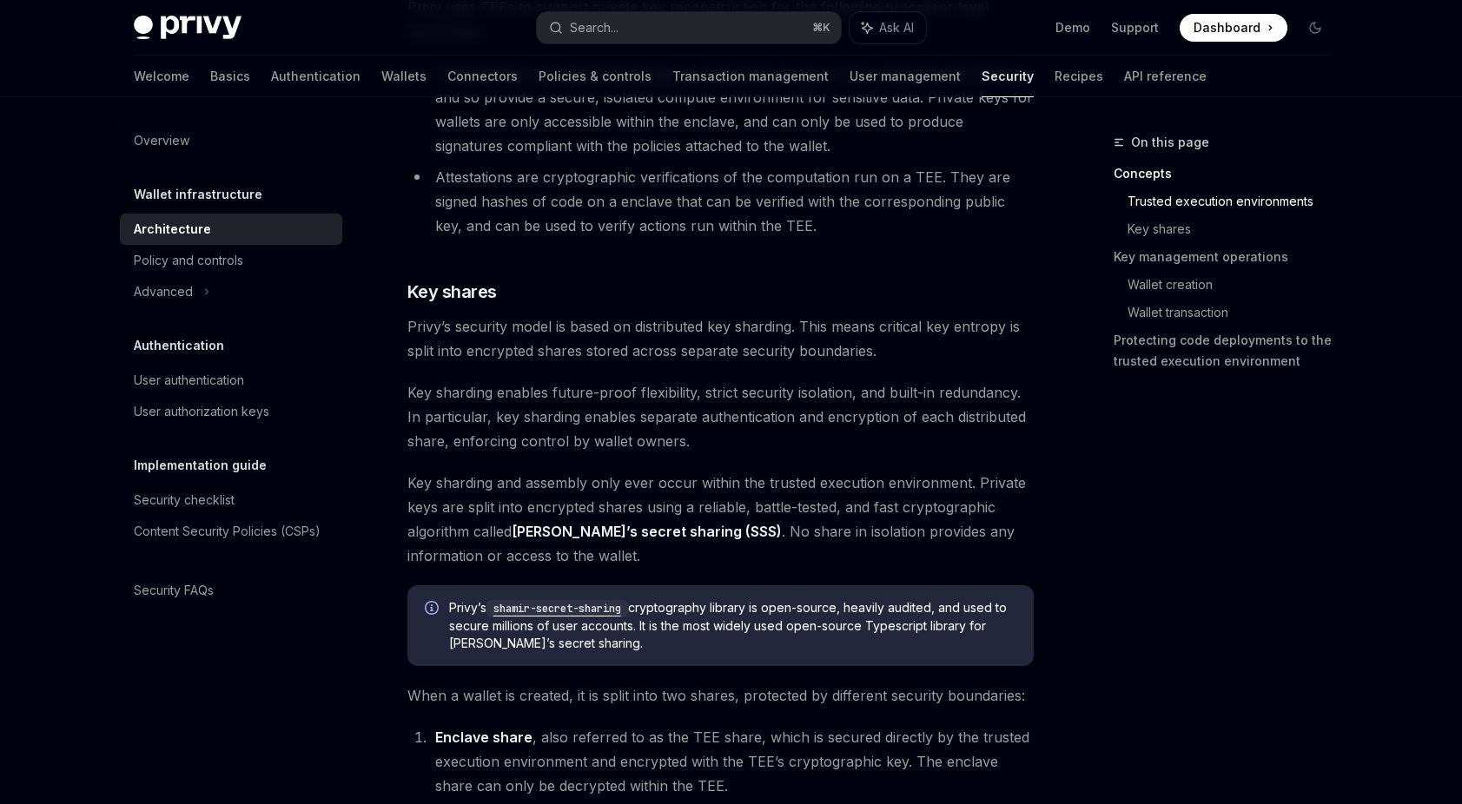
click at [681, 514] on span "Key sharding and assembly only ever occur within the trusted execution environm…" at bounding box center [720, 519] width 626 height 97
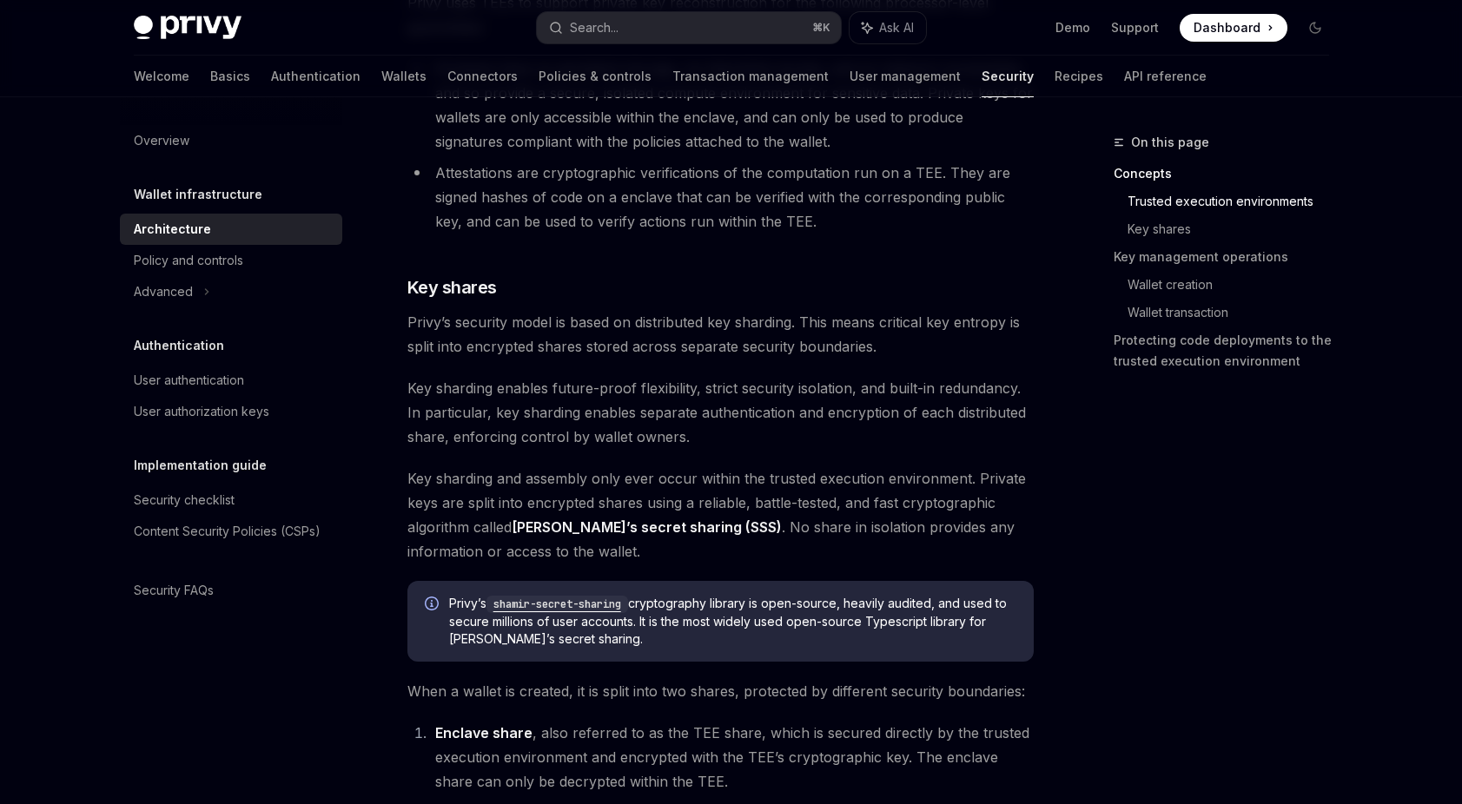
click at [670, 409] on span "Key sharding enables future-proof flexibility, strict security isolation, and b…" at bounding box center [720, 412] width 626 height 73
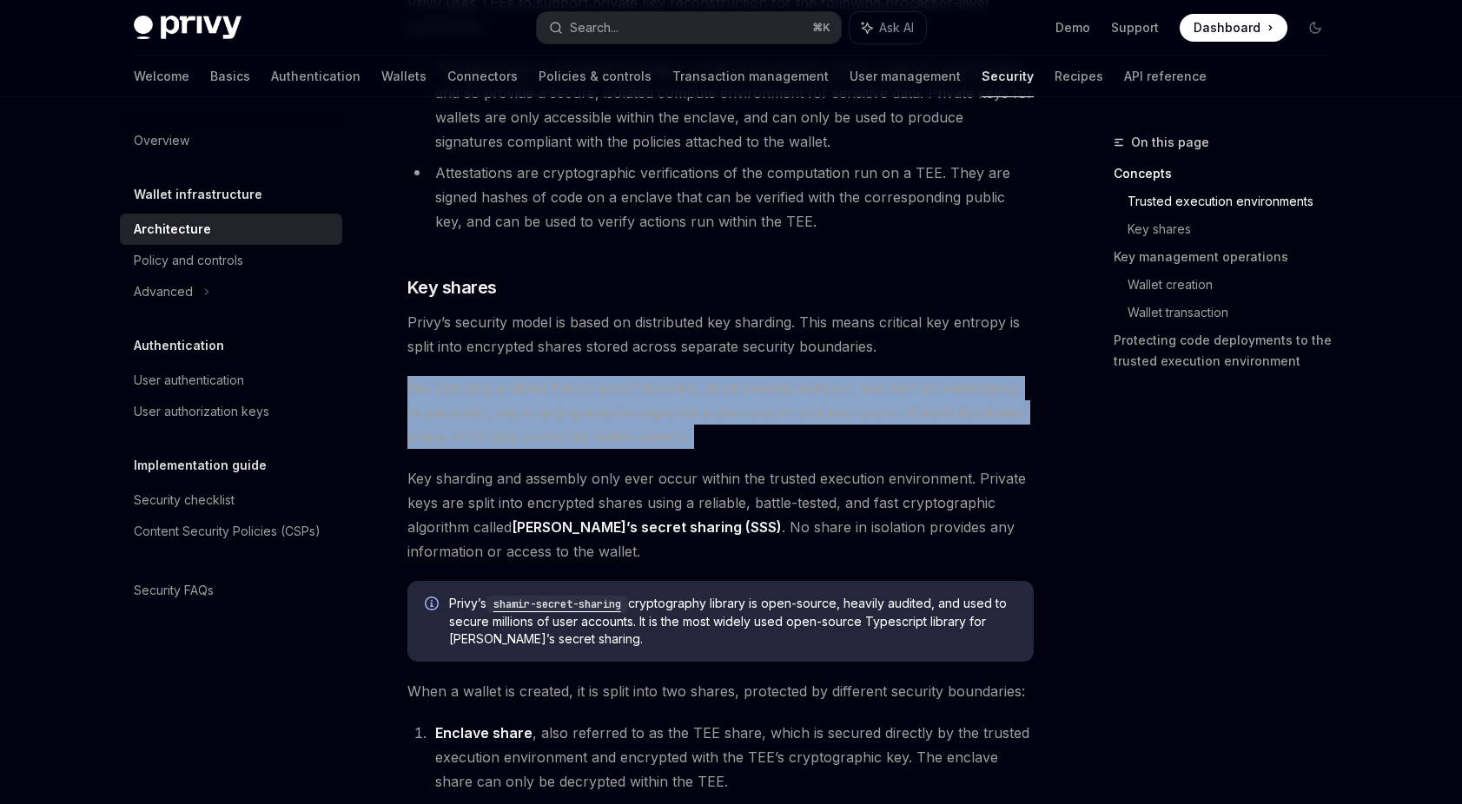
click at [670, 409] on span "Key sharding enables future-proof flexibility, strict security isolation, and b…" at bounding box center [720, 412] width 626 height 73
click at [743, 425] on span "Key sharding enables future-proof flexibility, strict security isolation, and b…" at bounding box center [720, 412] width 626 height 73
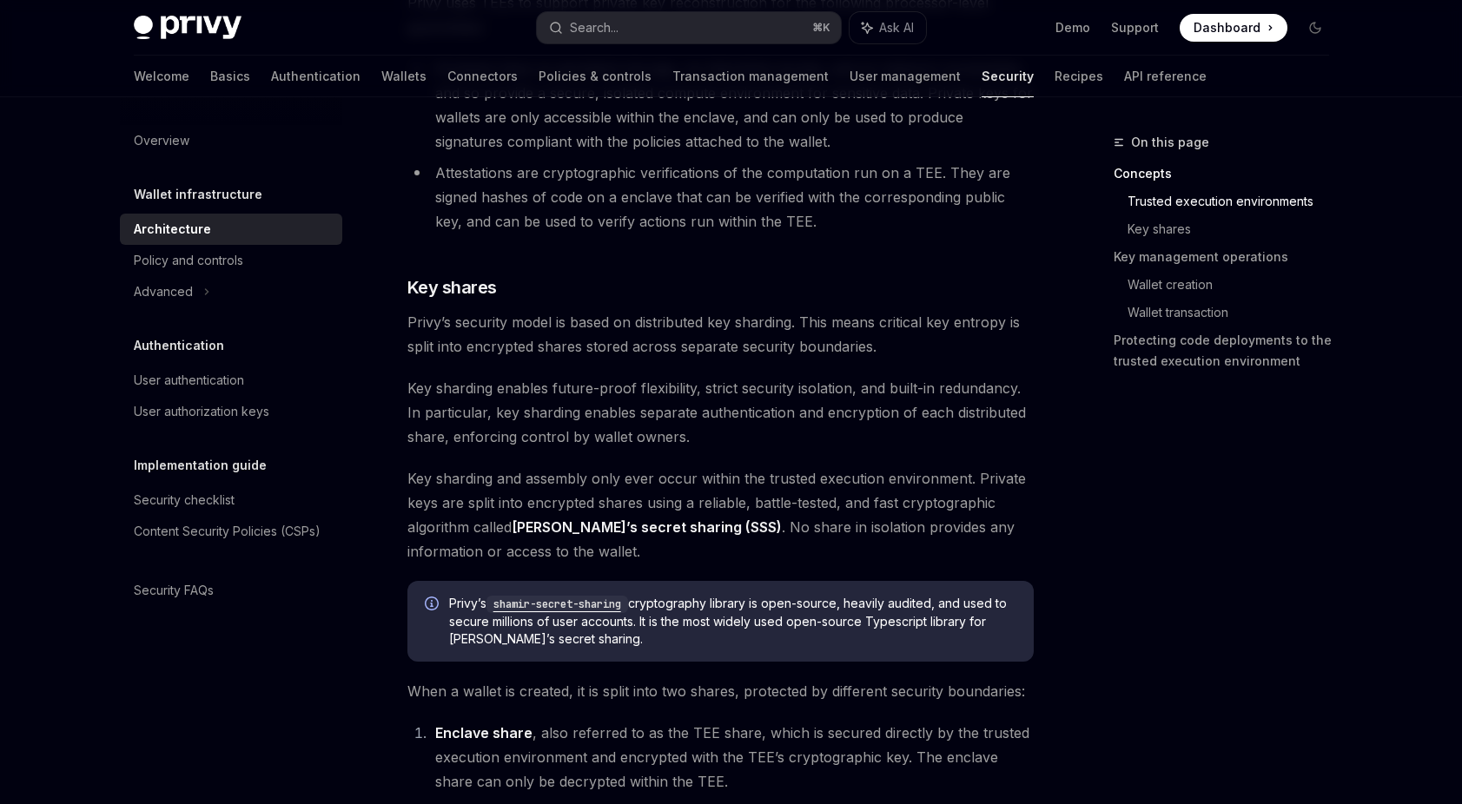
click at [671, 392] on span "Key sharding enables future-proof flexibility, strict security isolation, and b…" at bounding box center [720, 412] width 626 height 73
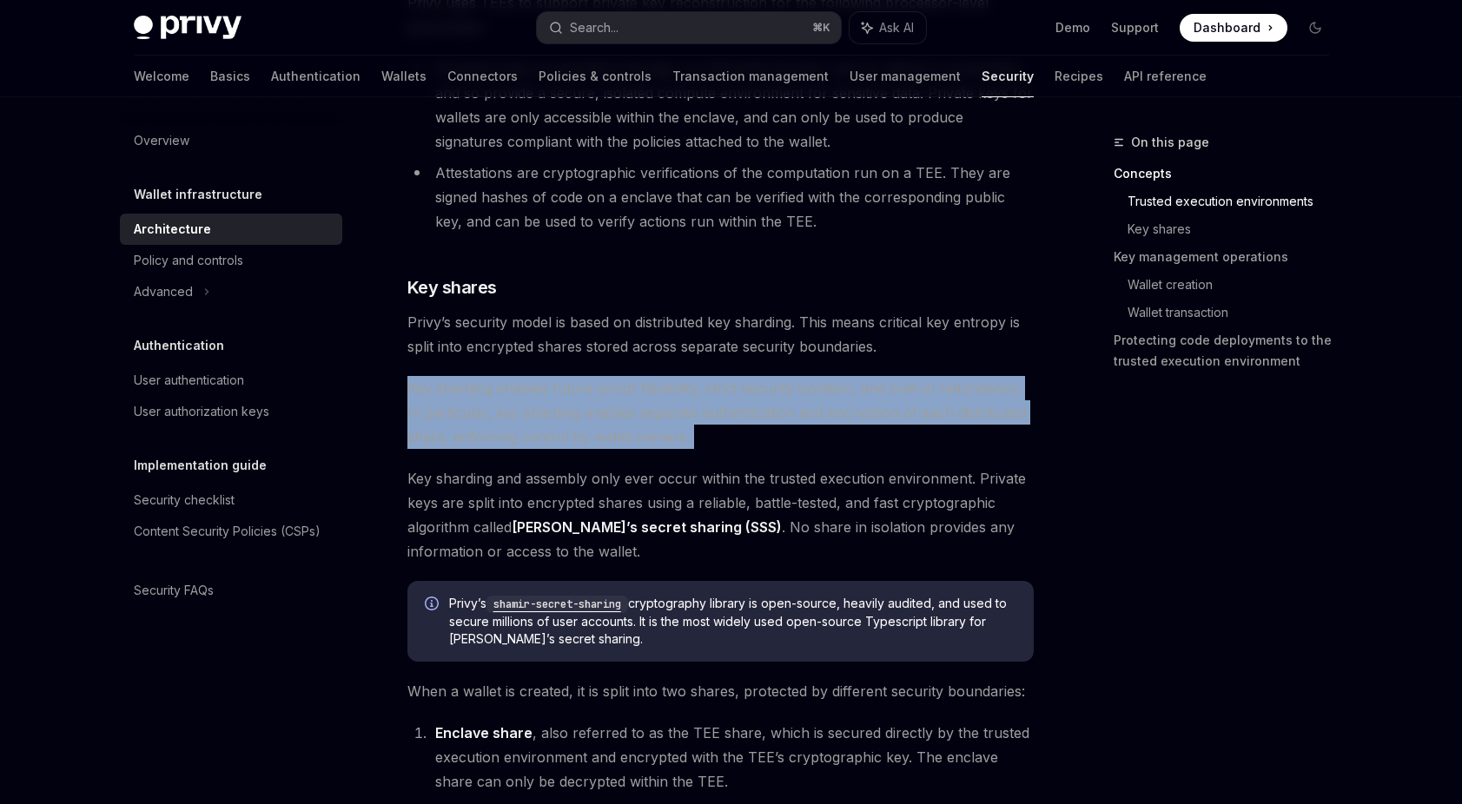
click at [671, 392] on span "Key sharding enables future-proof flexibility, strict security isolation, and b…" at bounding box center [720, 412] width 626 height 73
click at [686, 396] on span "Key sharding enables future-proof flexibility, strict security isolation, and b…" at bounding box center [720, 412] width 626 height 73
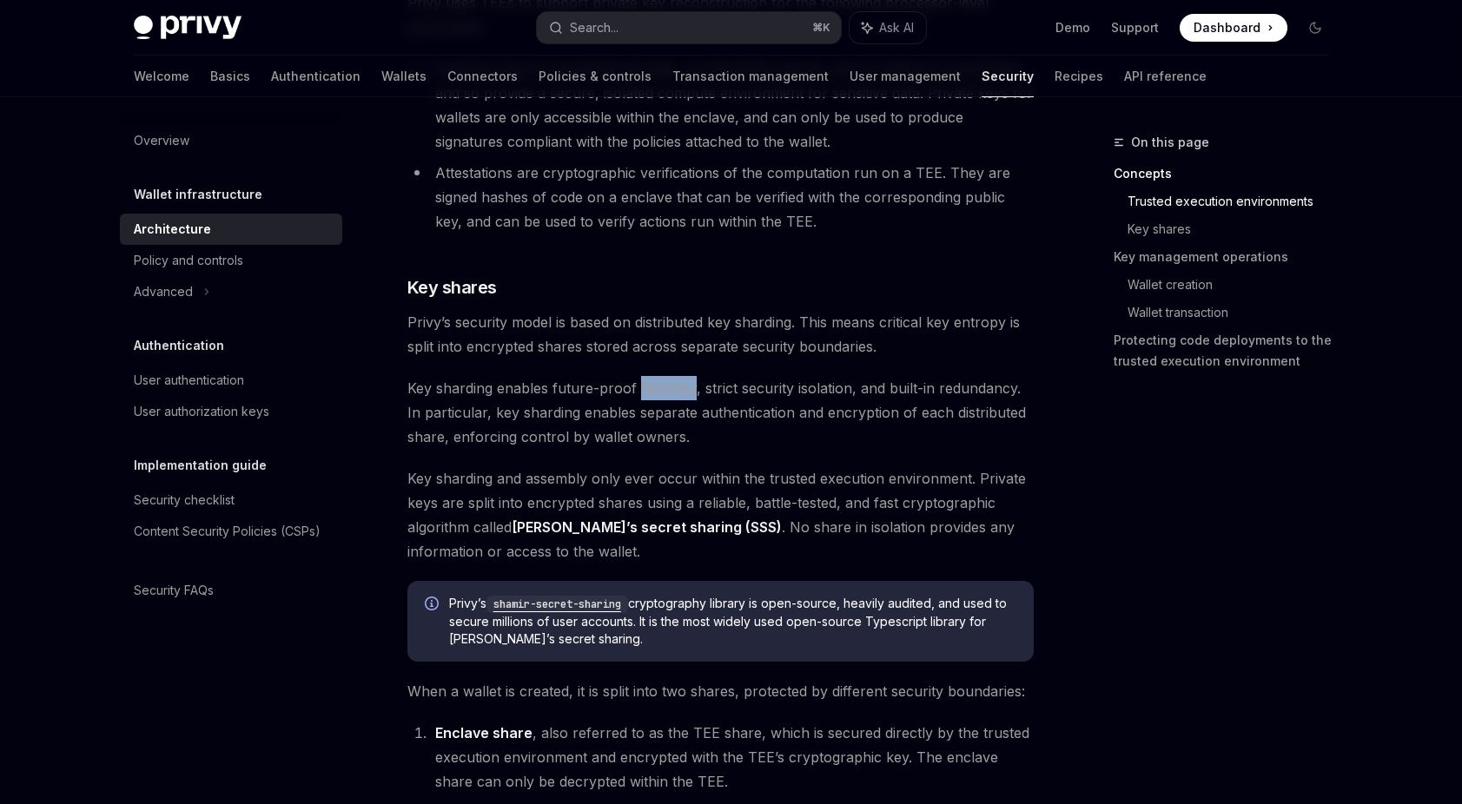
click at [686, 396] on span "Key sharding enables future-proof flexibility, strict security isolation, and b…" at bounding box center [720, 412] width 626 height 73
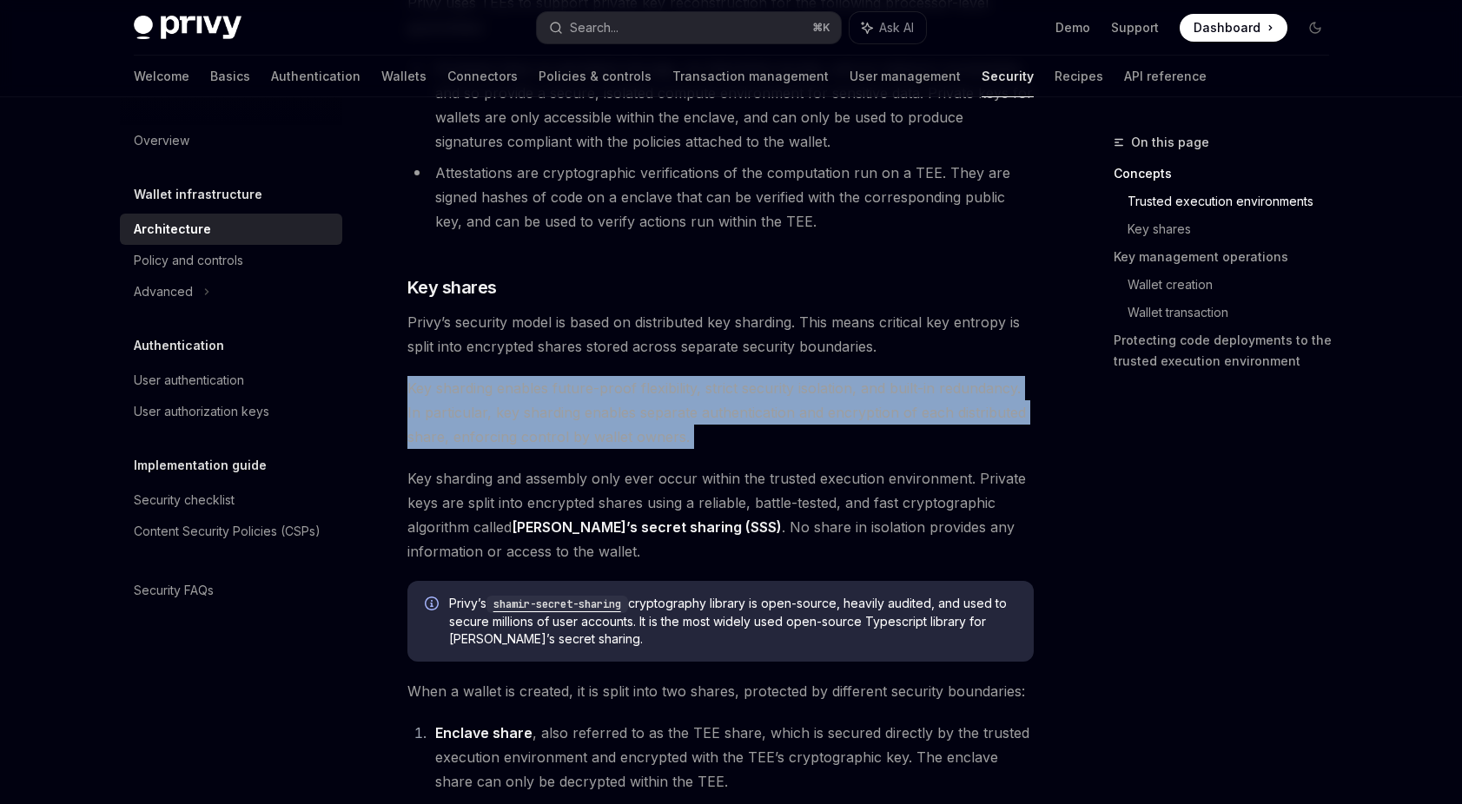
click at [686, 396] on span "Key sharding enables future-proof flexibility, strict security isolation, and b…" at bounding box center [720, 412] width 626 height 73
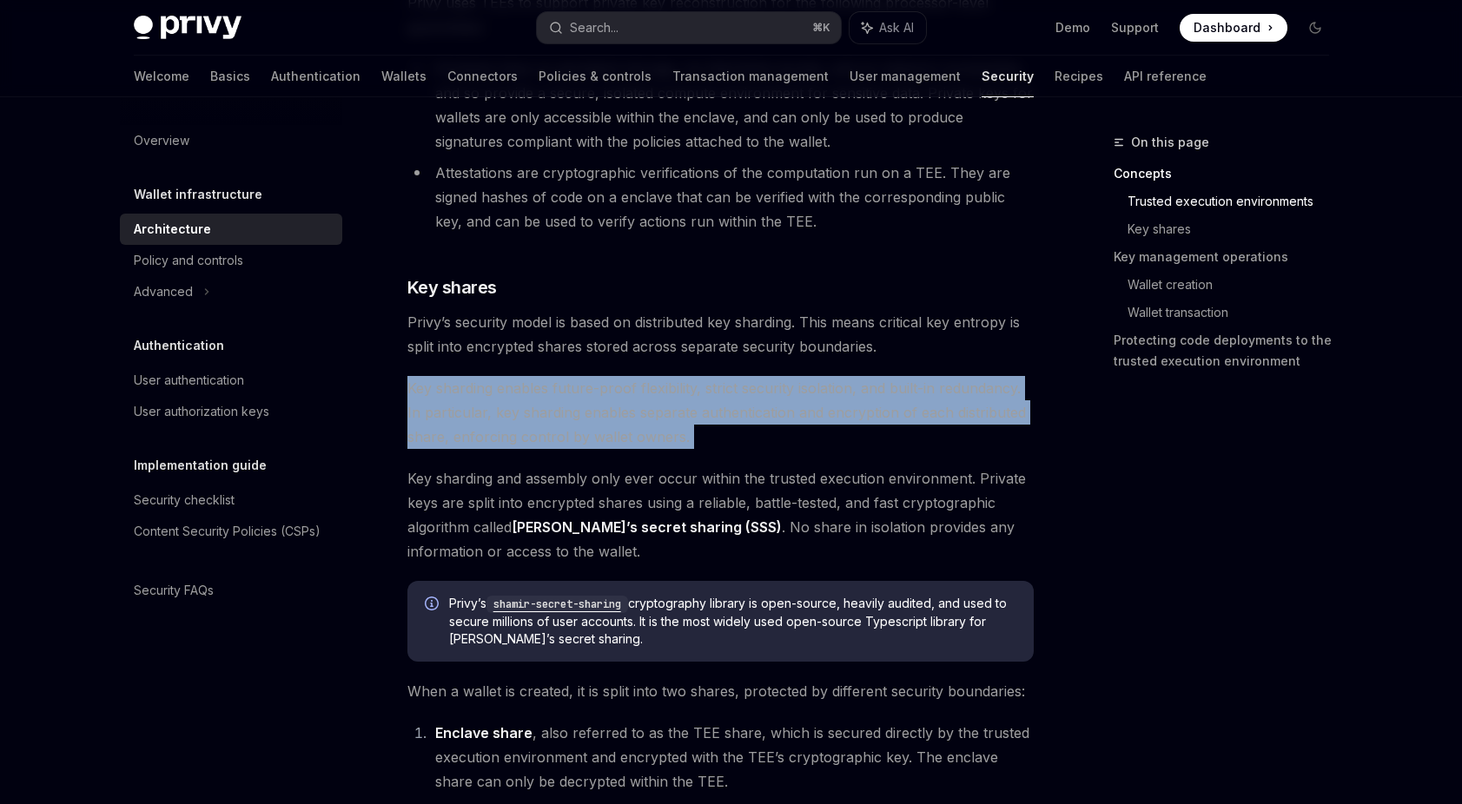
click at [677, 436] on span "Key sharding enables future-proof flexibility, strict security isolation, and b…" at bounding box center [720, 412] width 626 height 73
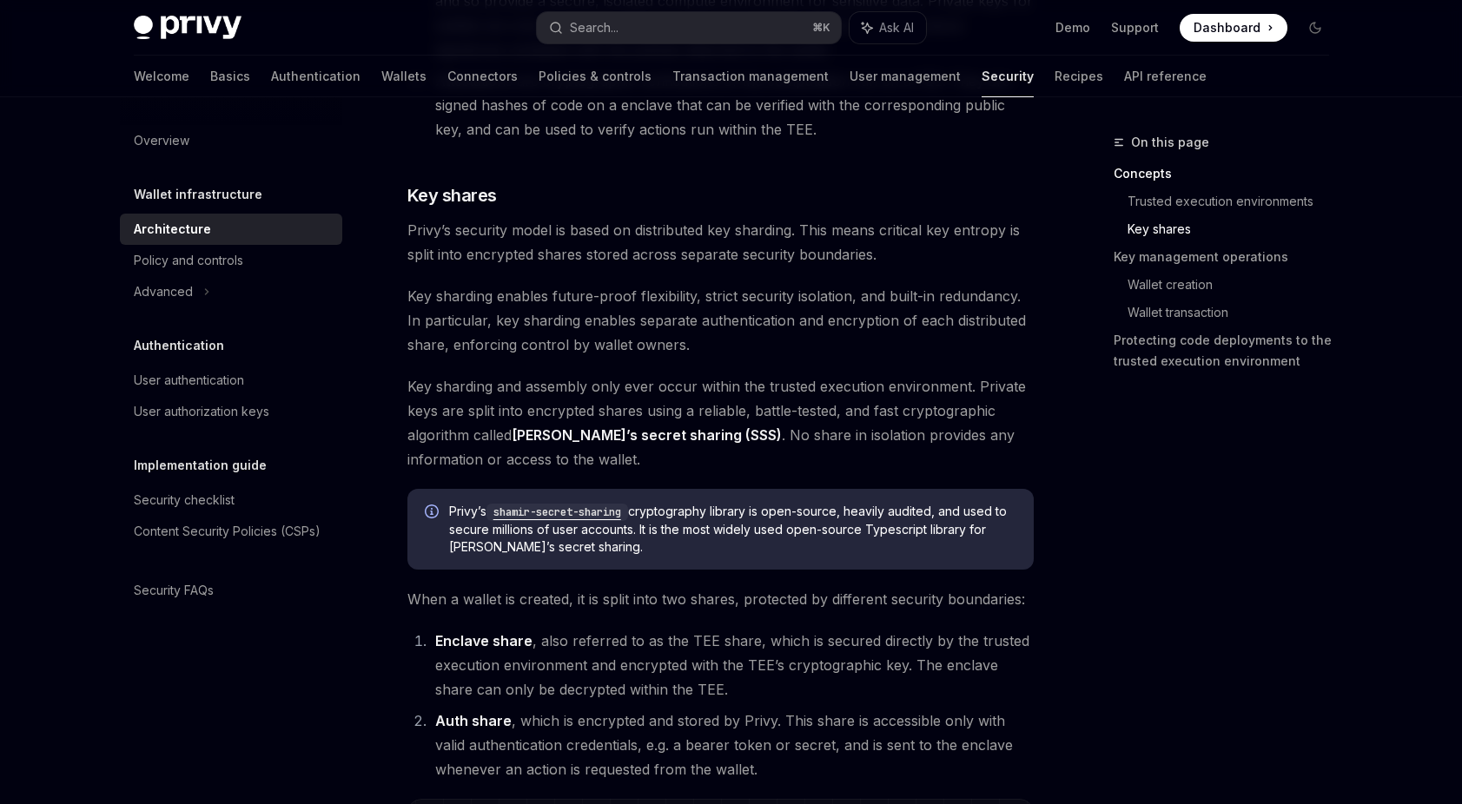
scroll to position [584, 0]
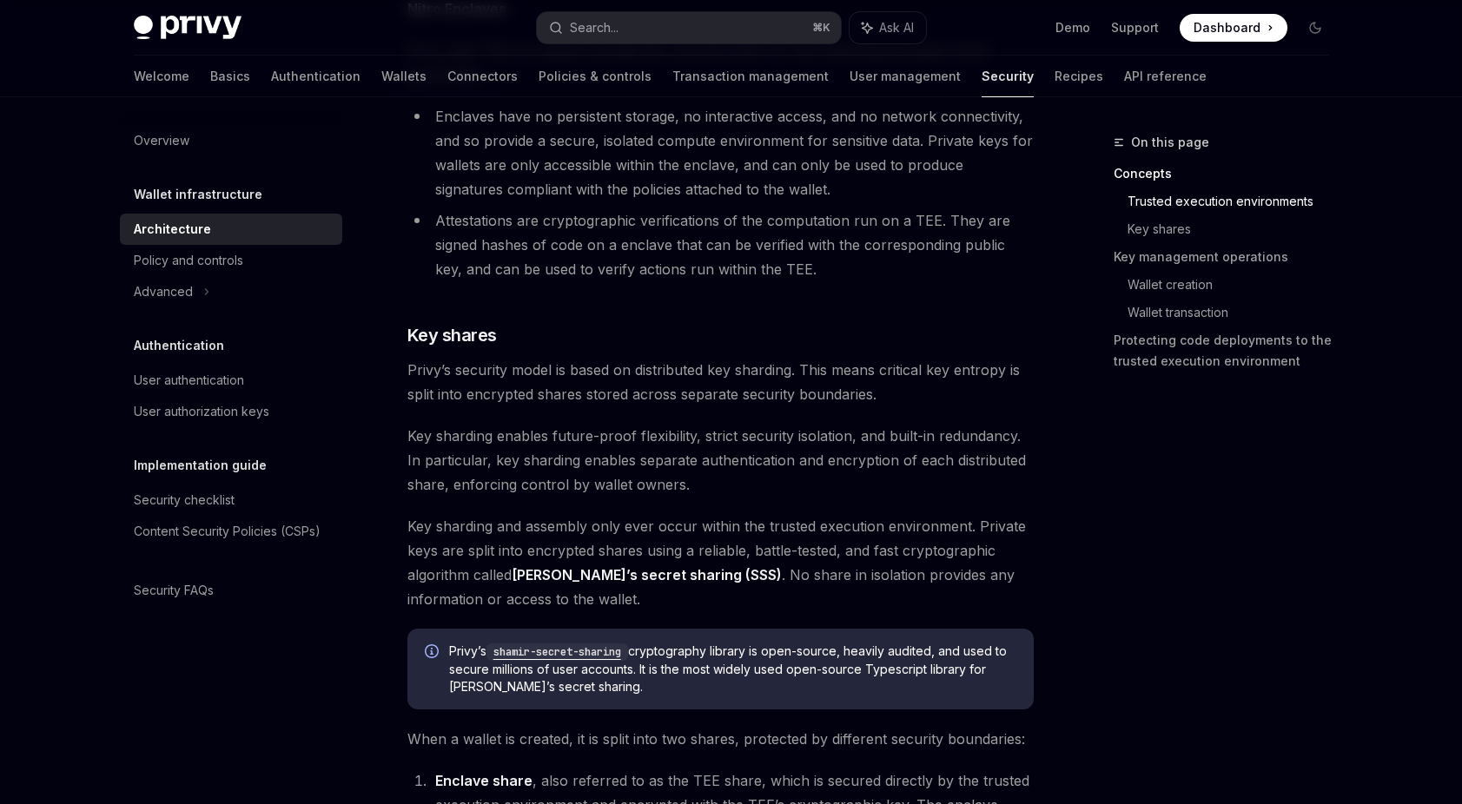
click at [610, 536] on span "Key sharding and assembly only ever occur within the trusted execution environm…" at bounding box center [720, 562] width 626 height 97
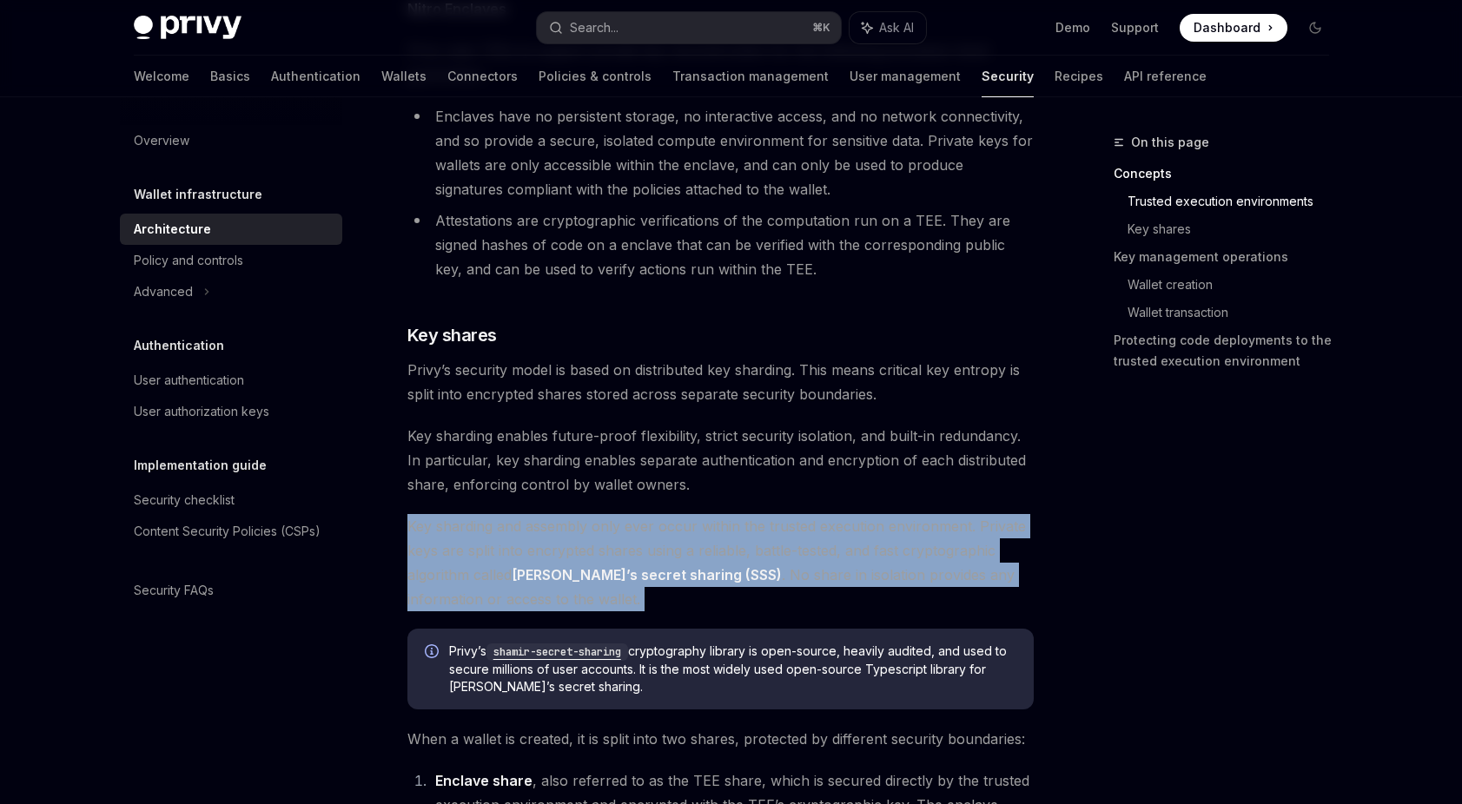
click at [610, 536] on span "Key sharding and assembly only ever occur within the trusted execution environm…" at bounding box center [720, 562] width 626 height 97
click at [812, 529] on span "Key sharding and assembly only ever occur within the trusted execution environm…" at bounding box center [720, 562] width 626 height 97
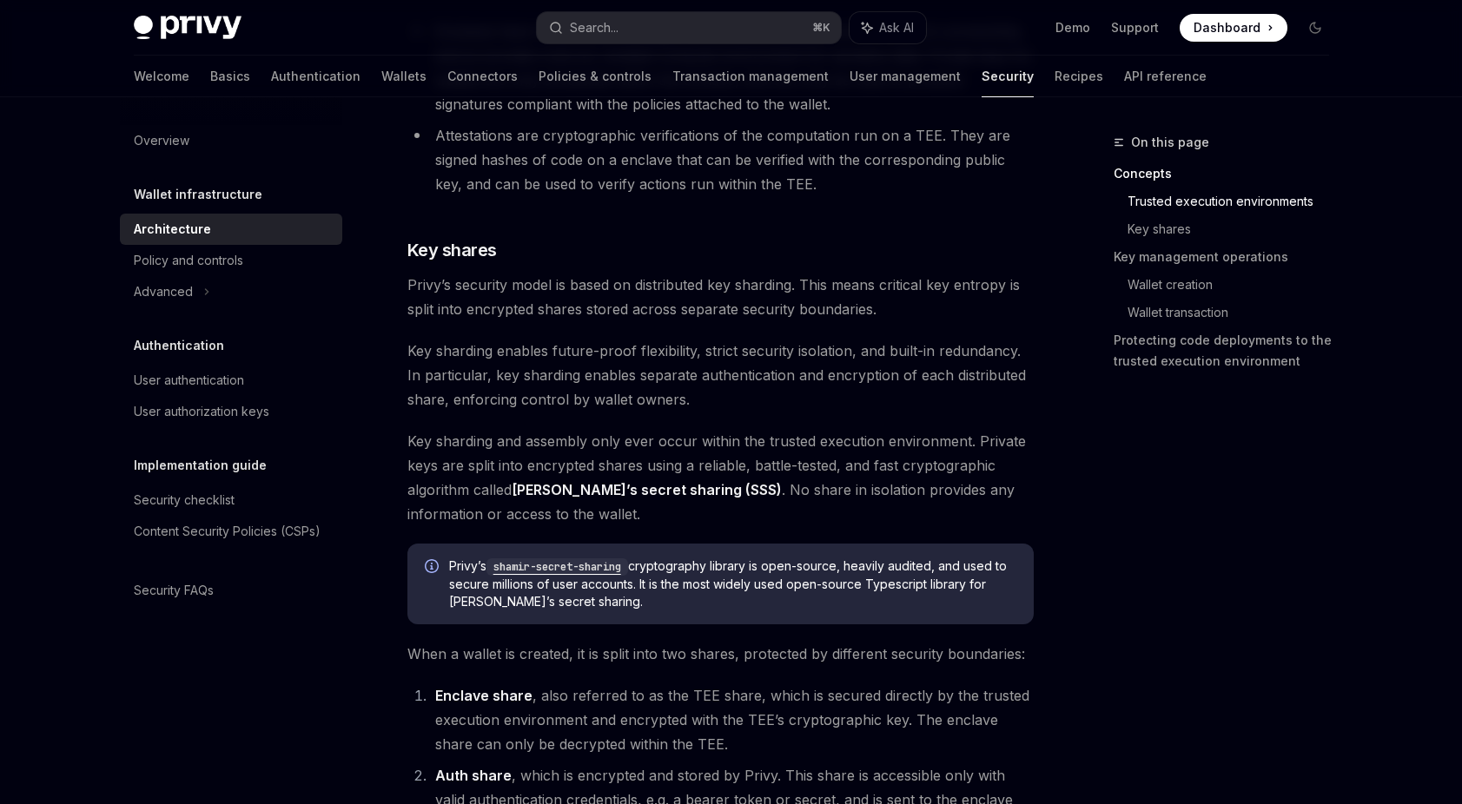
scroll to position [677, 0]
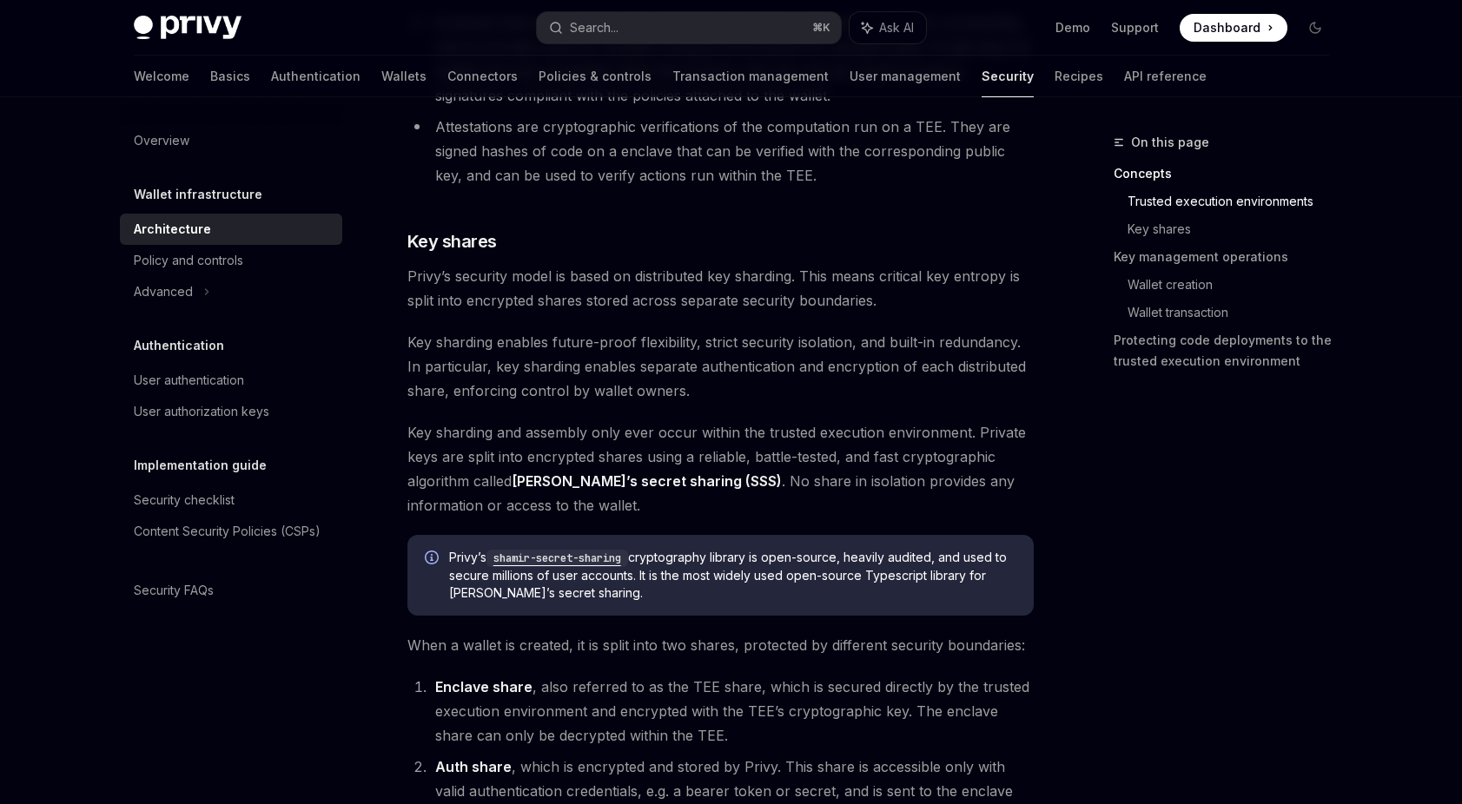
click at [796, 513] on span "Key sharding and assembly only ever occur within the trusted execution environm…" at bounding box center [720, 468] width 626 height 97
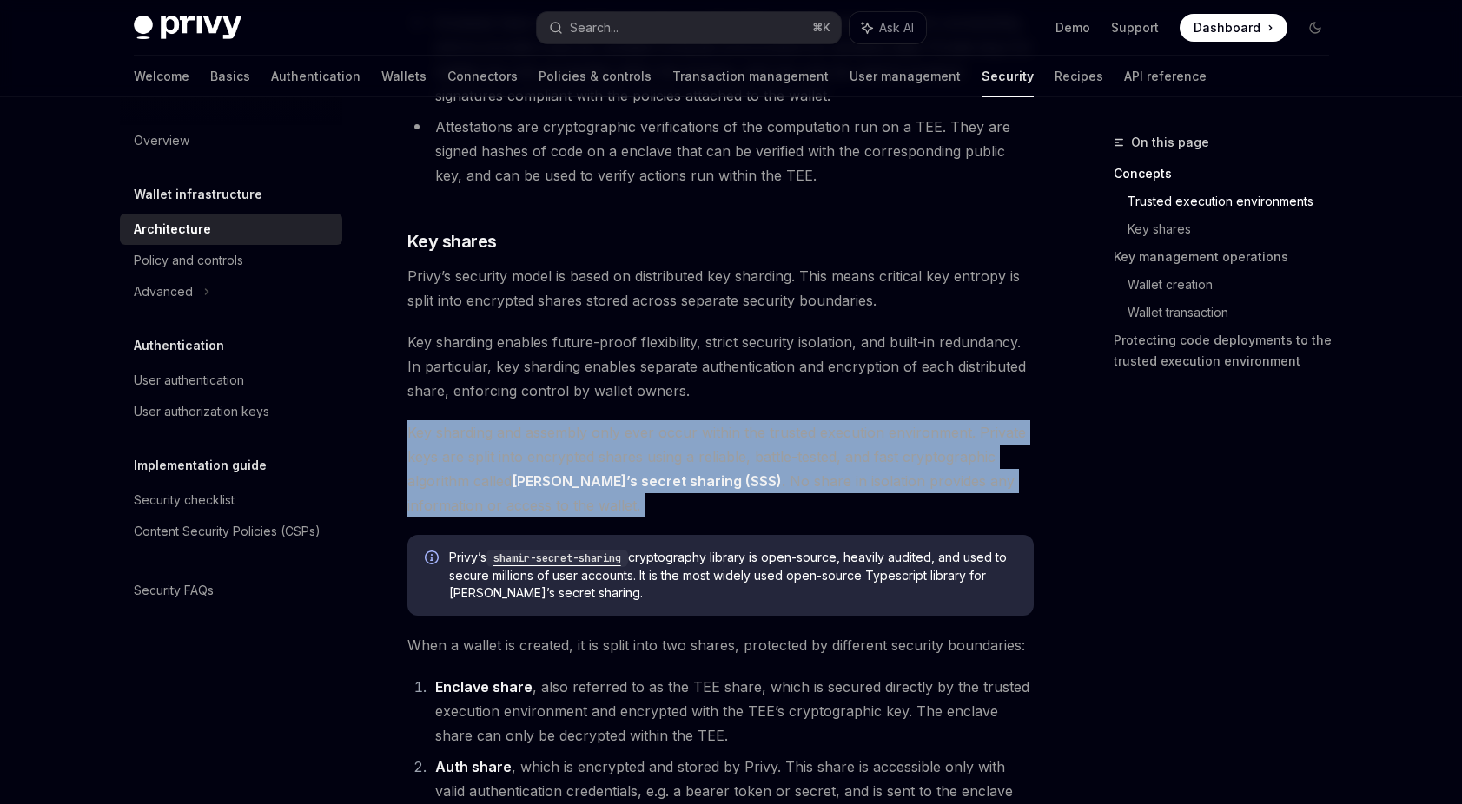
click at [796, 513] on span "Key sharding and assembly only ever occur within the trusted execution environm…" at bounding box center [720, 468] width 626 height 97
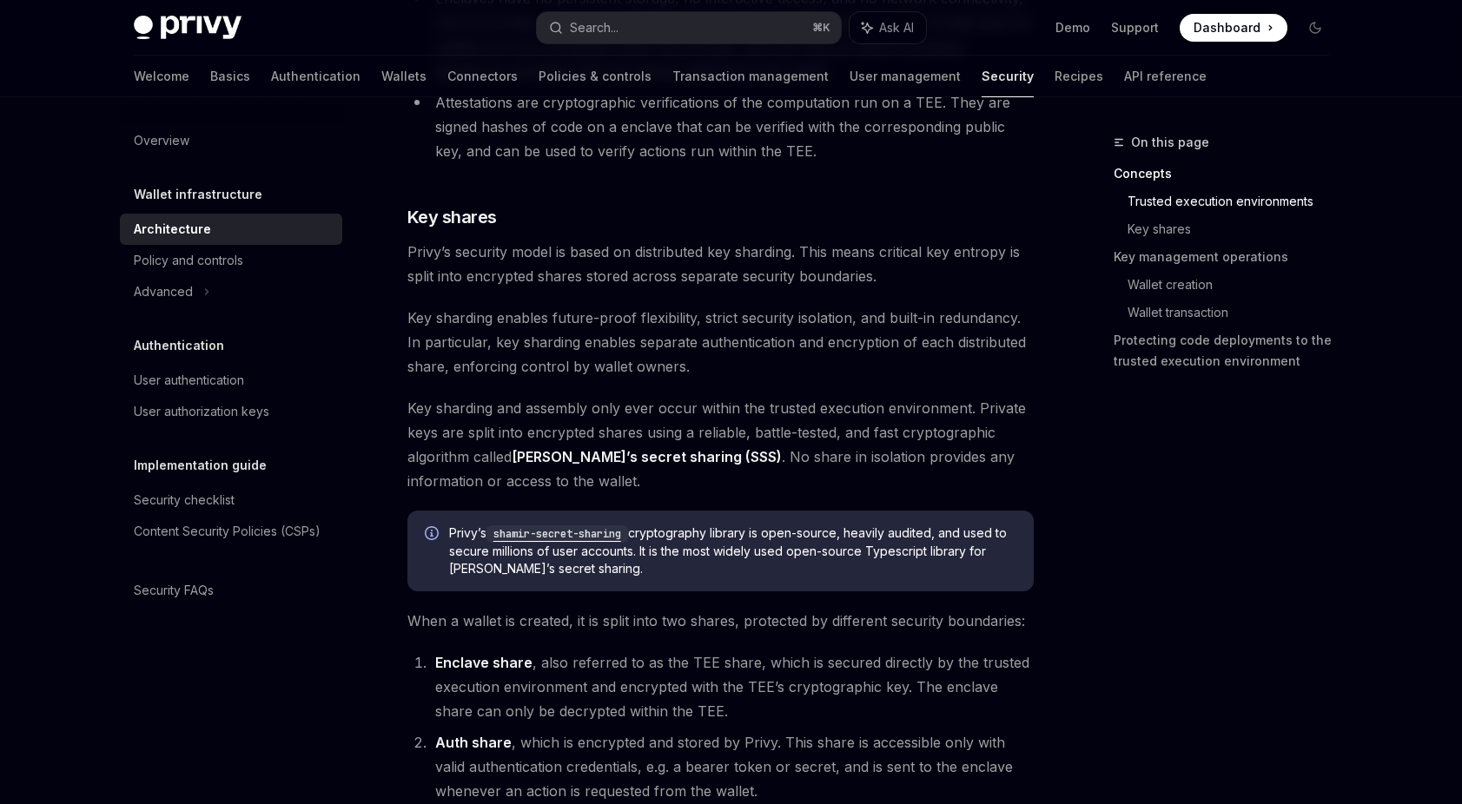
scroll to position [707, 0]
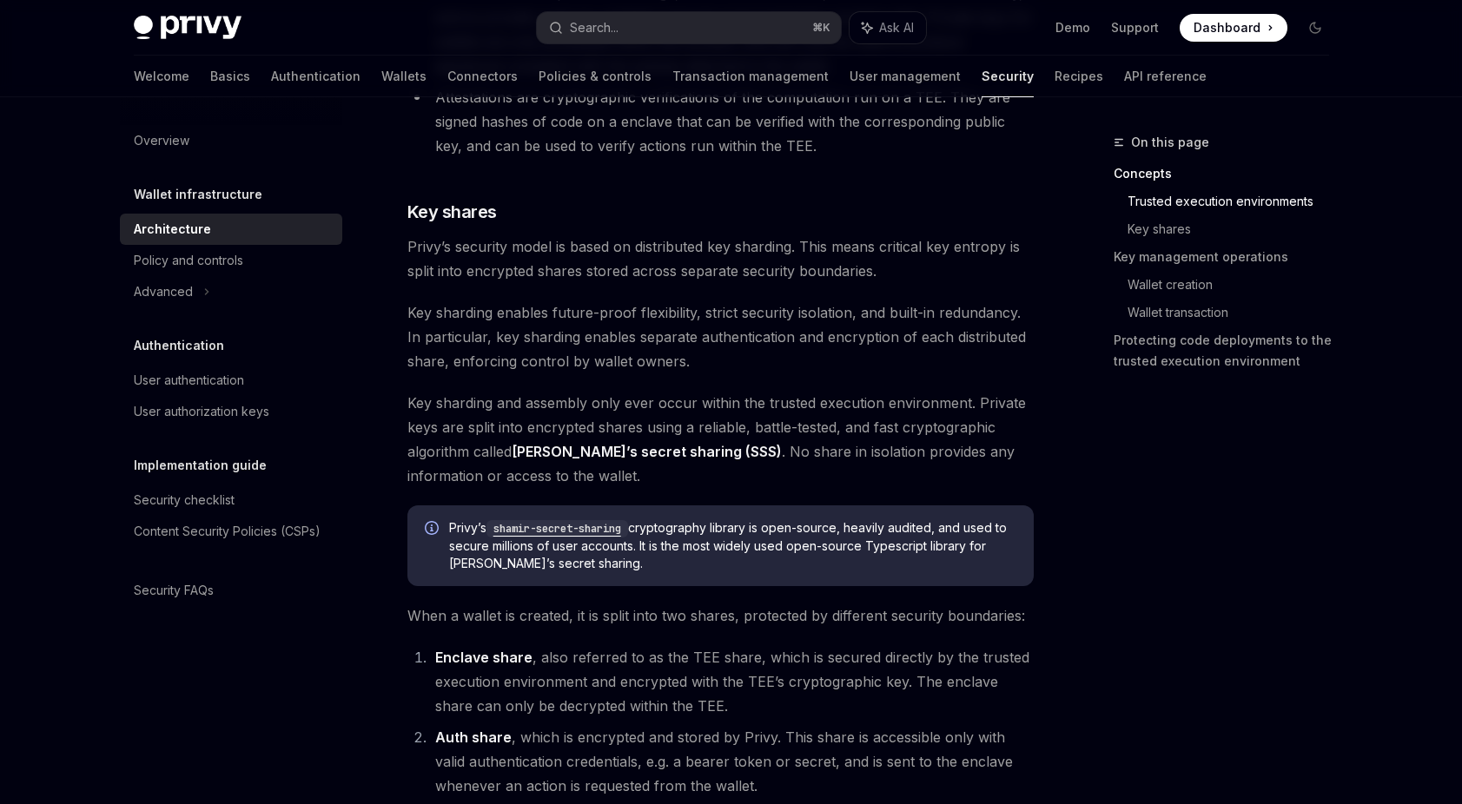
click at [762, 472] on span "Key sharding and assembly only ever occur within the trusted execution environm…" at bounding box center [720, 439] width 626 height 97
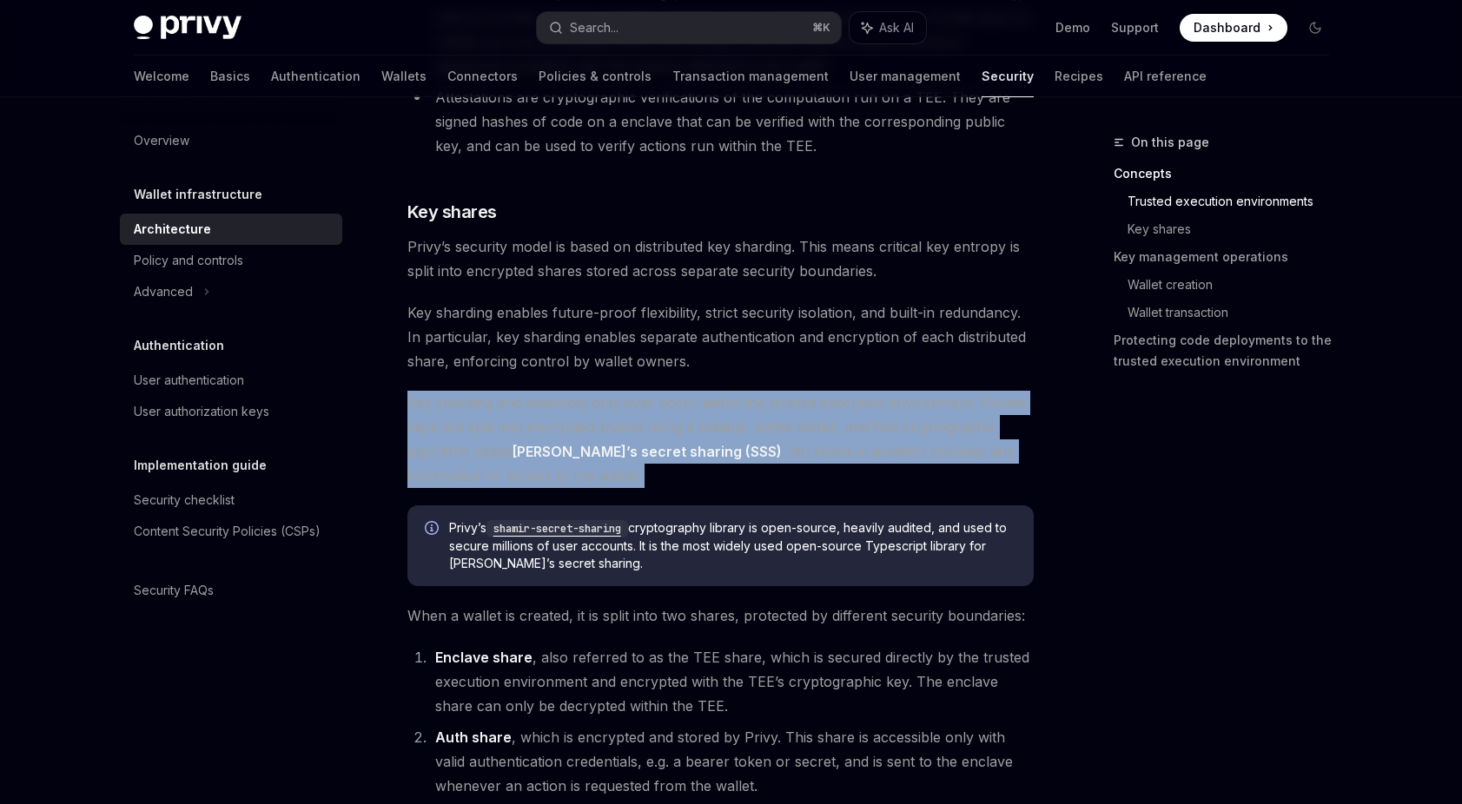
click at [762, 472] on span "Key sharding and assembly only ever occur within the trusted execution environm…" at bounding box center [720, 439] width 626 height 97
click at [789, 466] on span "Key sharding and assembly only ever occur within the trusted execution environm…" at bounding box center [720, 439] width 626 height 97
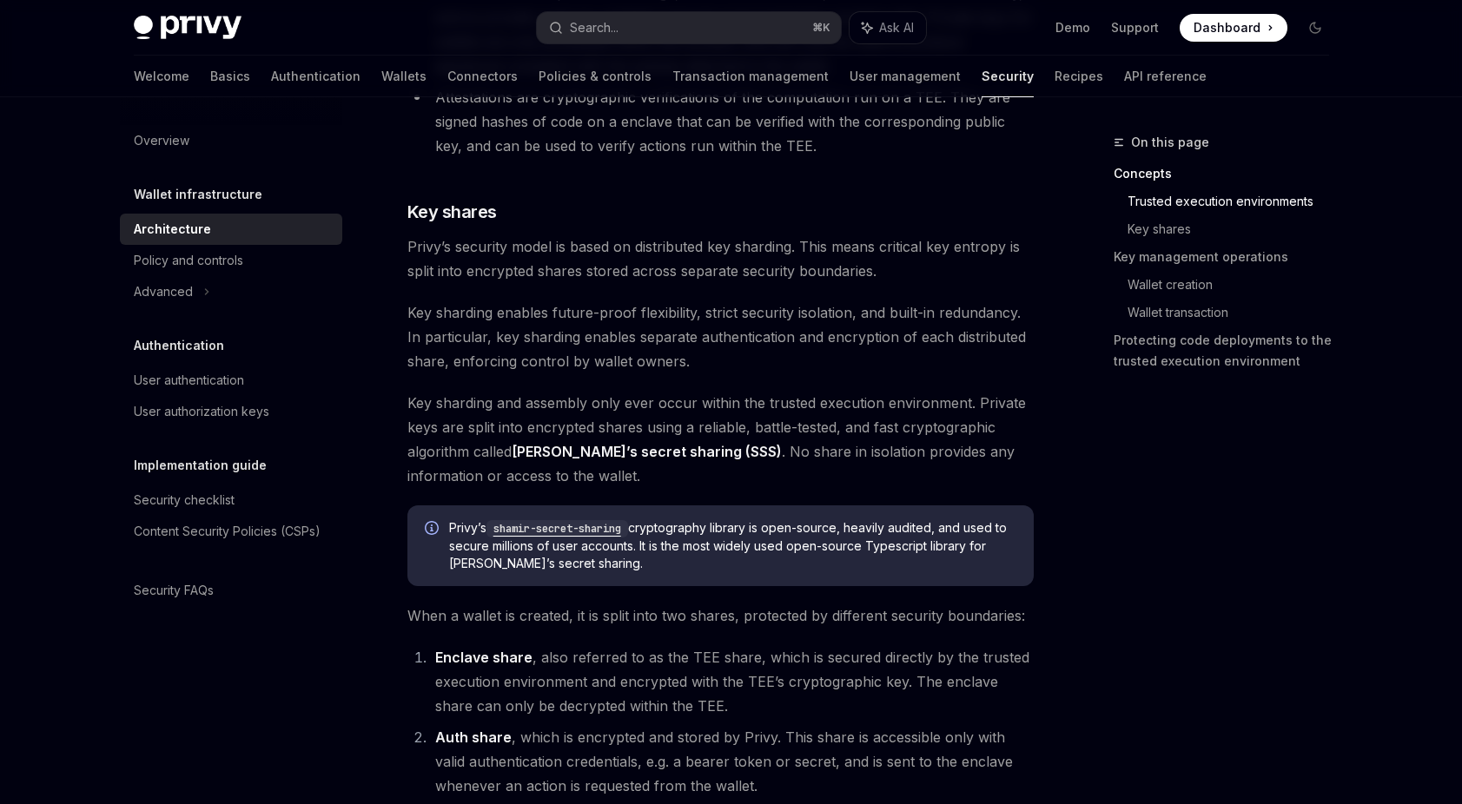
click at [789, 466] on span "Key sharding and assembly only ever occur within the trusted execution environm…" at bounding box center [720, 439] width 626 height 97
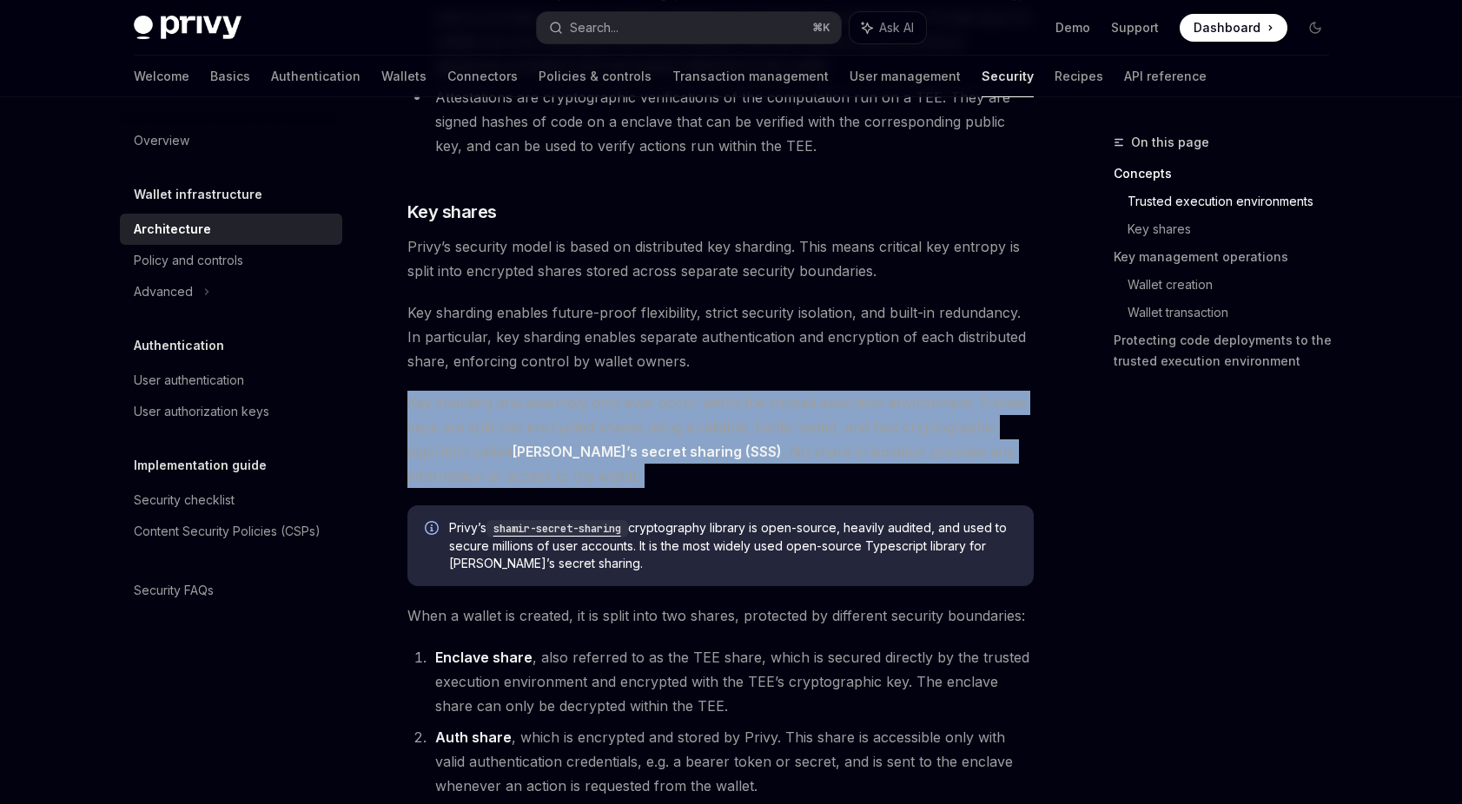
click at [789, 466] on span "Key sharding and assembly only ever occur within the trusted execution environm…" at bounding box center [720, 439] width 626 height 97
click at [801, 479] on span "Key sharding and assembly only ever occur within the trusted execution environm…" at bounding box center [720, 439] width 626 height 97
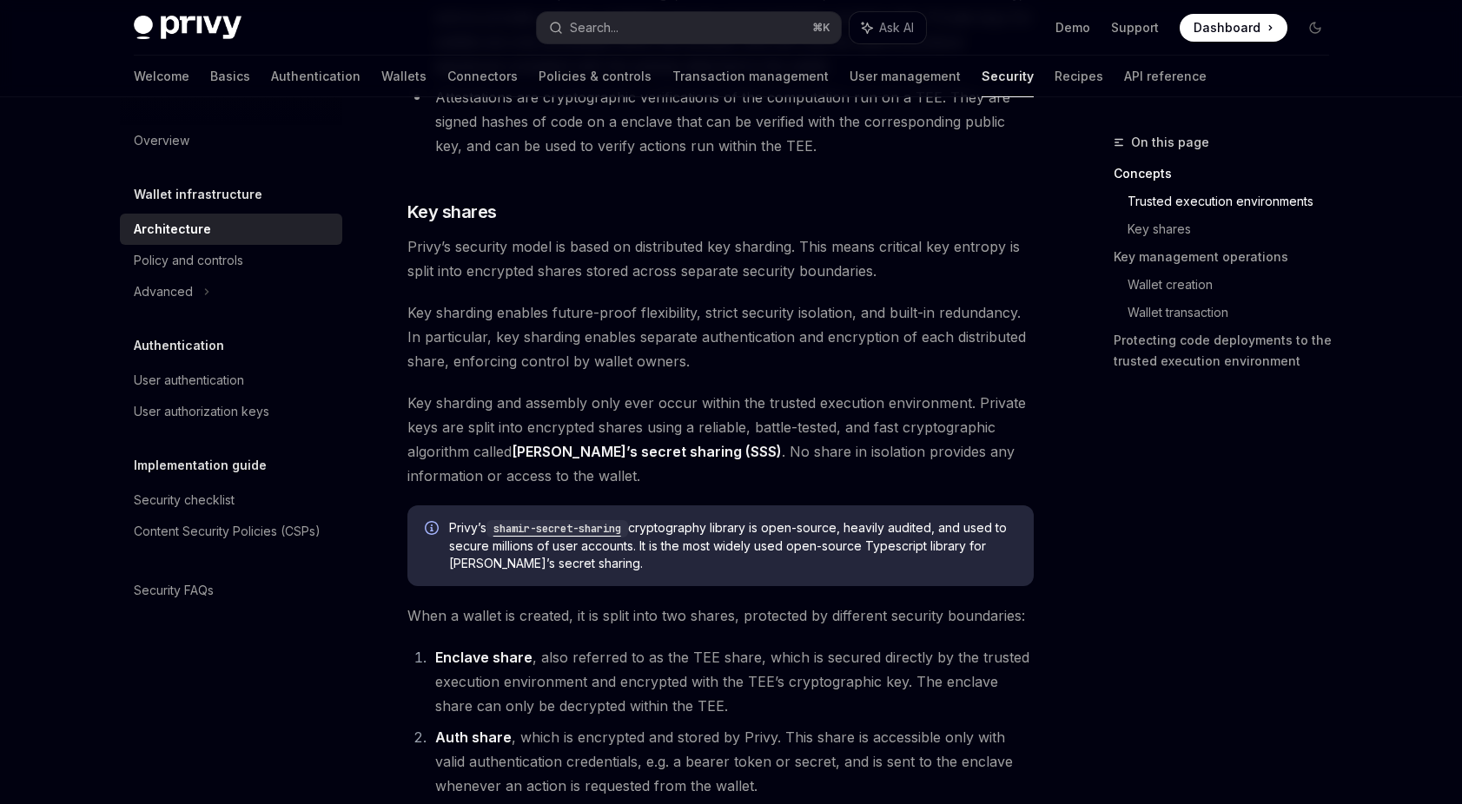
click at [801, 479] on span "Key sharding and assembly only ever occur within the trusted execution environm…" at bounding box center [720, 439] width 626 height 97
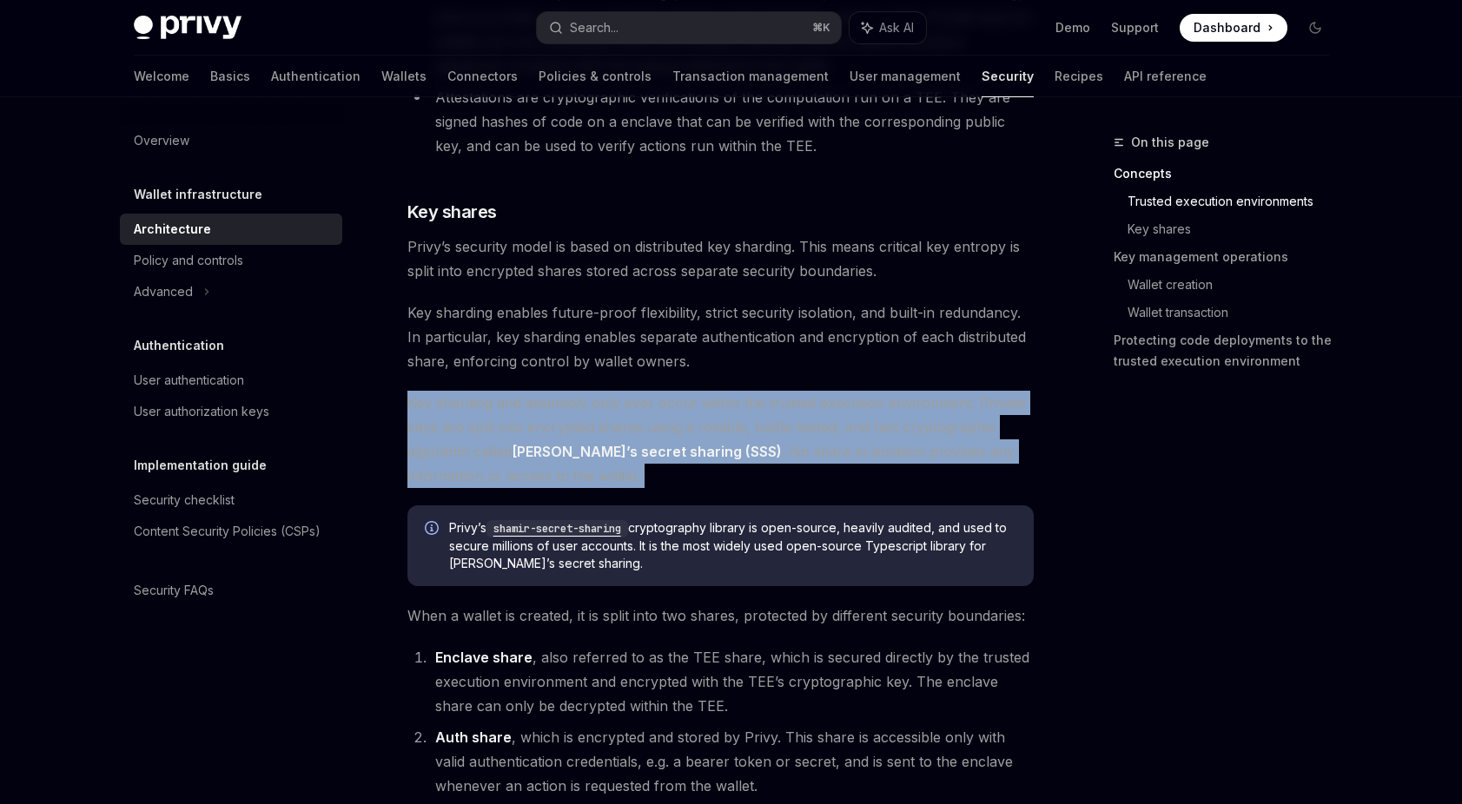
click at [801, 479] on span "Key sharding and assembly only ever occur within the trusted execution environm…" at bounding box center [720, 439] width 626 height 97
click at [815, 474] on span "Key sharding and assembly only ever occur within the trusted execution environm…" at bounding box center [720, 439] width 626 height 97
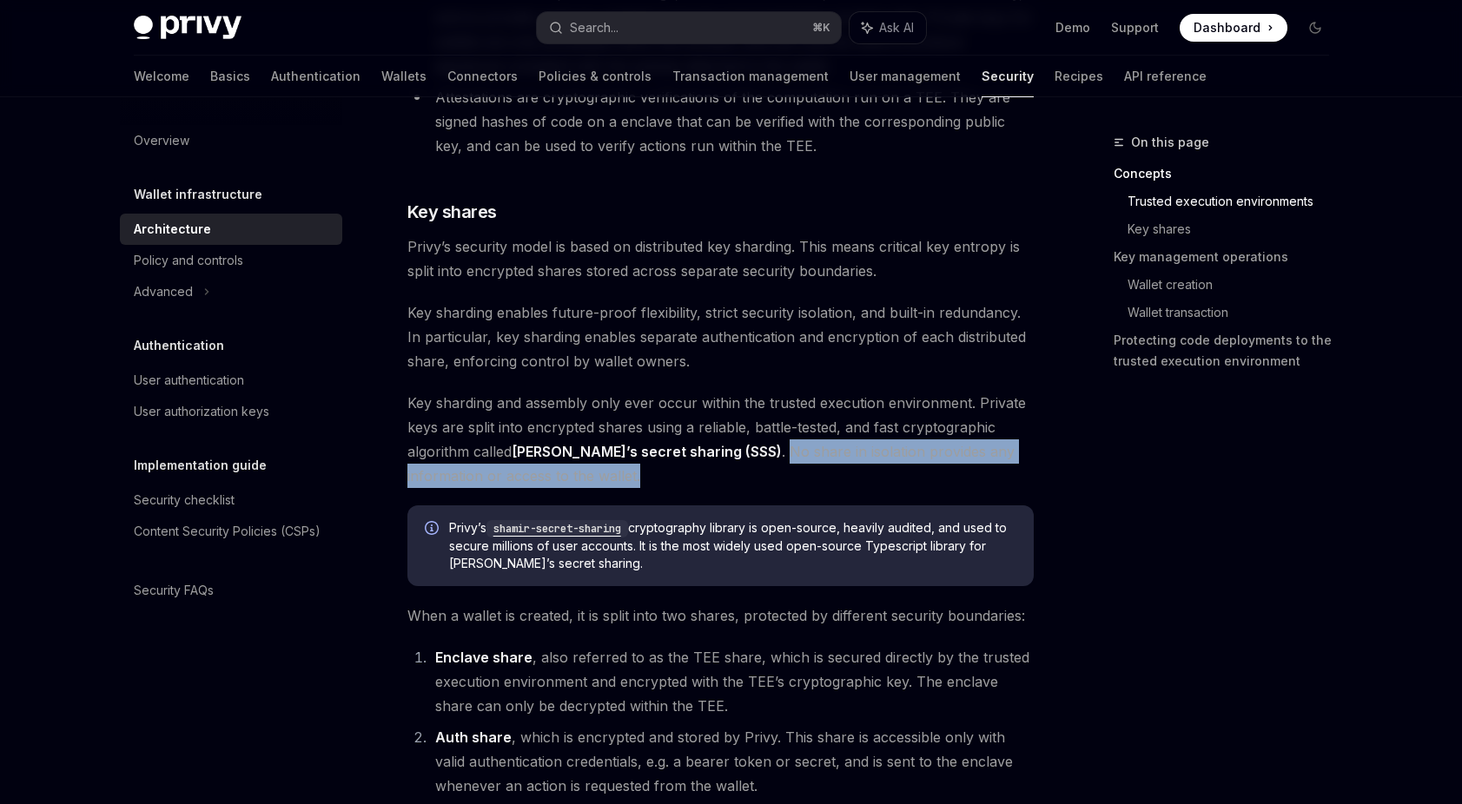
drag, startPoint x: 725, startPoint y: 448, endPoint x: 773, endPoint y: 474, distance: 54.4
click at [773, 474] on span "Key sharding and assembly only ever occur within the trusted execution environm…" at bounding box center [720, 439] width 626 height 97
drag, startPoint x: 738, startPoint y: 451, endPoint x: 767, endPoint y: 467, distance: 33.1
click at [767, 467] on span "Key sharding and assembly only ever occur within the trusted execution environm…" at bounding box center [720, 439] width 626 height 97
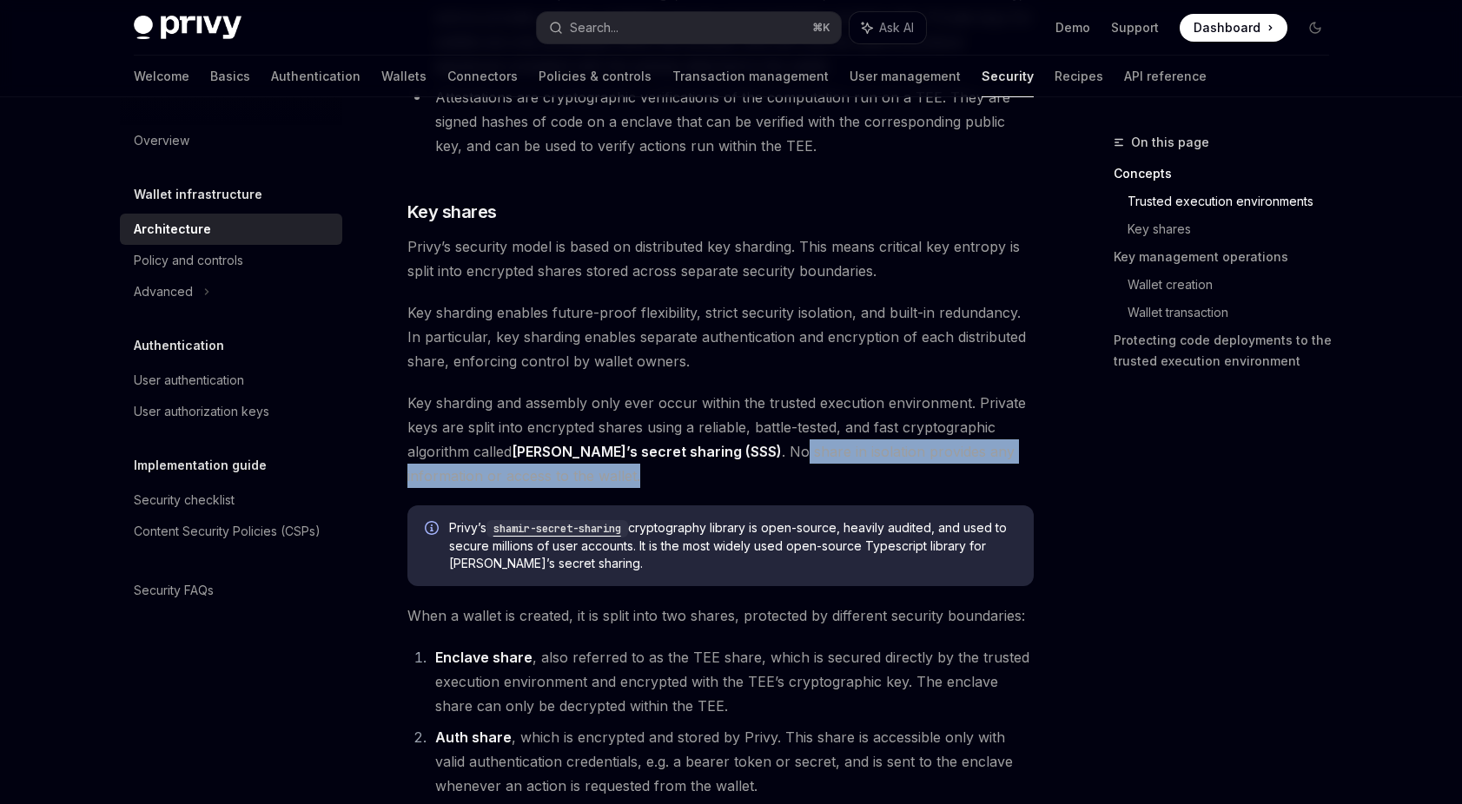
click at [767, 467] on span "Key sharding and assembly only ever occur within the trusted execution environm…" at bounding box center [720, 439] width 626 height 97
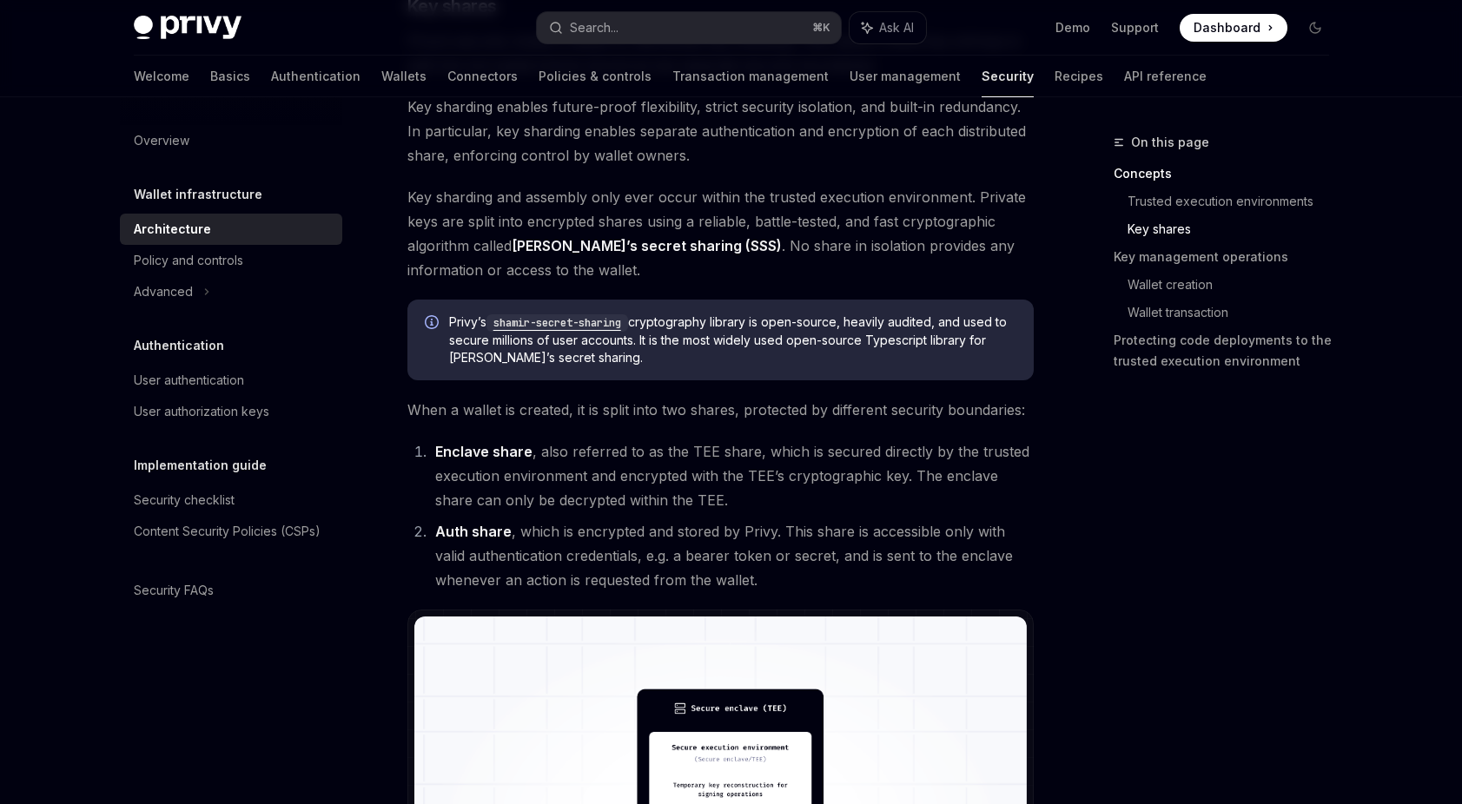
scroll to position [940, 0]
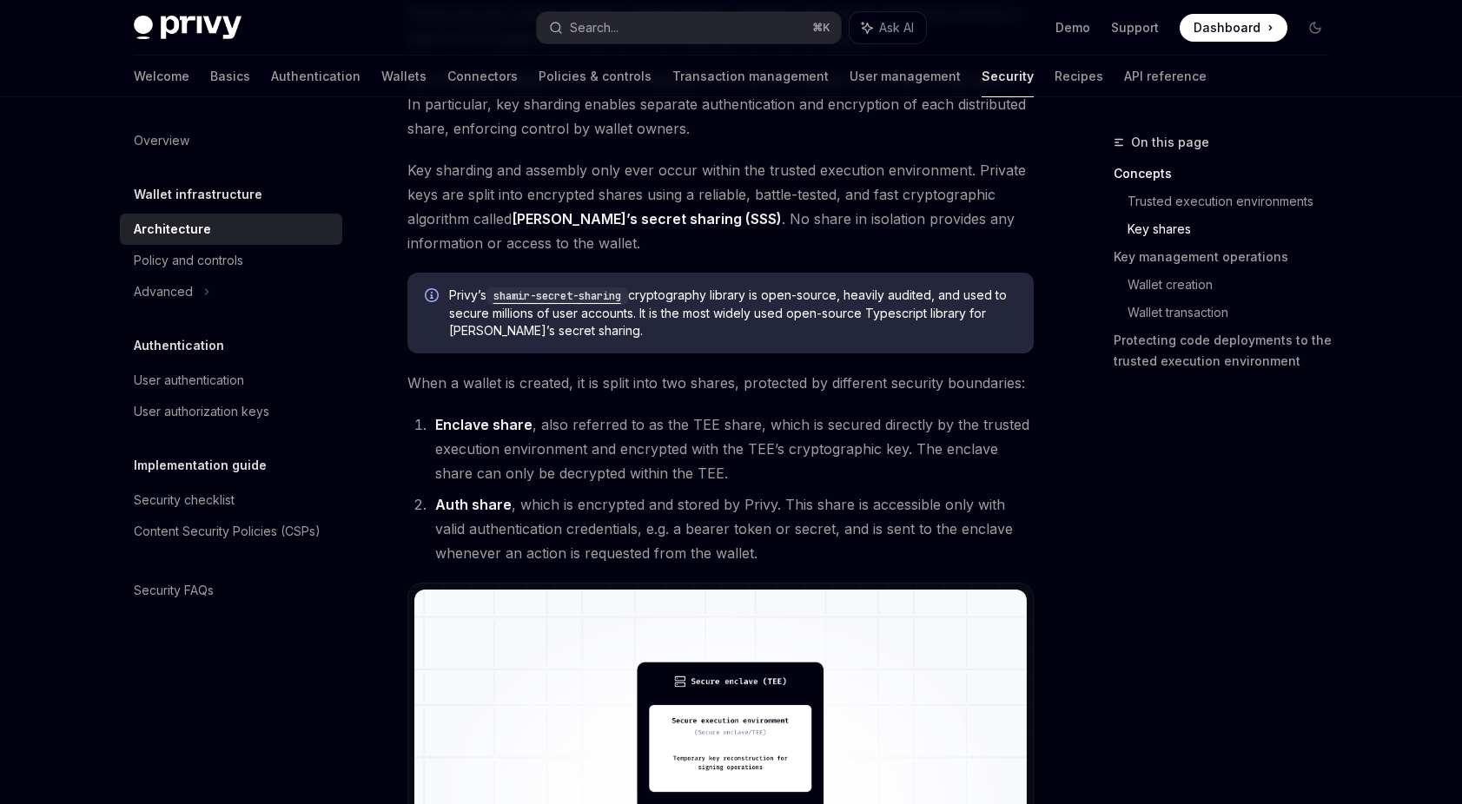
click at [631, 454] on li "Enclave share , also referred to as the TEE share, which is secured directly by…" at bounding box center [732, 449] width 604 height 73
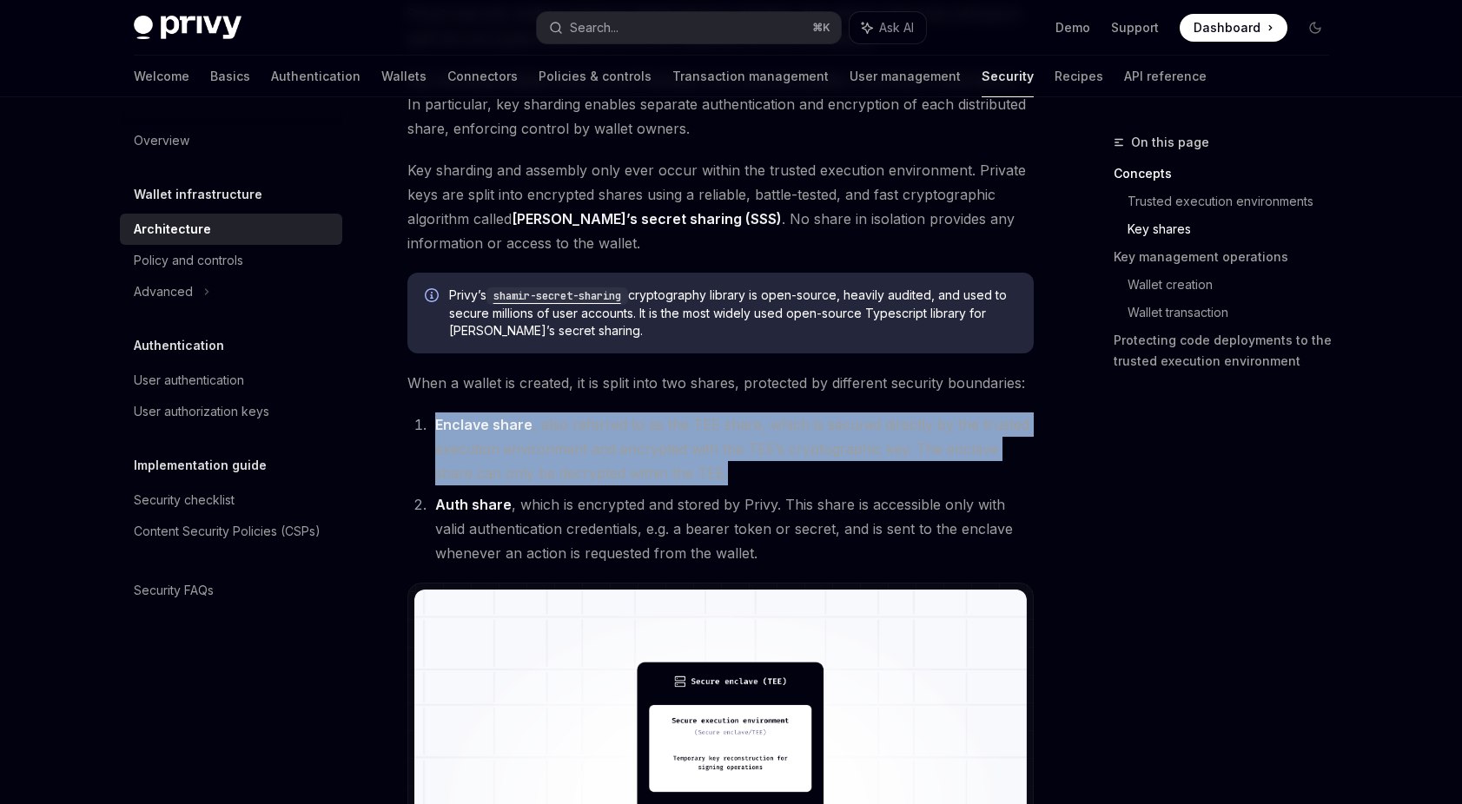
click at [631, 454] on li "Enclave share , also referred to as the TEE share, which is secured directly by…" at bounding box center [732, 449] width 604 height 73
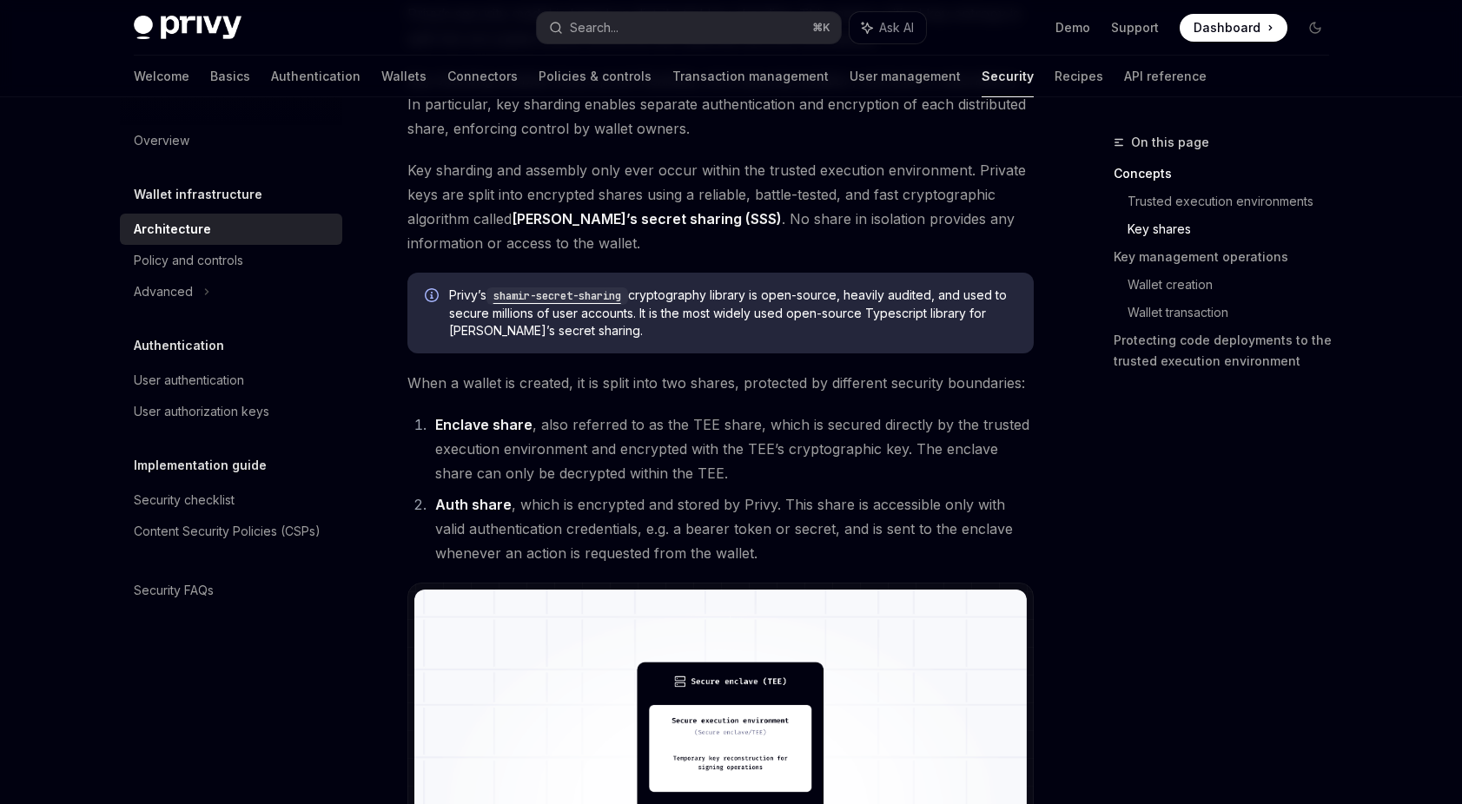
click at [640, 380] on span "When a wallet is created, it is split into two shares, protected by different s…" at bounding box center [720, 383] width 626 height 24
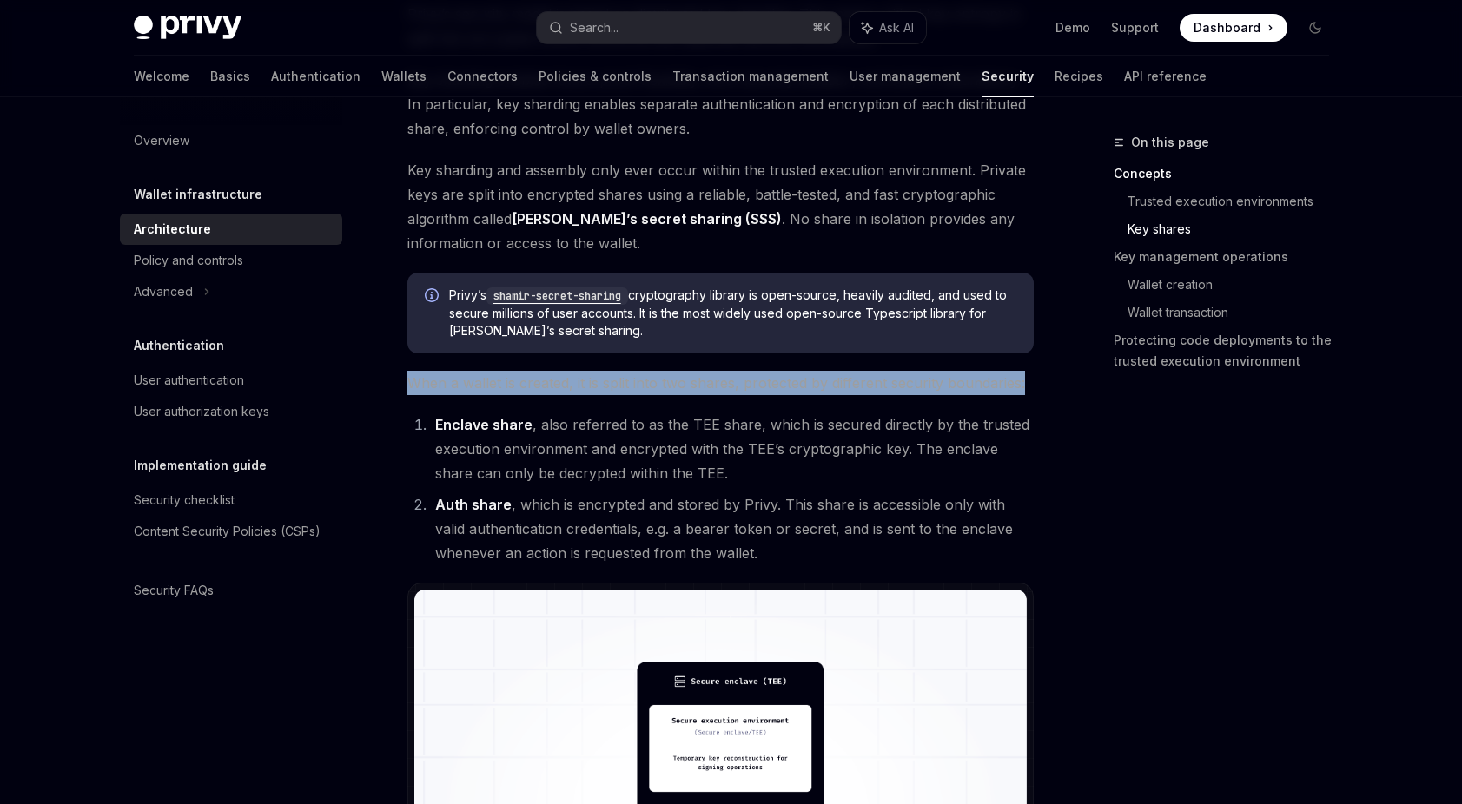
click at [640, 380] on span "When a wallet is created, it is split into two shares, protected by different s…" at bounding box center [720, 383] width 626 height 24
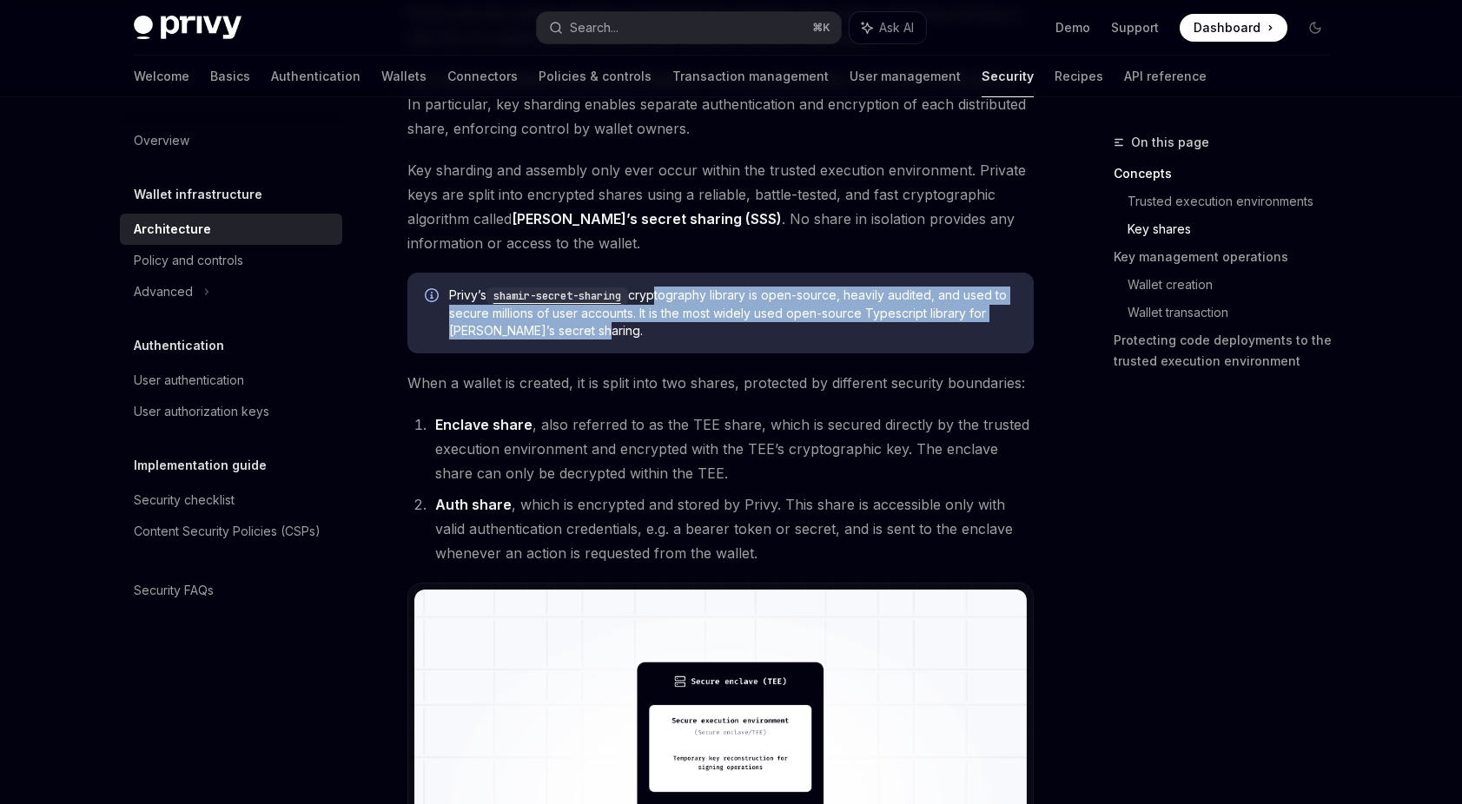
drag, startPoint x: 661, startPoint y: 295, endPoint x: 703, endPoint y: 327, distance: 52.1
click at [703, 327] on span "[PERSON_NAME]’s shamir-secret-sharing cryptography library is open-source, heav…" at bounding box center [732, 313] width 567 height 53
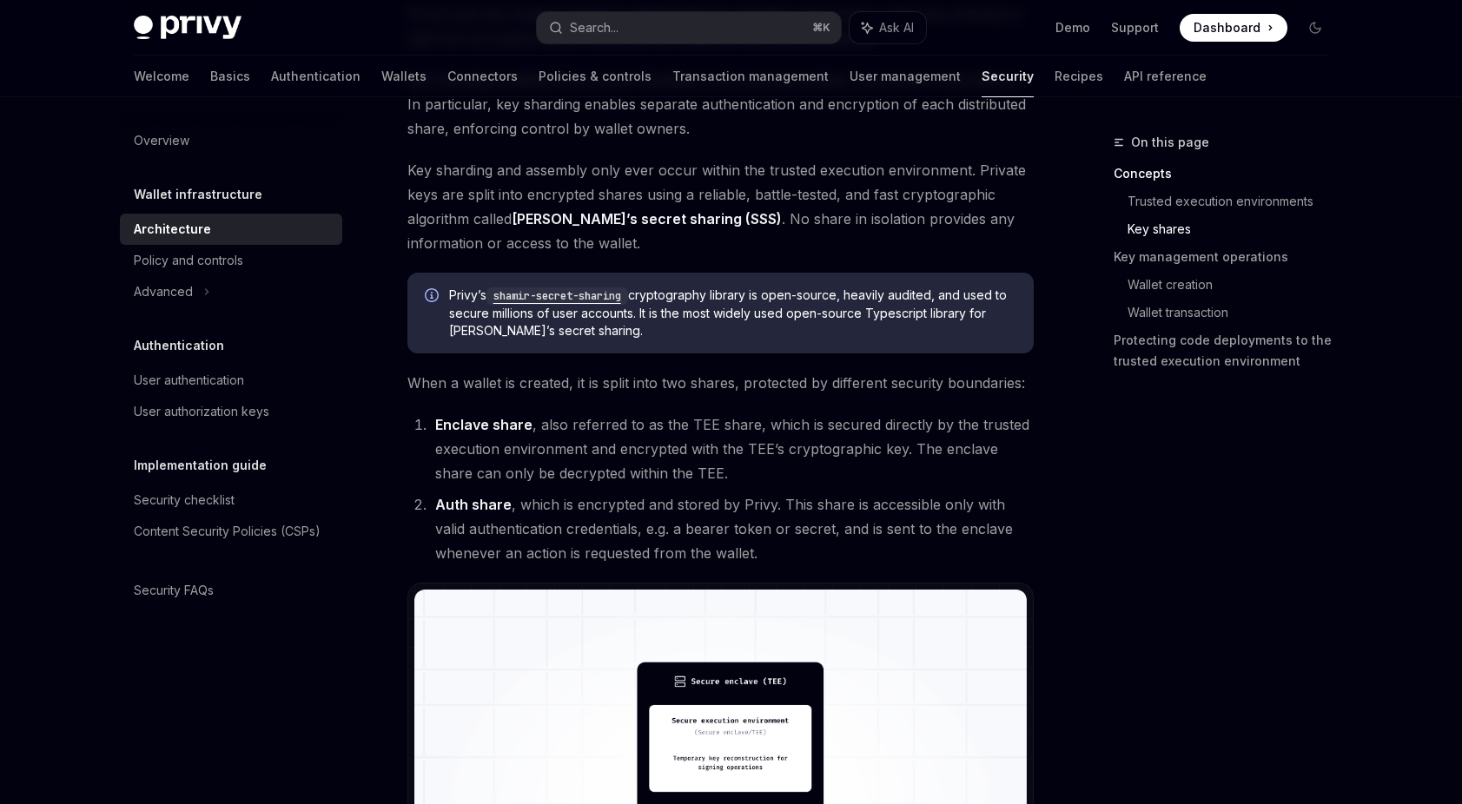
click at [691, 325] on span "[PERSON_NAME]’s shamir-secret-sharing cryptography library is open-source, heav…" at bounding box center [732, 313] width 567 height 53
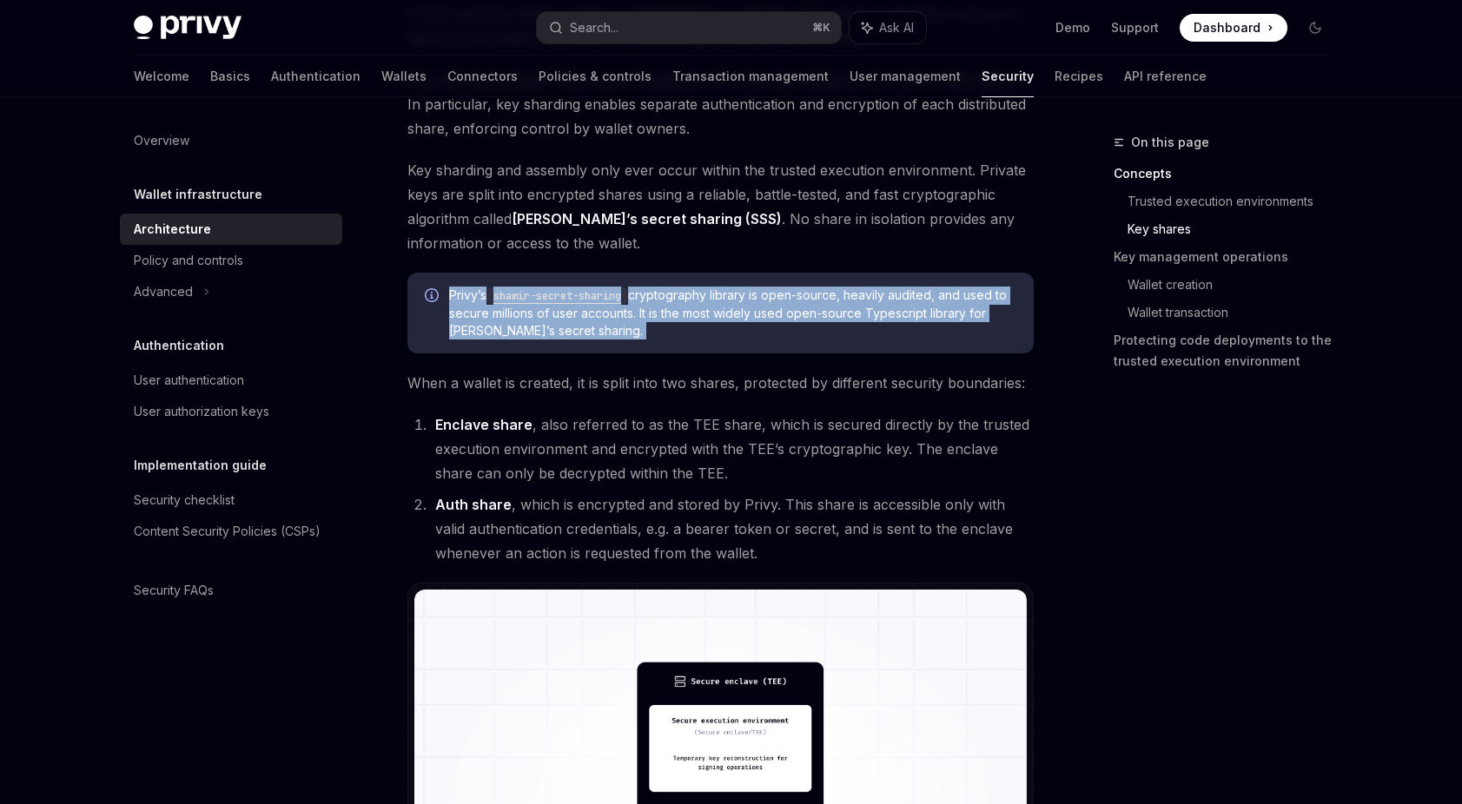
click at [691, 325] on span "[PERSON_NAME]’s shamir-secret-sharing cryptography library is open-source, heav…" at bounding box center [732, 313] width 567 height 53
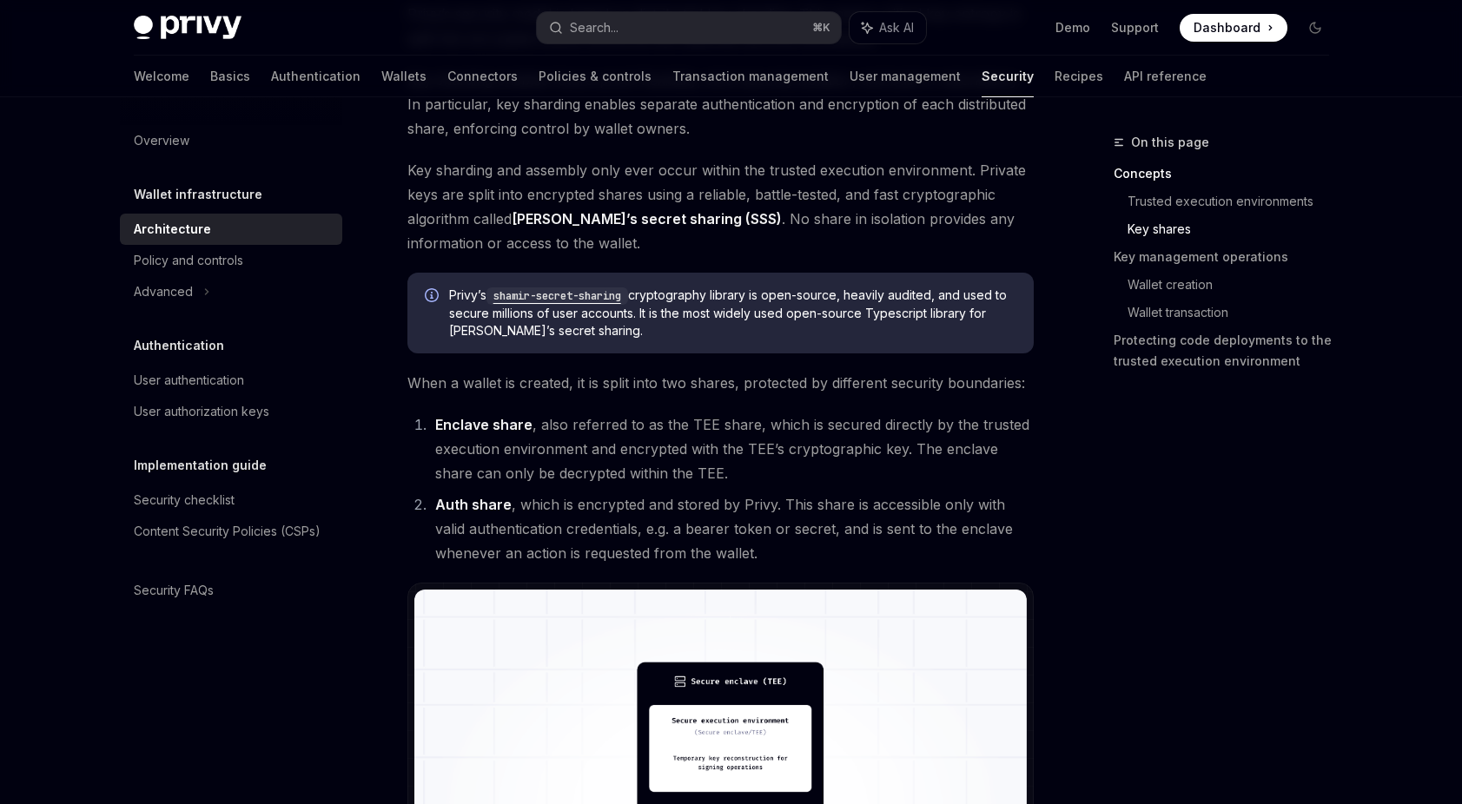
click at [682, 337] on span "[PERSON_NAME]’s shamir-secret-sharing cryptography library is open-source, heav…" at bounding box center [732, 313] width 567 height 53
click at [670, 440] on li "Enclave share , also referred to as the TEE share, which is secured directly by…" at bounding box center [732, 449] width 604 height 73
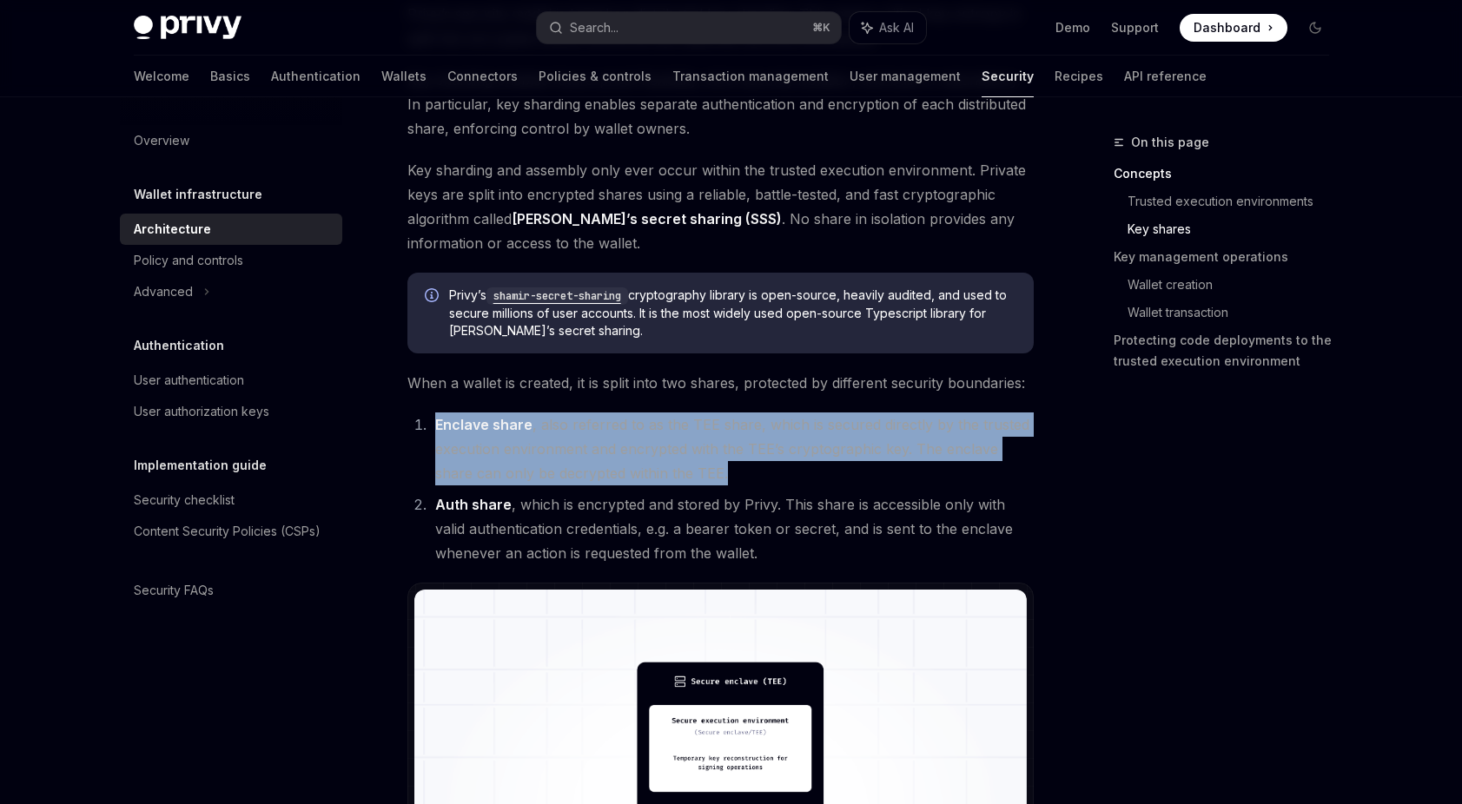
click at [670, 440] on li "Enclave share , also referred to as the TEE share, which is secured directly by…" at bounding box center [732, 449] width 604 height 73
click at [659, 476] on li "Enclave share , also referred to as the TEE share, which is secured directly by…" at bounding box center [732, 449] width 604 height 73
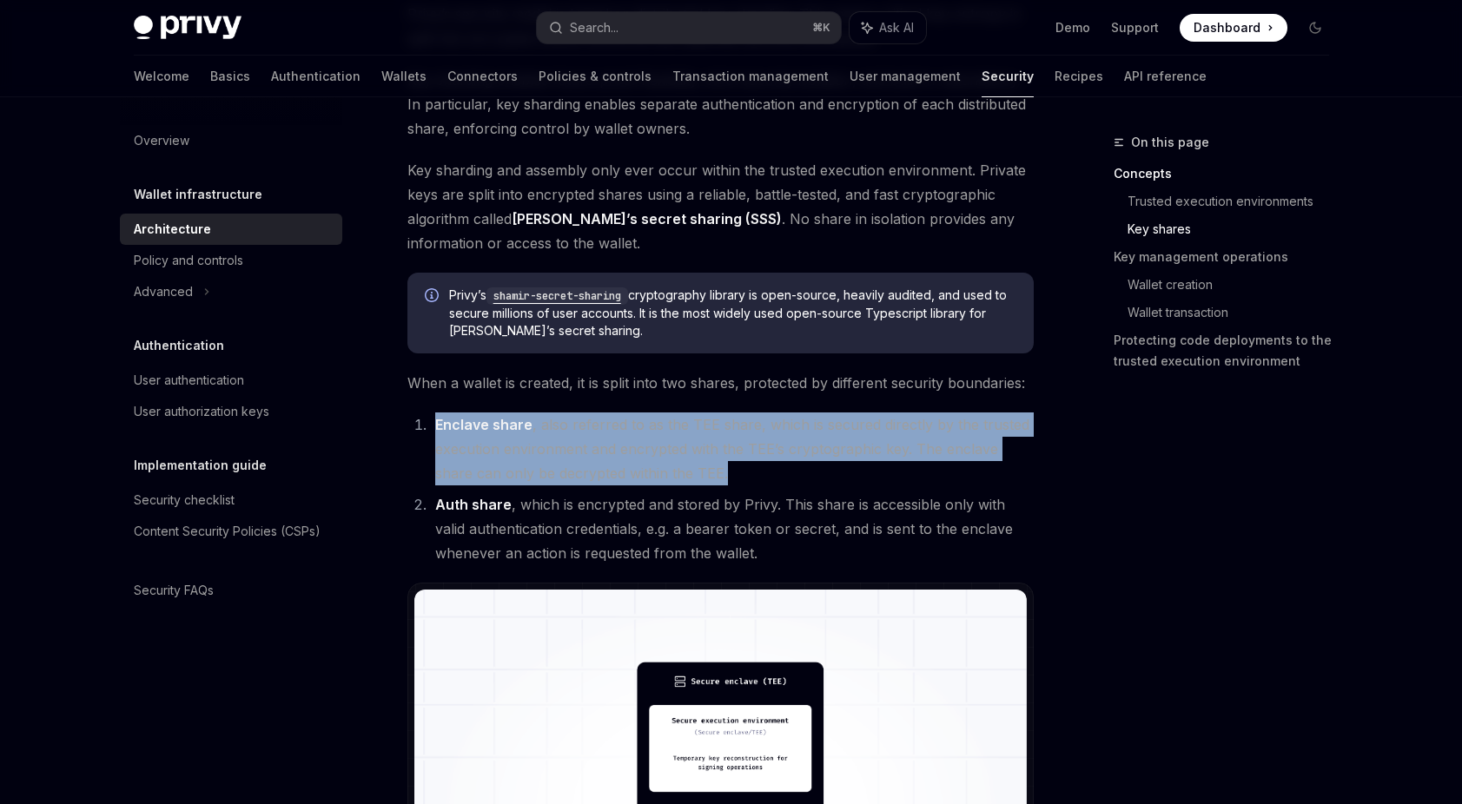
click at [691, 436] on li "Enclave share , also referred to as the TEE share, which is secured directly by…" at bounding box center [732, 449] width 604 height 73
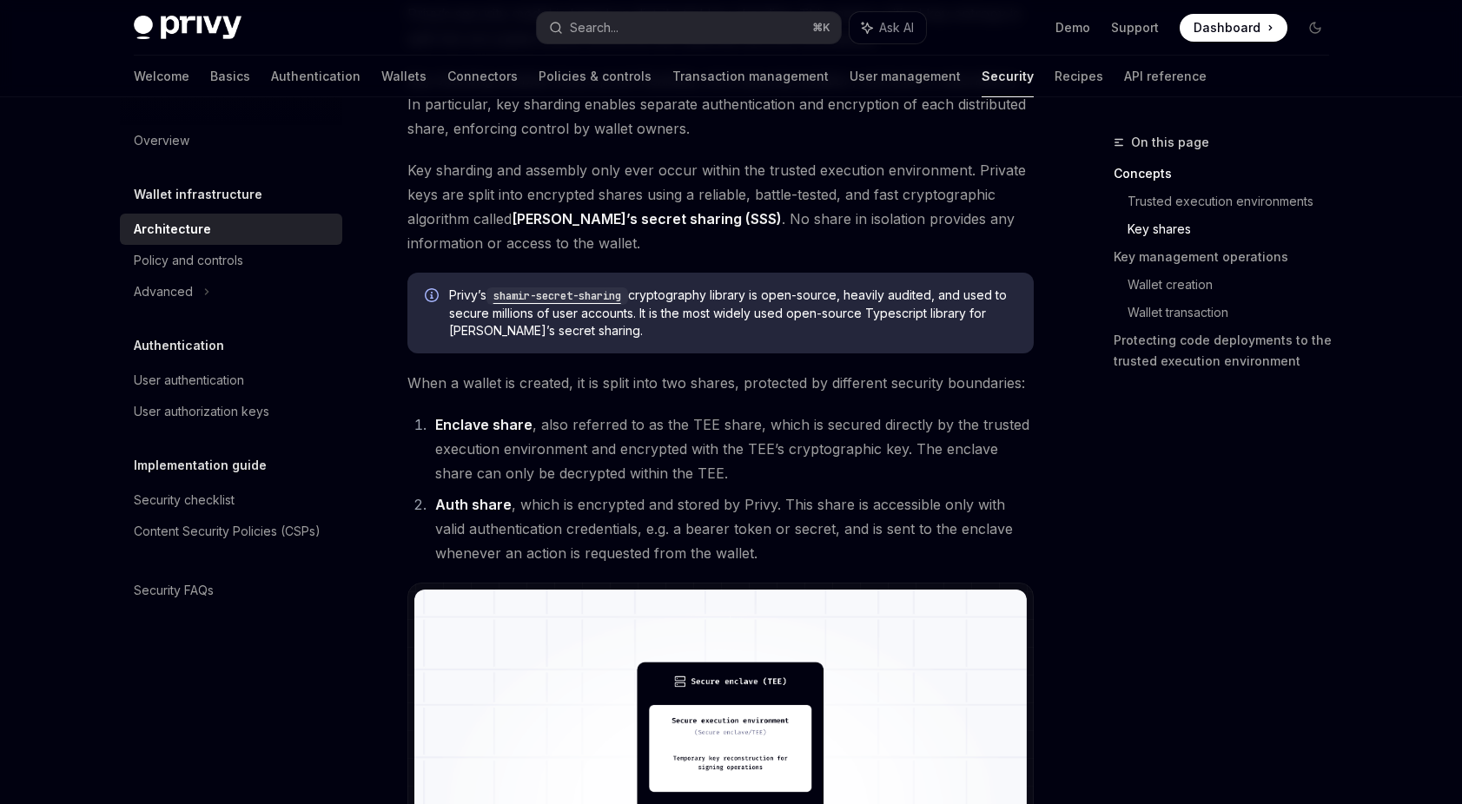
click at [628, 510] on li "Auth share , which is encrypted and stored by Privy. This share is accessible o…" at bounding box center [732, 528] width 604 height 73
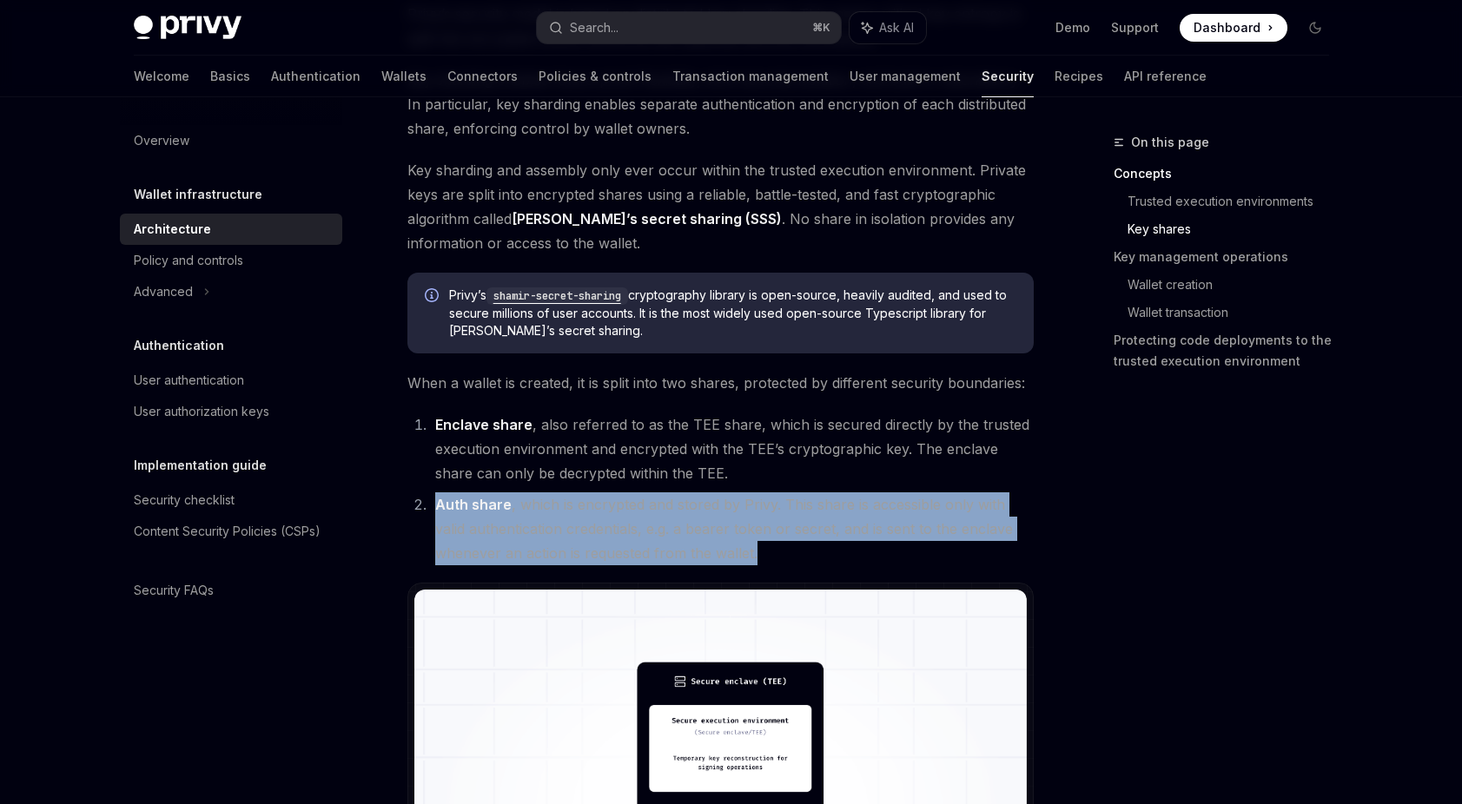
click at [628, 510] on li "Auth share , which is encrypted and stored by Privy. This share is accessible o…" at bounding box center [732, 528] width 604 height 73
click at [660, 521] on li "Auth share , which is encrypted and stored by Privy. This share is accessible o…" at bounding box center [732, 528] width 604 height 73
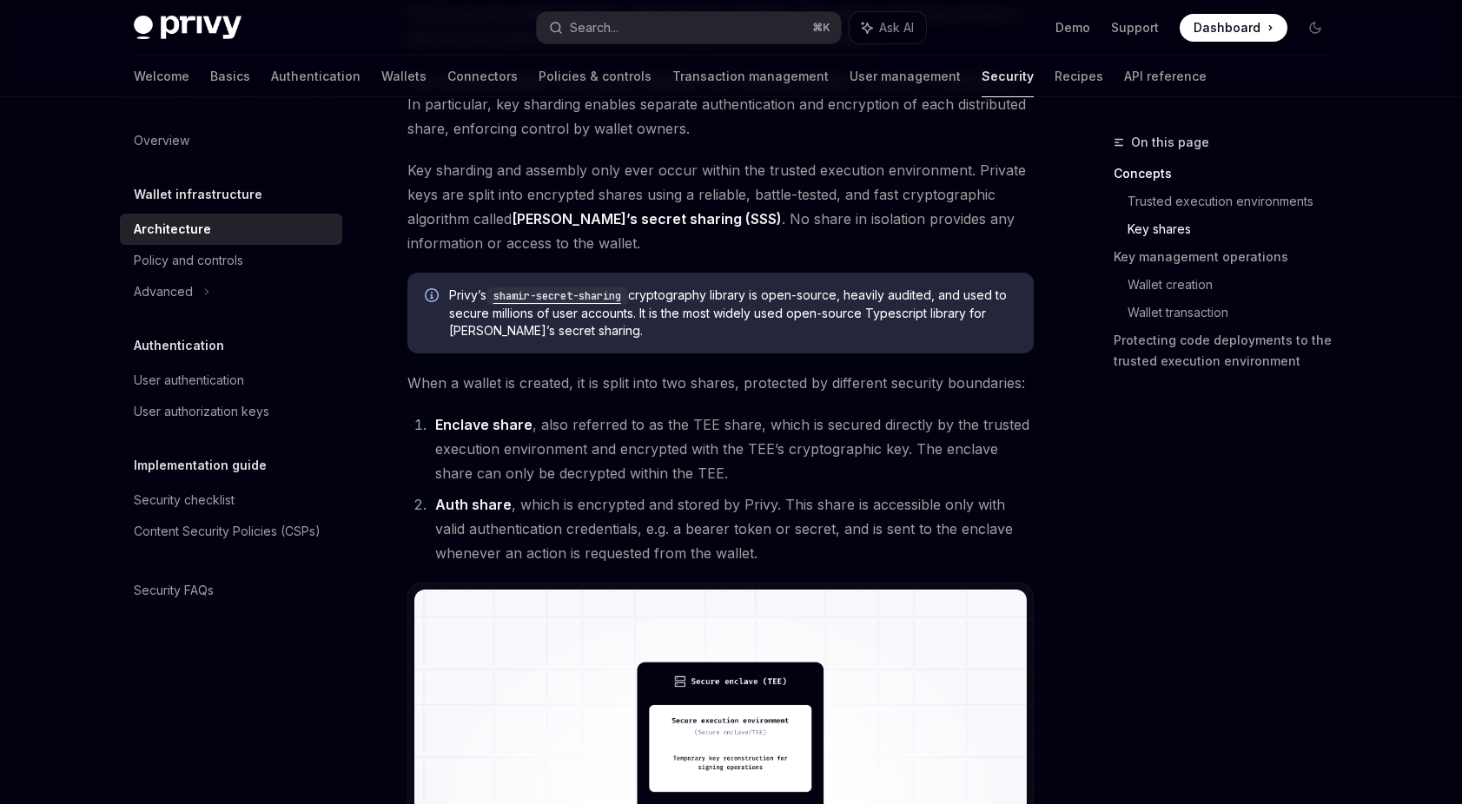
click at [704, 547] on li "Auth share , which is encrypted and stored by Privy. This share is accessible o…" at bounding box center [732, 528] width 604 height 73
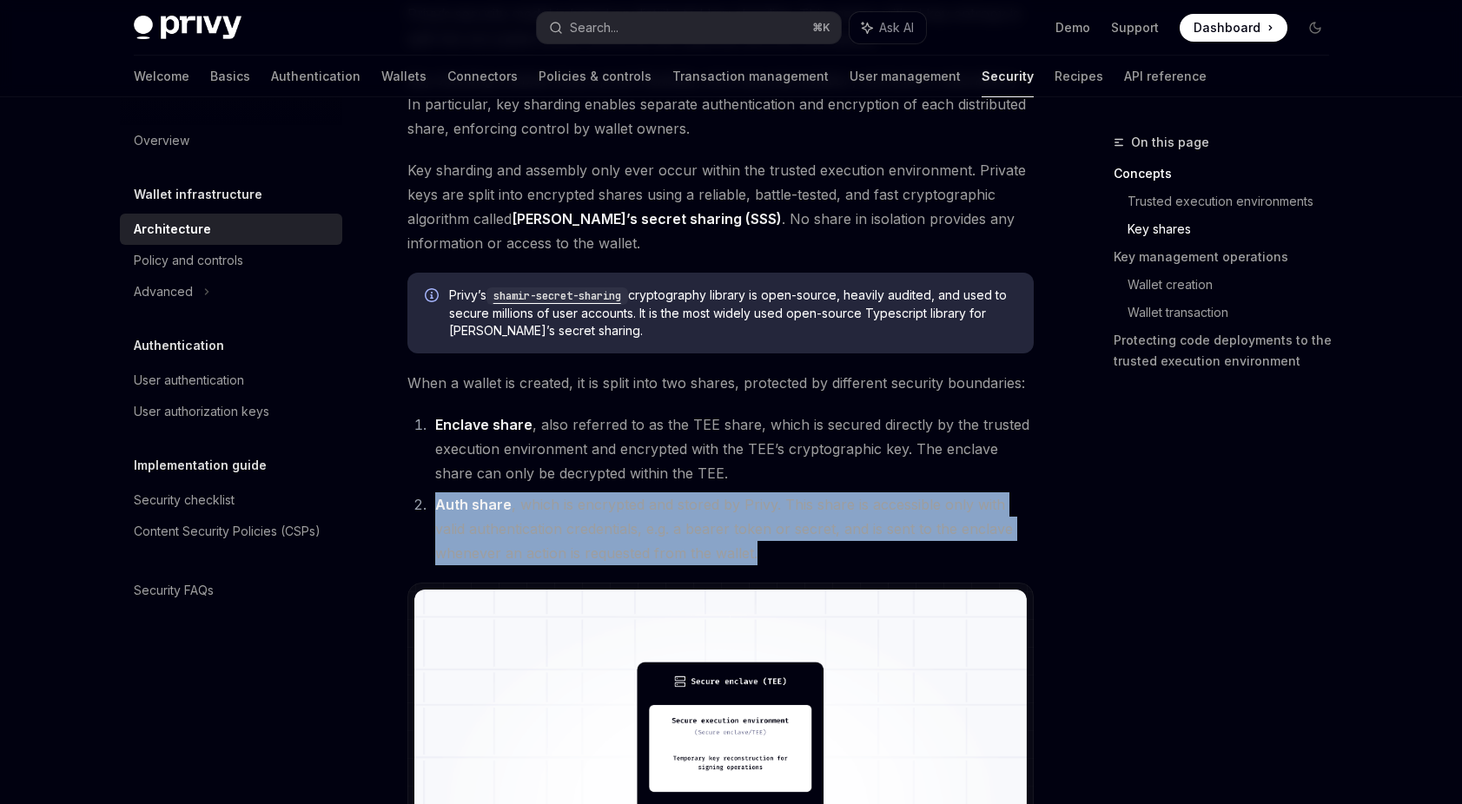
click at [704, 547] on li "Auth share , which is encrypted and stored by Privy. This share is accessible o…" at bounding box center [732, 528] width 604 height 73
click at [742, 549] on li "Auth share , which is encrypted and stored by Privy. This share is accessible o…" at bounding box center [732, 528] width 604 height 73
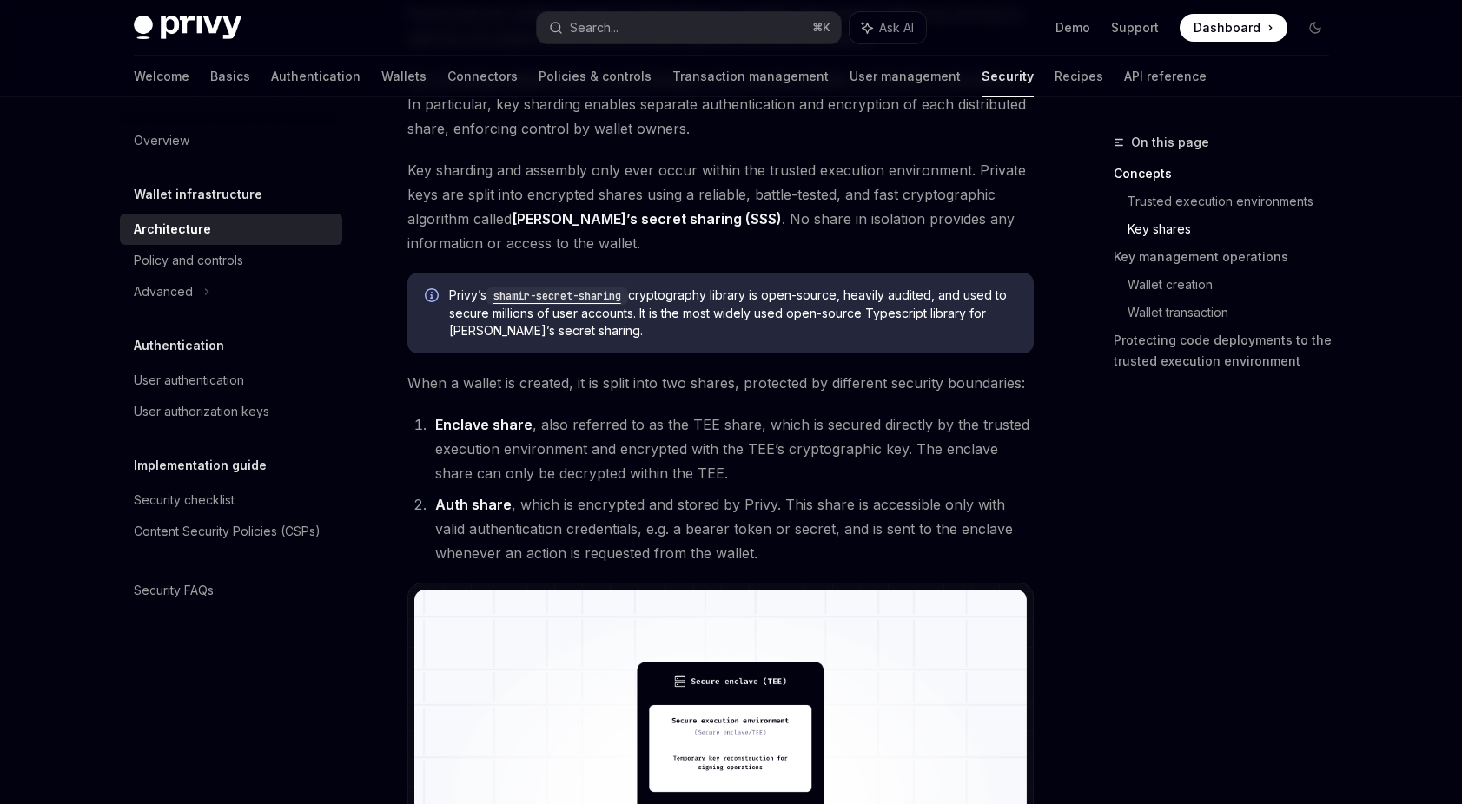
click at [745, 559] on li "Auth share , which is encrypted and stored by Privy. This share is accessible o…" at bounding box center [732, 528] width 604 height 73
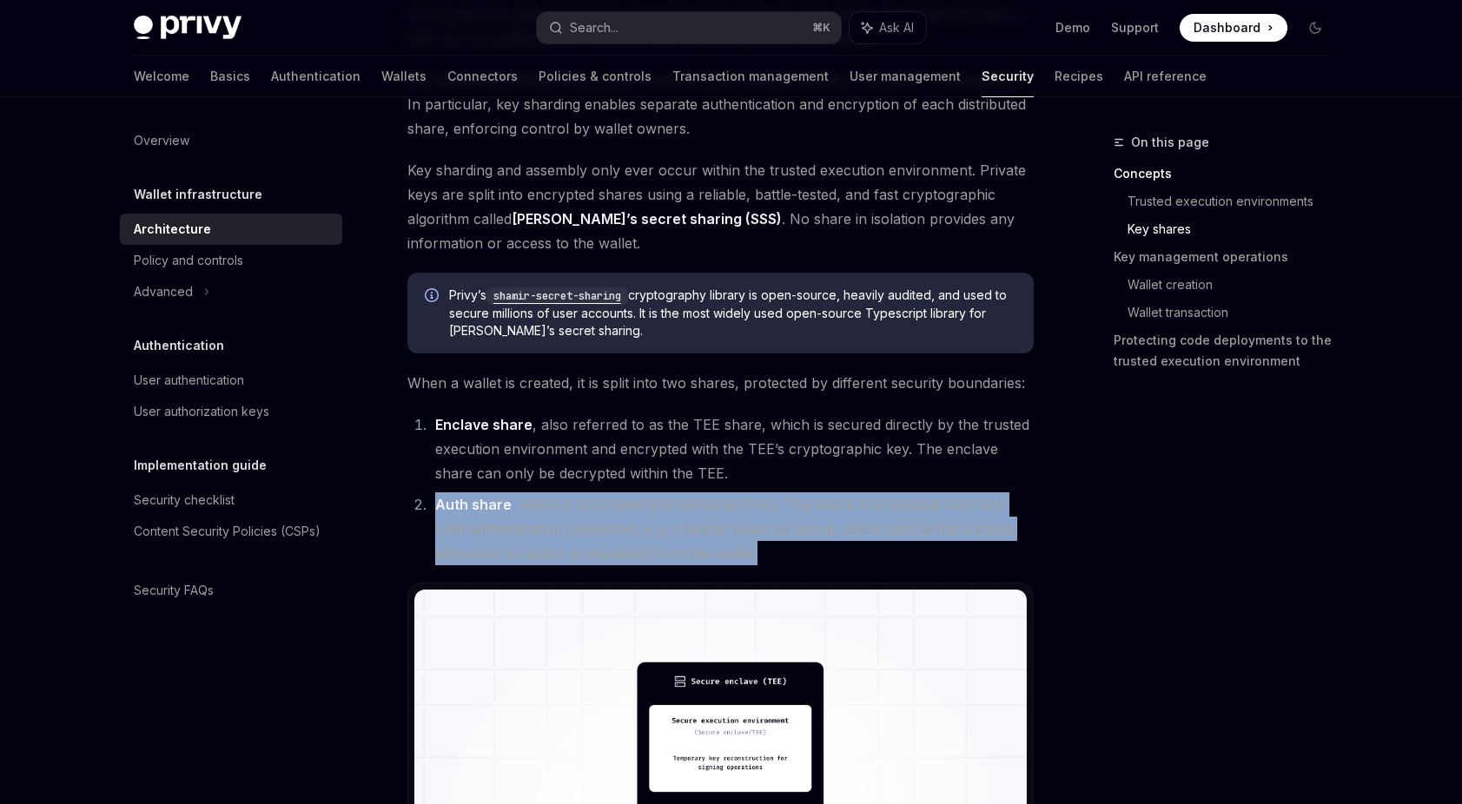
click at [745, 559] on li "Auth share , which is encrypted and stored by Privy. This share is accessible o…" at bounding box center [732, 528] width 604 height 73
click at [803, 559] on li "Auth share , which is encrypted and stored by Privy. This share is accessible o…" at bounding box center [732, 528] width 604 height 73
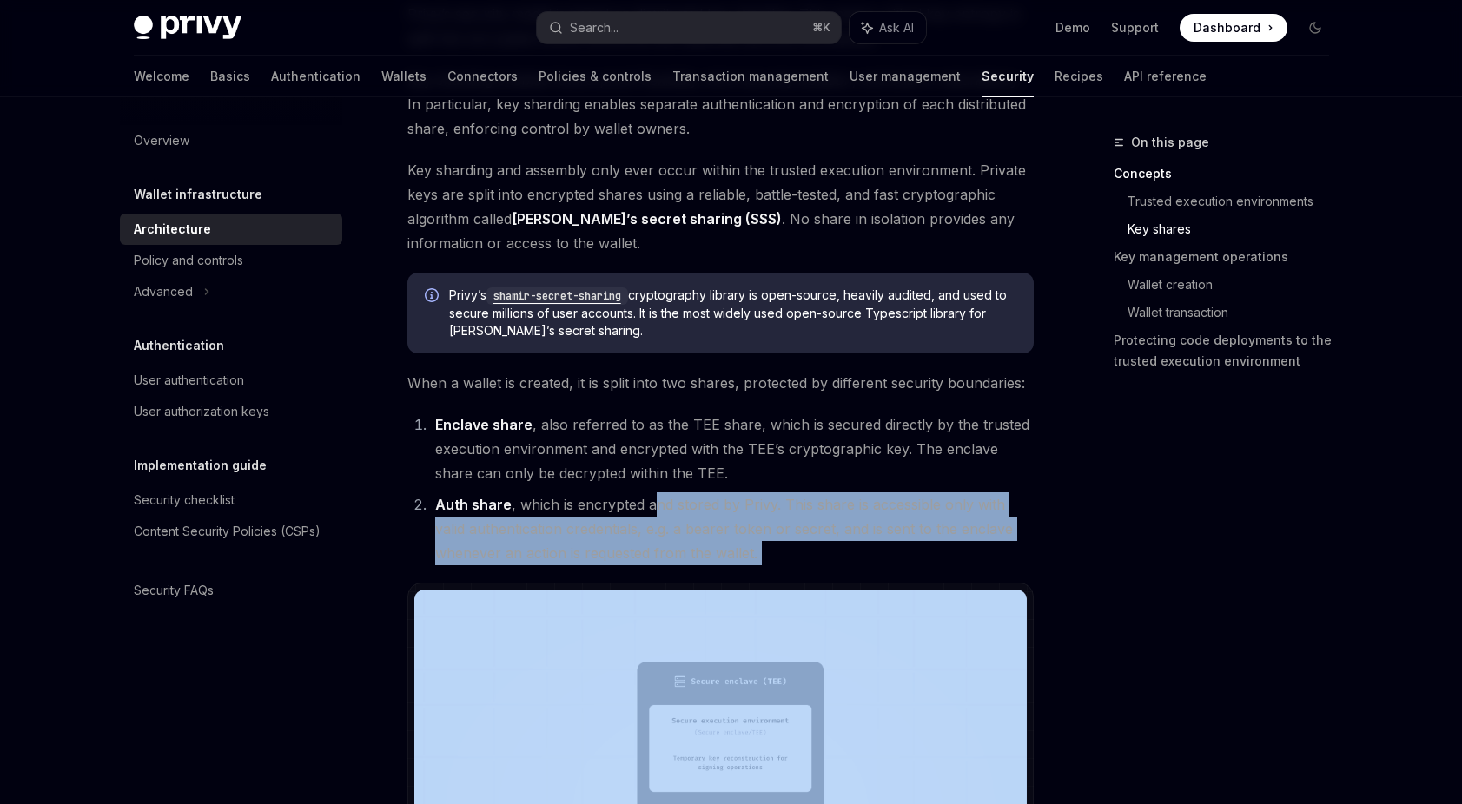
drag, startPoint x: 792, startPoint y: 569, endPoint x: 656, endPoint y: 512, distance: 147.6
click at [656, 512] on li "Auth share , which is encrypted and stored by Privy. This share is accessible o…" at bounding box center [732, 528] width 604 height 73
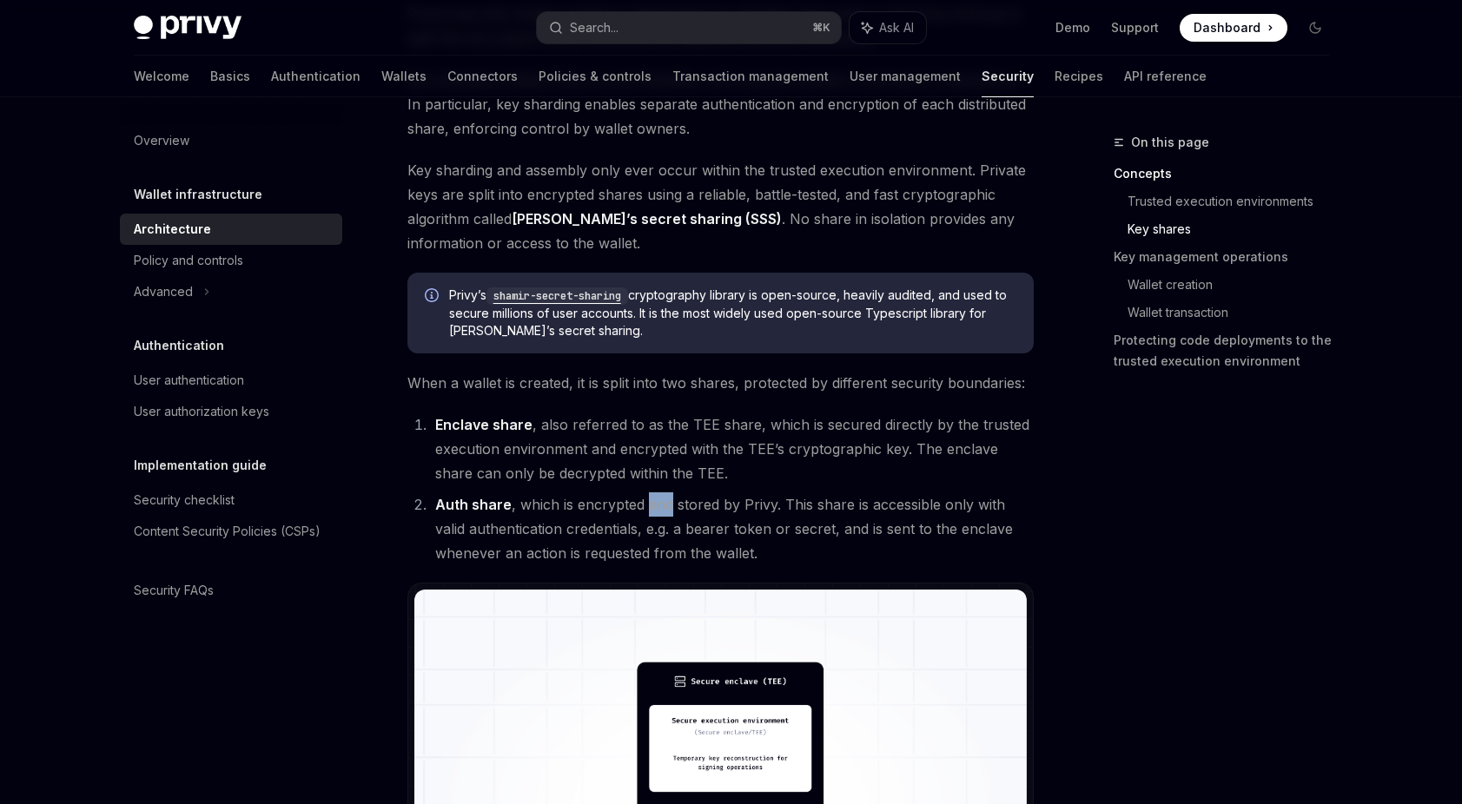
click at [656, 512] on li "Auth share , which is encrypted and stored by Privy. This share is accessible o…" at bounding box center [732, 528] width 604 height 73
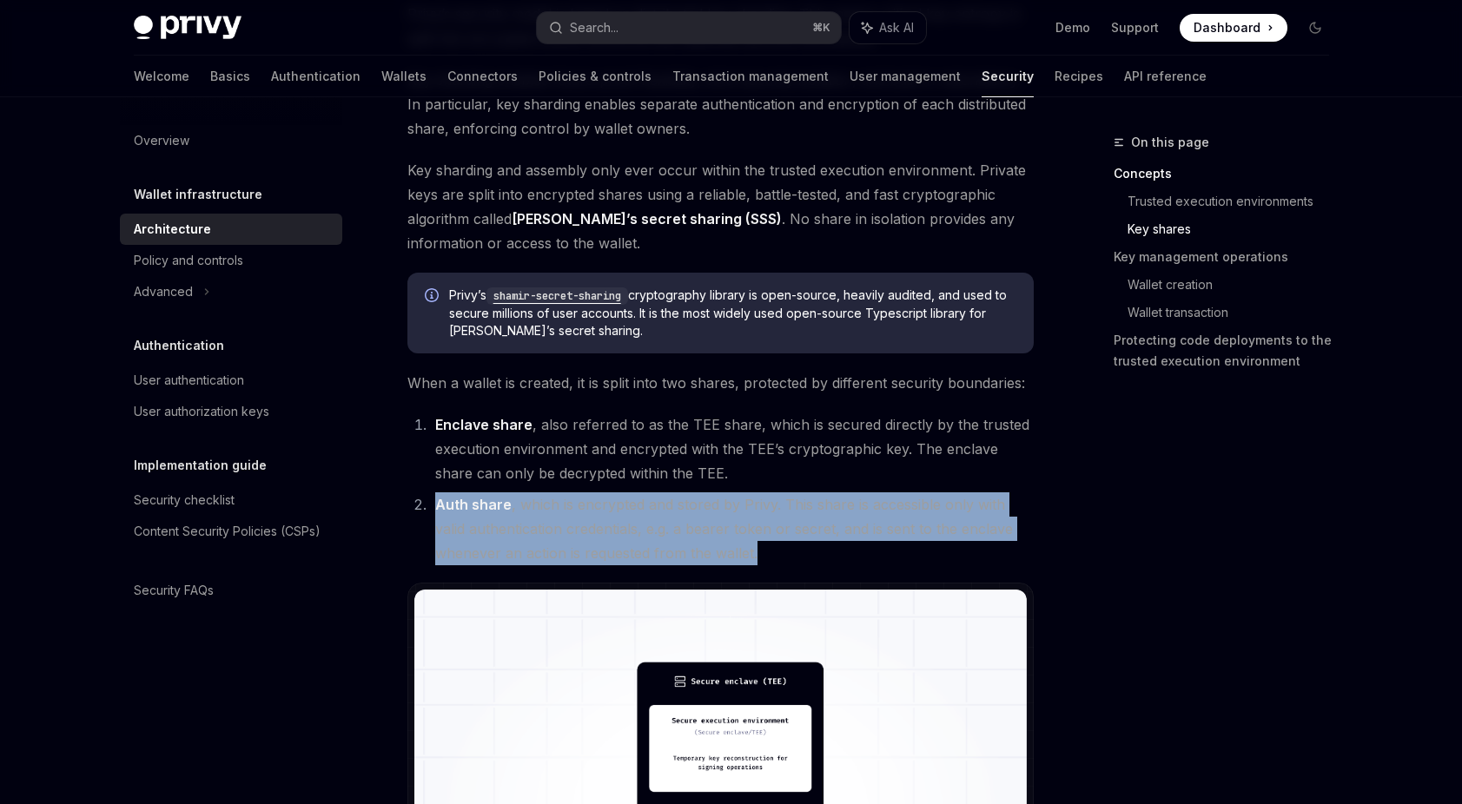
click at [656, 512] on li "Auth share , which is encrypted and stored by Privy. This share is accessible o…" at bounding box center [732, 528] width 604 height 73
click at [687, 525] on li "Auth share , which is encrypted and stored by Privy. This share is accessible o…" at bounding box center [732, 528] width 604 height 73
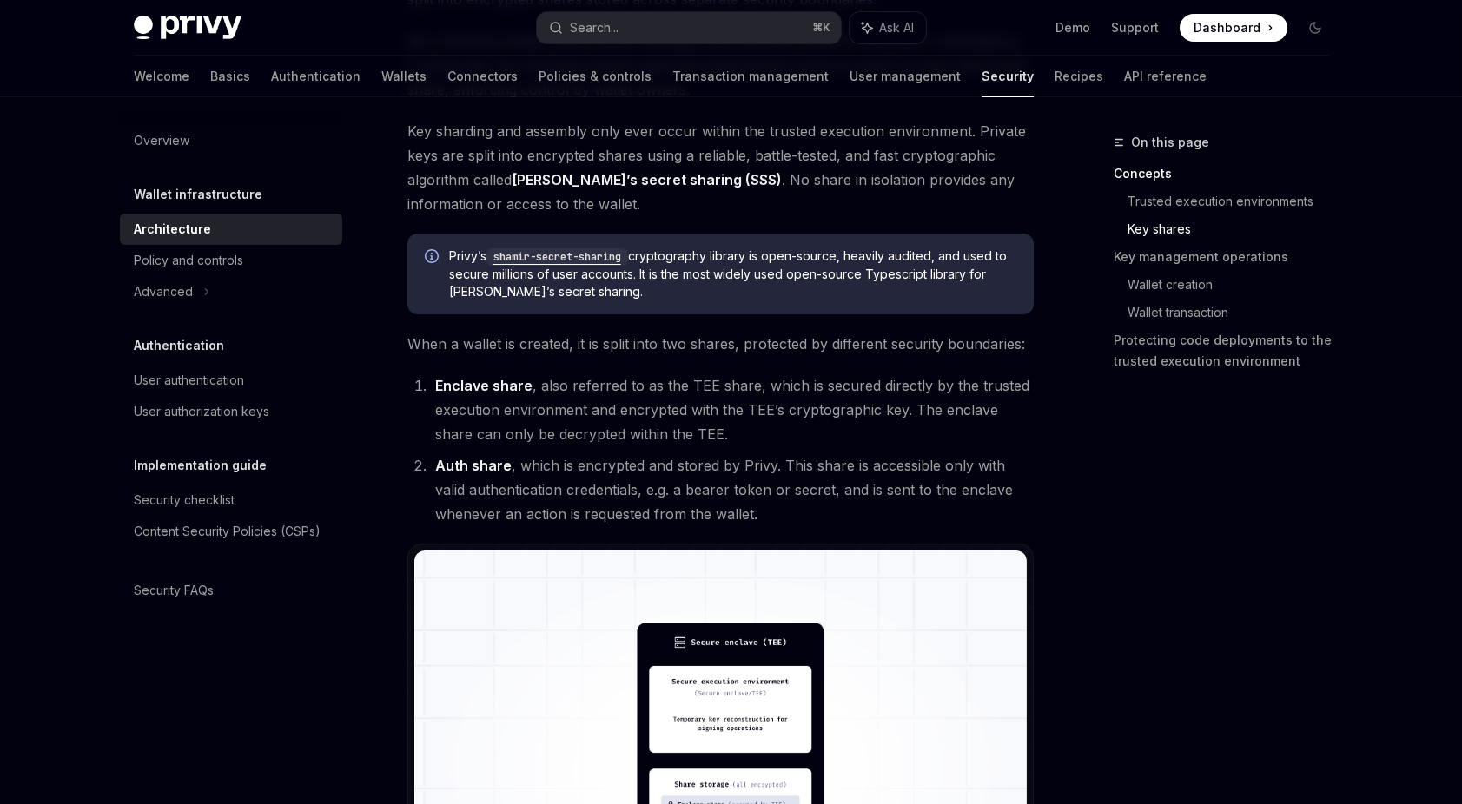
scroll to position [959, 0]
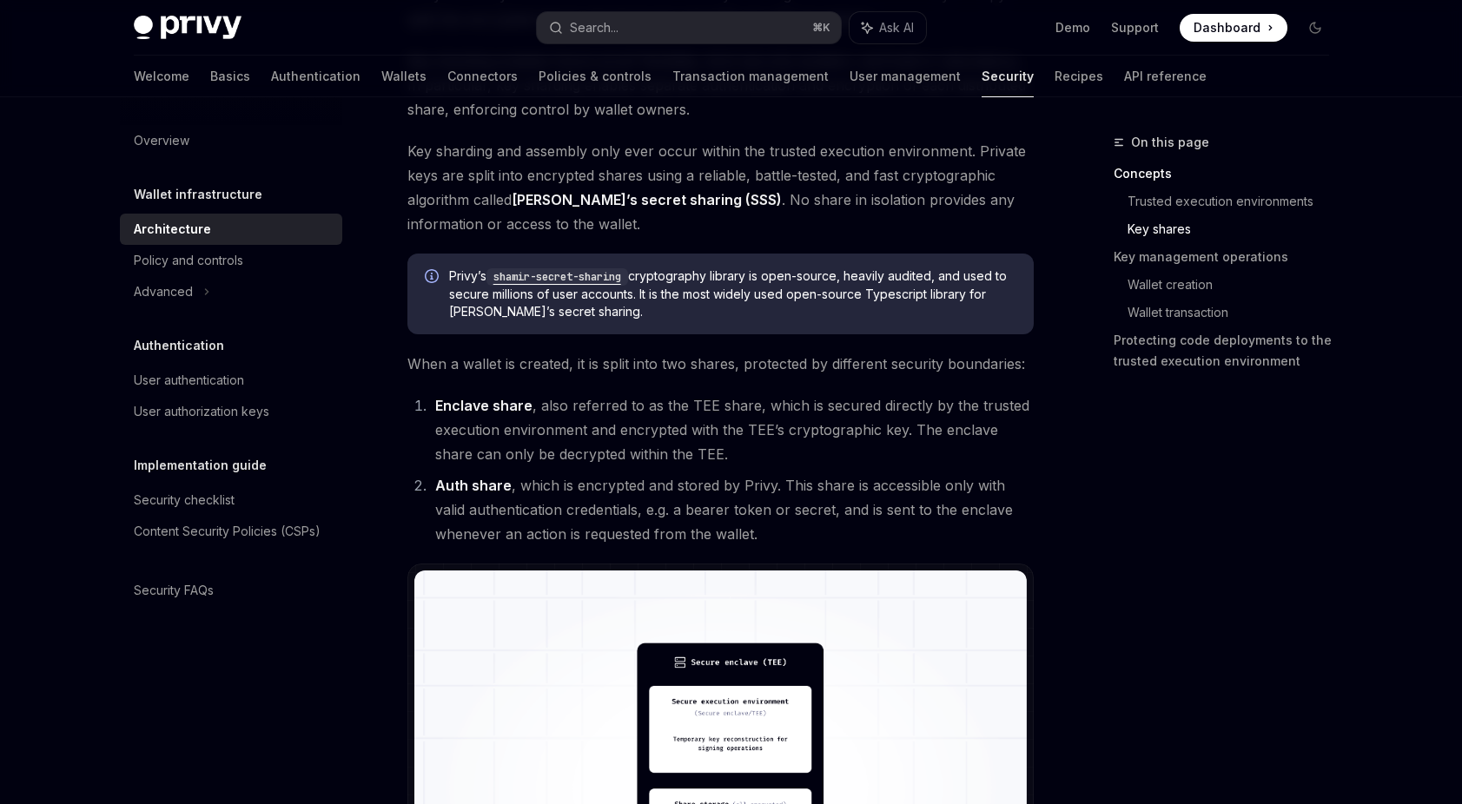
click at [652, 493] on li "Auth share , which is encrypted and stored by Privy. This share is accessible o…" at bounding box center [732, 509] width 604 height 73
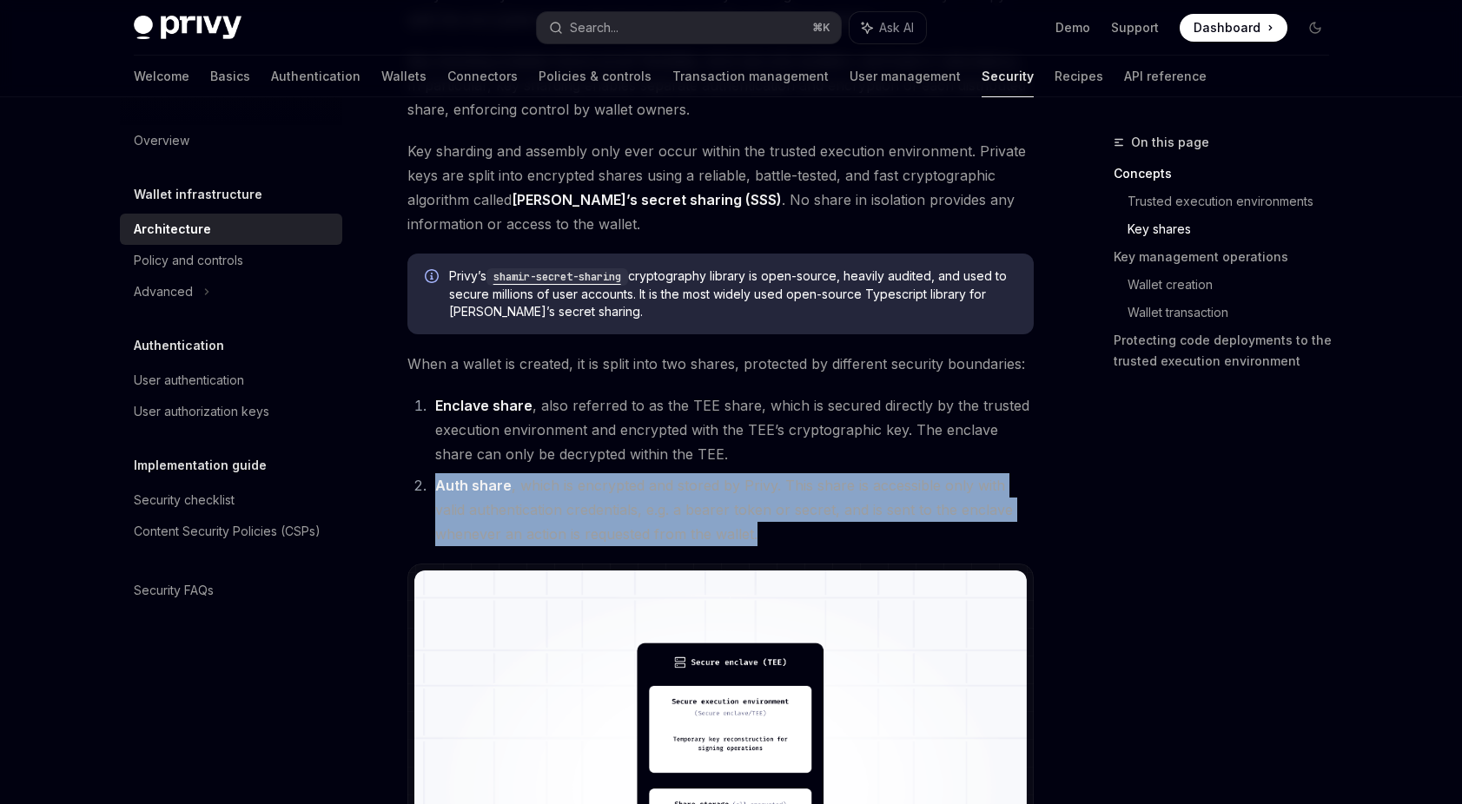
click at [652, 493] on li "Auth share , which is encrypted and stored by Privy. This share is accessible o…" at bounding box center [732, 509] width 604 height 73
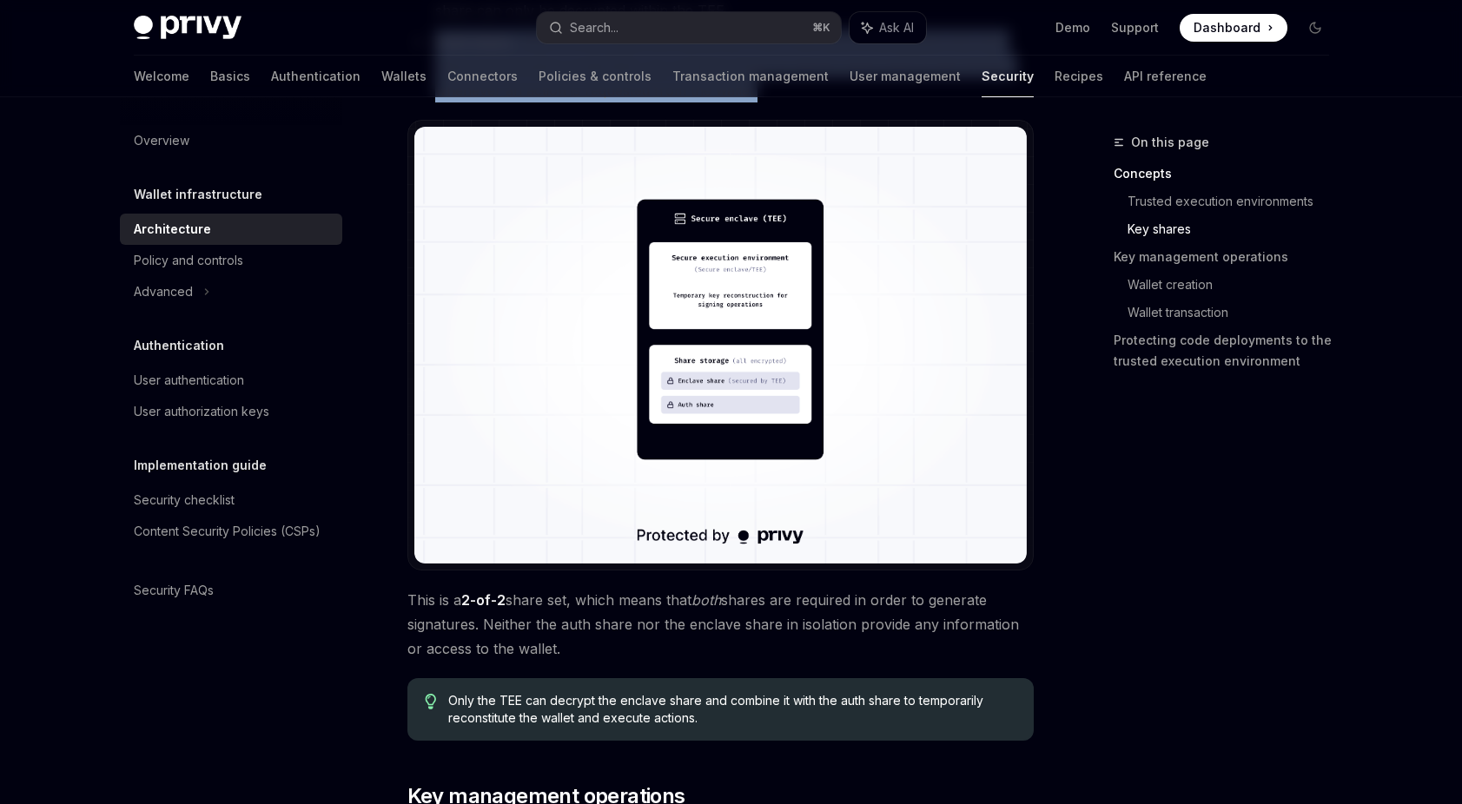
scroll to position [1391, 0]
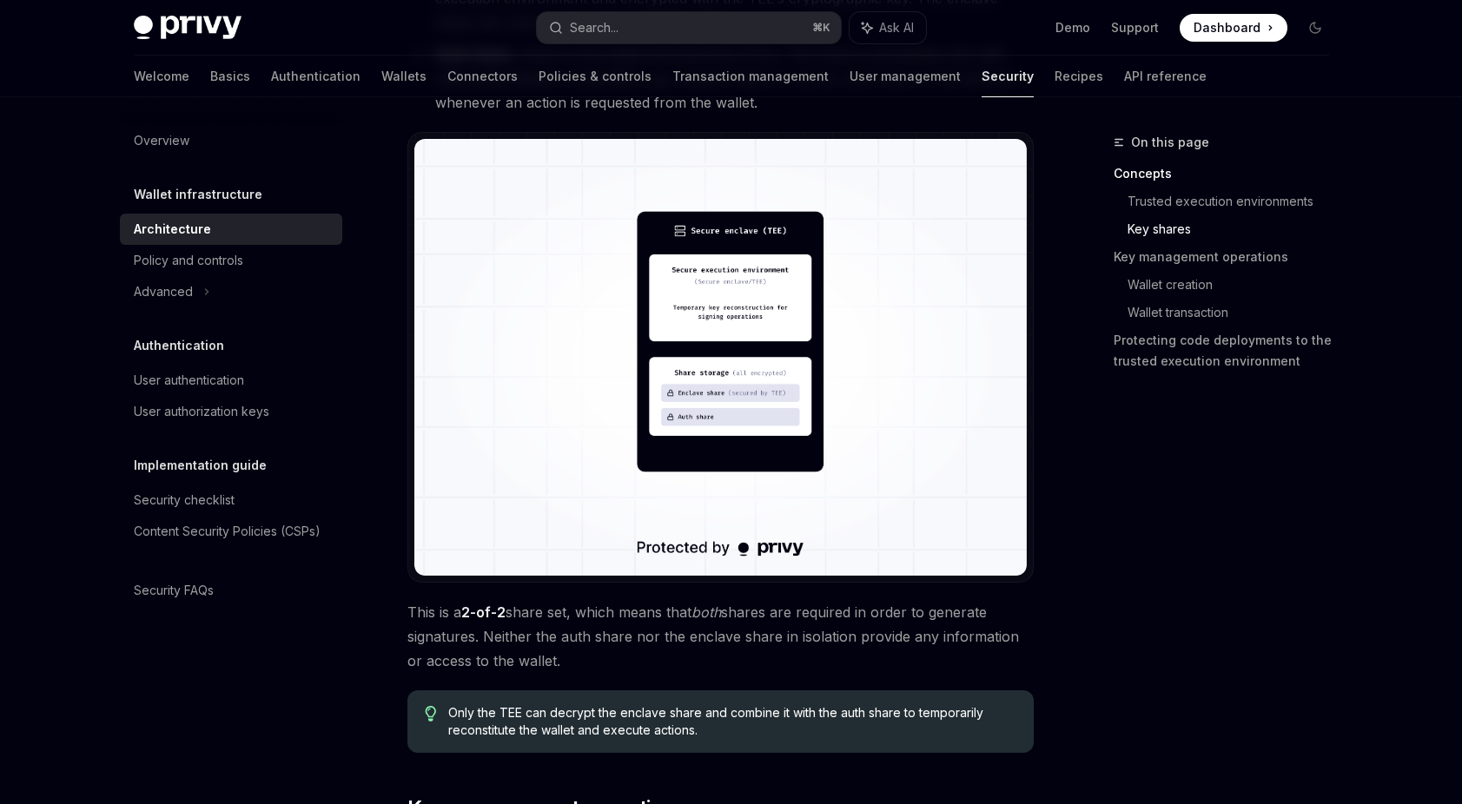
click at [597, 618] on span "This is a 2-of-2 share set, which means that both shares are required in order …" at bounding box center [720, 636] width 626 height 73
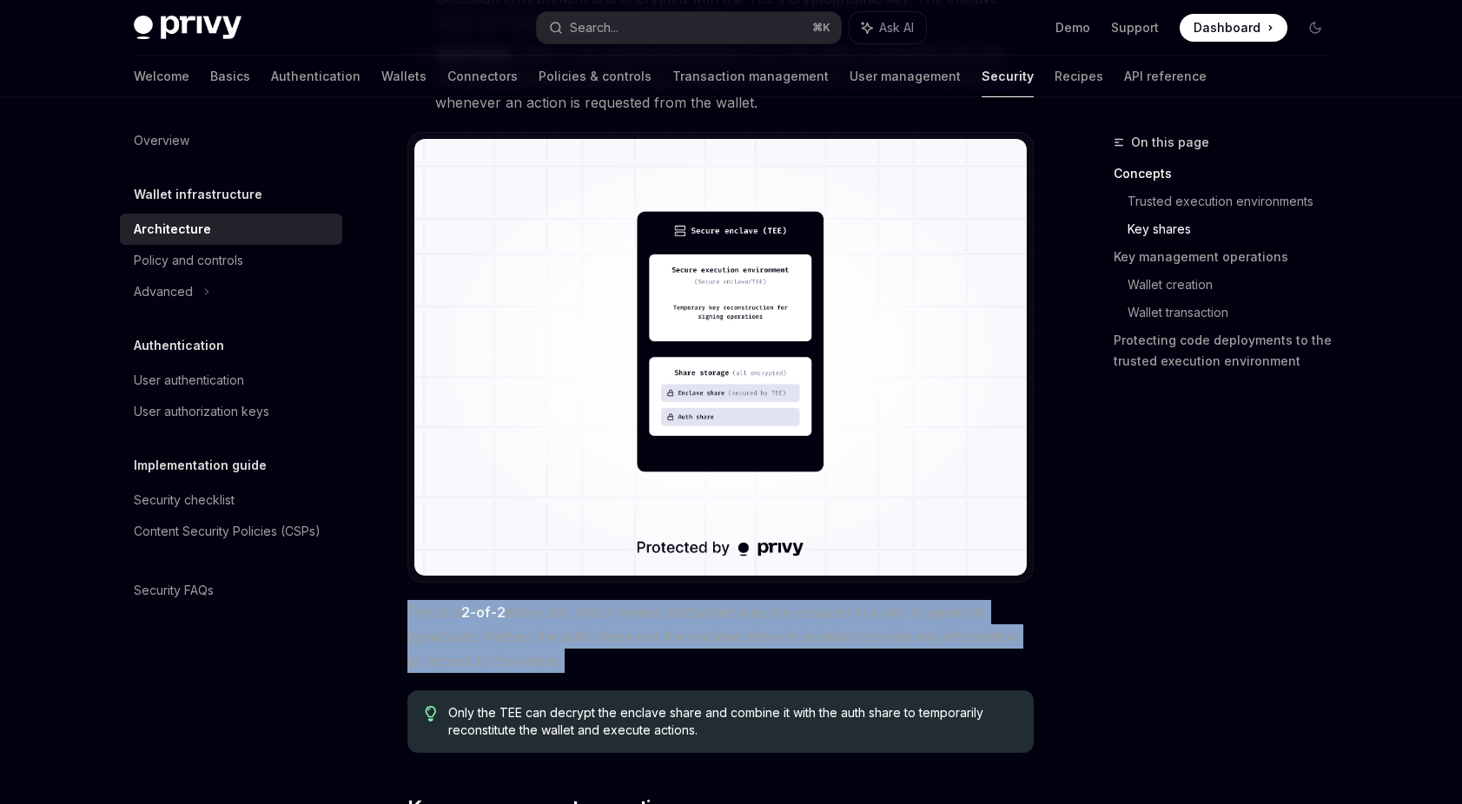
click at [597, 618] on span "This is a 2-of-2 share set, which means that both shares are required in order …" at bounding box center [720, 636] width 626 height 73
click at [610, 618] on span "This is a 2-of-2 share set, which means that both shares are required in order …" at bounding box center [720, 636] width 626 height 73
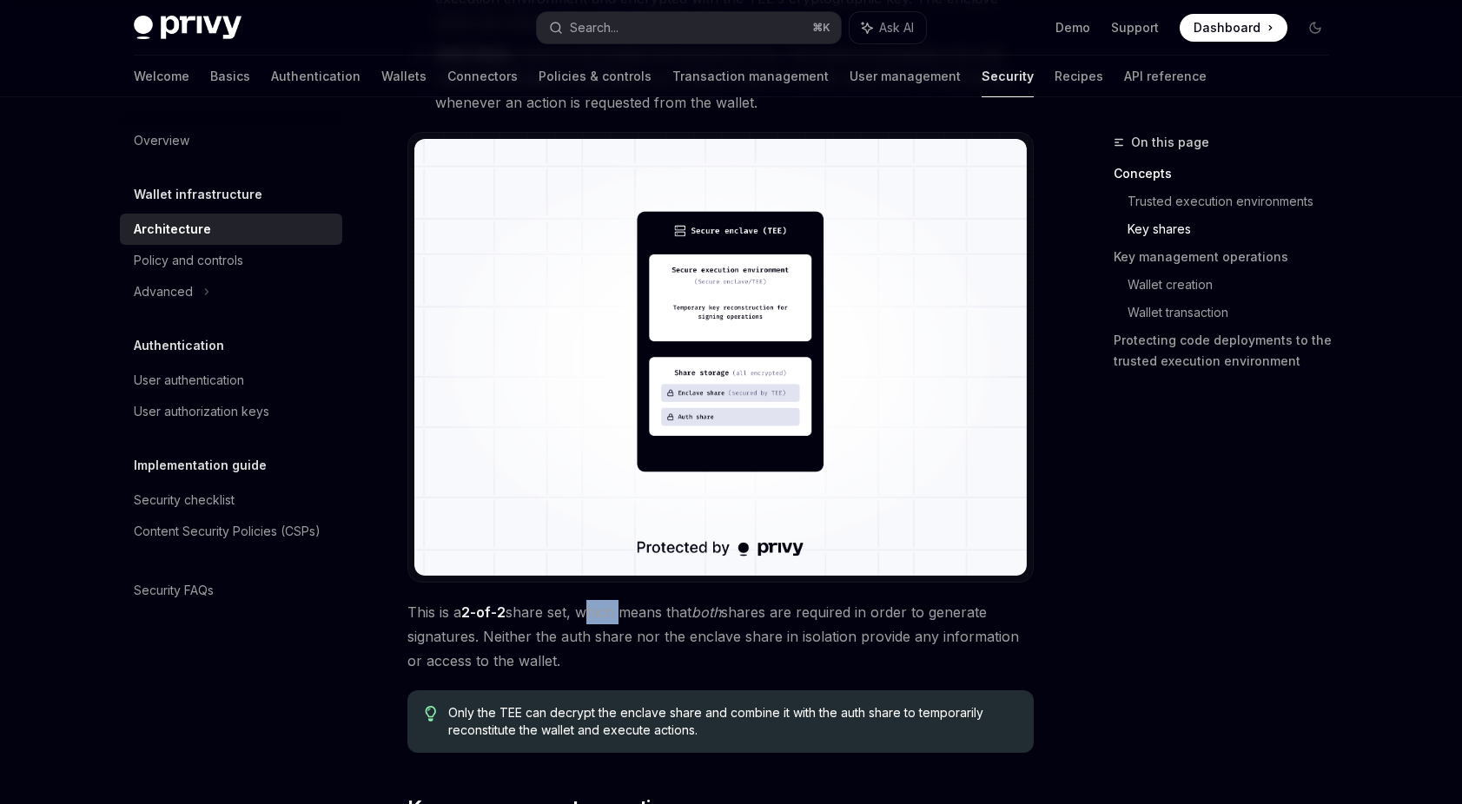
click at [610, 618] on span "This is a 2-of-2 share set, which means that both shares are required in order …" at bounding box center [720, 636] width 626 height 73
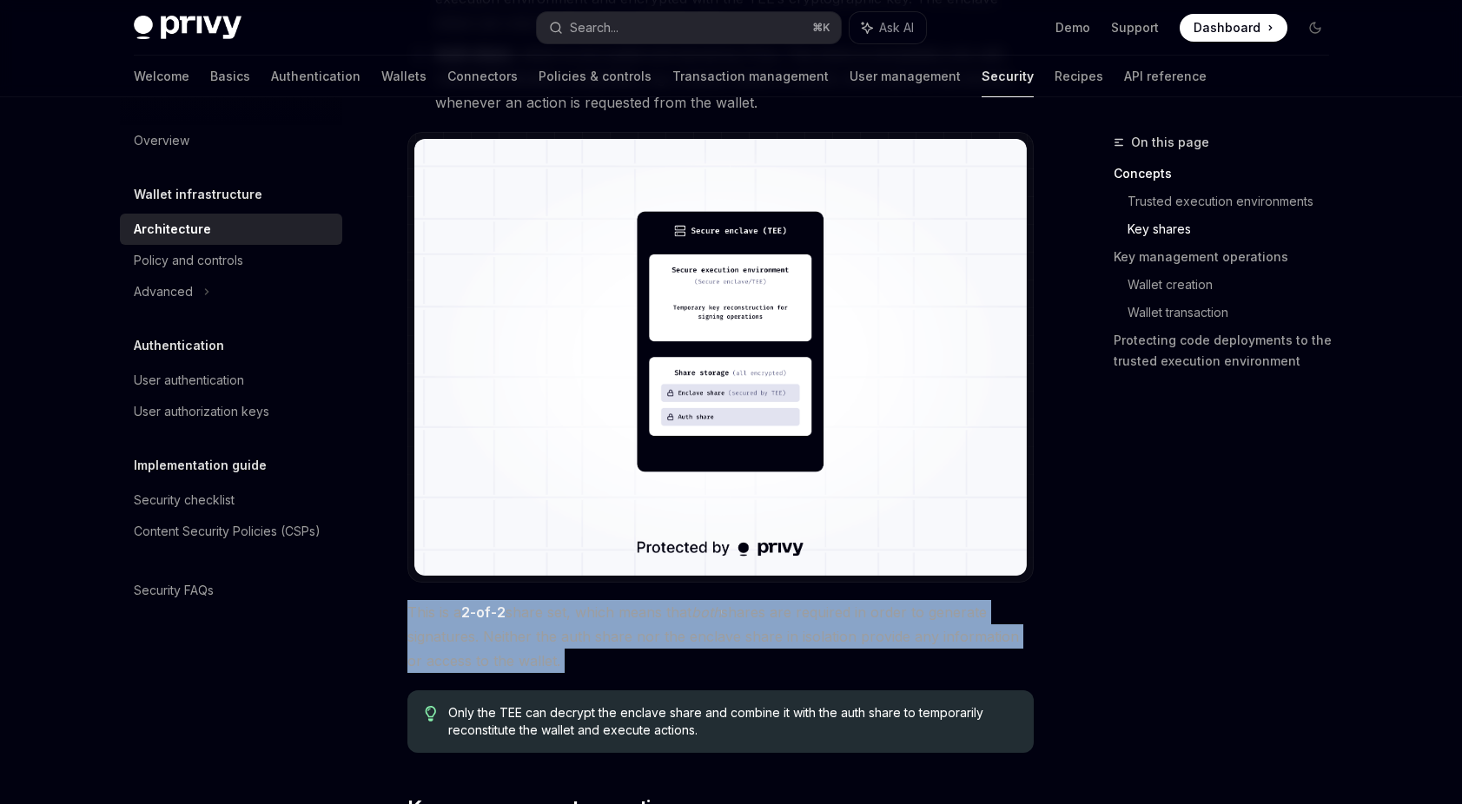
click at [610, 618] on span "This is a 2-of-2 share set, which means that both shares are required in order …" at bounding box center [720, 636] width 626 height 73
click at [595, 631] on span "This is a 2-of-2 share set, which means that both shares are required in order …" at bounding box center [720, 636] width 626 height 73
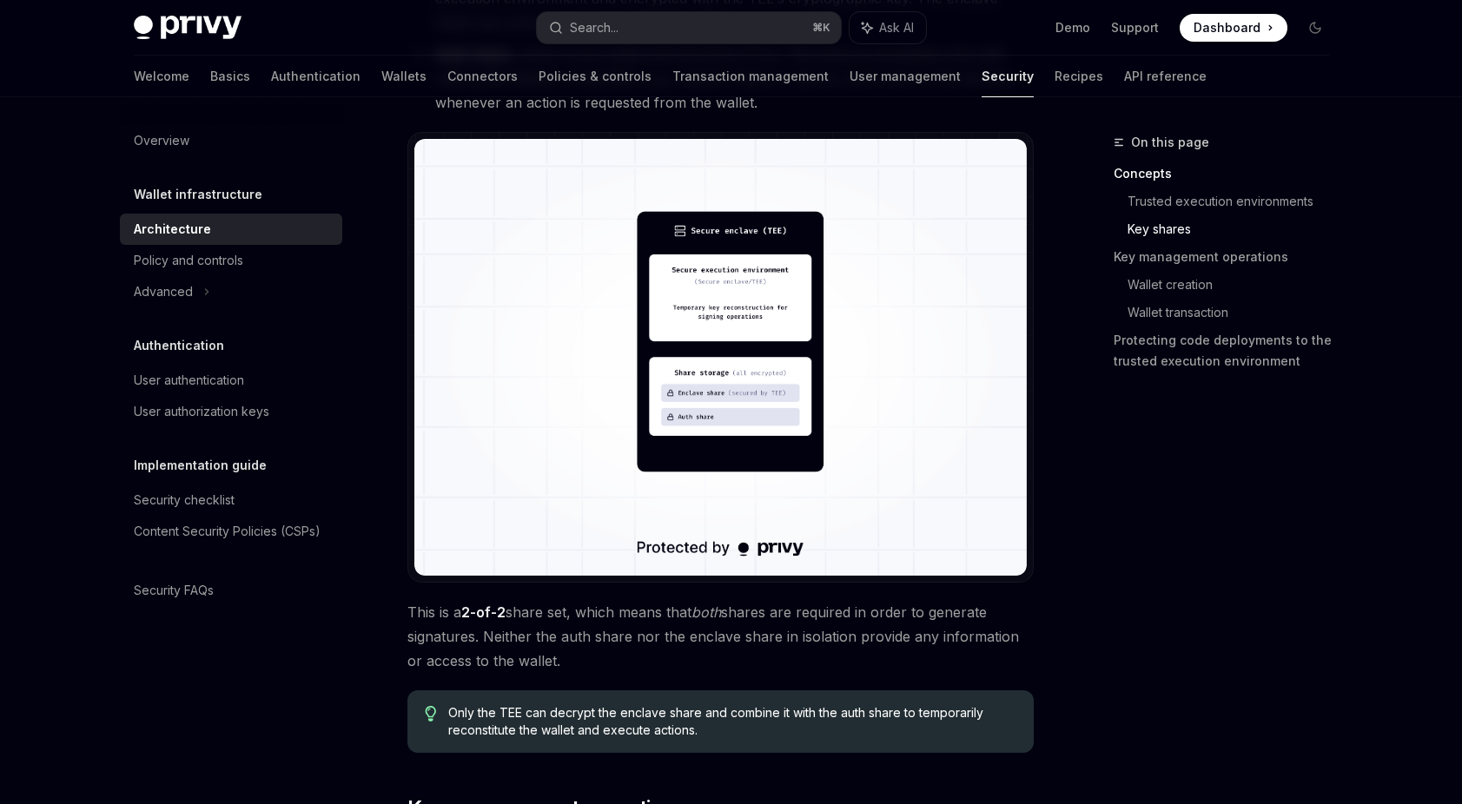
click at [604, 618] on span "This is a 2-of-2 share set, which means that both shares are required in order …" at bounding box center [720, 636] width 626 height 73
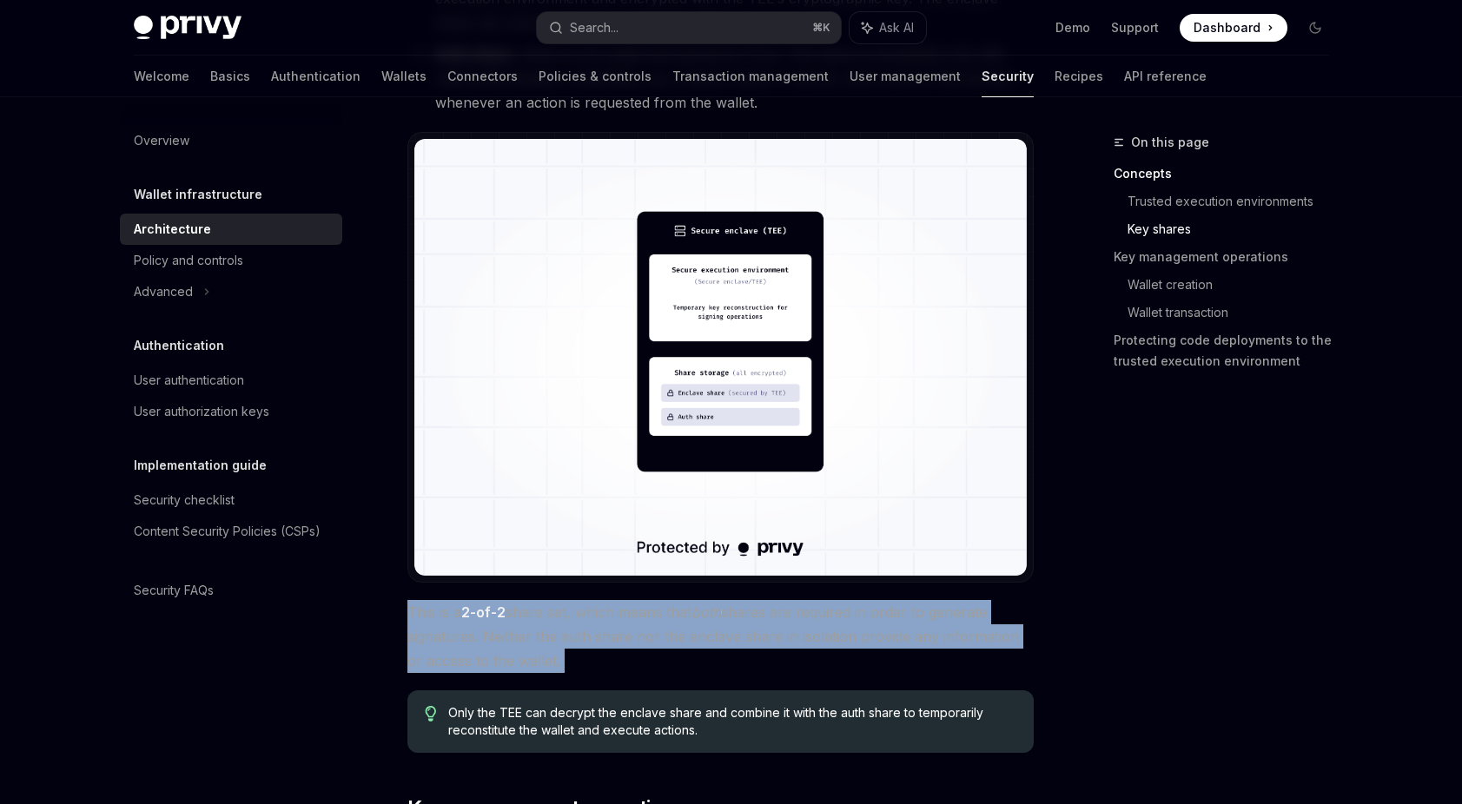
click at [604, 618] on span "This is a 2-of-2 share set, which means that both shares are required in order …" at bounding box center [720, 636] width 626 height 73
click at [619, 638] on span "This is a 2-of-2 share set, which means that both shares are required in order …" at bounding box center [720, 636] width 626 height 73
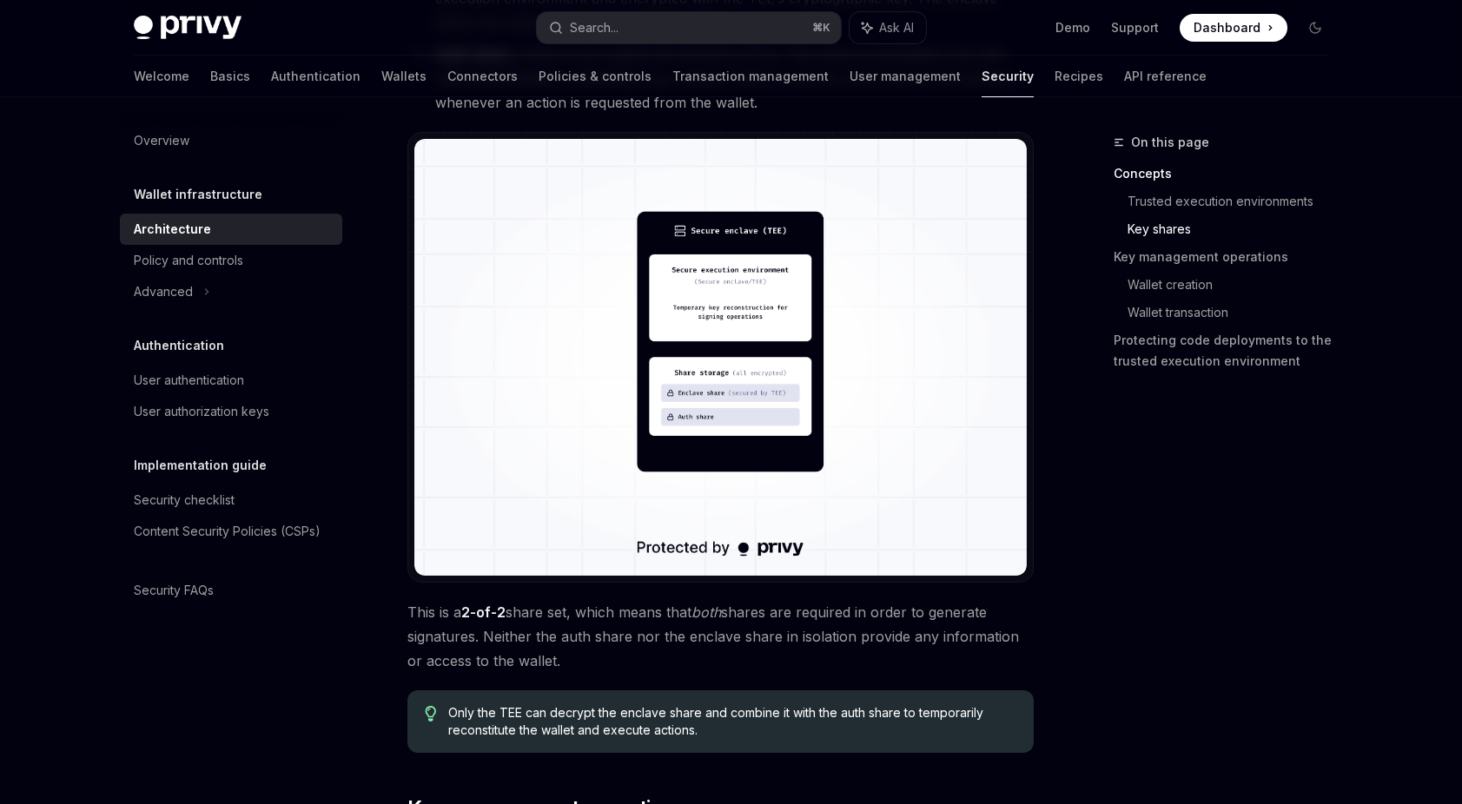
click at [622, 623] on span "This is a 2-of-2 share set, which means that both shares are required in order …" at bounding box center [720, 636] width 626 height 73
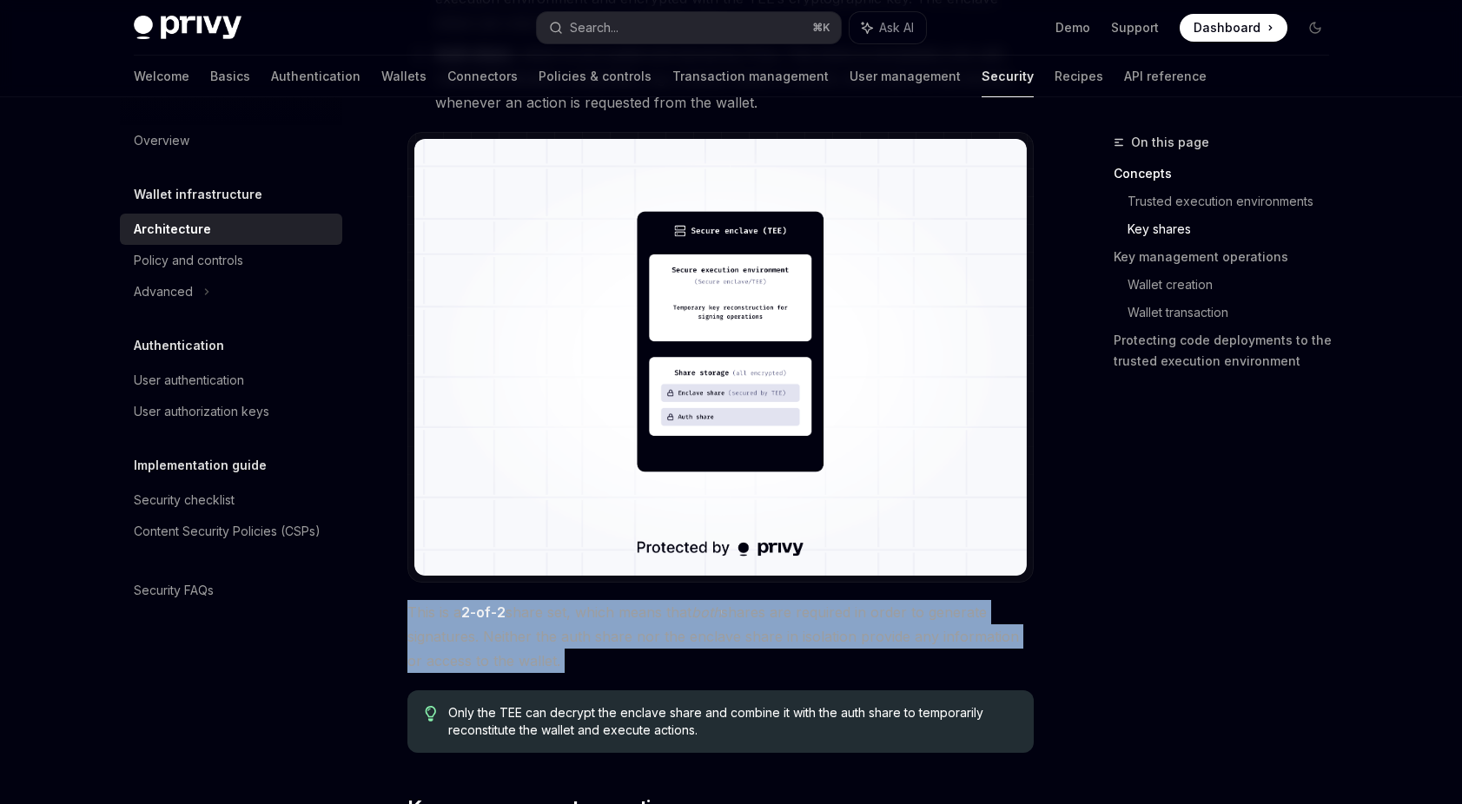
click at [622, 623] on span "This is a 2-of-2 share set, which means that both shares are required in order …" at bounding box center [720, 636] width 626 height 73
click at [627, 641] on span "This is a 2-of-2 share set, which means that both shares are required in order …" at bounding box center [720, 636] width 626 height 73
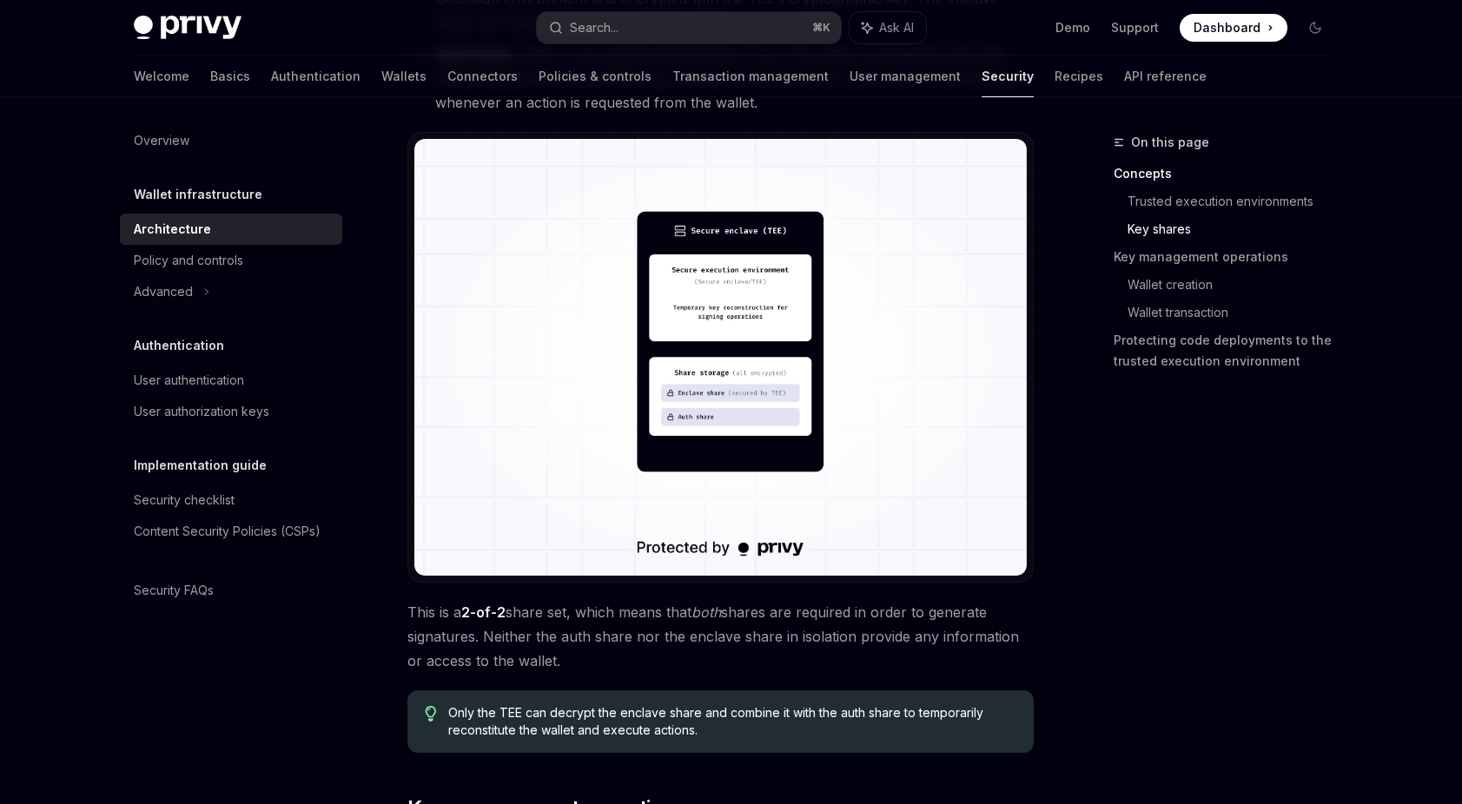
click at [627, 641] on span "This is a 2-of-2 share set, which means that both shares are required in order …" at bounding box center [720, 636] width 626 height 73
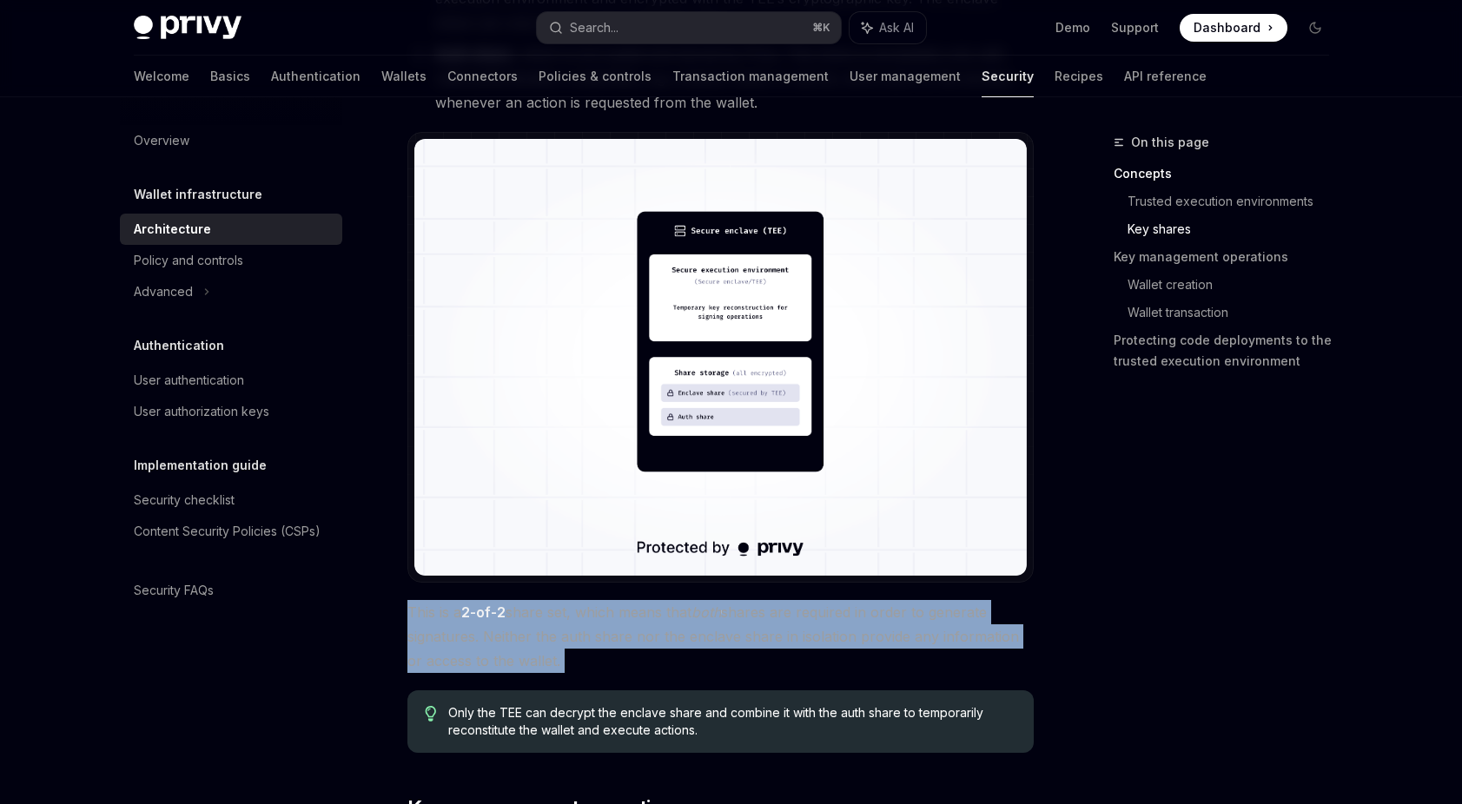
click at [627, 641] on span "This is a 2-of-2 share set, which means that both shares are required in order …" at bounding box center [720, 636] width 626 height 73
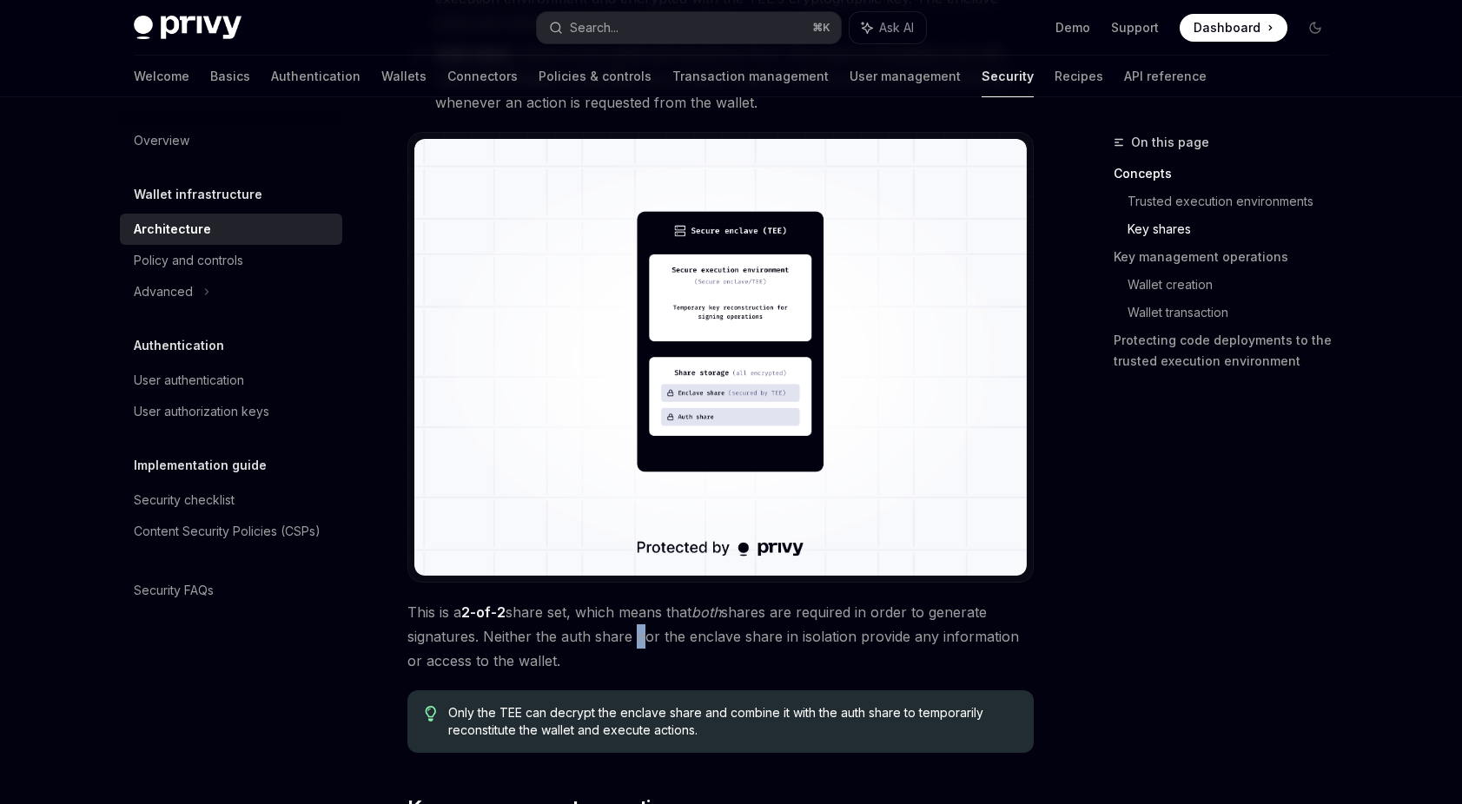
click at [627, 641] on span "This is a 2-of-2 share set, which means that both shares are required in order …" at bounding box center [720, 636] width 626 height 73
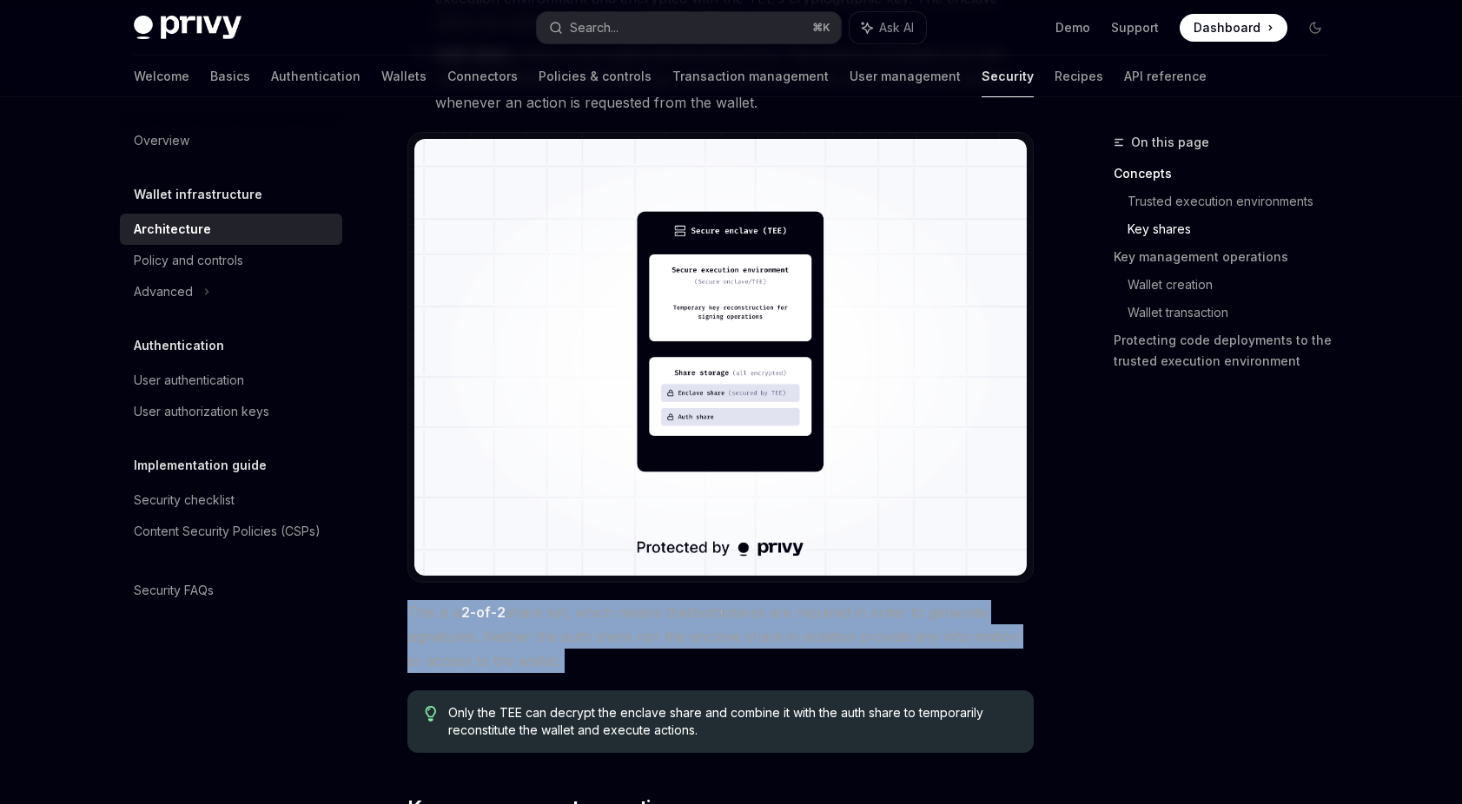
click at [627, 641] on span "This is a 2-of-2 share set, which means that both shares are required in order …" at bounding box center [720, 636] width 626 height 73
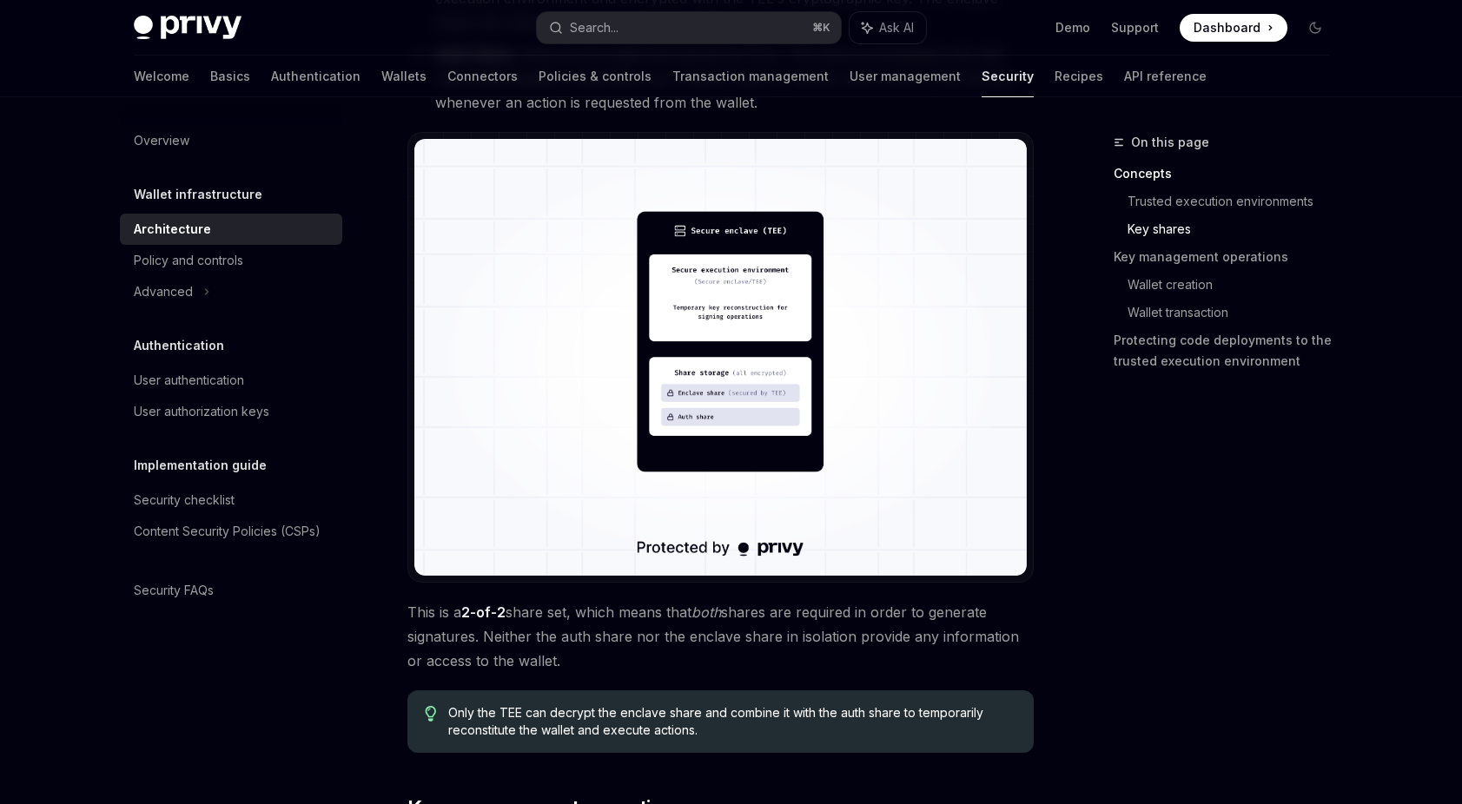
click at [644, 643] on span "This is a 2-of-2 share set, which means that both shares are required in order …" at bounding box center [720, 636] width 626 height 73
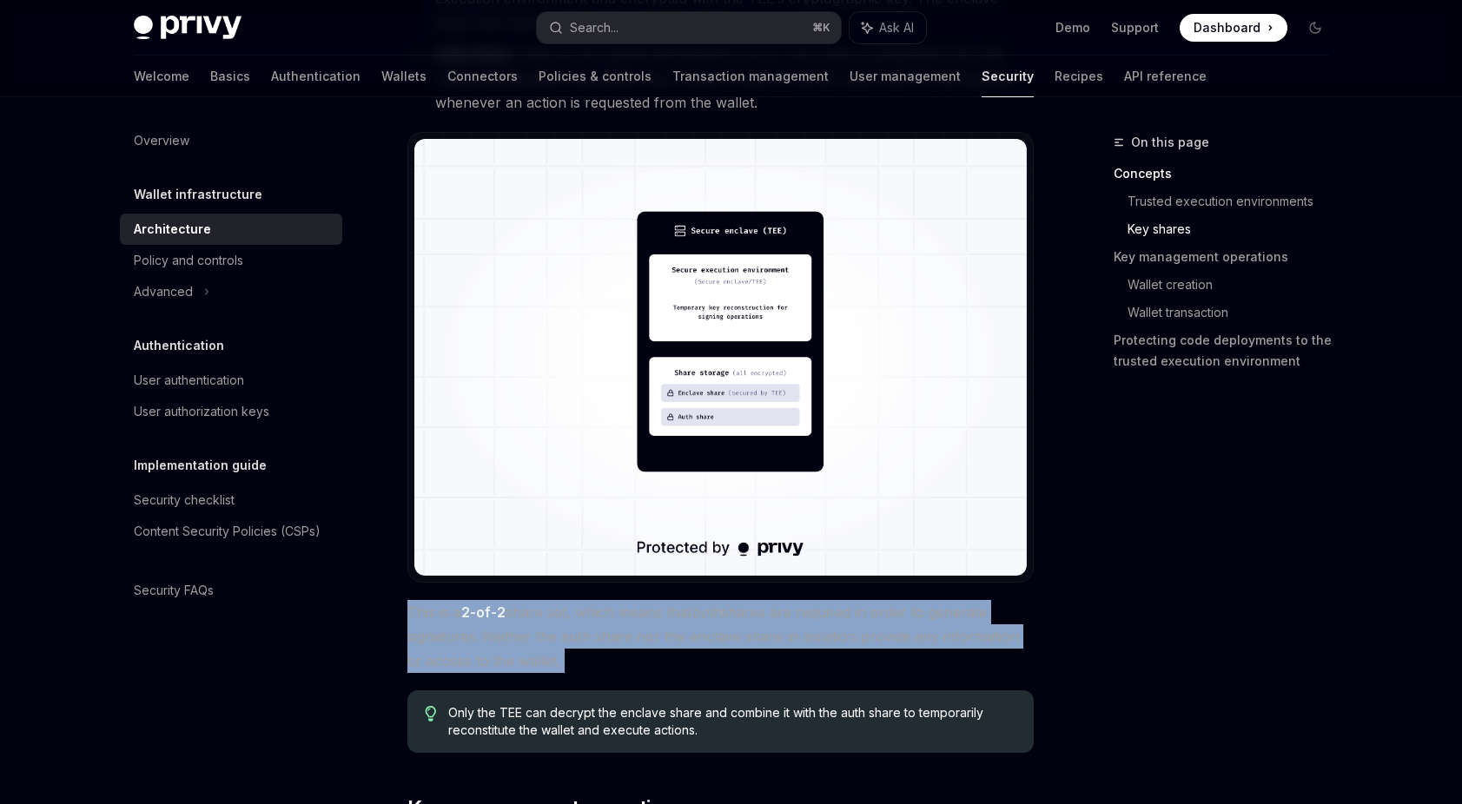
click at [644, 643] on span "This is a 2-of-2 share set, which means that both shares are required in order …" at bounding box center [720, 636] width 626 height 73
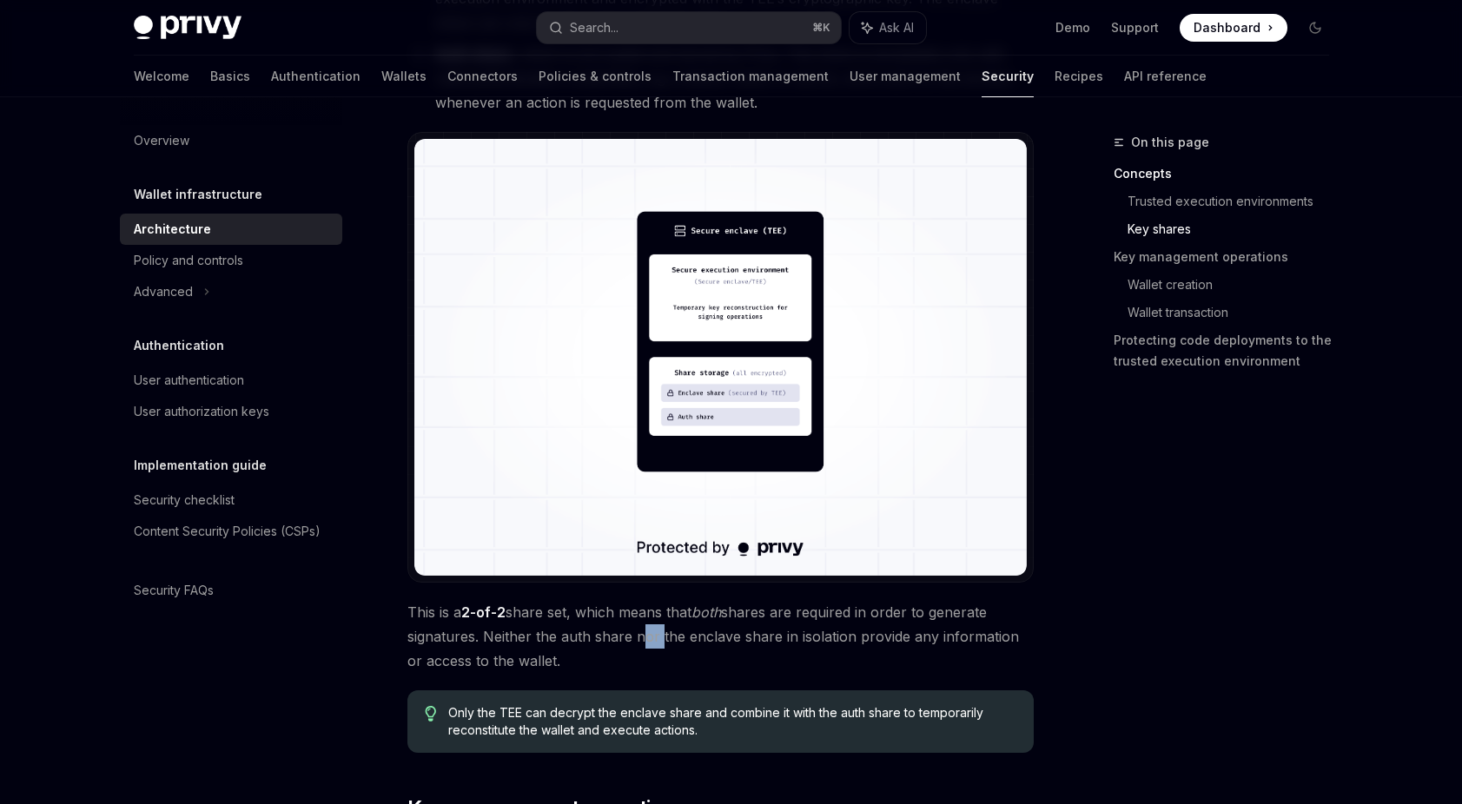
click at [644, 643] on span "This is a 2-of-2 share set, which means that both shares are required in order …" at bounding box center [720, 636] width 626 height 73
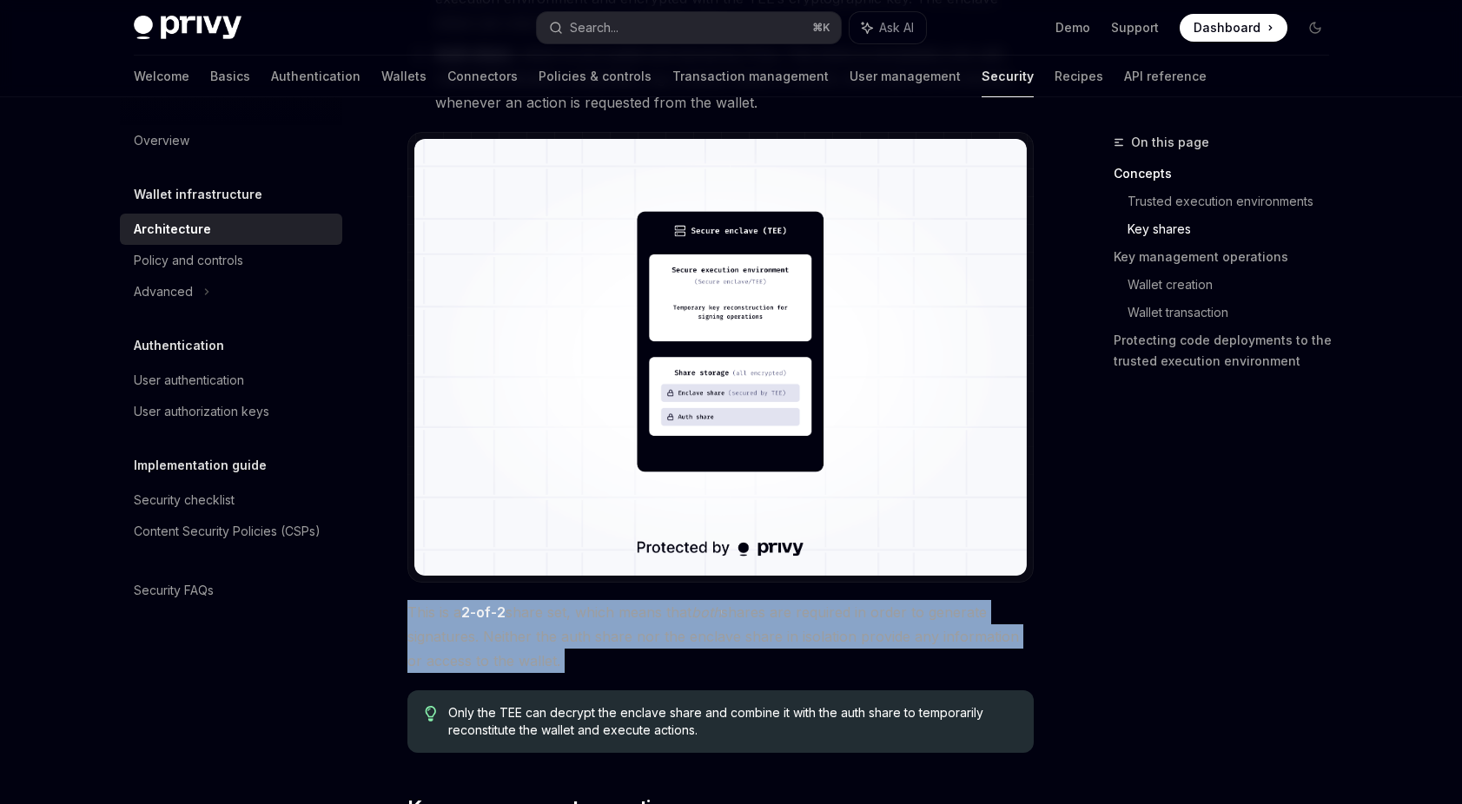
click at [644, 643] on span "This is a 2-of-2 share set, which means that both shares are required in order …" at bounding box center [720, 636] width 626 height 73
click at [602, 631] on span "This is a 2-of-2 share set, which means that both shares are required in order …" at bounding box center [720, 636] width 626 height 73
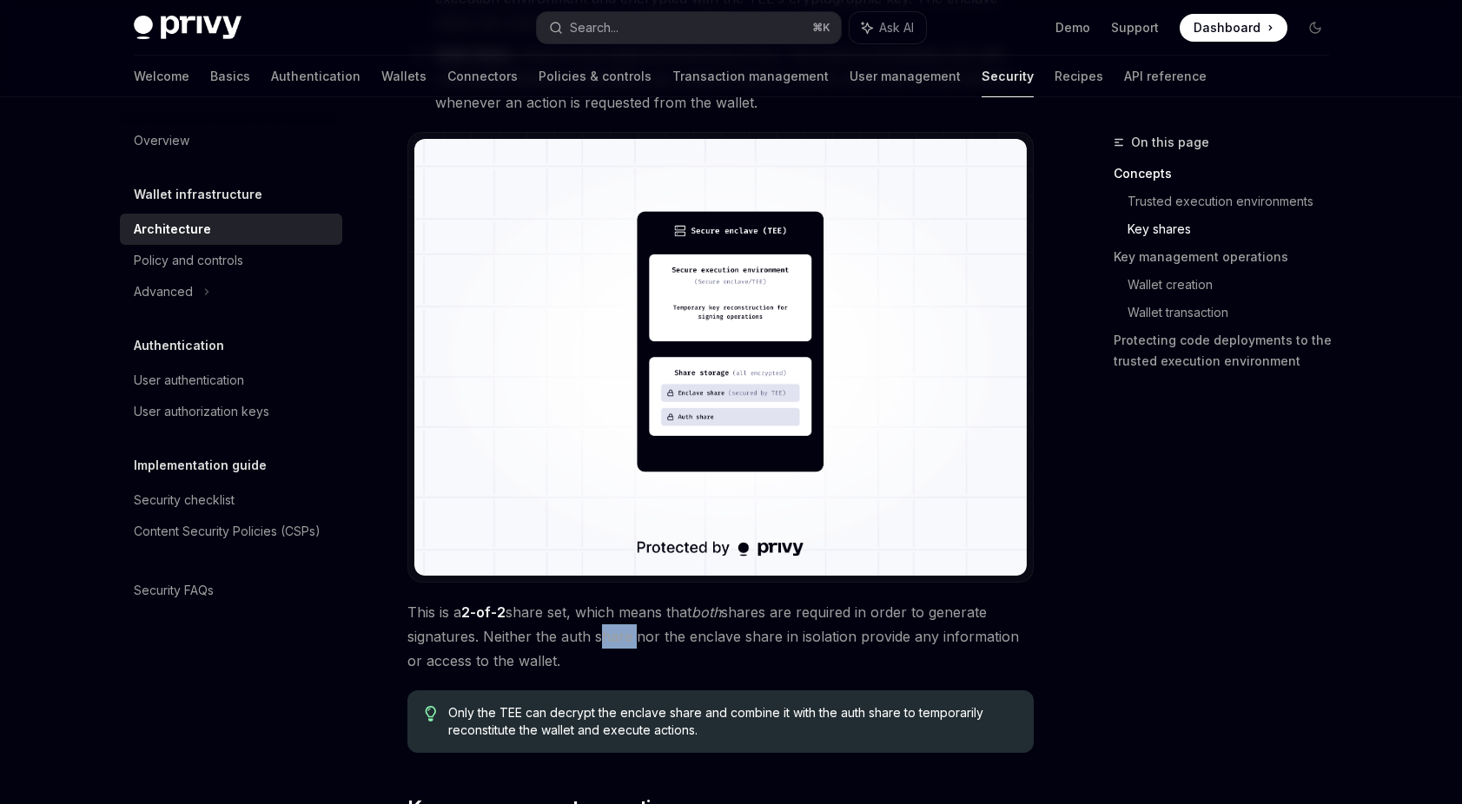
click at [602, 631] on span "This is a 2-of-2 share set, which means that both shares are required in order …" at bounding box center [720, 636] width 626 height 73
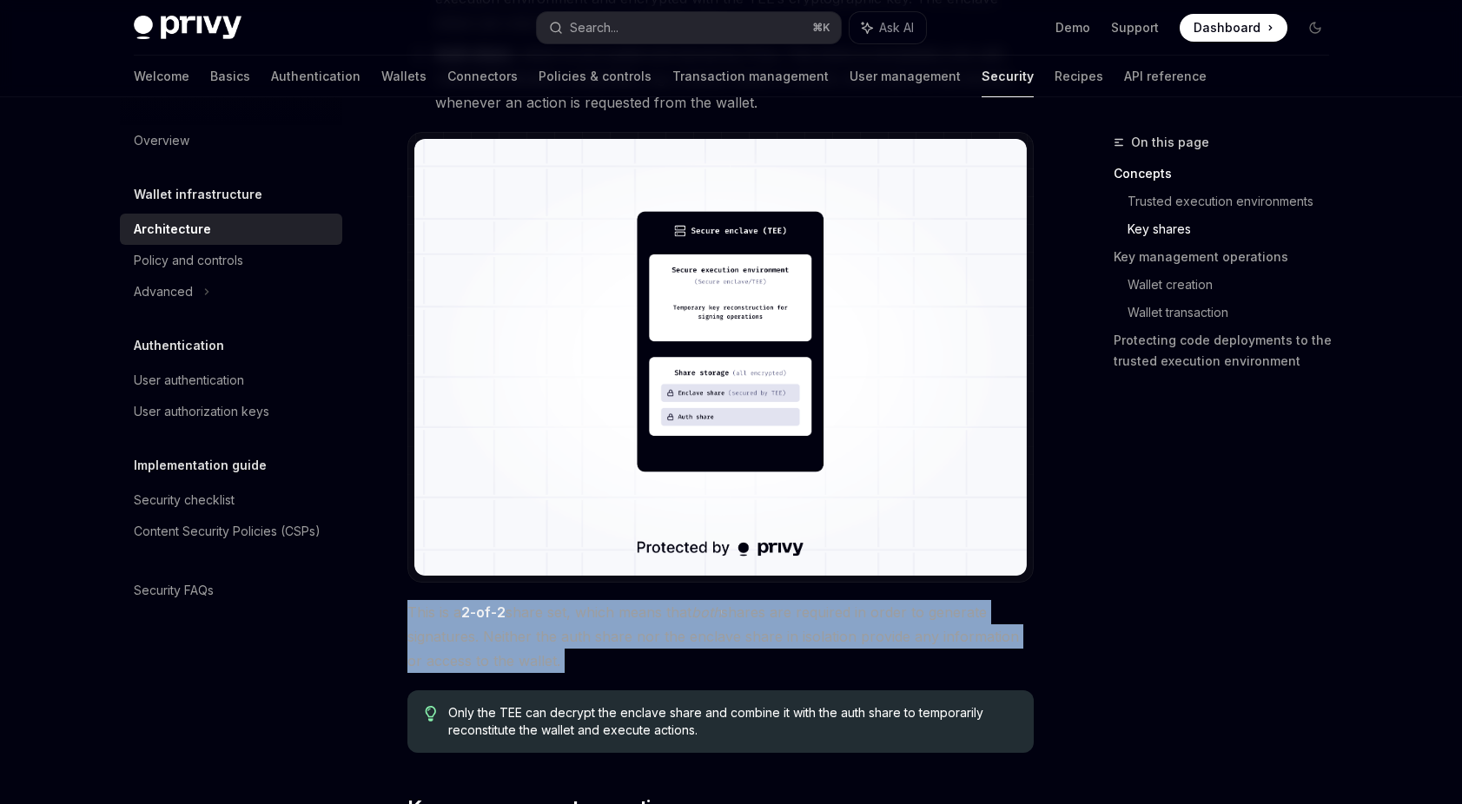
click at [602, 631] on span "This is a 2-of-2 share set, which means that both shares are required in order …" at bounding box center [720, 636] width 626 height 73
click at [578, 626] on span "This is a 2-of-2 share set, which means that both shares are required in order …" at bounding box center [720, 636] width 626 height 73
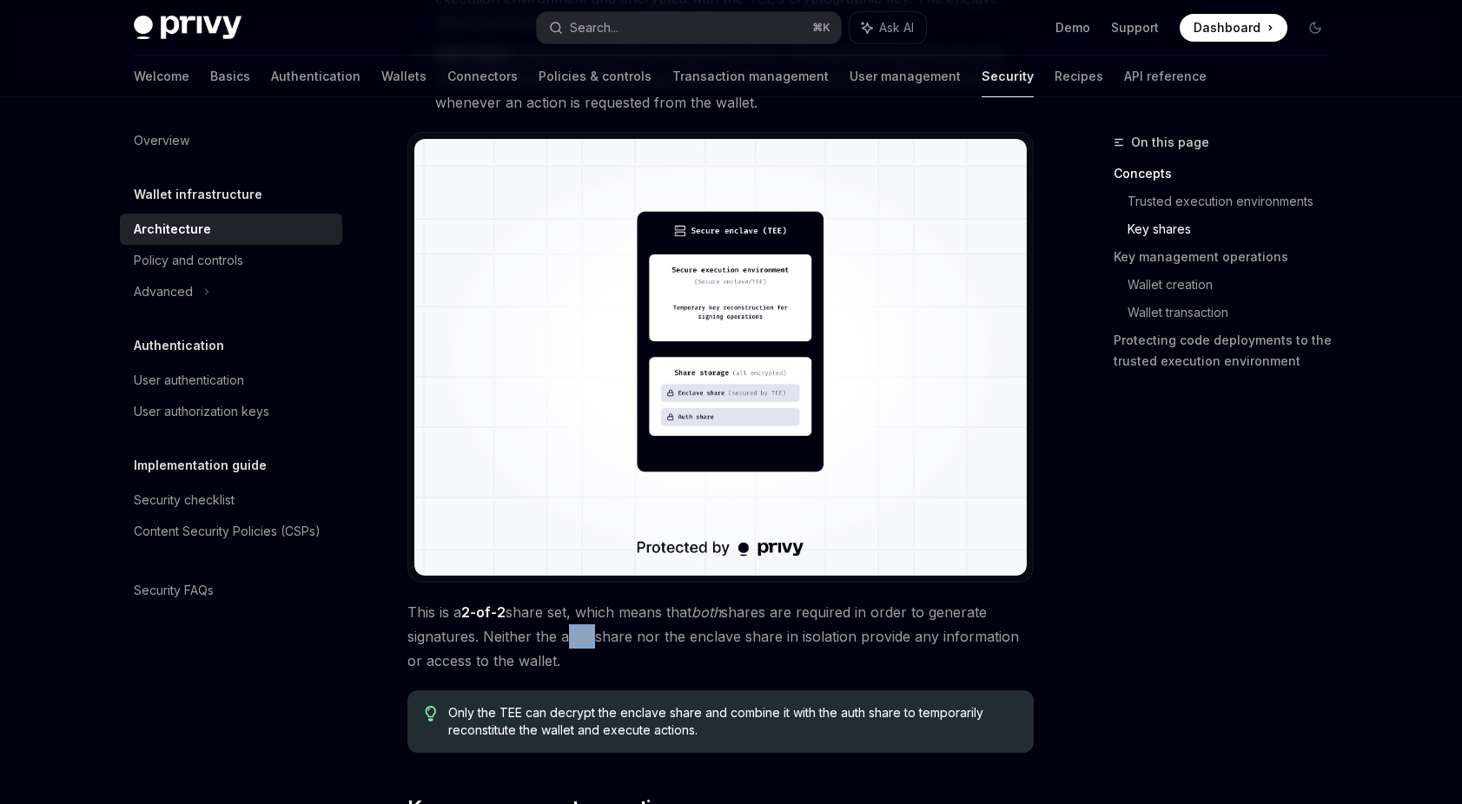
click at [578, 626] on span "This is a 2-of-2 share set, which means that both shares are required in order …" at bounding box center [720, 636] width 626 height 73
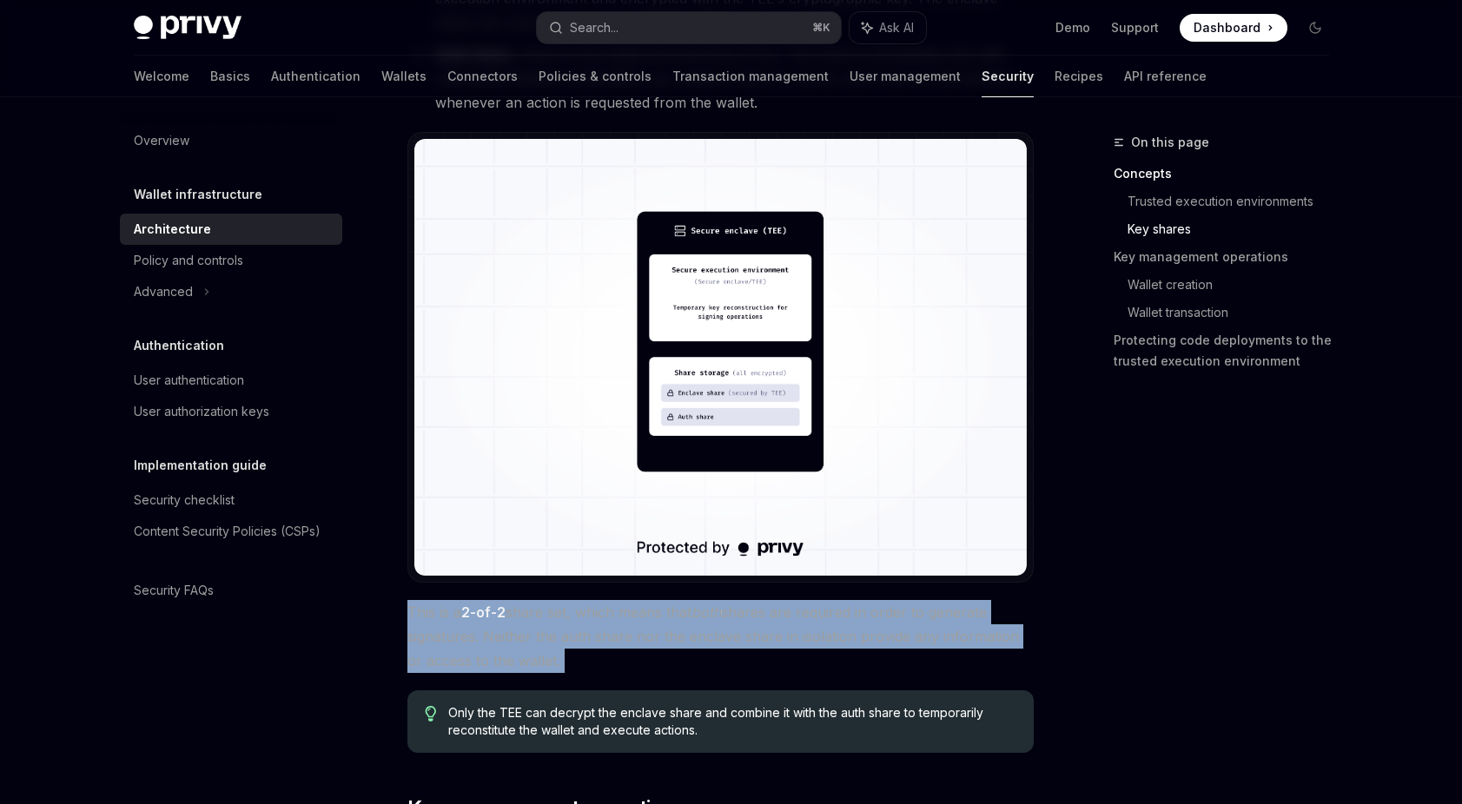
click at [578, 626] on span "This is a 2-of-2 share set, which means that both shares are required in order …" at bounding box center [720, 636] width 626 height 73
click at [619, 644] on span "This is a 2-of-2 share set, which means that both shares are required in order …" at bounding box center [720, 636] width 626 height 73
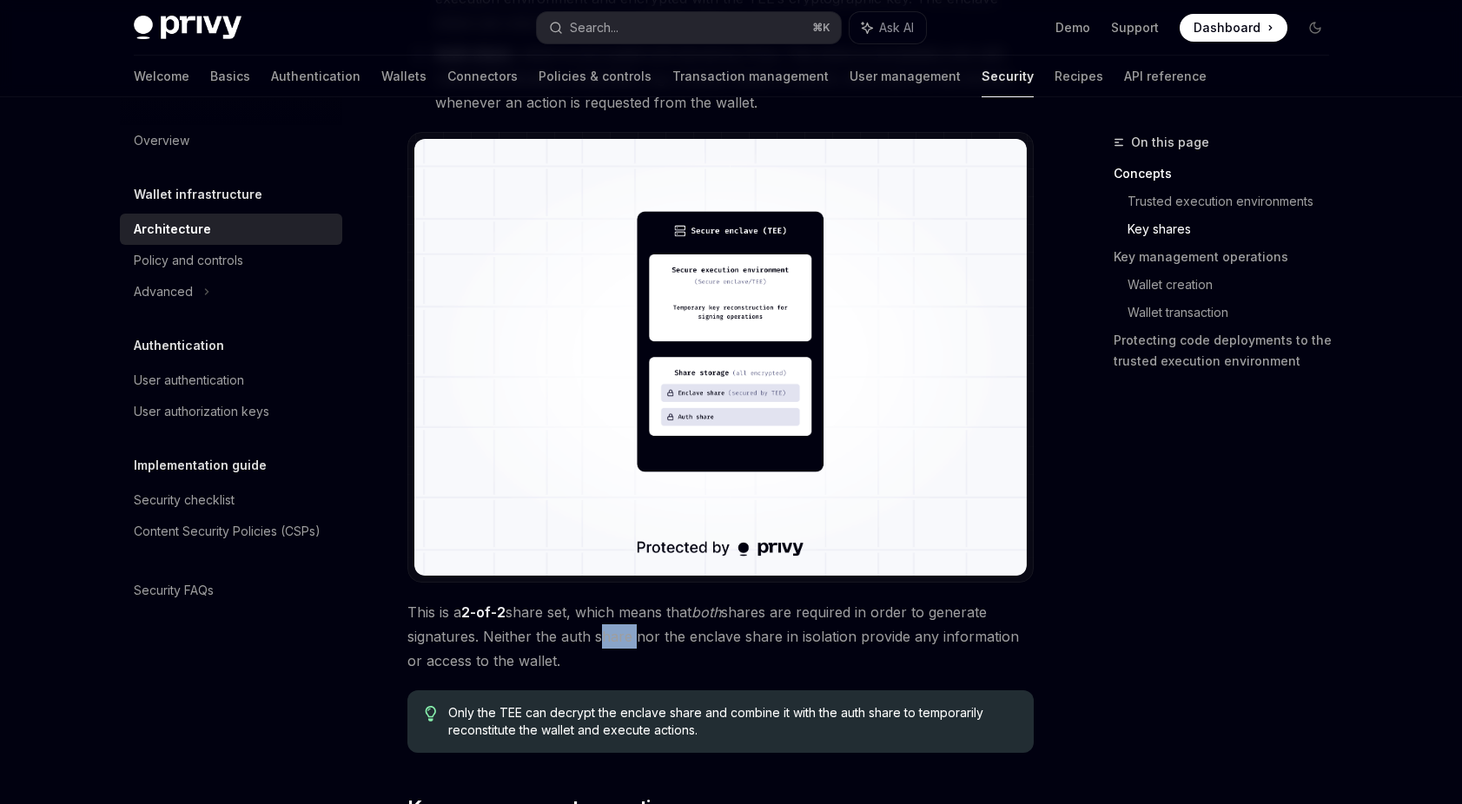
click at [619, 644] on span "This is a 2-of-2 share set, which means that both shares are required in order …" at bounding box center [720, 636] width 626 height 73
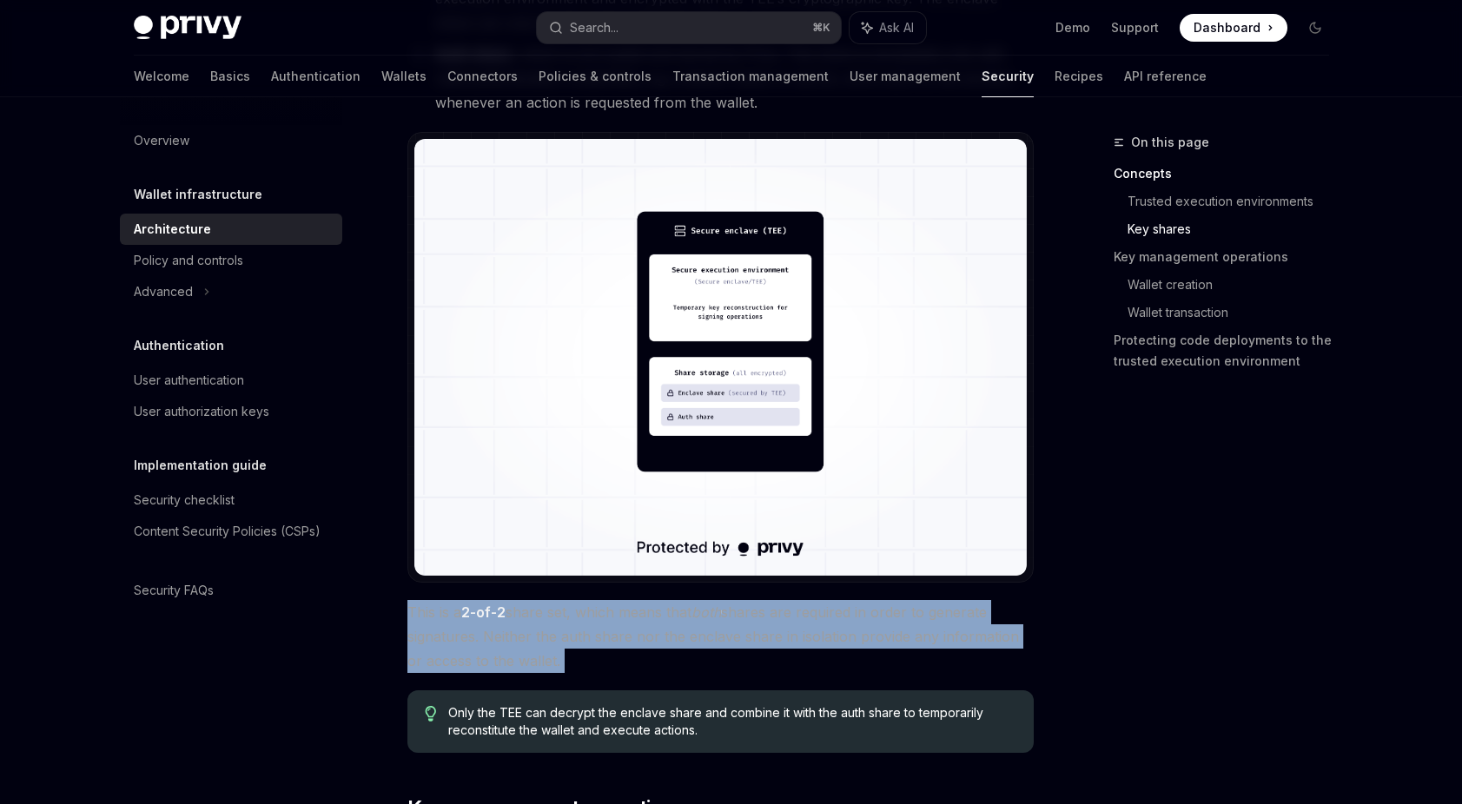
click at [619, 644] on span "This is a 2-of-2 share set, which means that both shares are required in order …" at bounding box center [720, 636] width 626 height 73
click at [623, 649] on span "This is a 2-of-2 share set, which means that both shares are required in order …" at bounding box center [720, 636] width 626 height 73
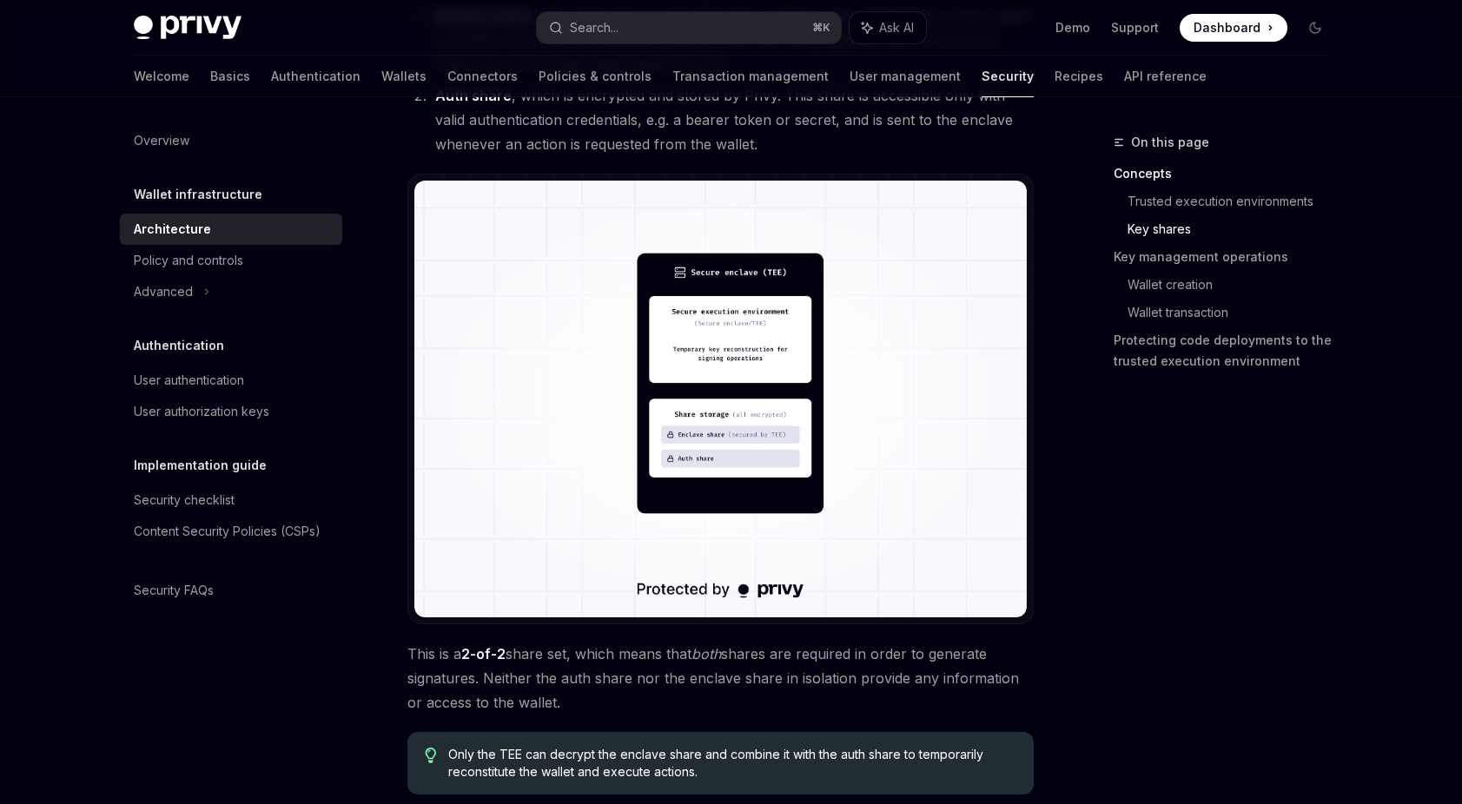
scroll to position [1352, 0]
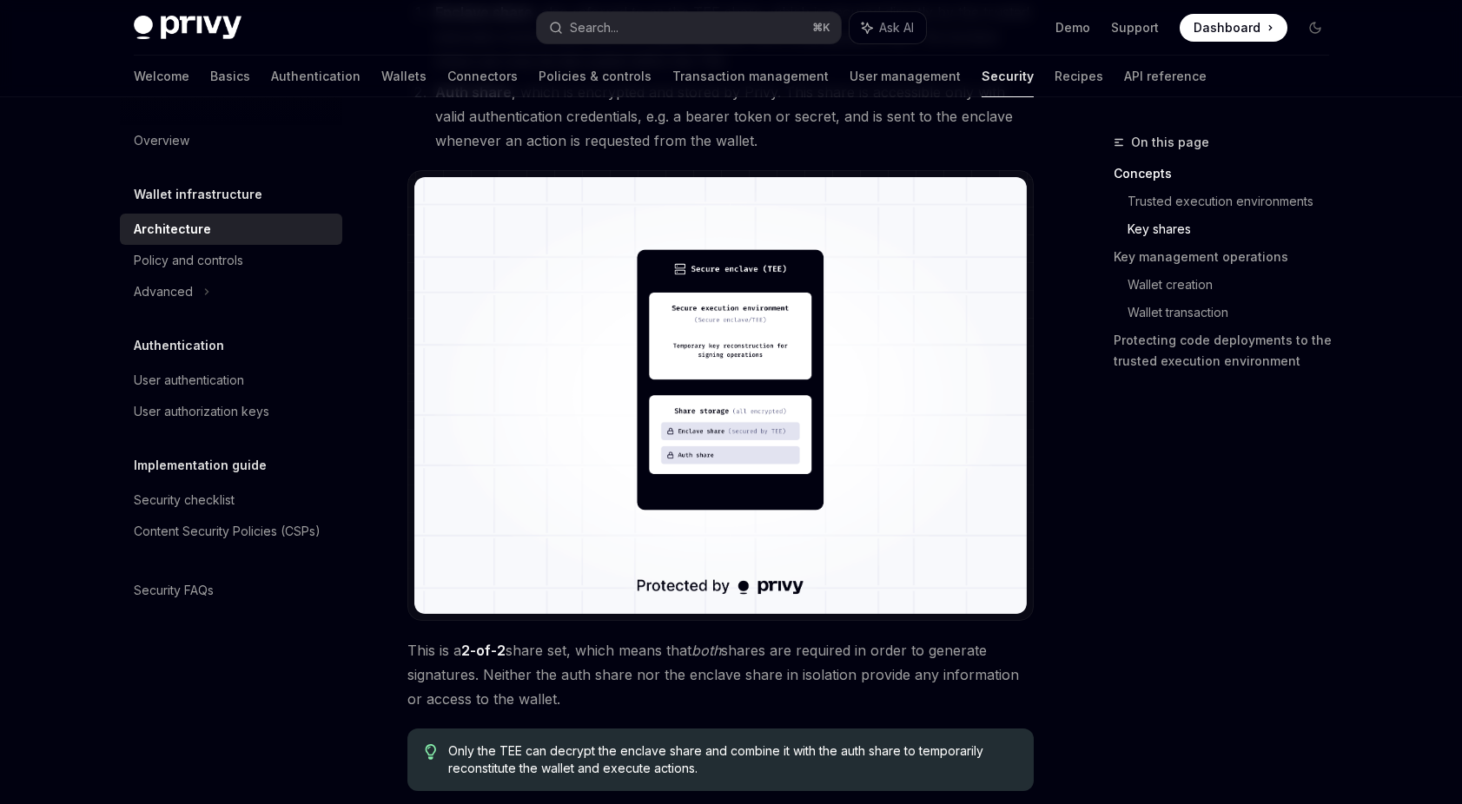
click at [611, 674] on span "This is a 2-of-2 share set, which means that both shares are required in order …" at bounding box center [720, 674] width 626 height 73
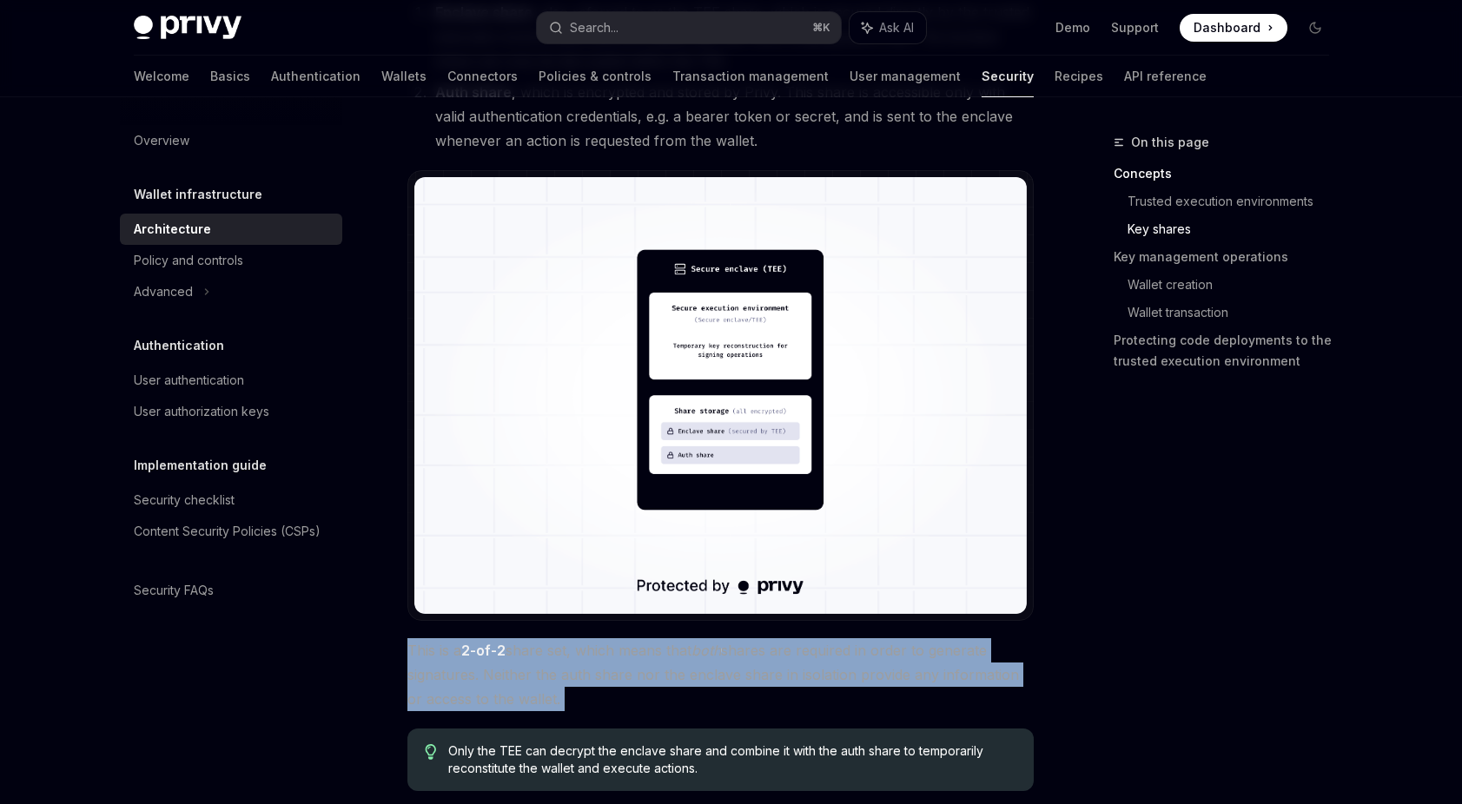
click at [611, 674] on span "This is a 2-of-2 share set, which means that both shares are required in order …" at bounding box center [720, 674] width 626 height 73
click at [669, 684] on span "This is a 2-of-2 share set, which means that both shares are required in order …" at bounding box center [720, 674] width 626 height 73
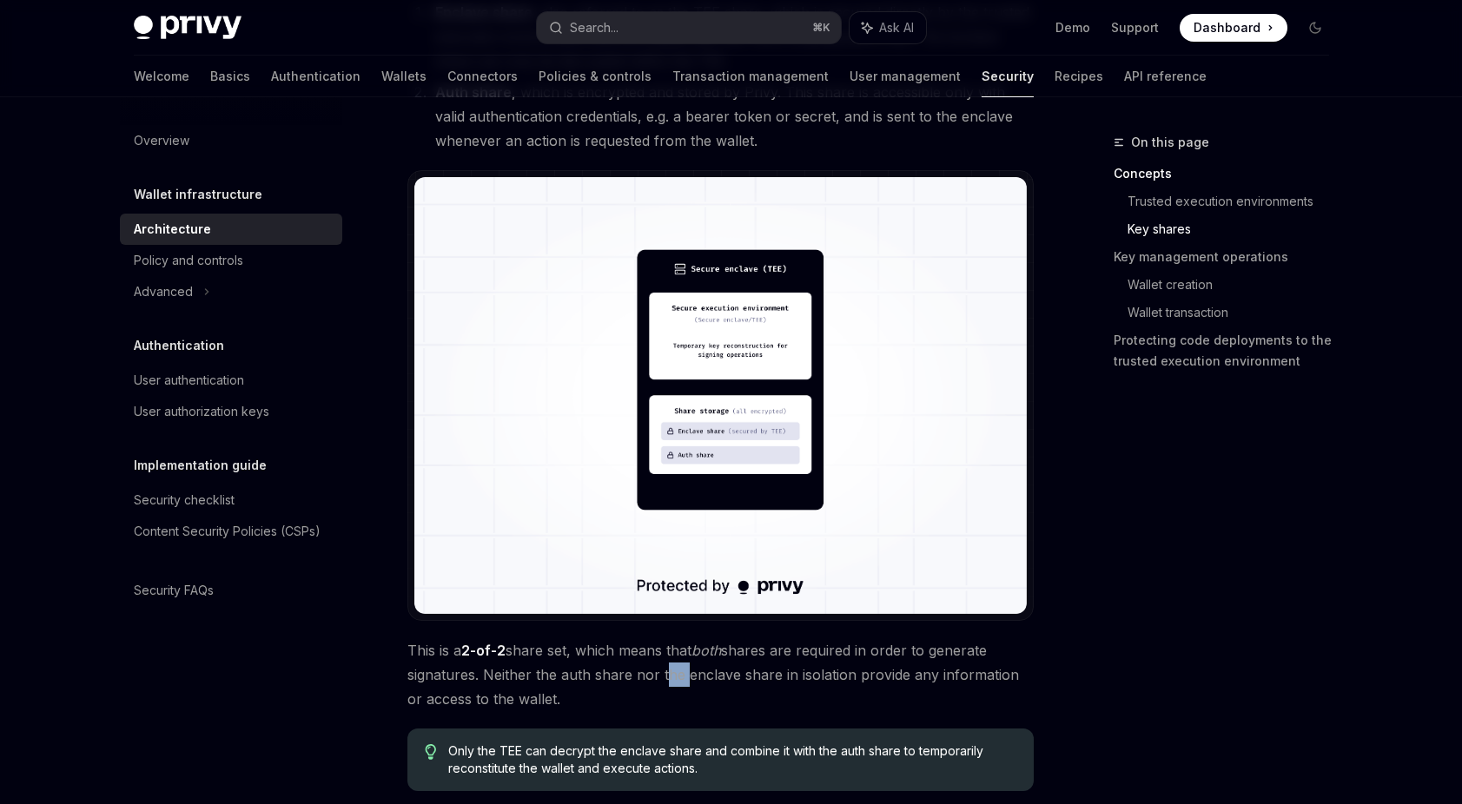
click at [669, 684] on span "This is a 2-of-2 share set, which means that both shares are required in order …" at bounding box center [720, 674] width 626 height 73
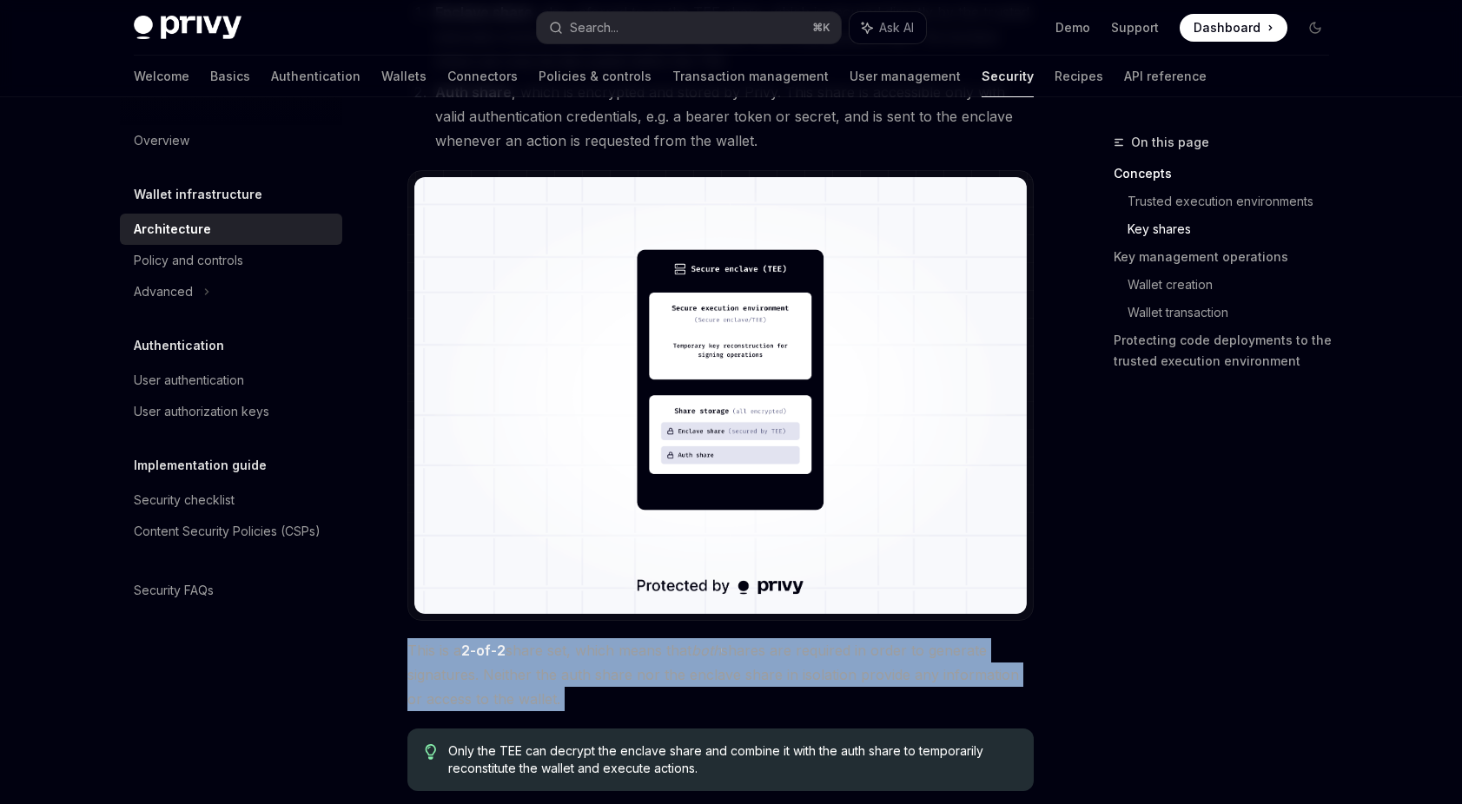
click at [669, 684] on span "This is a 2-of-2 share set, which means that both shares are required in order …" at bounding box center [720, 674] width 626 height 73
click at [695, 689] on span "This is a 2-of-2 share set, which means that both shares are required in order …" at bounding box center [720, 674] width 626 height 73
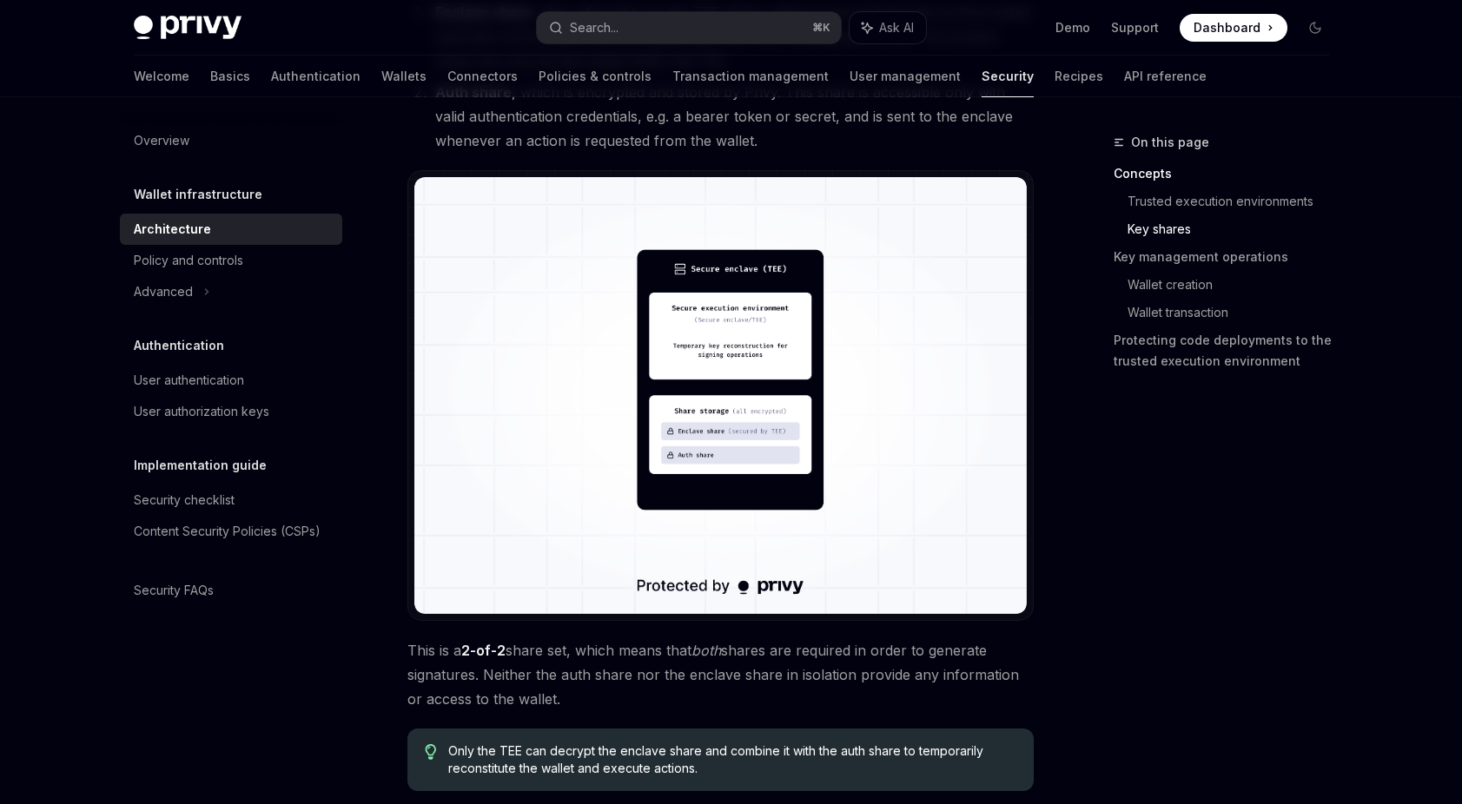
click at [695, 689] on span "This is a 2-of-2 share set, which means that both shares are required in order …" at bounding box center [720, 674] width 626 height 73
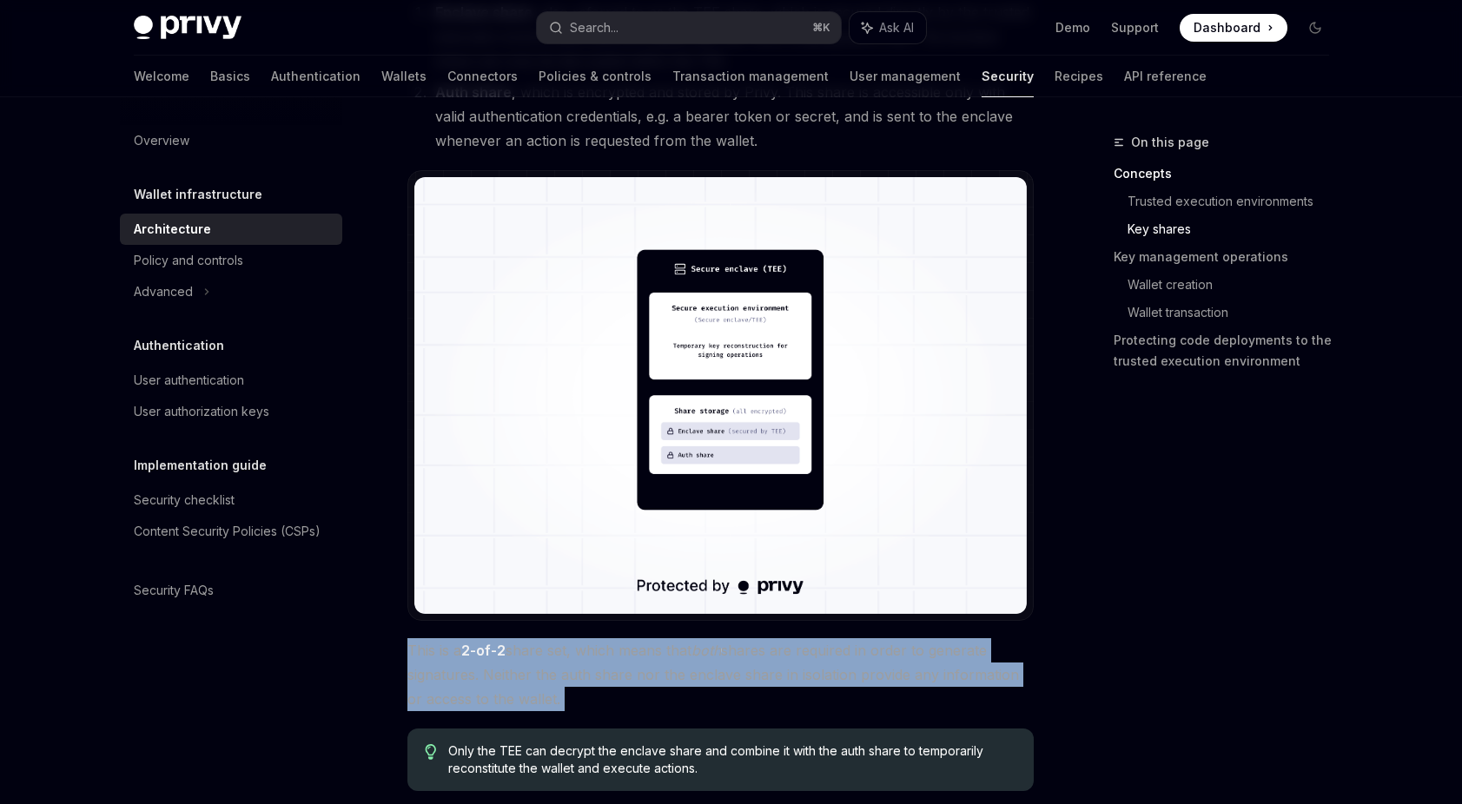
click at [695, 689] on span "This is a 2-of-2 share set, which means that both shares are required in order …" at bounding box center [720, 674] width 626 height 73
click at [696, 697] on span "This is a 2-of-2 share set, which means that both shares are required in order …" at bounding box center [720, 674] width 626 height 73
click at [696, 700] on span "This is a 2-of-2 share set, which means that both shares are required in order …" at bounding box center [720, 674] width 626 height 73
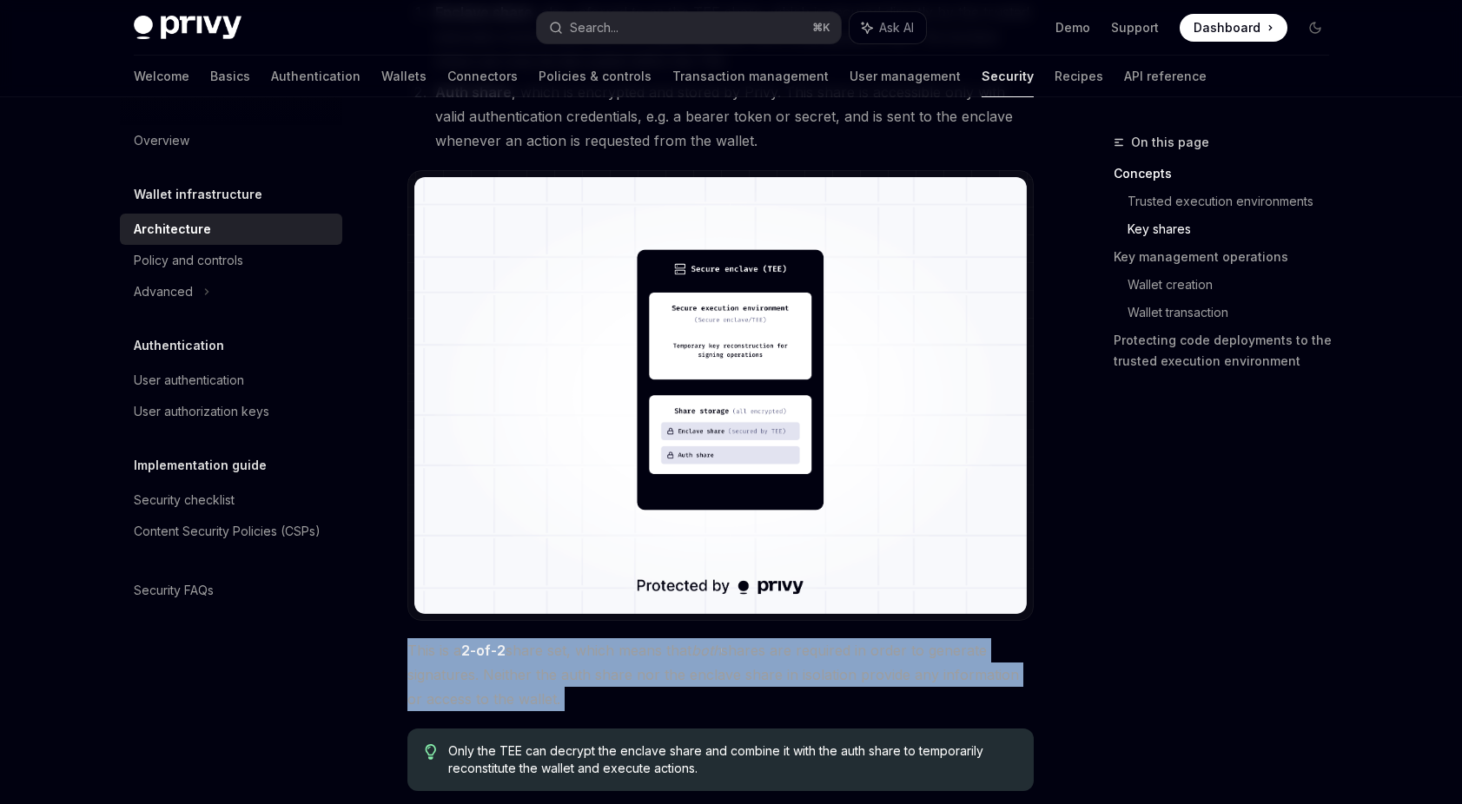
click at [696, 700] on span "This is a 2-of-2 share set, which means that both shares are required in order …" at bounding box center [720, 674] width 626 height 73
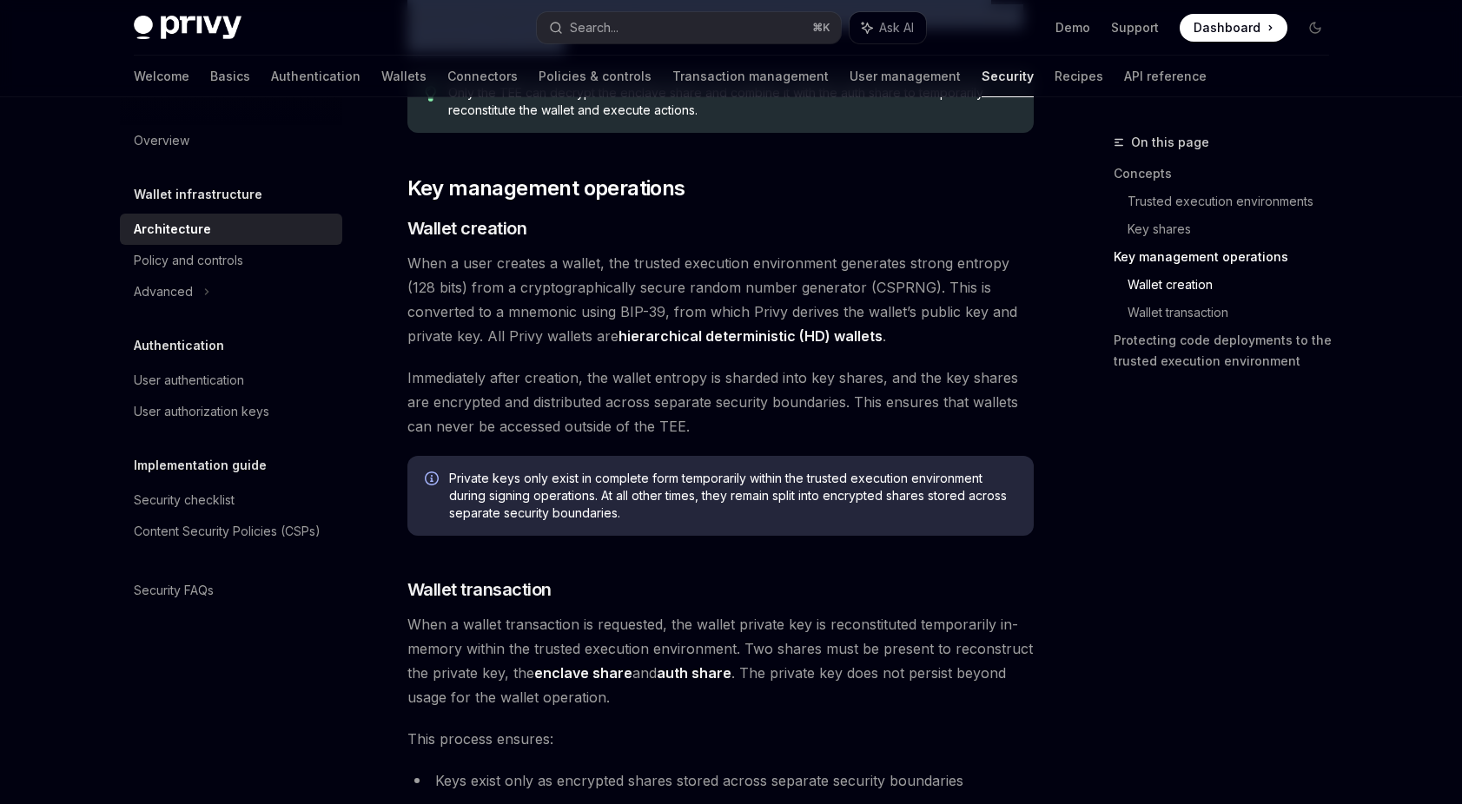
scroll to position [2019, 0]
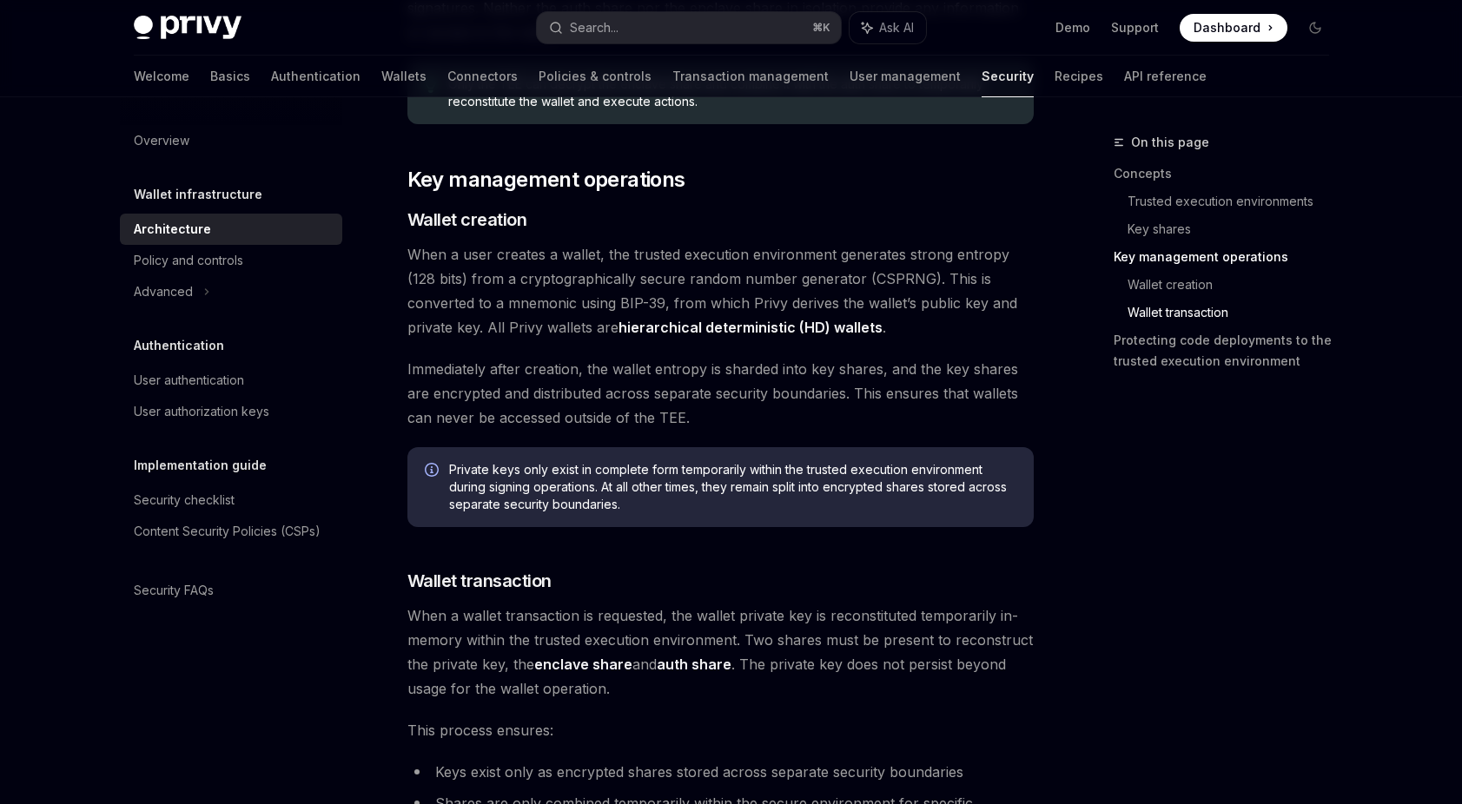
click at [628, 248] on span "When a user creates a wallet, the trusted execution environment generates stron…" at bounding box center [720, 290] width 626 height 97
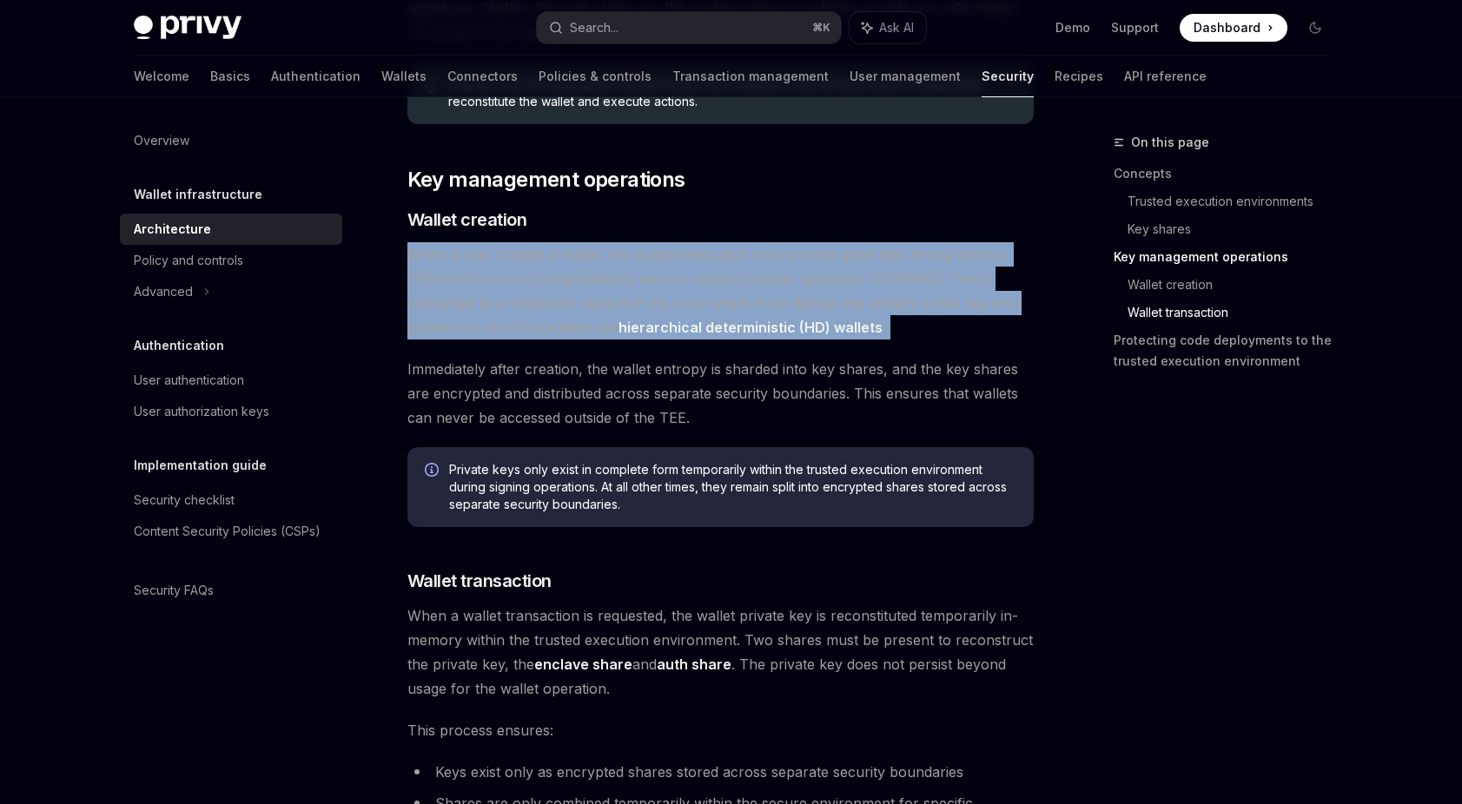
click at [628, 248] on span "When a user creates a wallet, the trusted execution environment generates stron…" at bounding box center [720, 290] width 626 height 97
click at [585, 267] on span "When a user creates a wallet, the trusted execution environment generates stron…" at bounding box center [720, 290] width 626 height 97
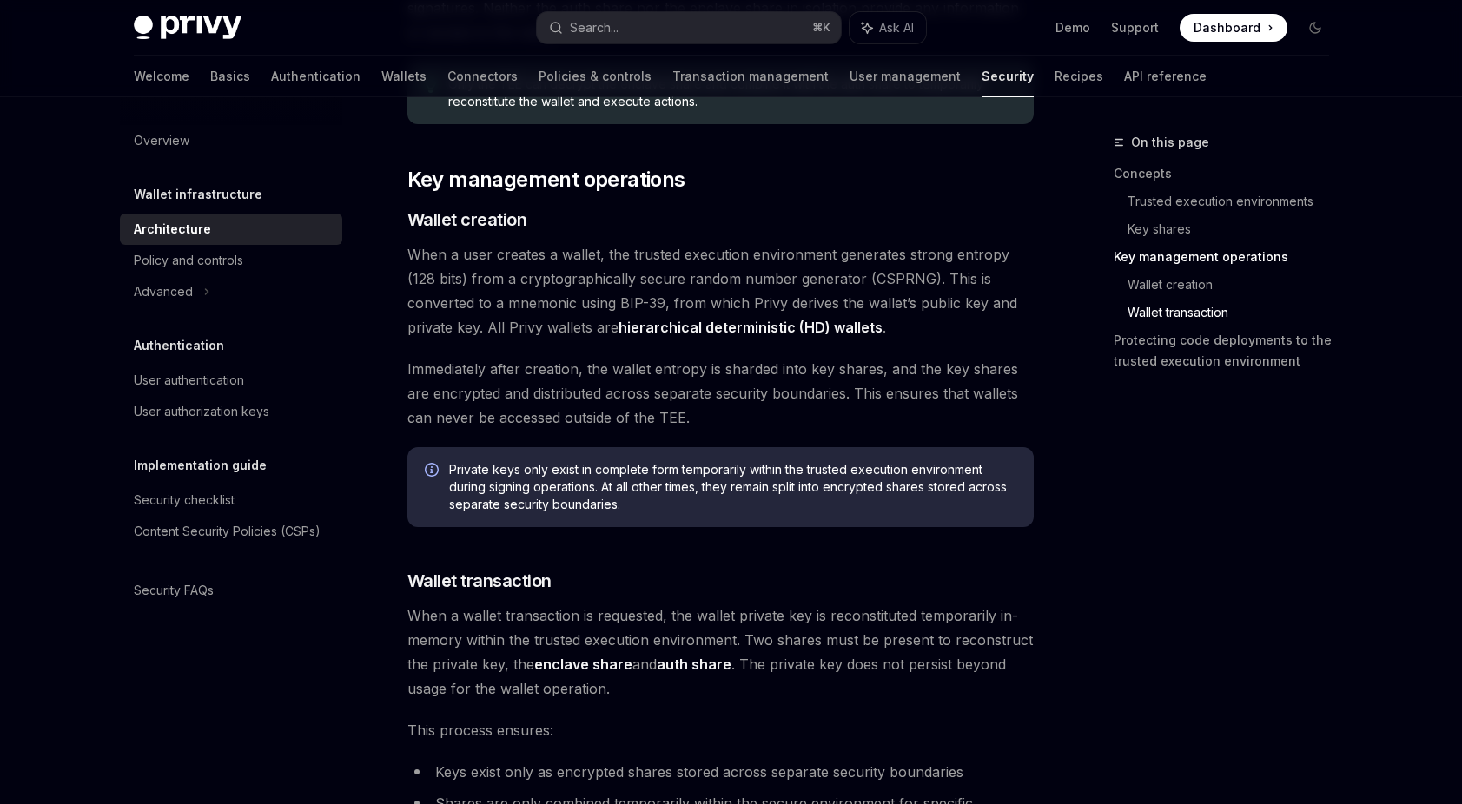
click at [513, 248] on span "When a user creates a wallet, the trusted execution environment generates stron…" at bounding box center [720, 290] width 626 height 97
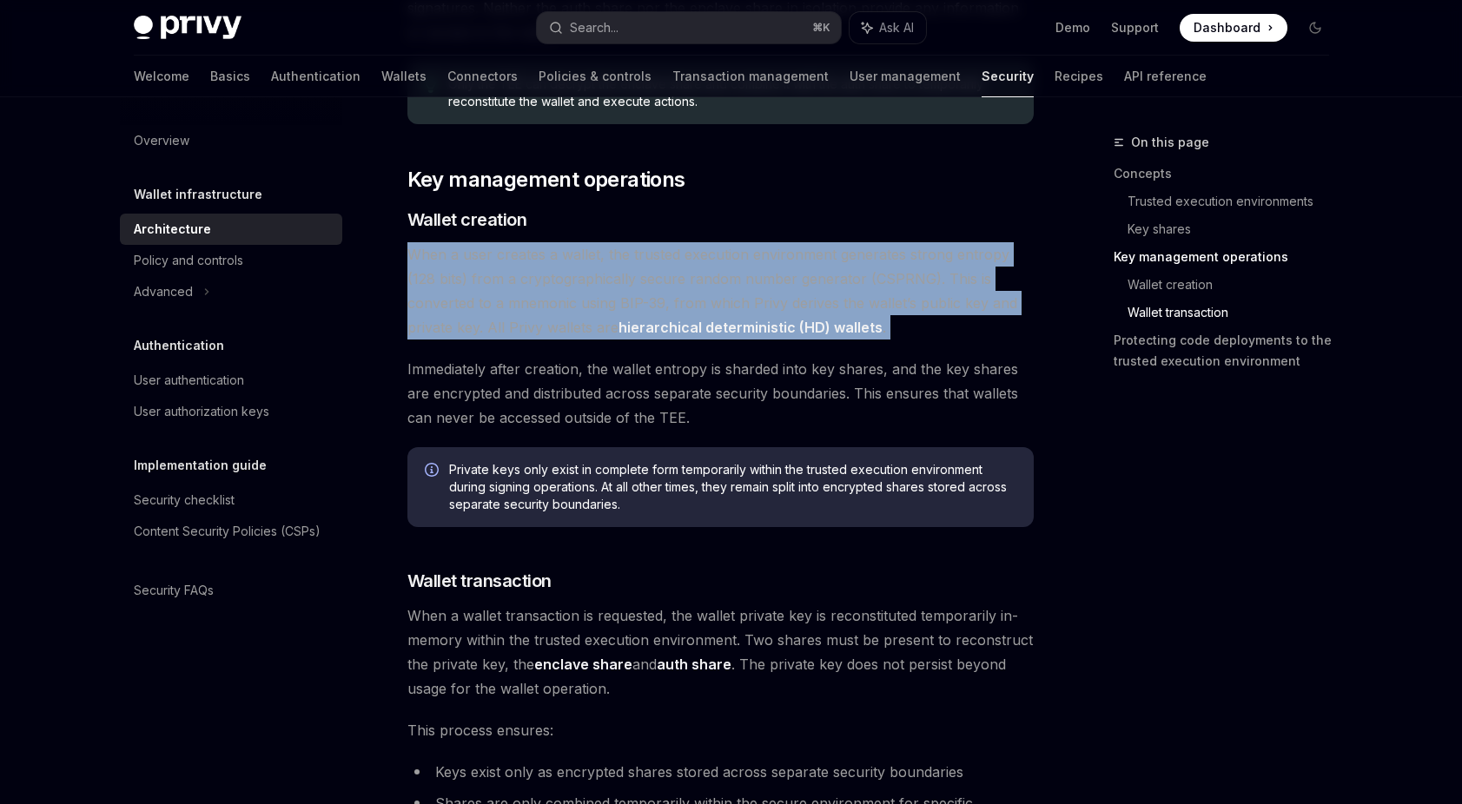
click at [513, 248] on span "When a user creates a wallet, the trusted execution environment generates stron…" at bounding box center [720, 290] width 626 height 97
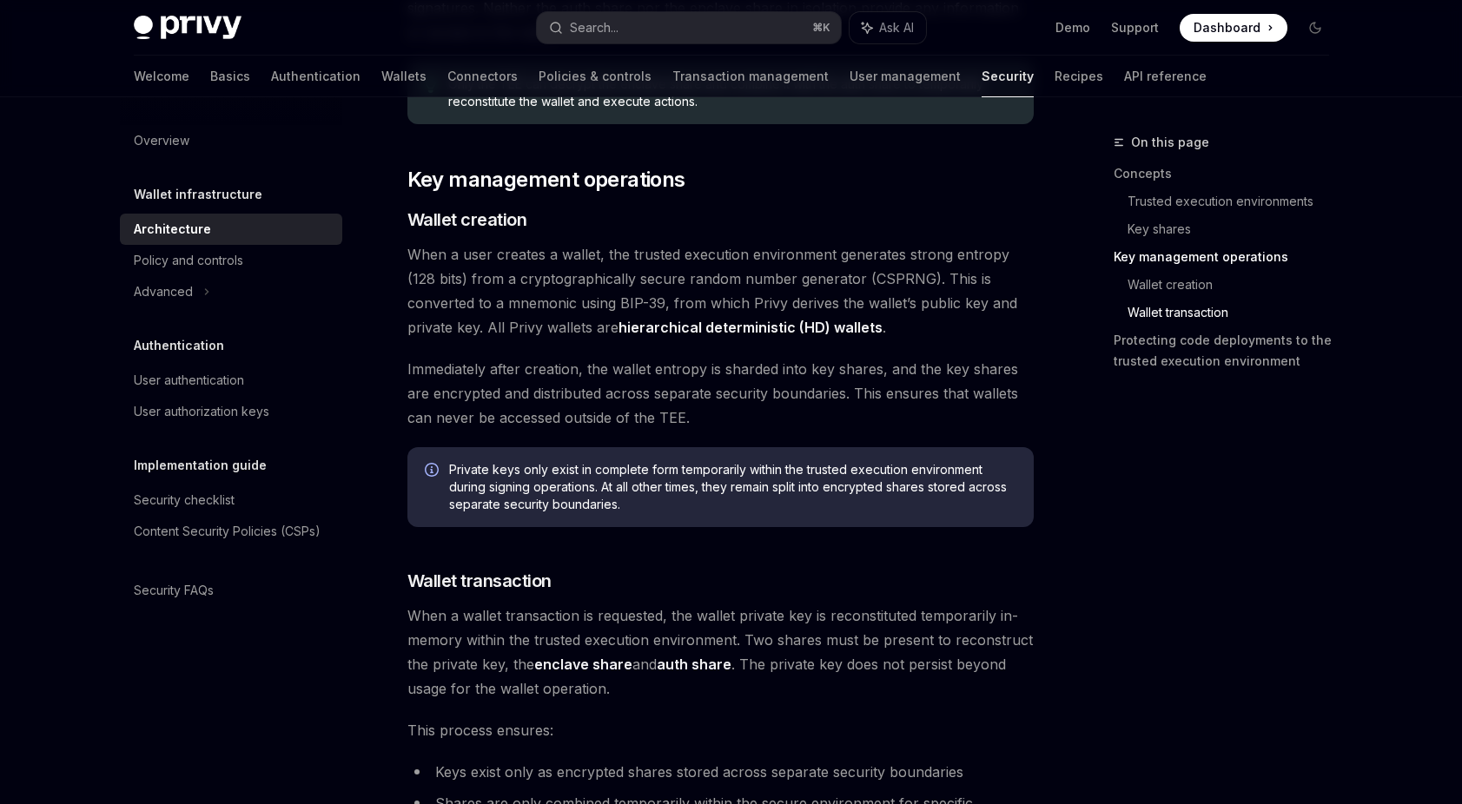
click at [475, 250] on span "When a user creates a wallet, the trusted execution environment generates stron…" at bounding box center [720, 290] width 626 height 97
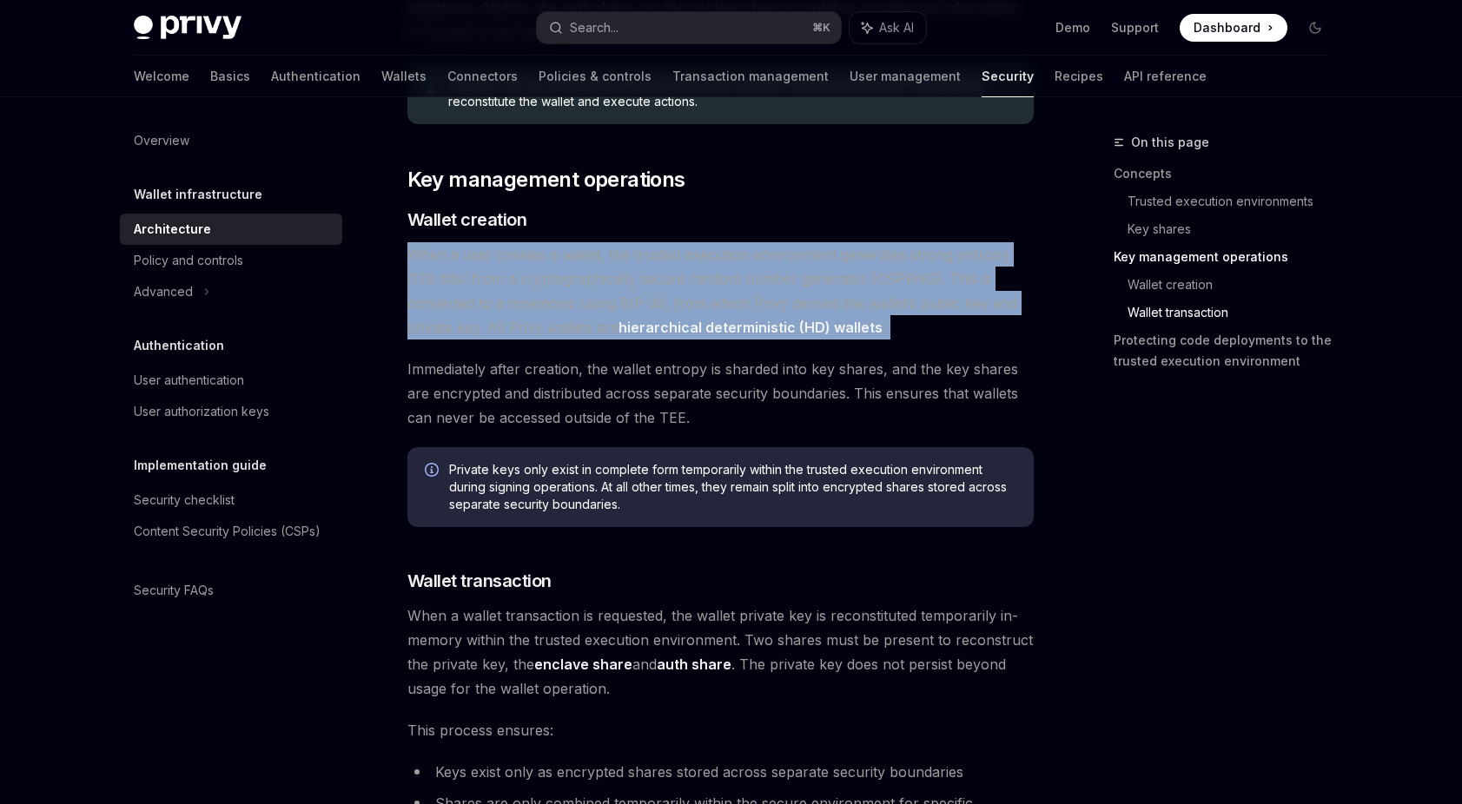
click at [475, 250] on span "When a user creates a wallet, the trusted execution environment generates stron…" at bounding box center [720, 290] width 626 height 97
click at [472, 273] on span "When a user creates a wallet, the trusted execution environment generates stron…" at bounding box center [720, 290] width 626 height 97
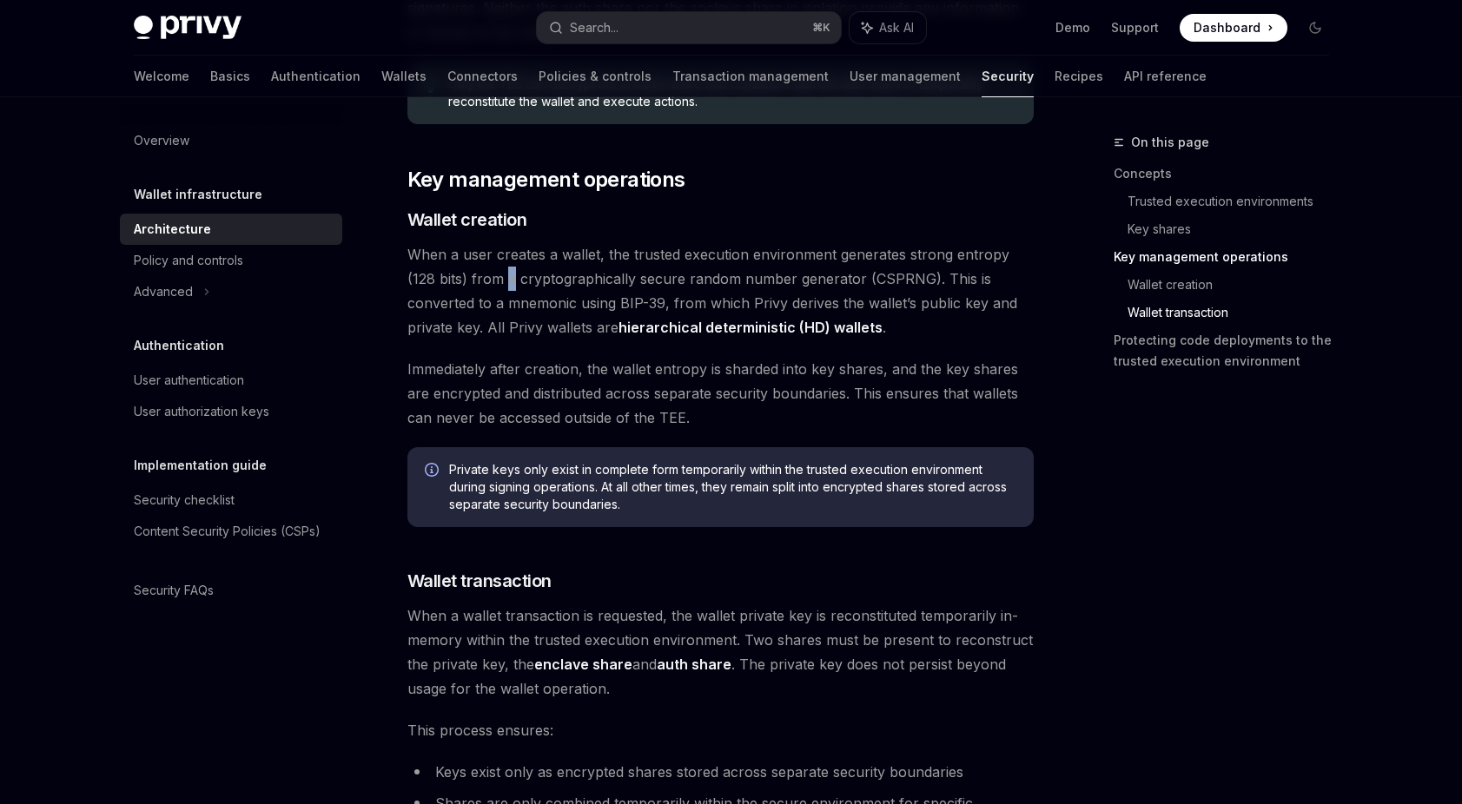
click at [472, 273] on span "When a user creates a wallet, the trusted execution environment generates stron…" at bounding box center [720, 290] width 626 height 97
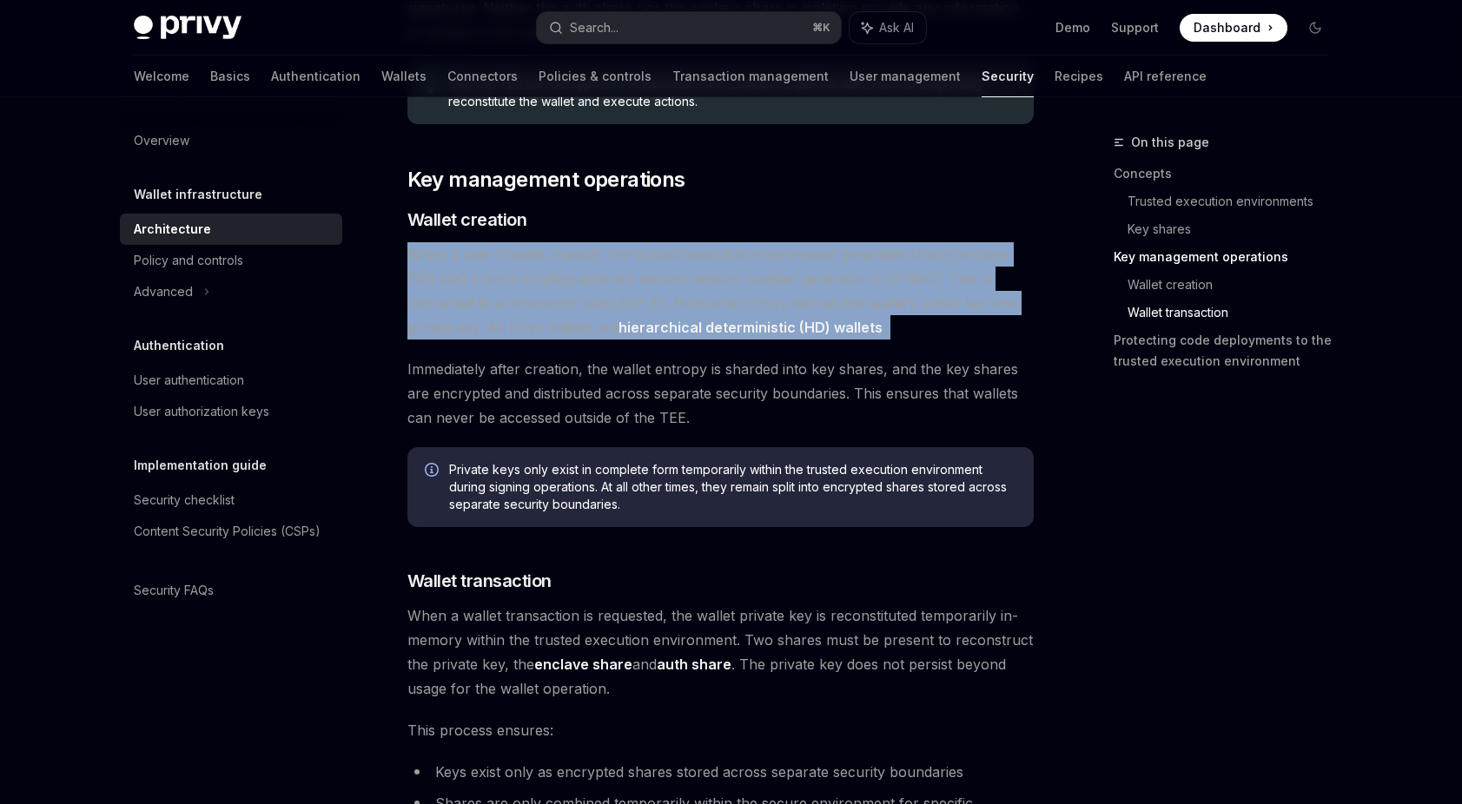
click at [472, 273] on span "When a user creates a wallet, the trusted execution environment generates stron…" at bounding box center [720, 290] width 626 height 97
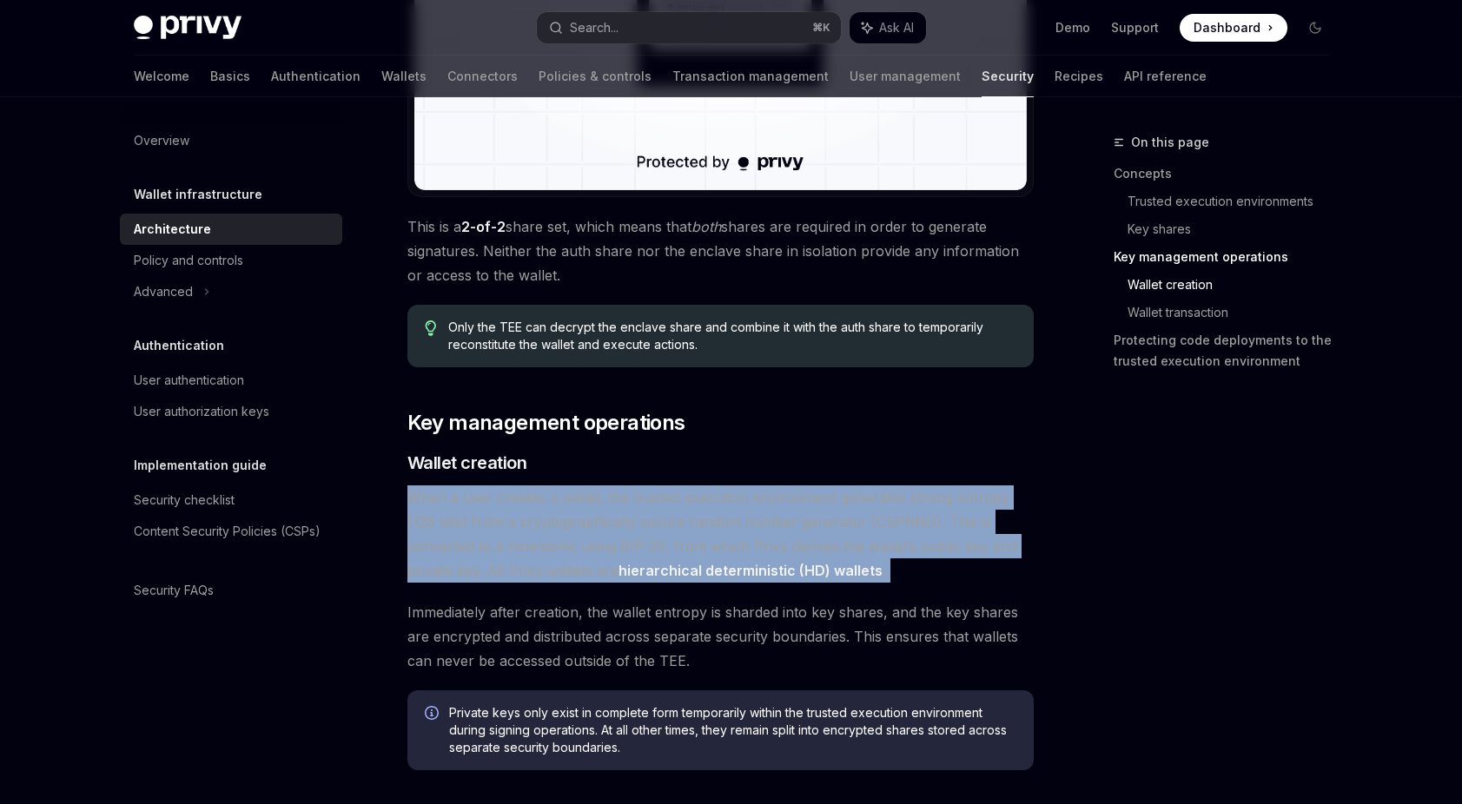
scroll to position [1792, 0]
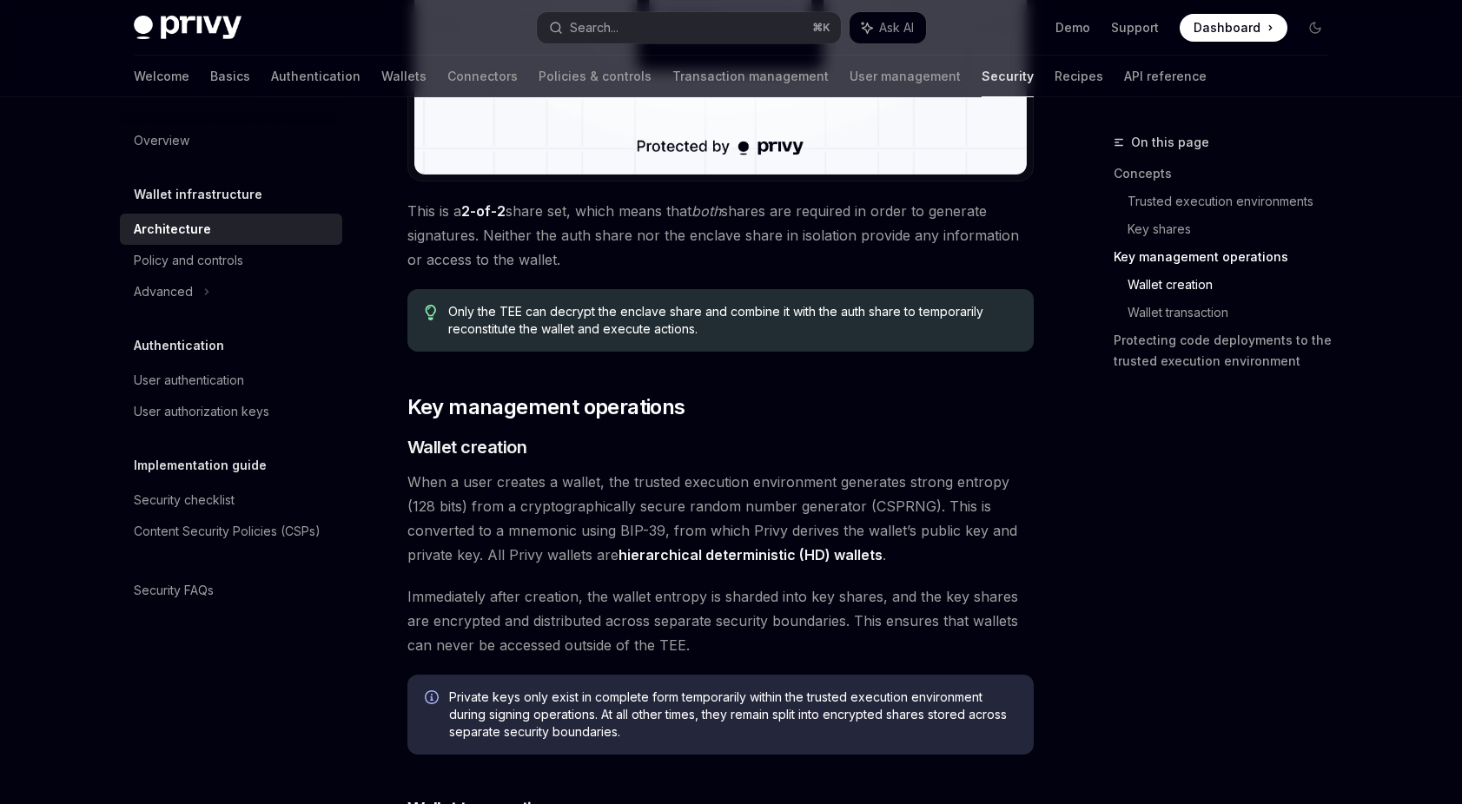
click at [523, 598] on span "Immediately after creation, the wallet entropy is sharded into key shares, and …" at bounding box center [720, 621] width 626 height 73
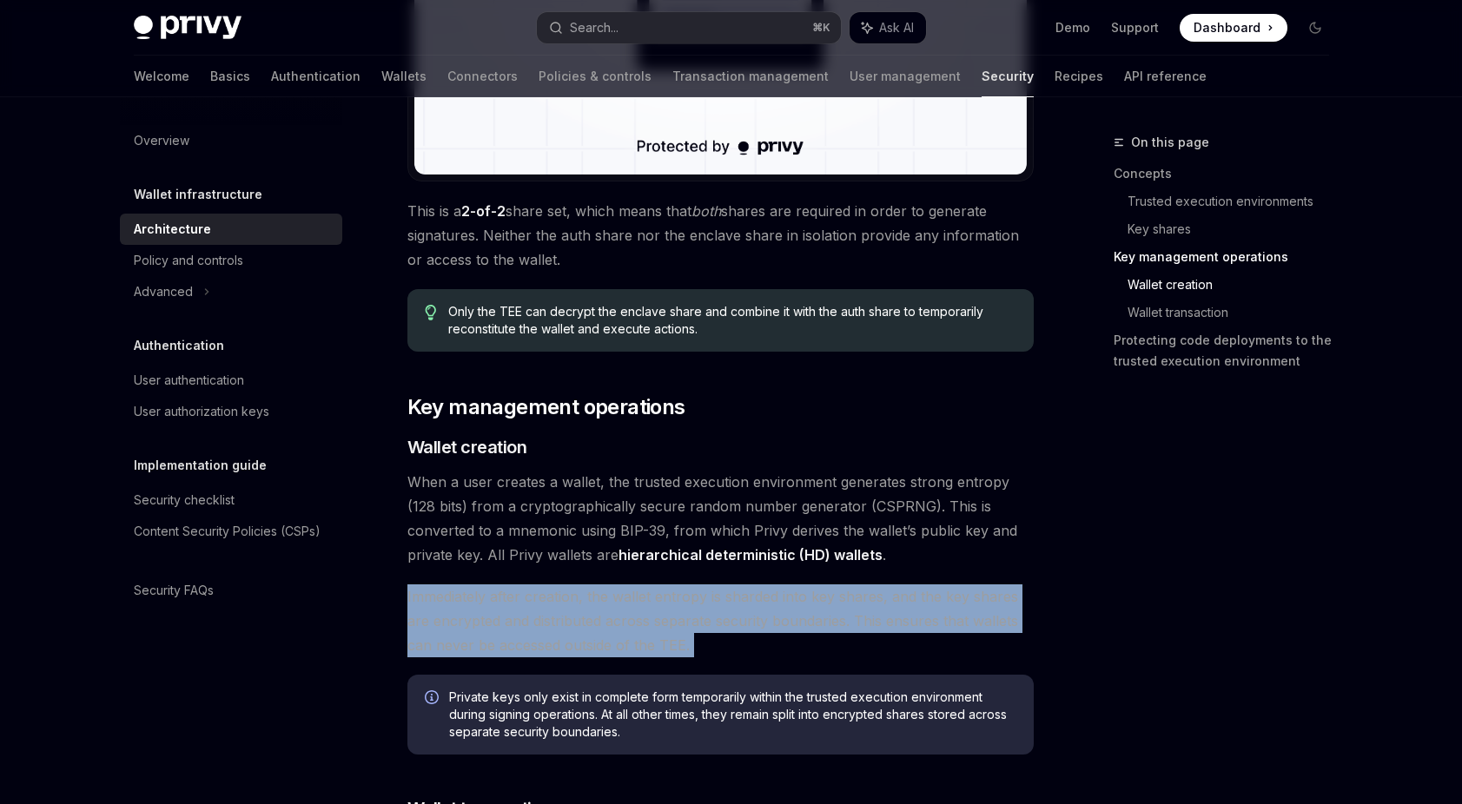
click at [523, 598] on span "Immediately after creation, the wallet entropy is sharded into key shares, and …" at bounding box center [720, 621] width 626 height 73
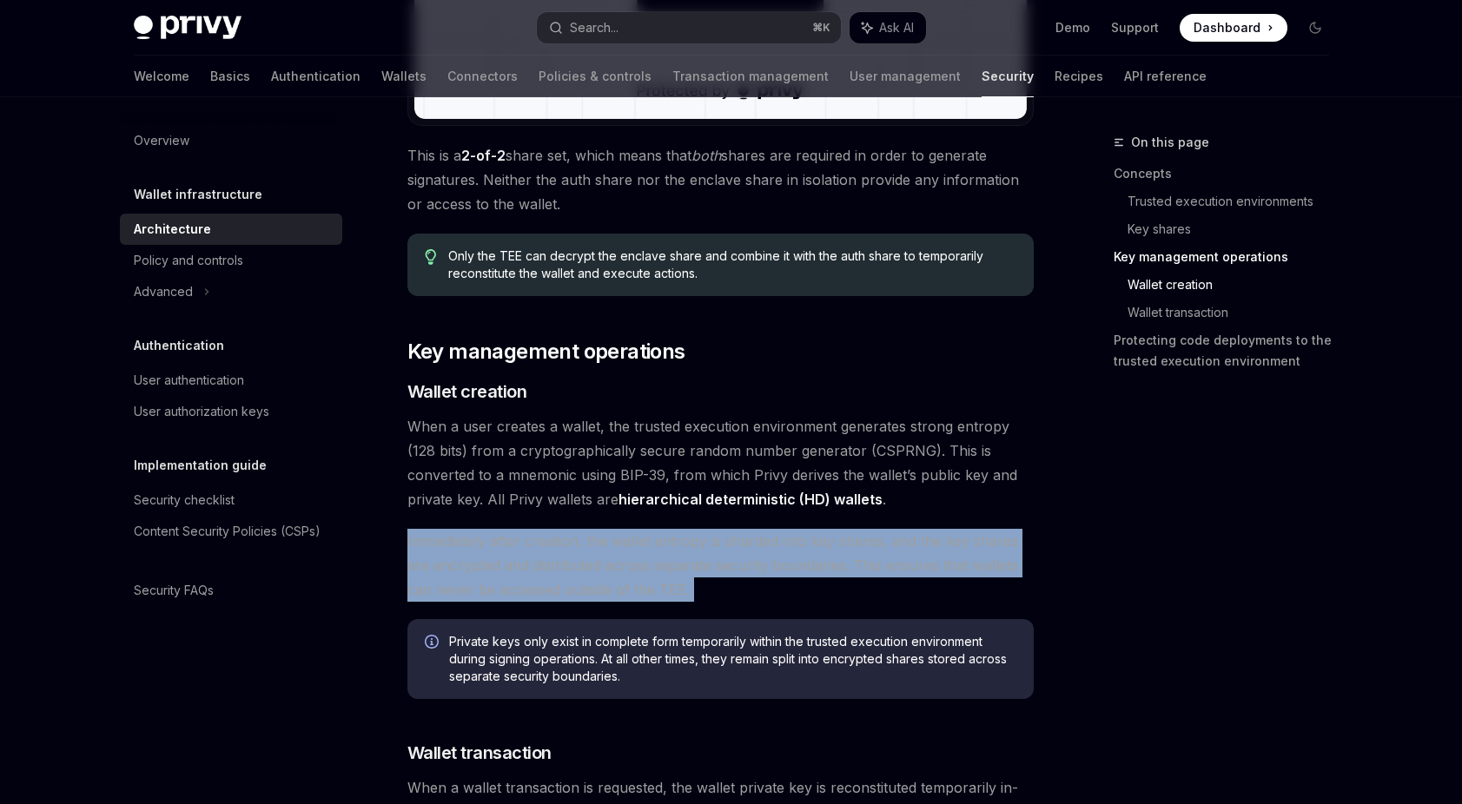
scroll to position [1886, 0]
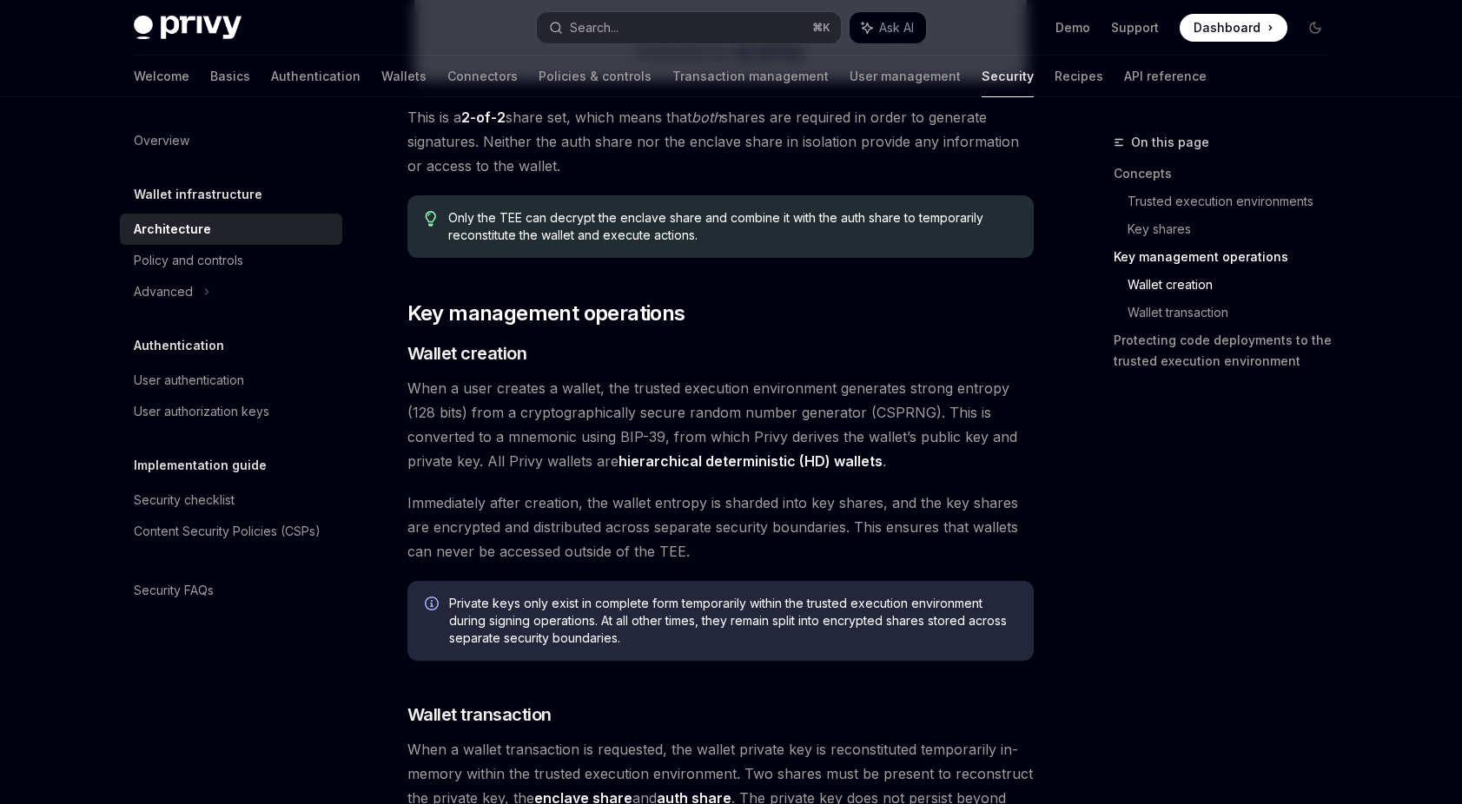
click at [536, 635] on span "Private keys only exist in complete form temporarily within the trusted executi…" at bounding box center [732, 621] width 567 height 52
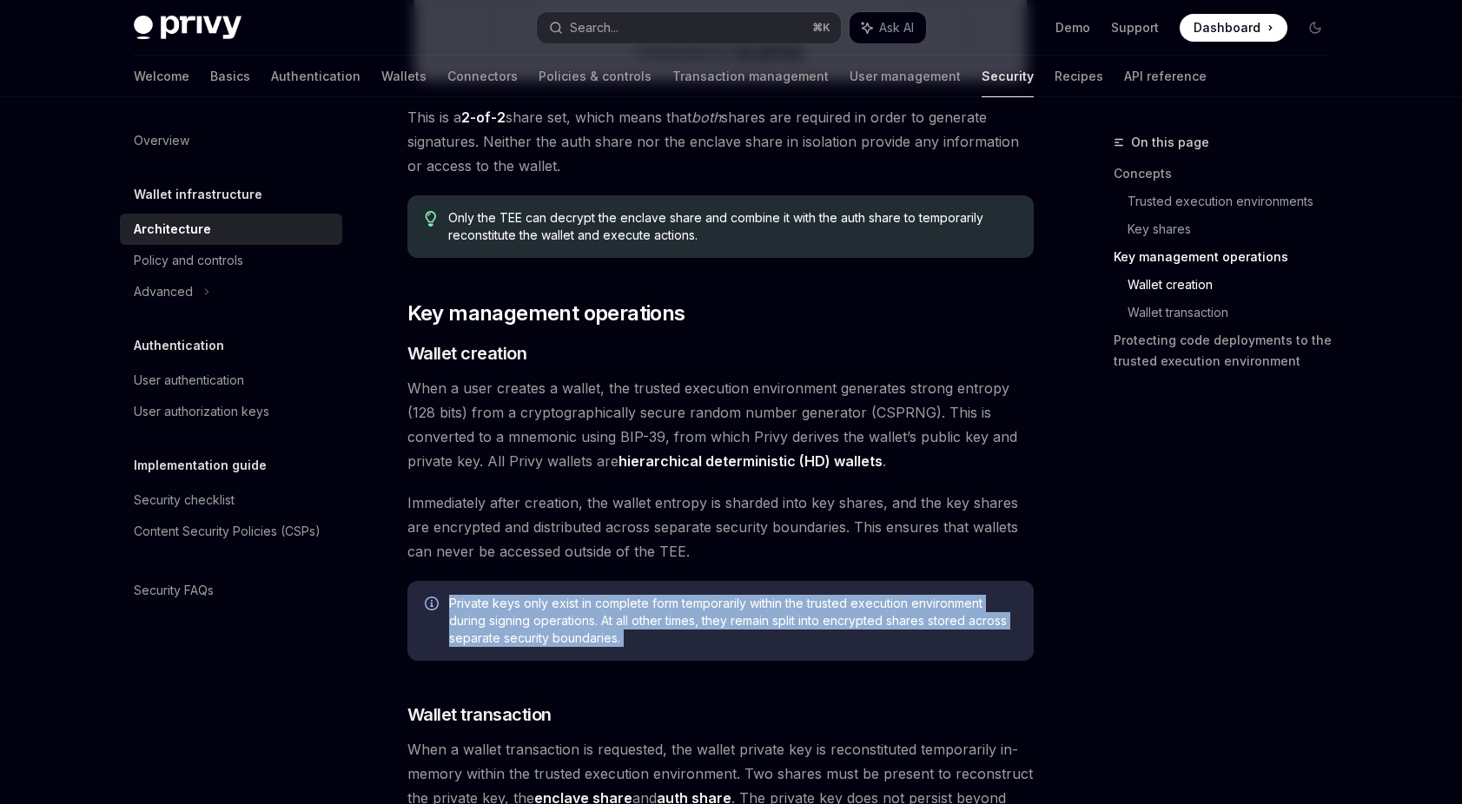
click at [536, 635] on span "Private keys only exist in complete form temporarily within the trusted executi…" at bounding box center [732, 621] width 567 height 52
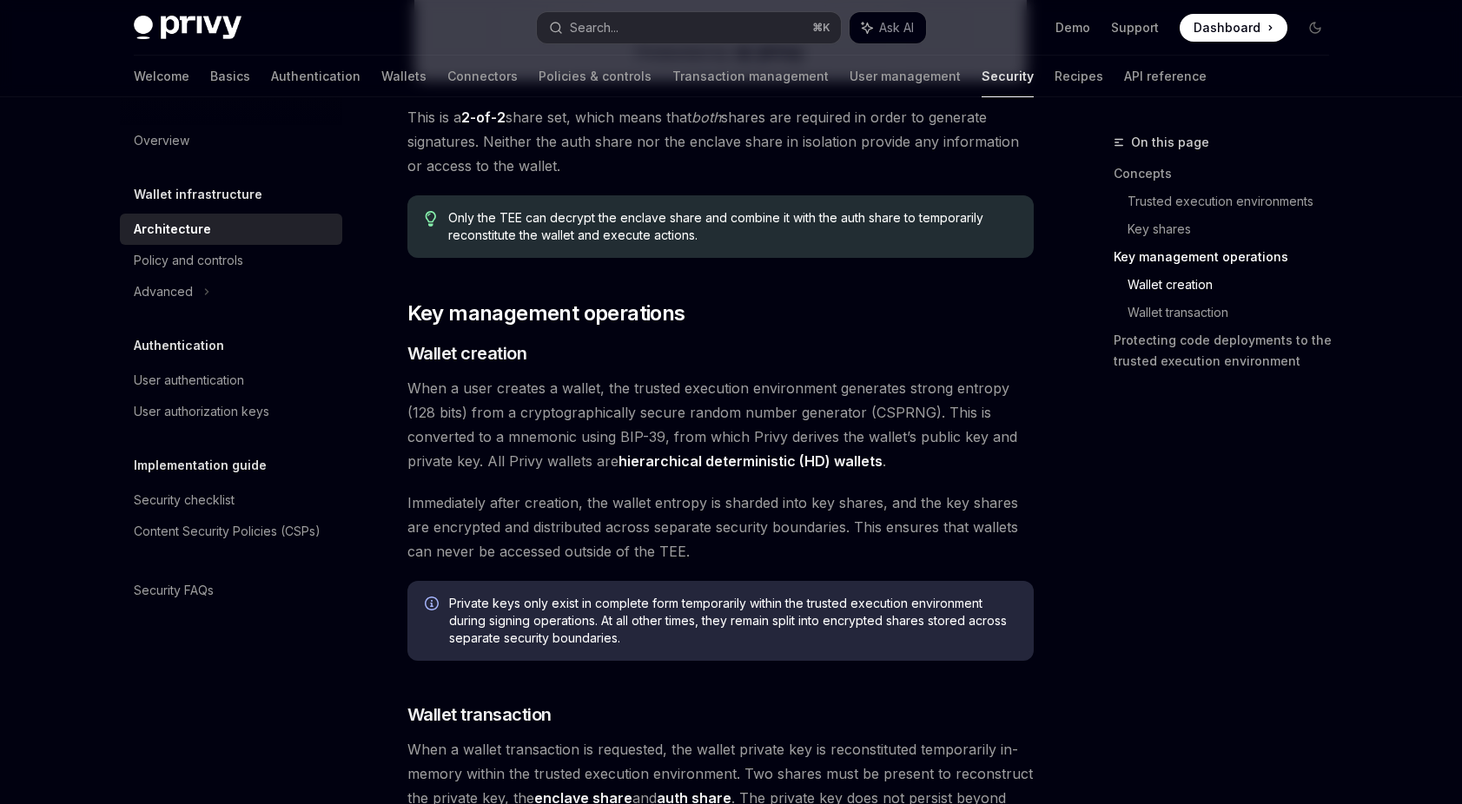
click at [573, 674] on div "[PERSON_NAME]’s security architecture combines trusted execution environments (…" at bounding box center [720, 282] width 626 height 3898
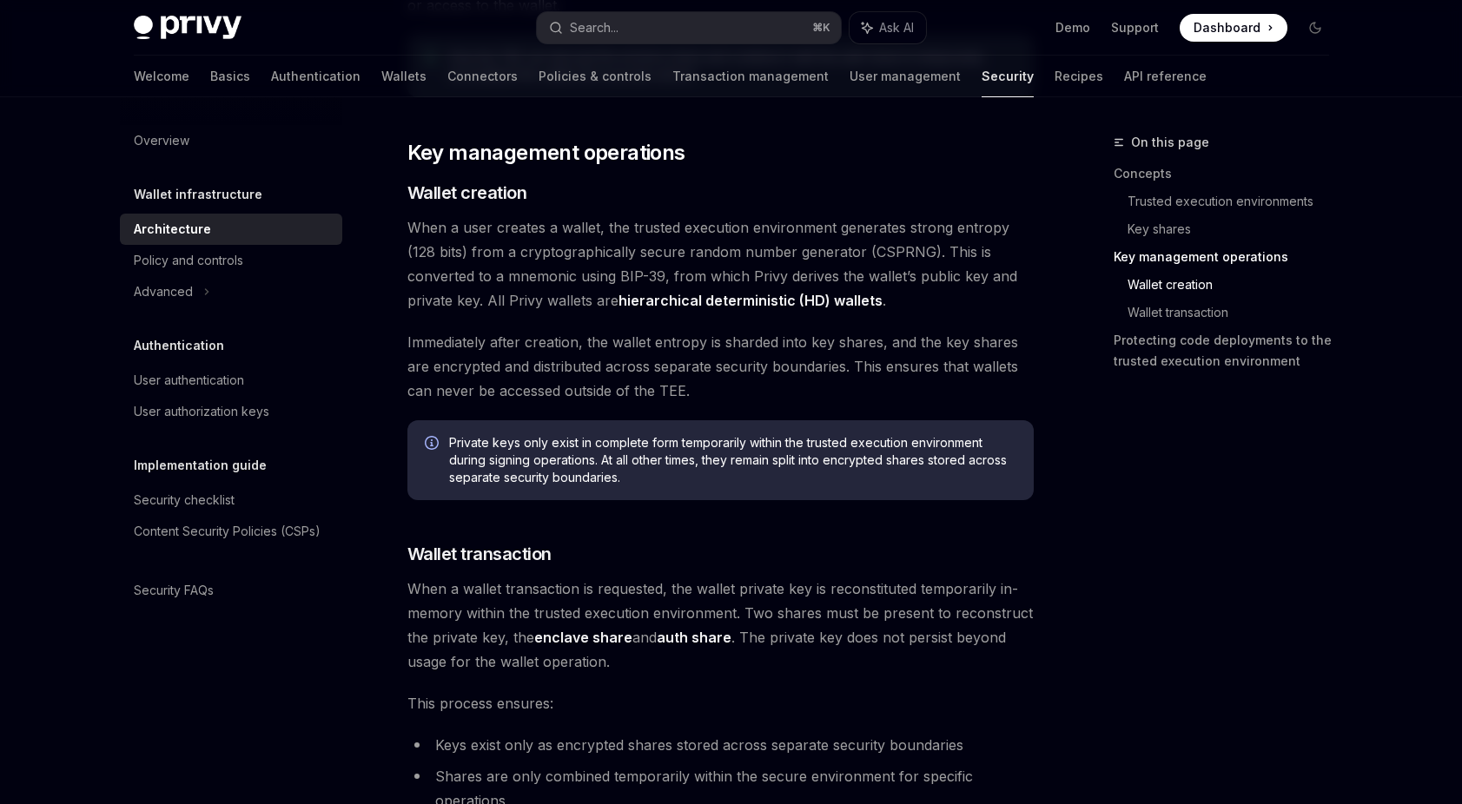
scroll to position [2058, 0]
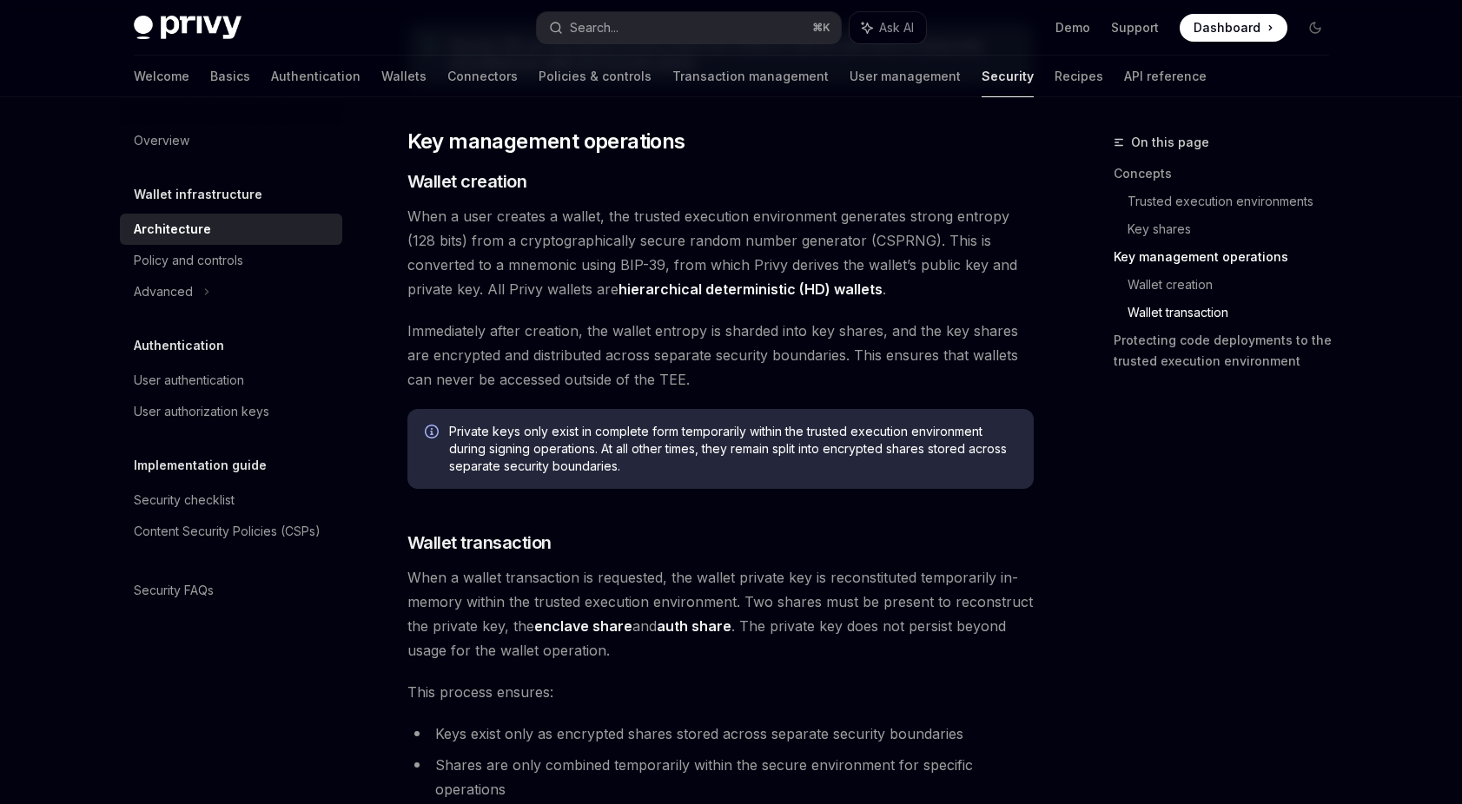
click at [512, 597] on span "When a wallet transaction is requested, the wallet private key is reconstituted…" at bounding box center [720, 613] width 626 height 97
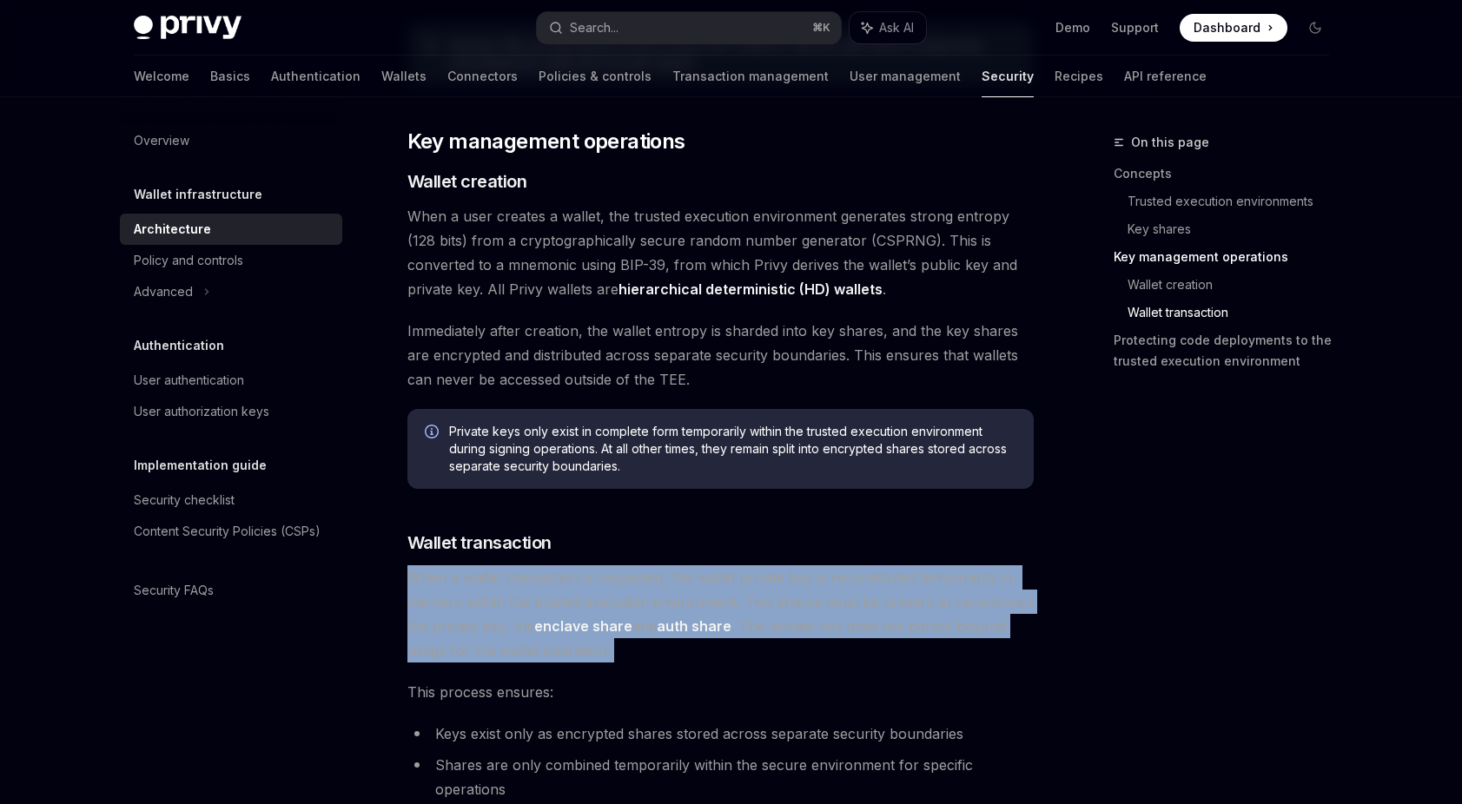
click at [512, 597] on span "When a wallet transaction is requested, the wallet private key is reconstituted…" at bounding box center [720, 613] width 626 height 97
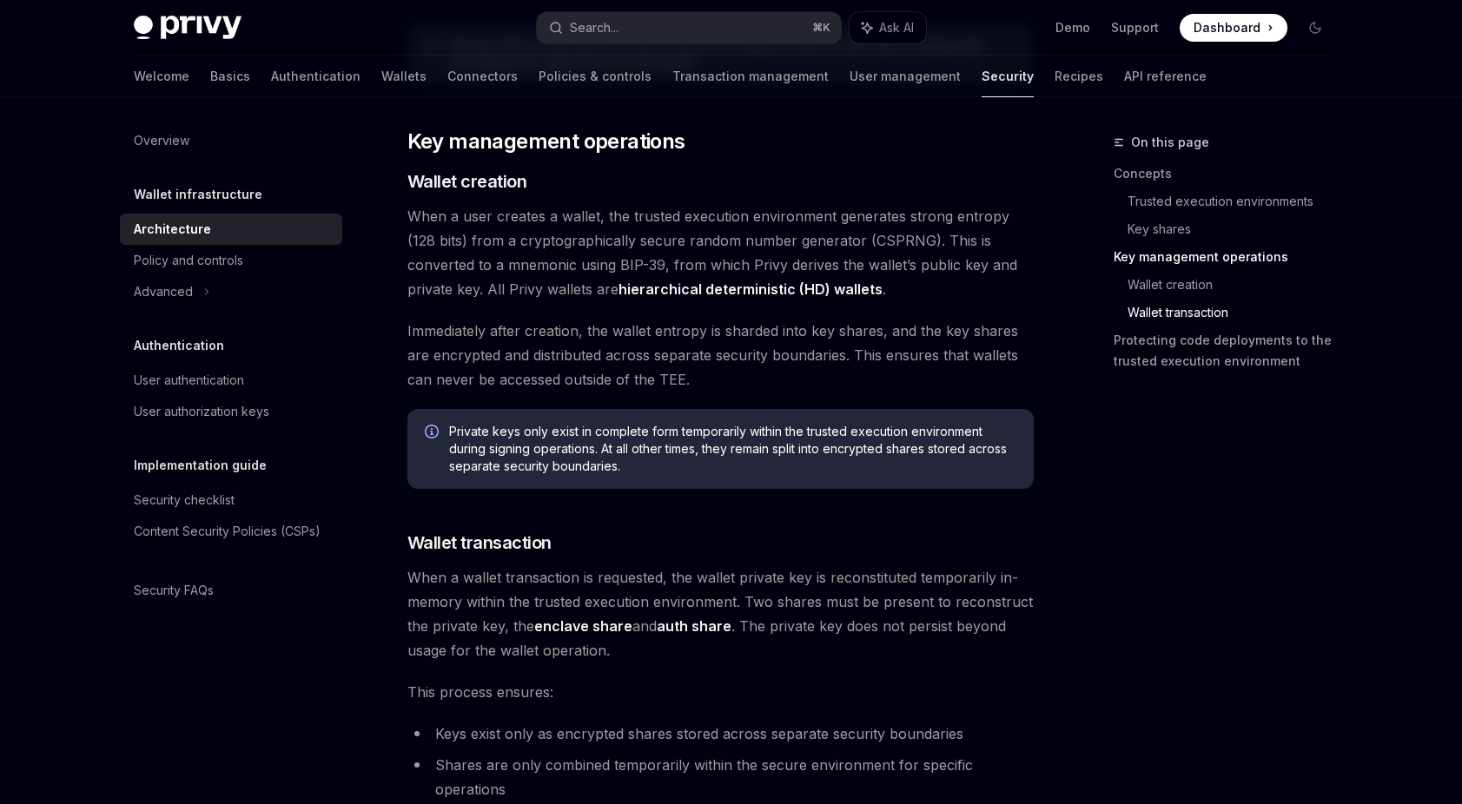
click at [680, 654] on span "When a wallet transaction is requested, the wallet private key is reconstituted…" at bounding box center [720, 613] width 626 height 97
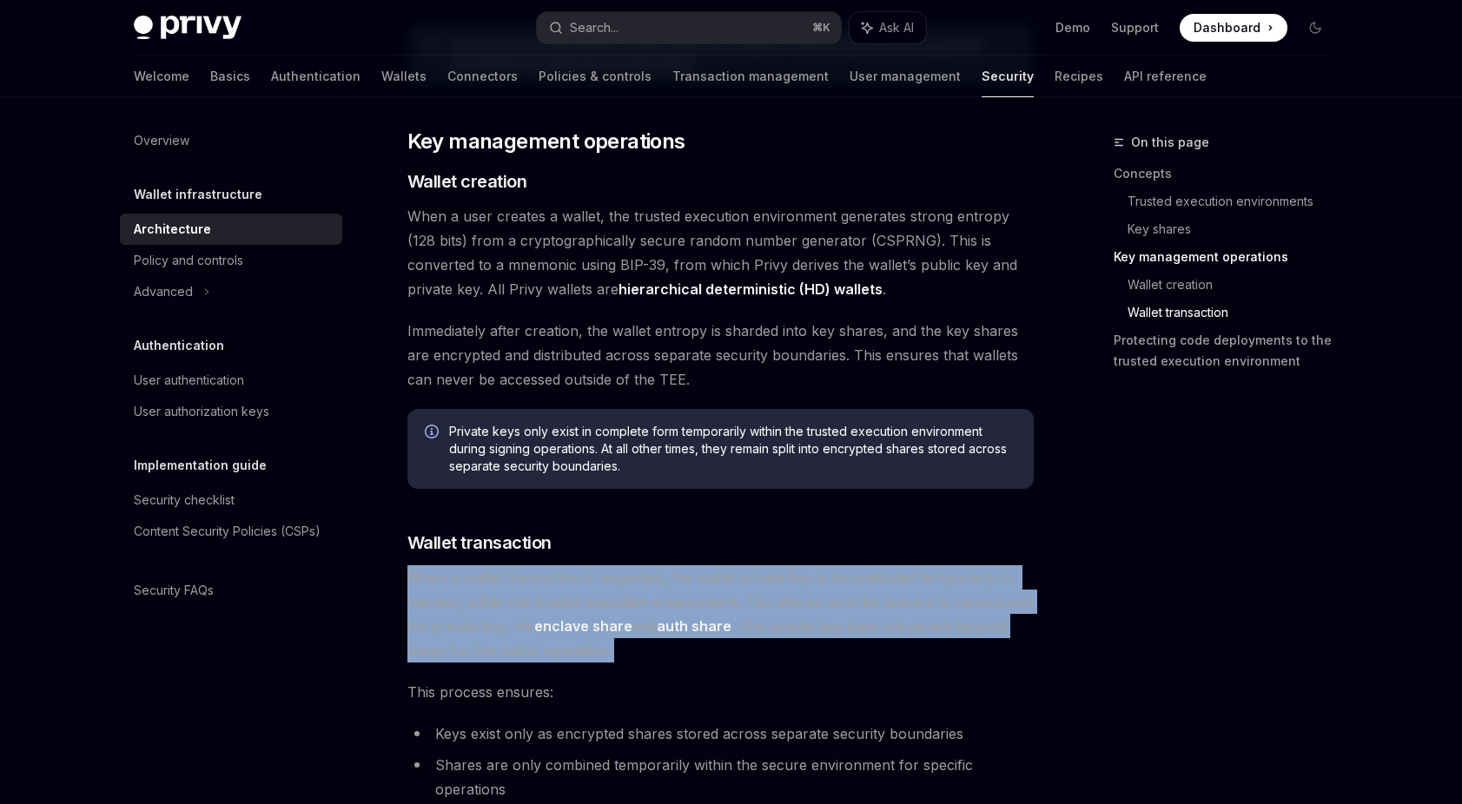
click at [680, 654] on span "When a wallet transaction is requested, the wallet private key is reconstituted…" at bounding box center [720, 613] width 626 height 97
click at [743, 623] on span "When a wallet transaction is requested, the wallet private key is reconstituted…" at bounding box center [720, 613] width 626 height 97
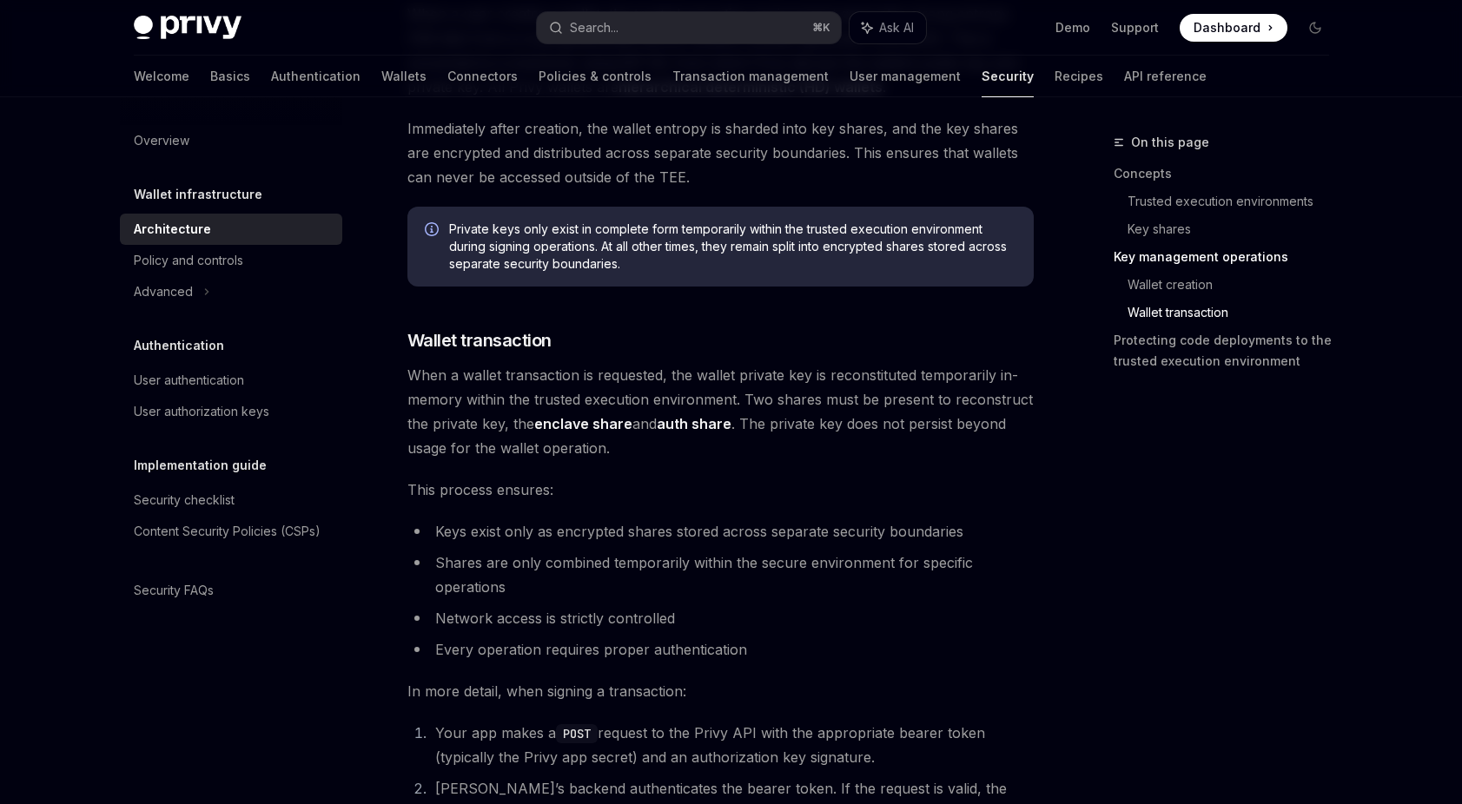
scroll to position [2270, 0]
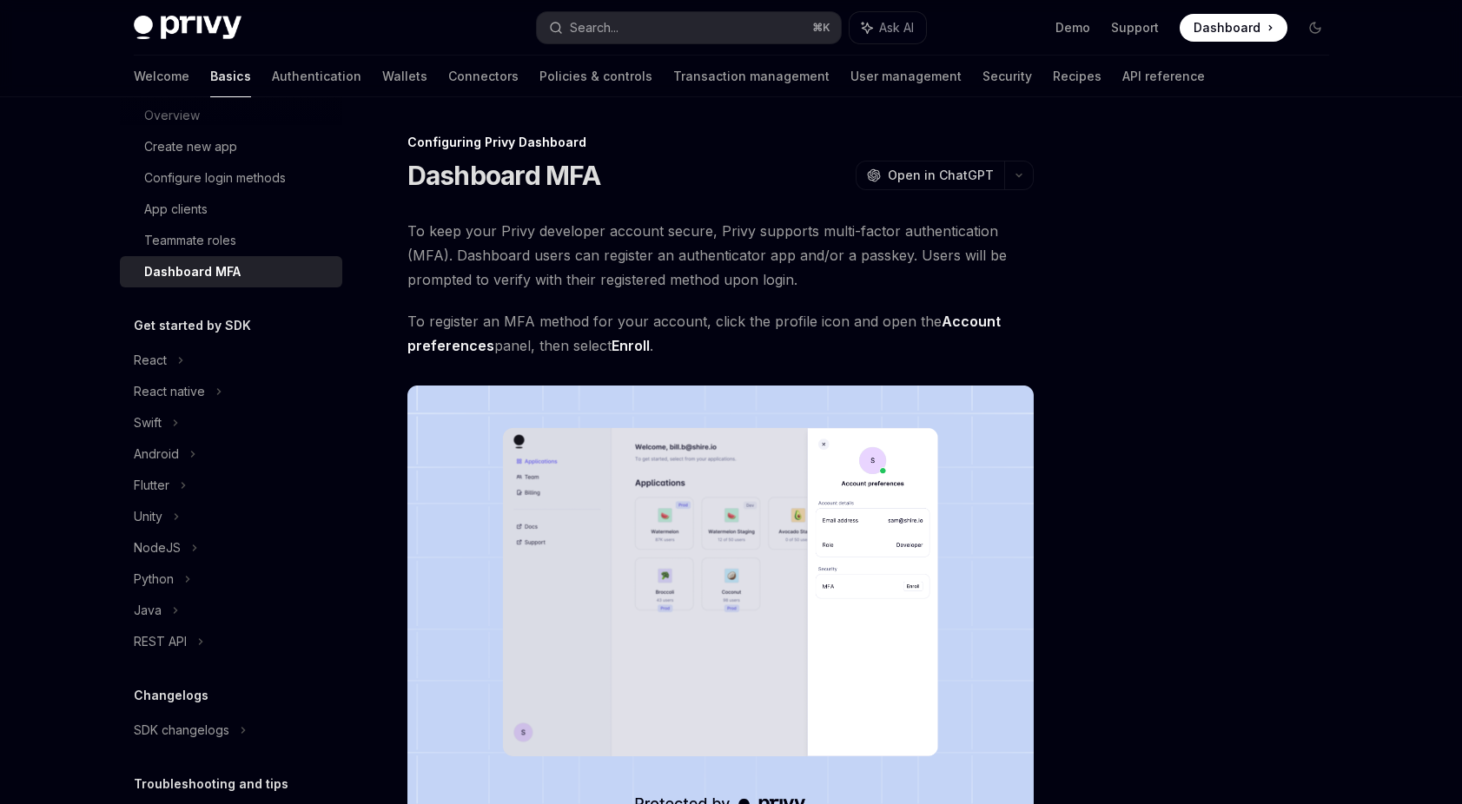
click at [588, 254] on span "To keep your Privy developer account secure, Privy supports multi-factor authen…" at bounding box center [720, 255] width 626 height 73
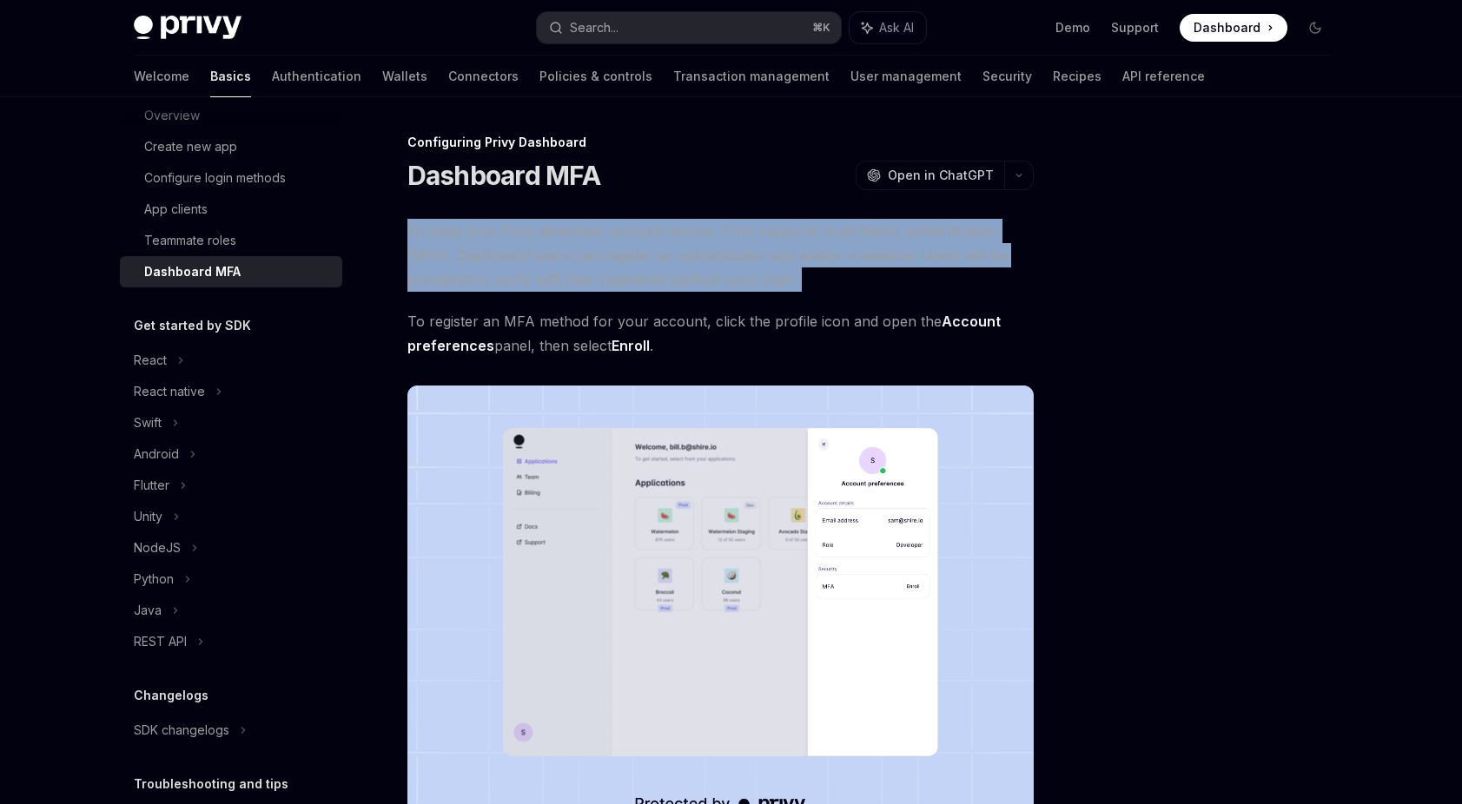
click at [588, 254] on span "To keep your Privy developer account secure, Privy supports multi-factor authen…" at bounding box center [720, 255] width 626 height 73
click at [600, 248] on span "To keep your Privy developer account secure, Privy supports multi-factor authen…" at bounding box center [720, 255] width 626 height 73
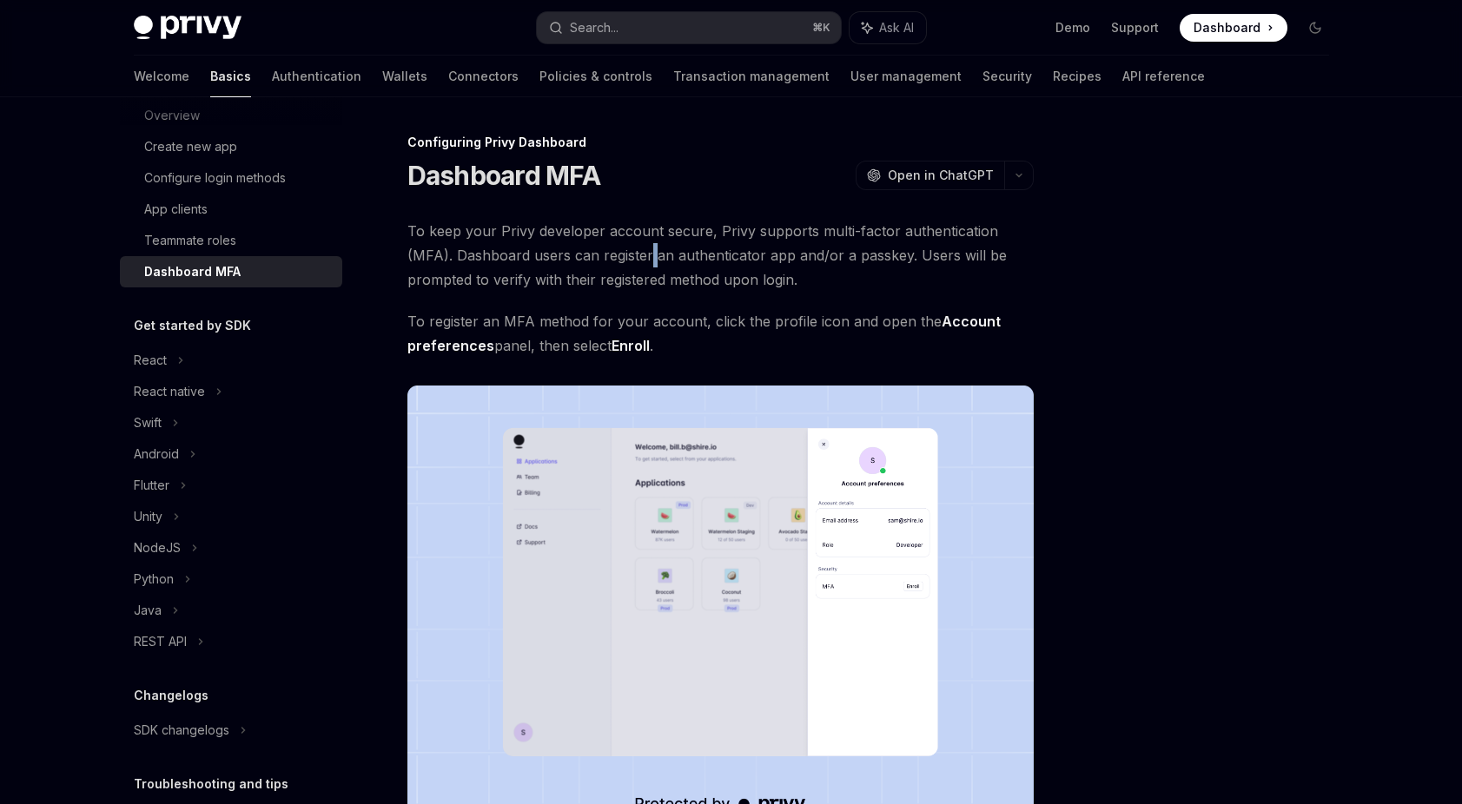
click at [600, 248] on span "To keep your Privy developer account secure, Privy supports multi-factor authen…" at bounding box center [720, 255] width 626 height 73
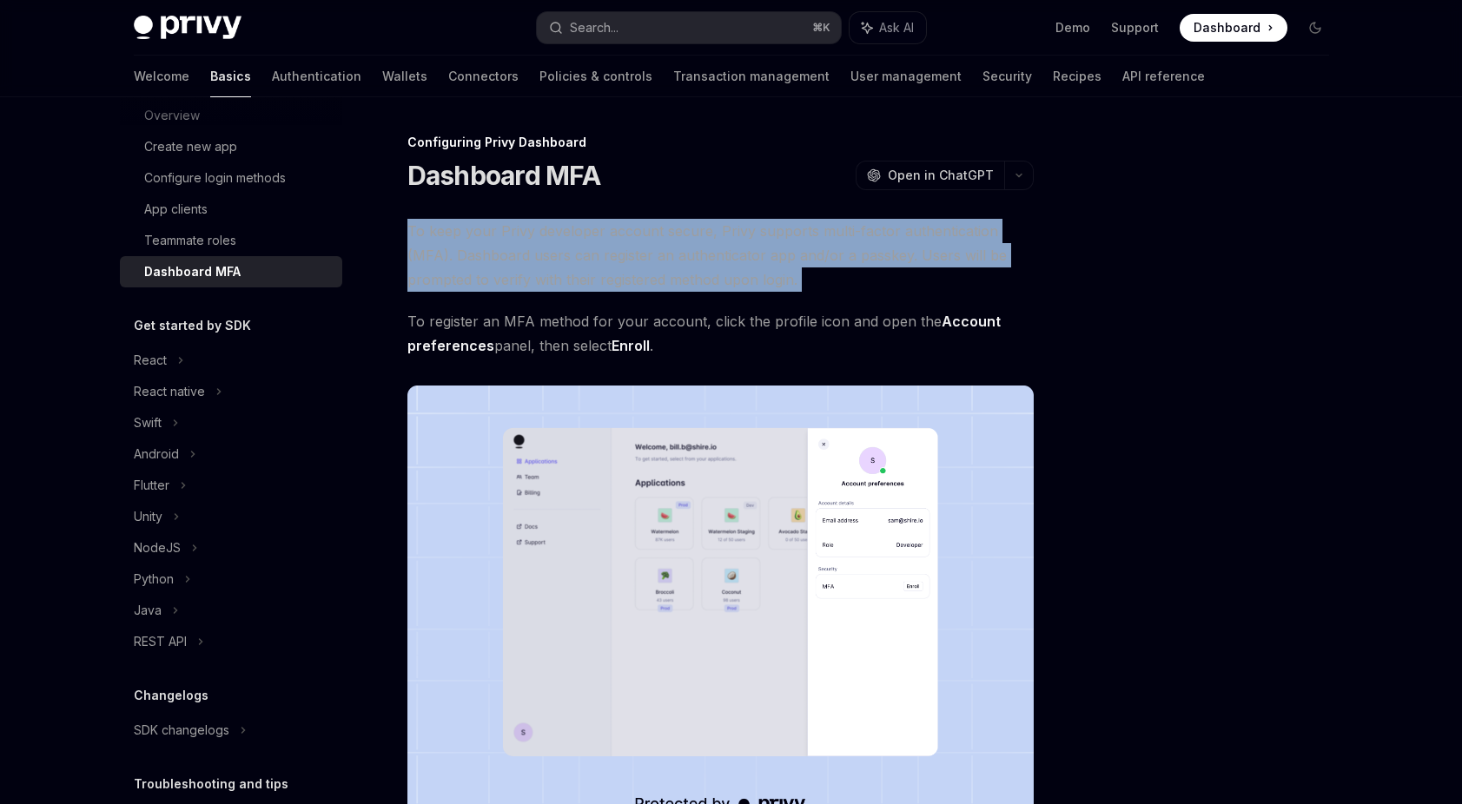
click at [600, 248] on span "To keep your Privy developer account secure, Privy supports multi-factor authen…" at bounding box center [720, 255] width 626 height 73
click at [637, 251] on span "To keep your Privy developer account secure, Privy supports multi-factor authen…" at bounding box center [720, 255] width 626 height 73
